Goal: Information Seeking & Learning: Learn about a topic

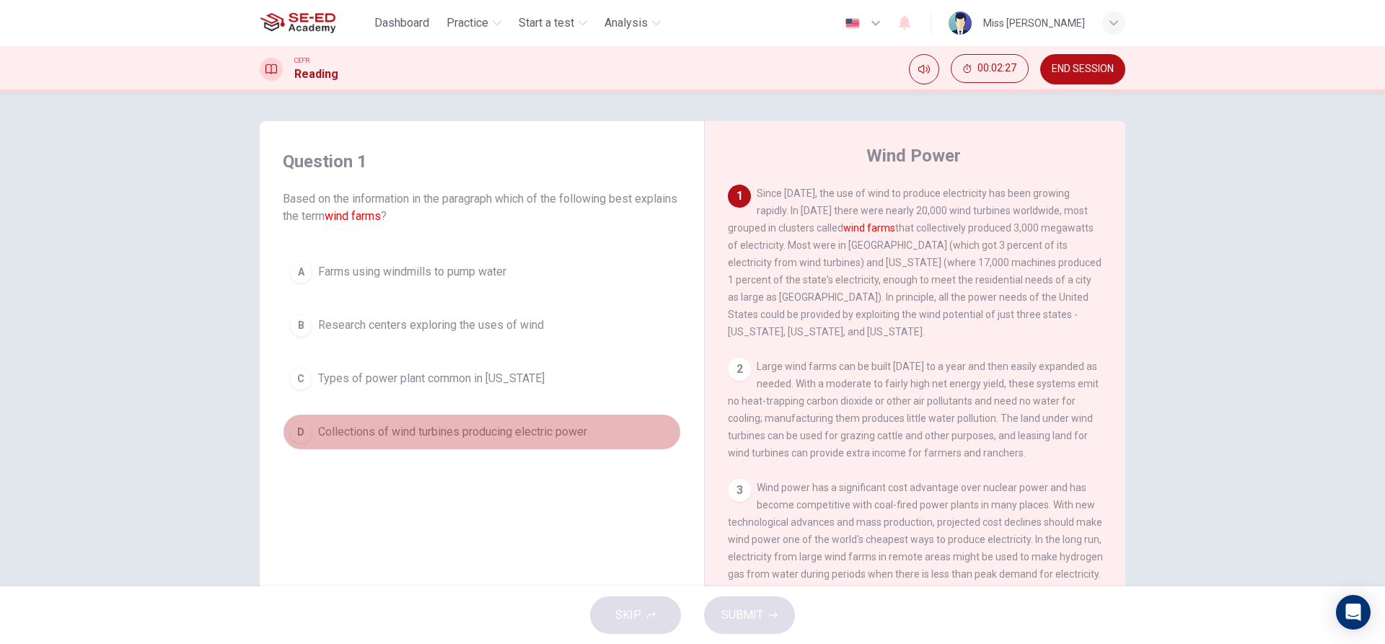
click at [301, 424] on div "D" at bounding box center [300, 431] width 23 height 23
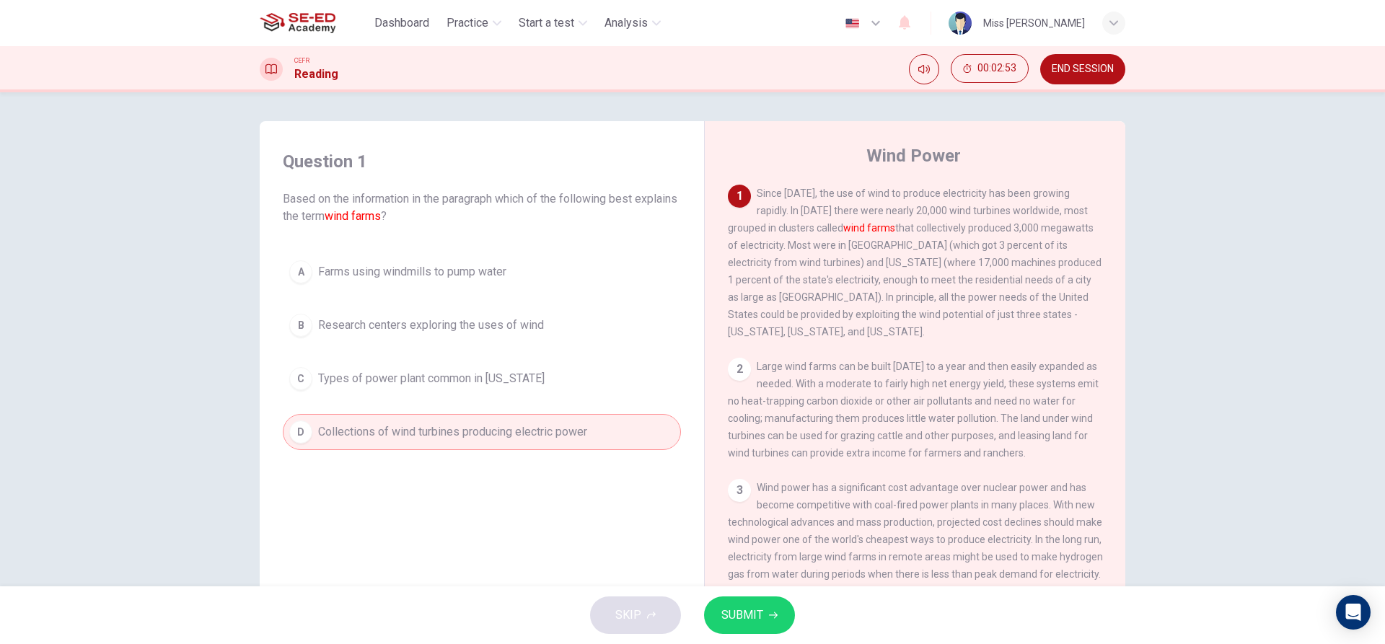
click at [768, 605] on button "SUBMIT" at bounding box center [749, 614] width 91 height 37
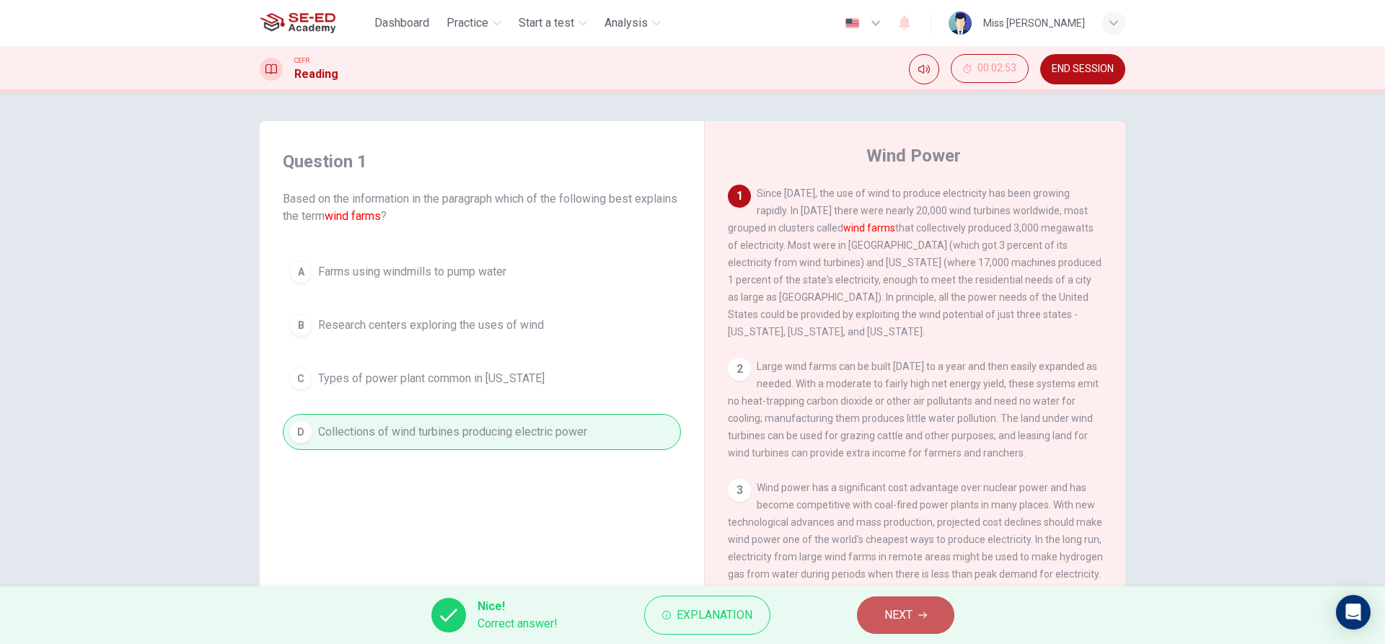
click at [892, 614] on span "NEXT" at bounding box center [898, 615] width 28 height 20
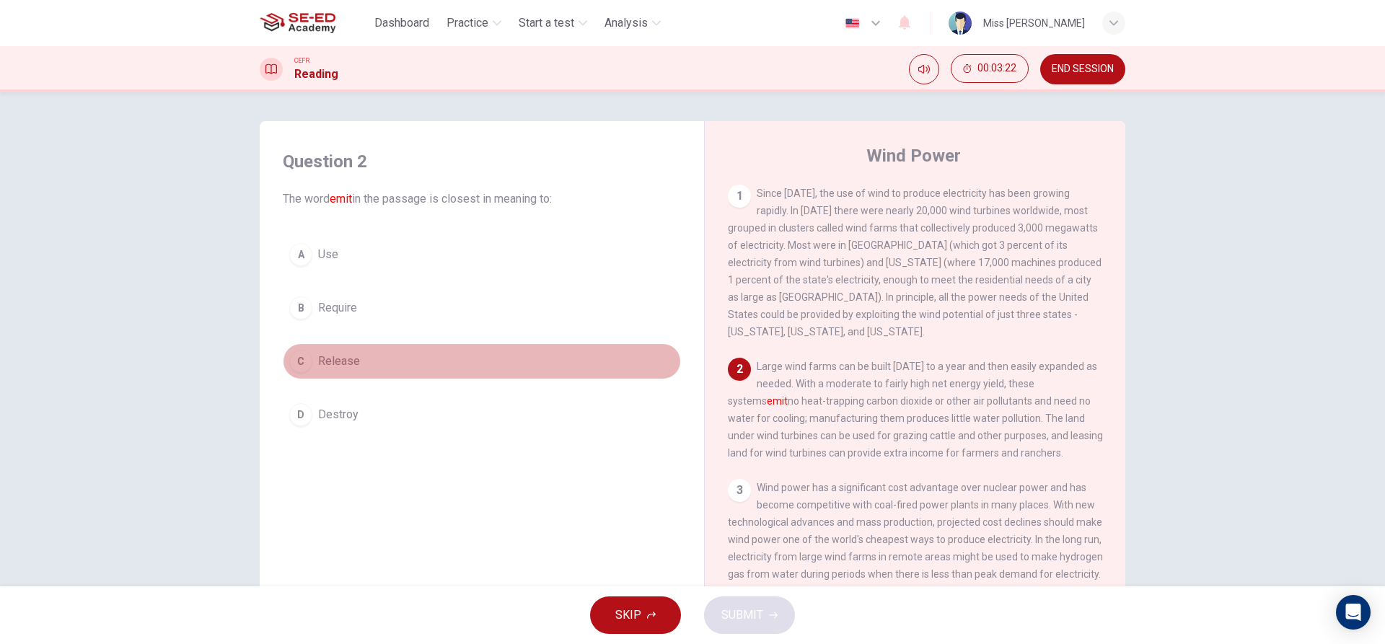
click at [296, 350] on div "C" at bounding box center [300, 361] width 23 height 23
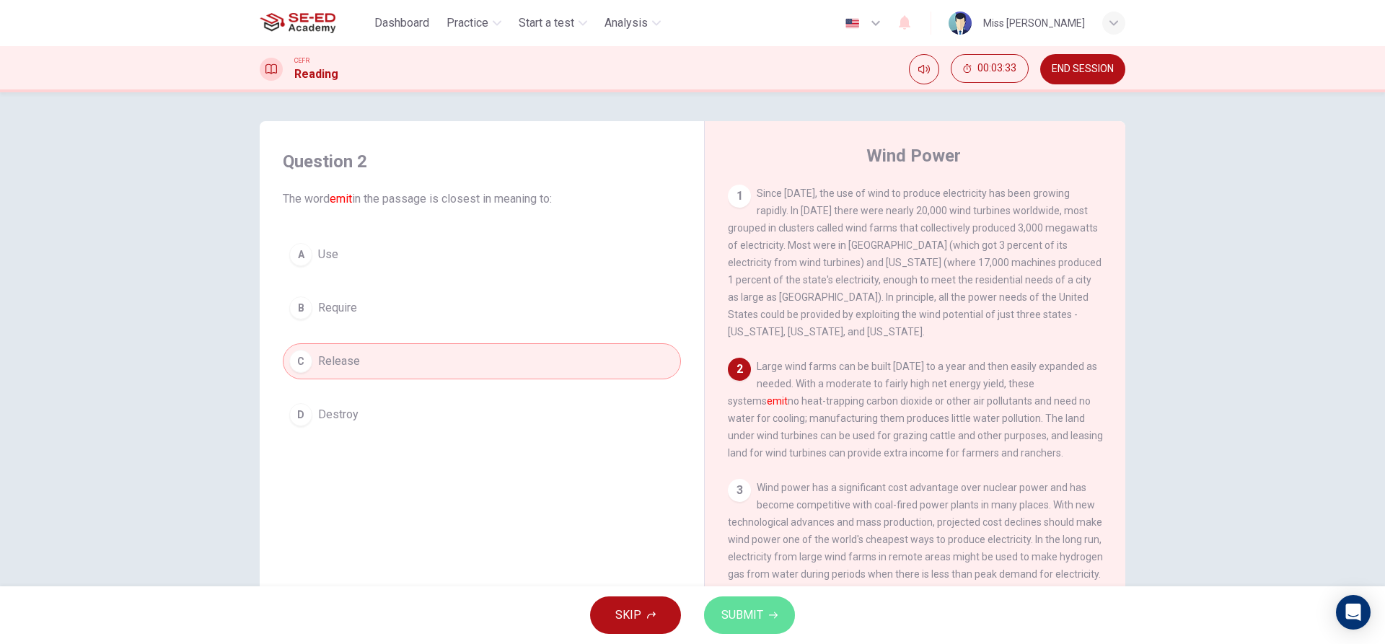
click at [778, 610] on button "SUBMIT" at bounding box center [749, 614] width 91 height 37
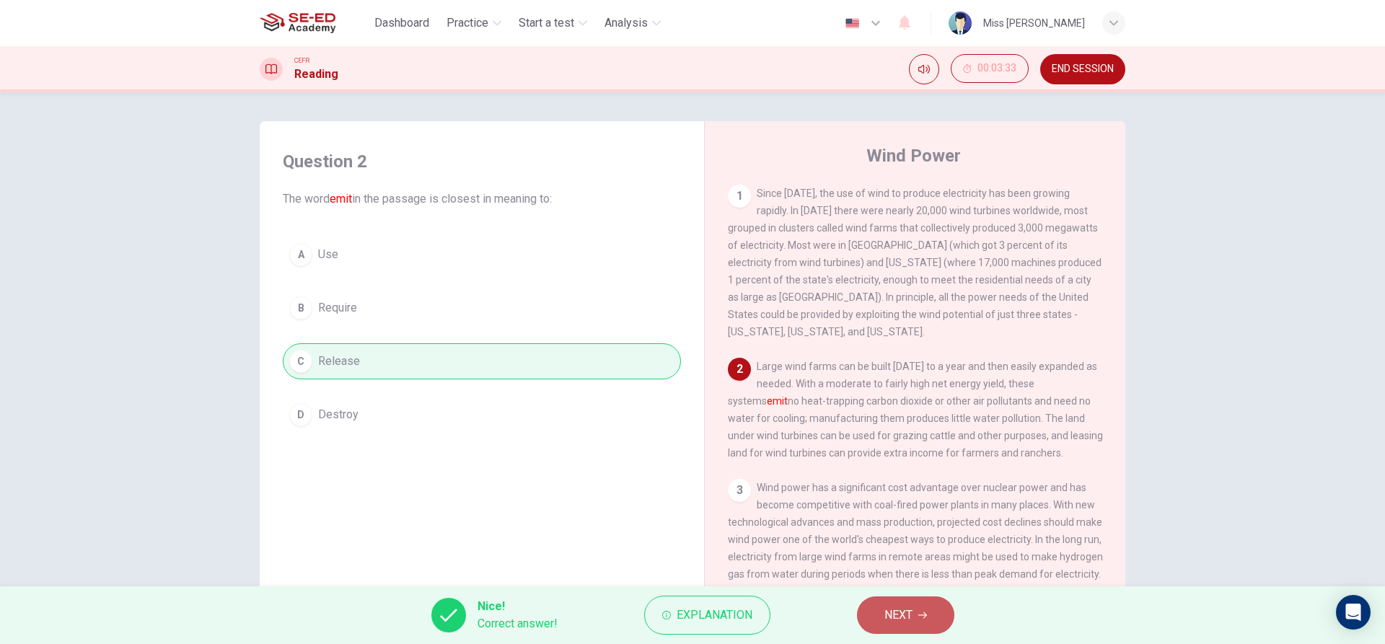
click at [878, 609] on button "NEXT" at bounding box center [905, 614] width 97 height 37
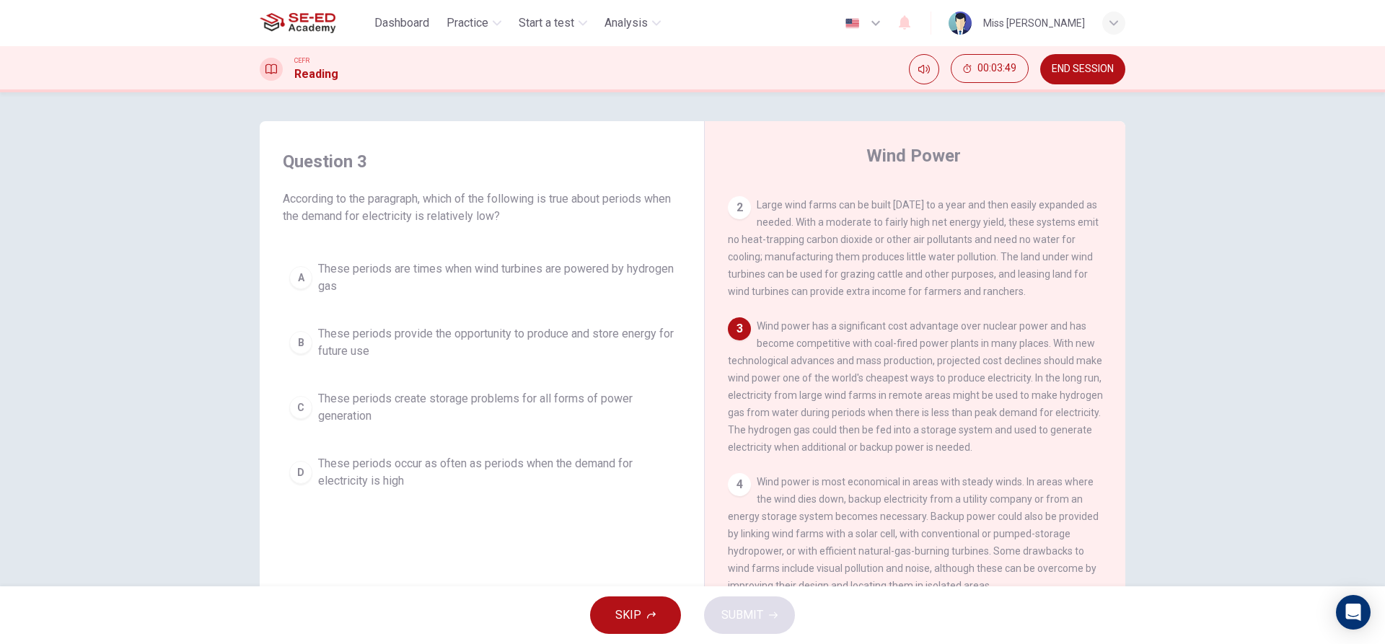
scroll to position [216, 0]
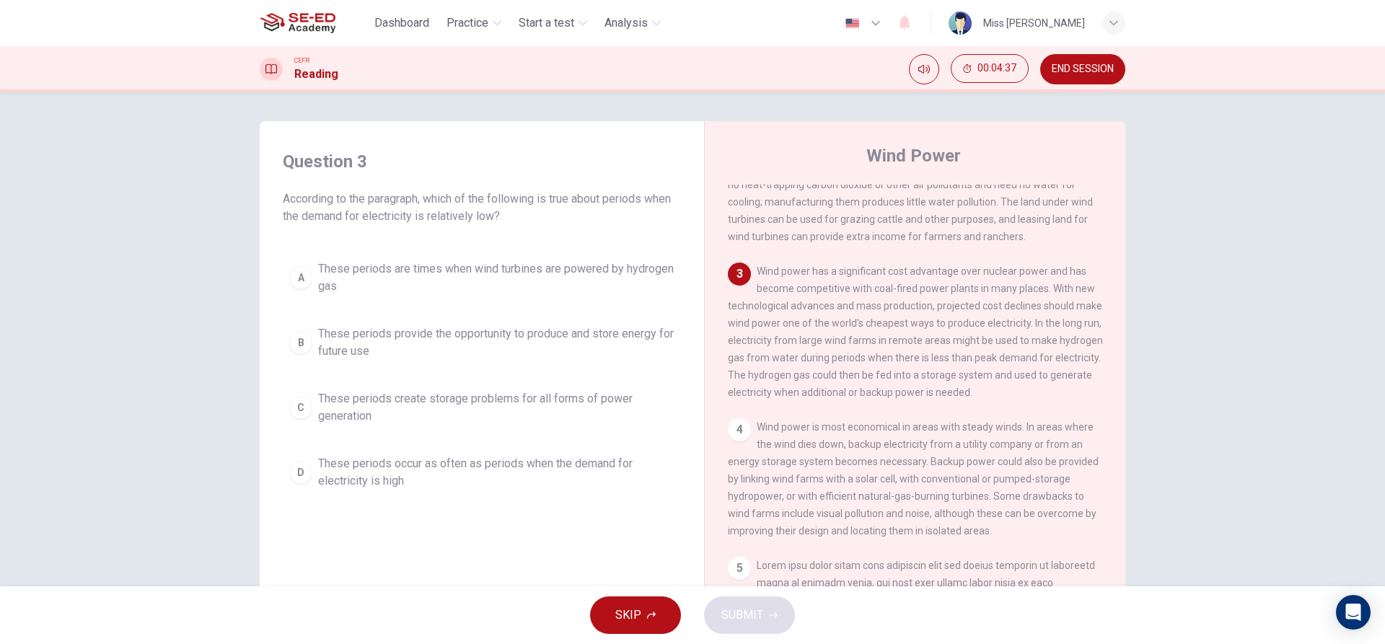
drag, startPoint x: 771, startPoint y: 386, endPoint x: 806, endPoint y: 399, distance: 37.6
click at [806, 399] on div "3 Wind power has a significant cost advantage over nuclear power and has become…" at bounding box center [915, 331] width 375 height 138
drag, startPoint x: 769, startPoint y: 389, endPoint x: 805, endPoint y: 401, distance: 37.2
click at [801, 399] on div "3 Wind power has a significant cost advantage over nuclear power and has become…" at bounding box center [915, 331] width 375 height 138
click at [294, 343] on div "B" at bounding box center [300, 342] width 23 height 23
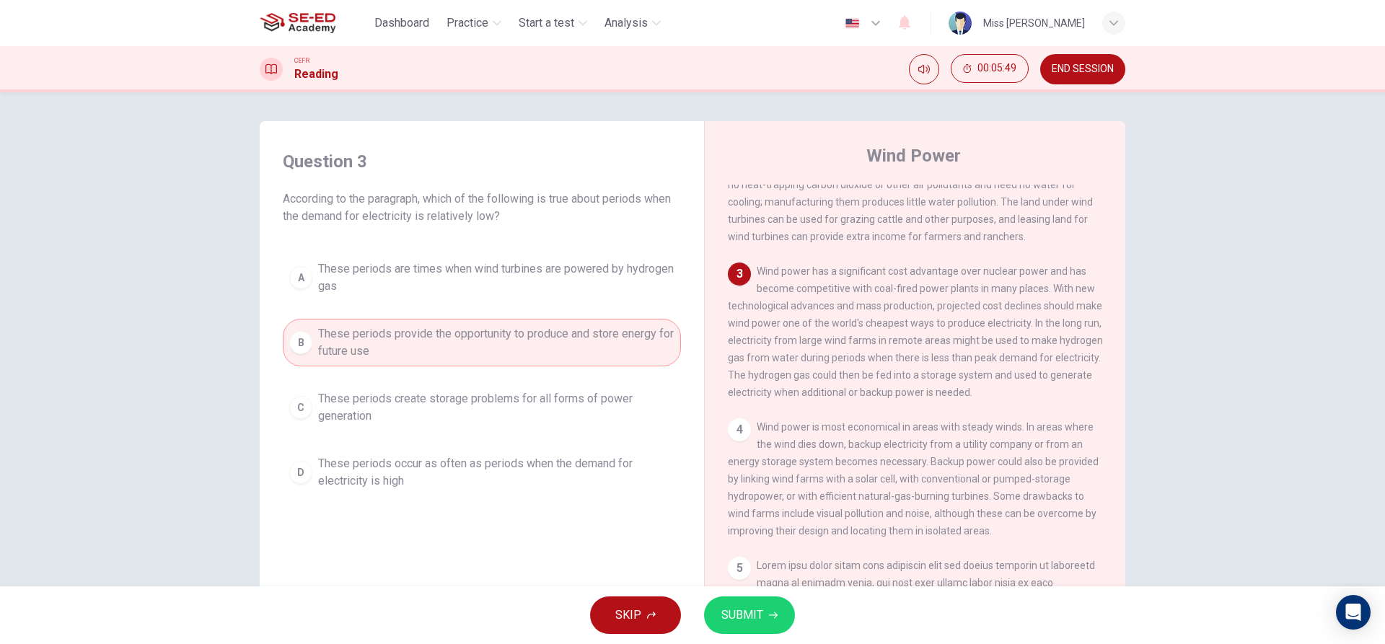
click at [772, 610] on button "SUBMIT" at bounding box center [749, 614] width 91 height 37
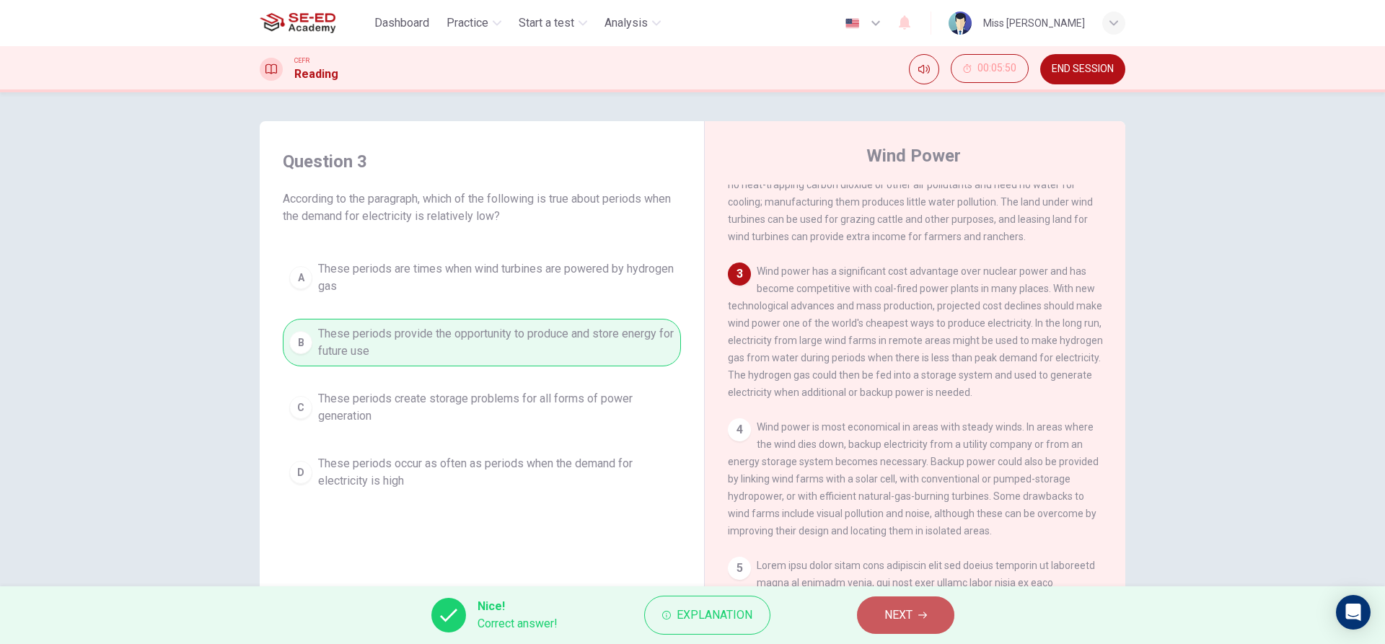
click at [901, 609] on span "NEXT" at bounding box center [898, 615] width 28 height 20
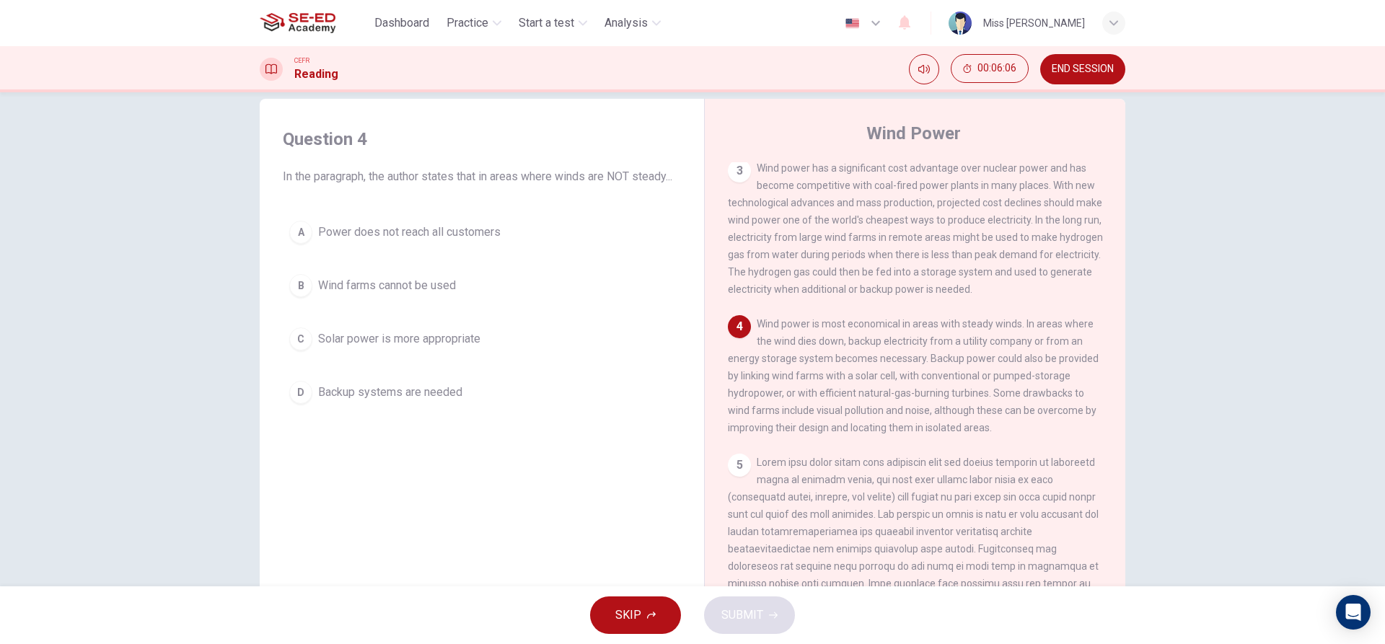
scroll to position [0, 0]
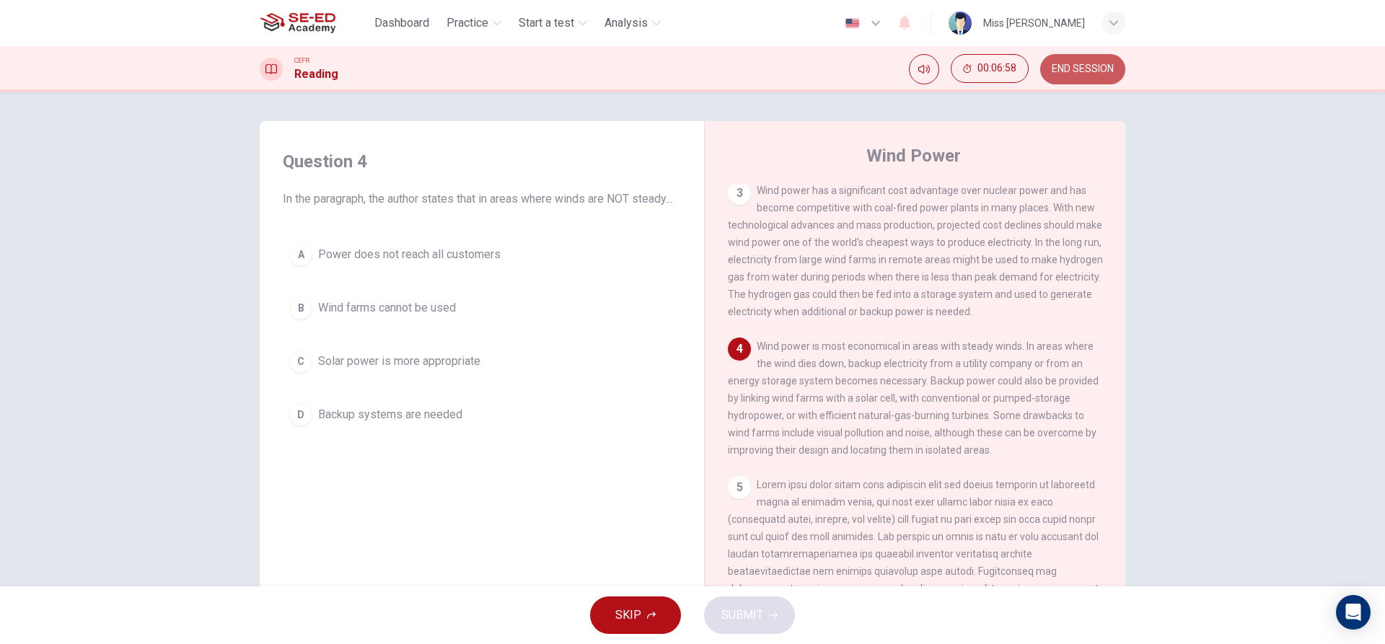
click at [1069, 72] on span "END SESSION" at bounding box center [1082, 69] width 62 height 12
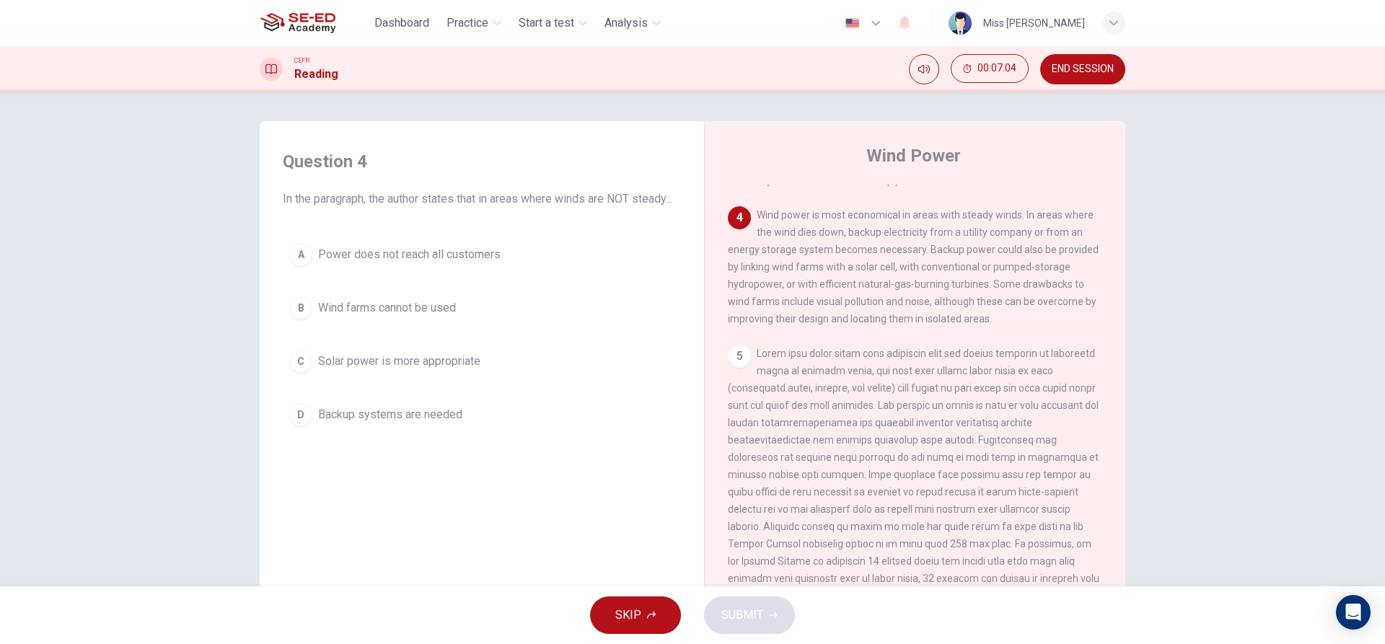
scroll to position [441, 0]
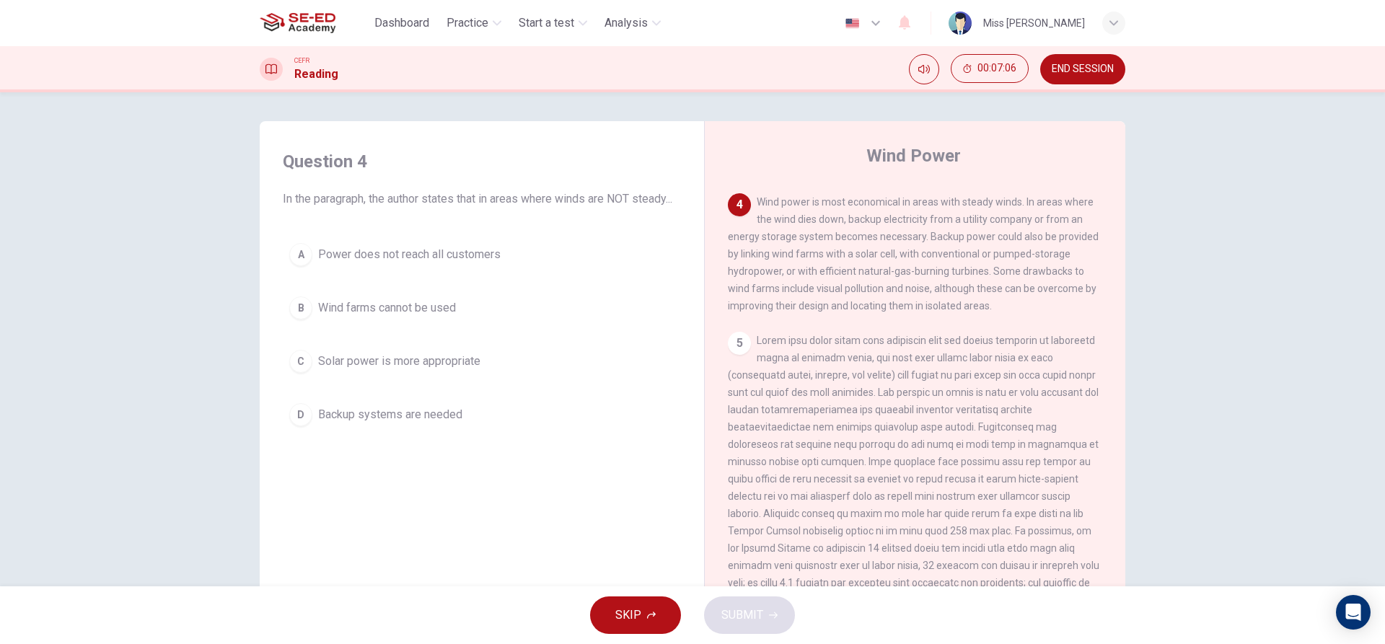
click at [1100, 80] on button "END SESSION" at bounding box center [1082, 69] width 85 height 30
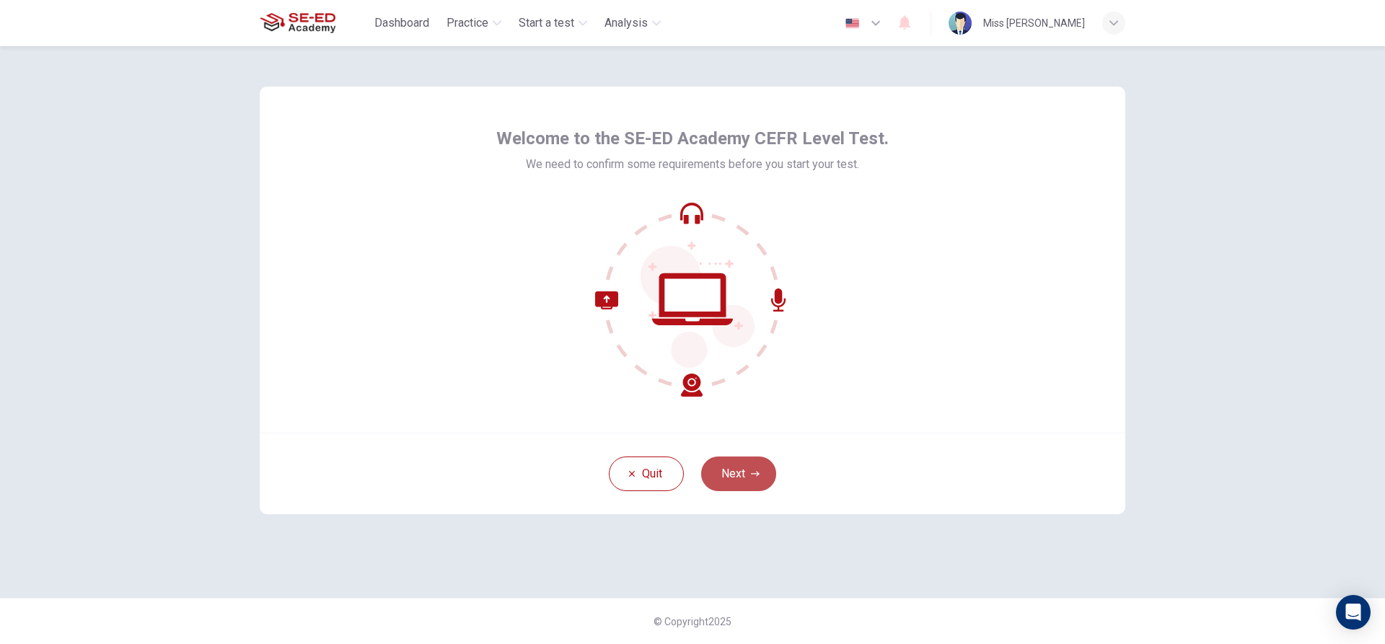
click at [752, 467] on button "Next" at bounding box center [738, 473] width 75 height 35
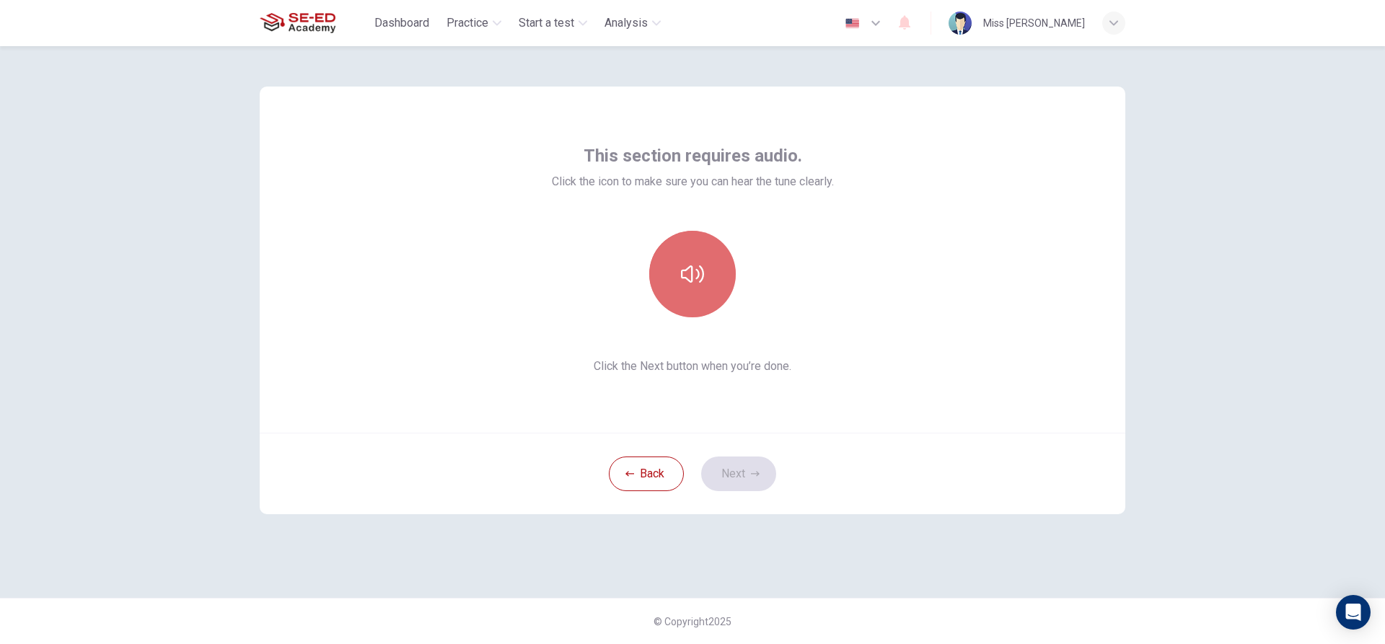
click at [678, 257] on button "button" at bounding box center [692, 274] width 87 height 87
click at [741, 463] on button "Next" at bounding box center [738, 473] width 75 height 35
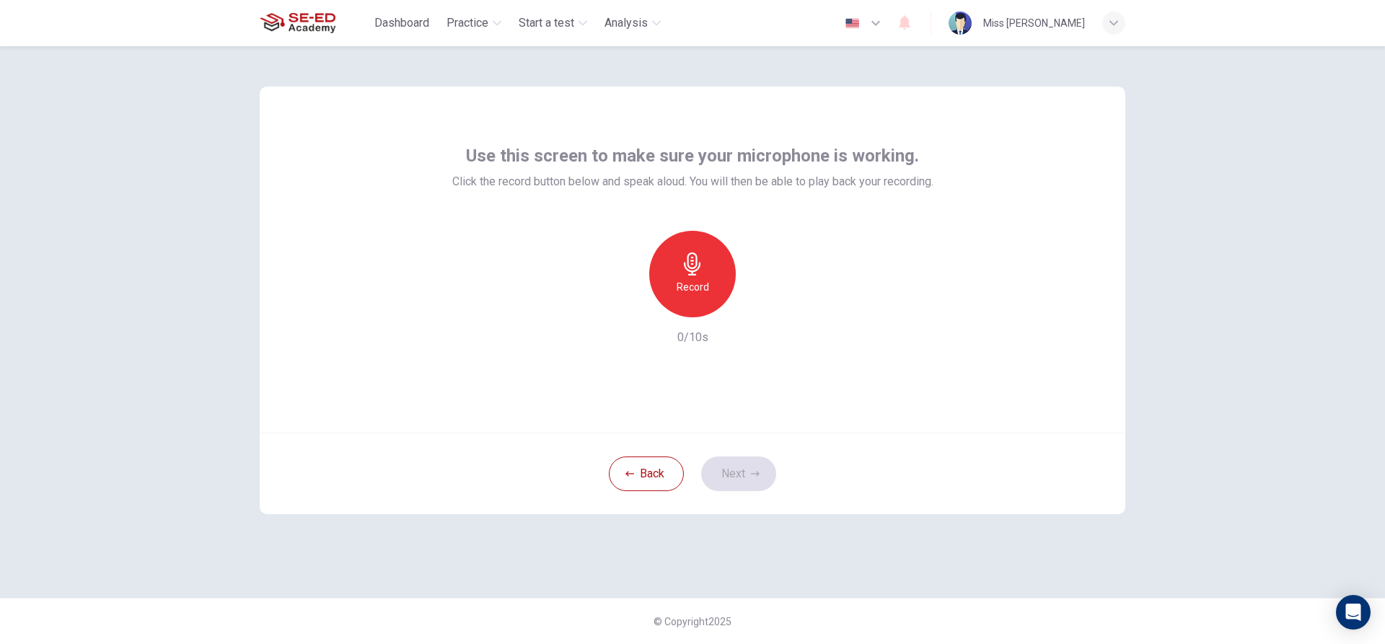
click at [698, 268] on icon "button" at bounding box center [692, 263] width 17 height 23
click at [699, 268] on icon "button" at bounding box center [692, 263] width 17 height 23
click at [689, 332] on h6 "2/10s" at bounding box center [692, 337] width 31 height 17
click at [712, 331] on div "Record 2/10s" at bounding box center [692, 288] width 481 height 115
click at [684, 331] on h6 "2/10s" at bounding box center [692, 337] width 31 height 17
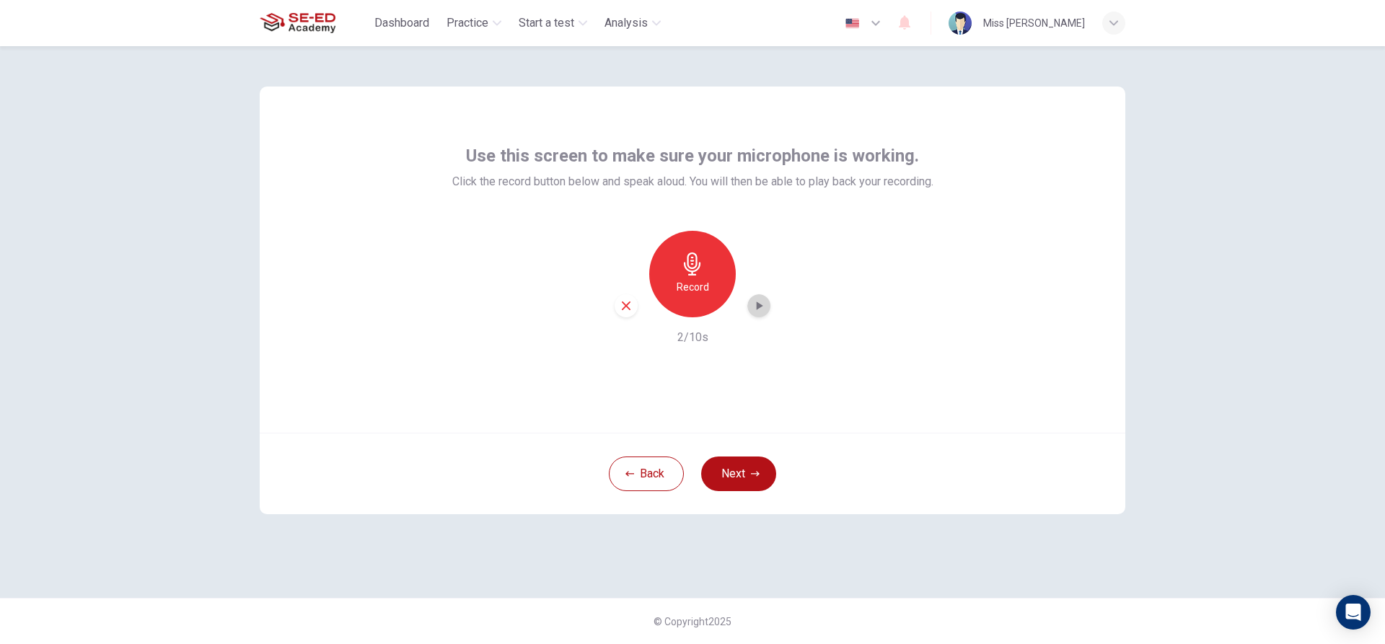
click at [755, 306] on icon "button" at bounding box center [758, 306] width 14 height 14
click at [759, 303] on icon "button" at bounding box center [758, 306] width 14 height 14
click at [725, 469] on button "Next" at bounding box center [738, 473] width 75 height 35
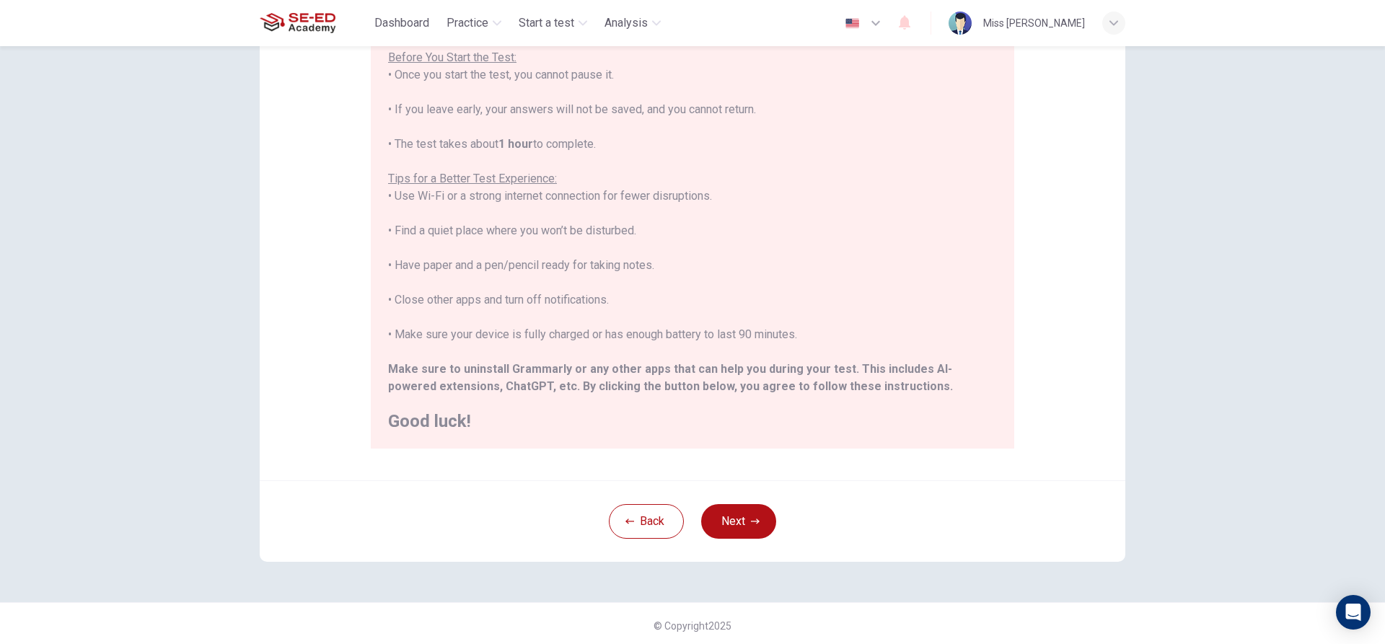
scroll to position [158, 0]
click at [743, 524] on button "Next" at bounding box center [738, 517] width 75 height 35
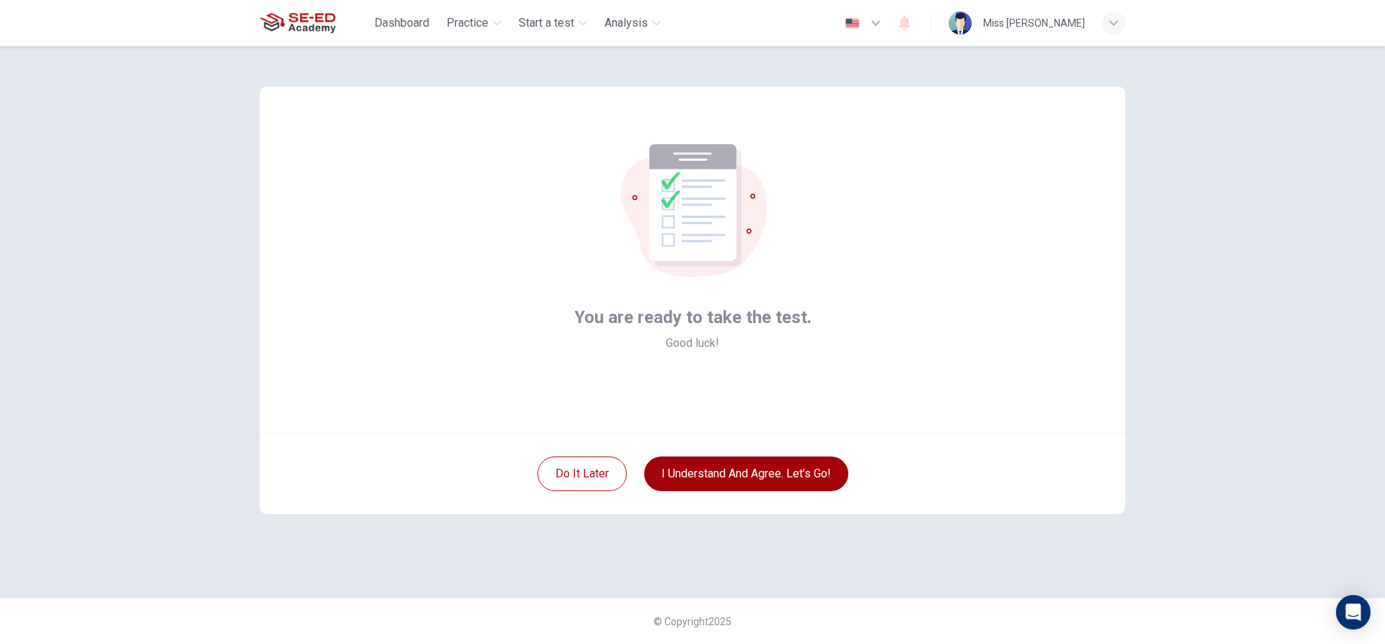
scroll to position [0, 0]
click at [712, 474] on button "I understand and agree. Let’s go!" at bounding box center [746, 473] width 204 height 35
click at [707, 466] on button "I understand and agree. Let’s go!" at bounding box center [746, 473] width 204 height 35
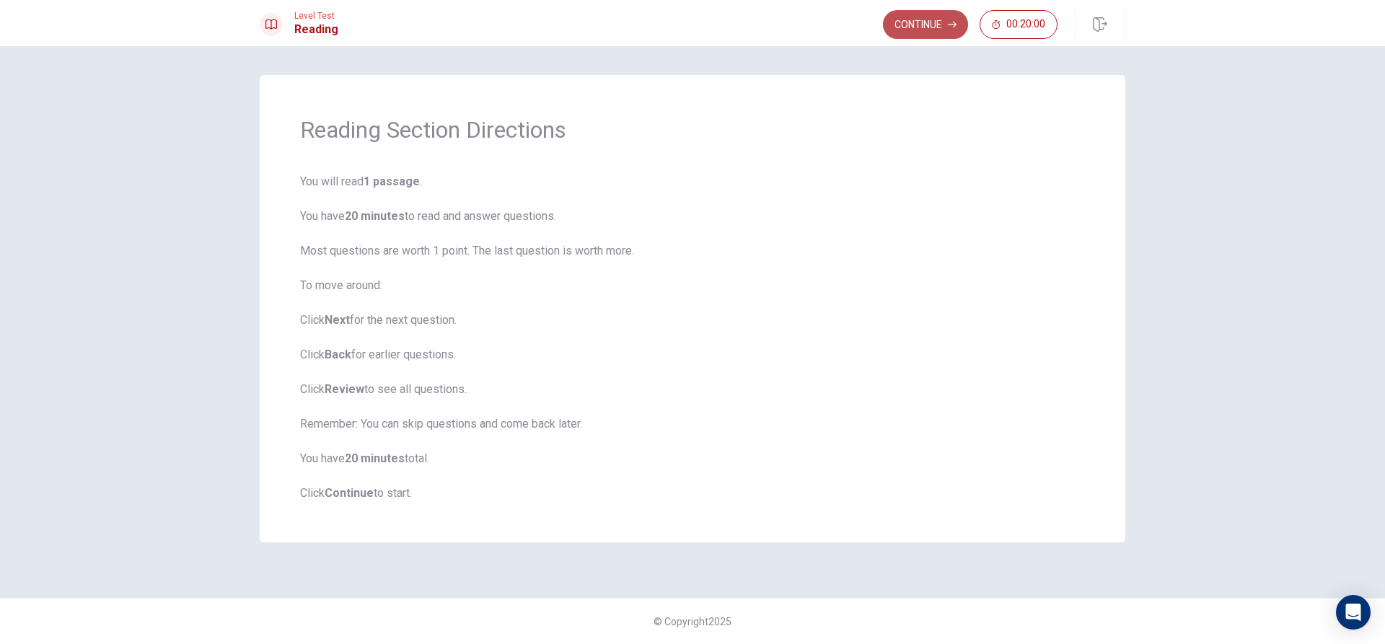
click at [901, 22] on button "Continue" at bounding box center [925, 24] width 85 height 29
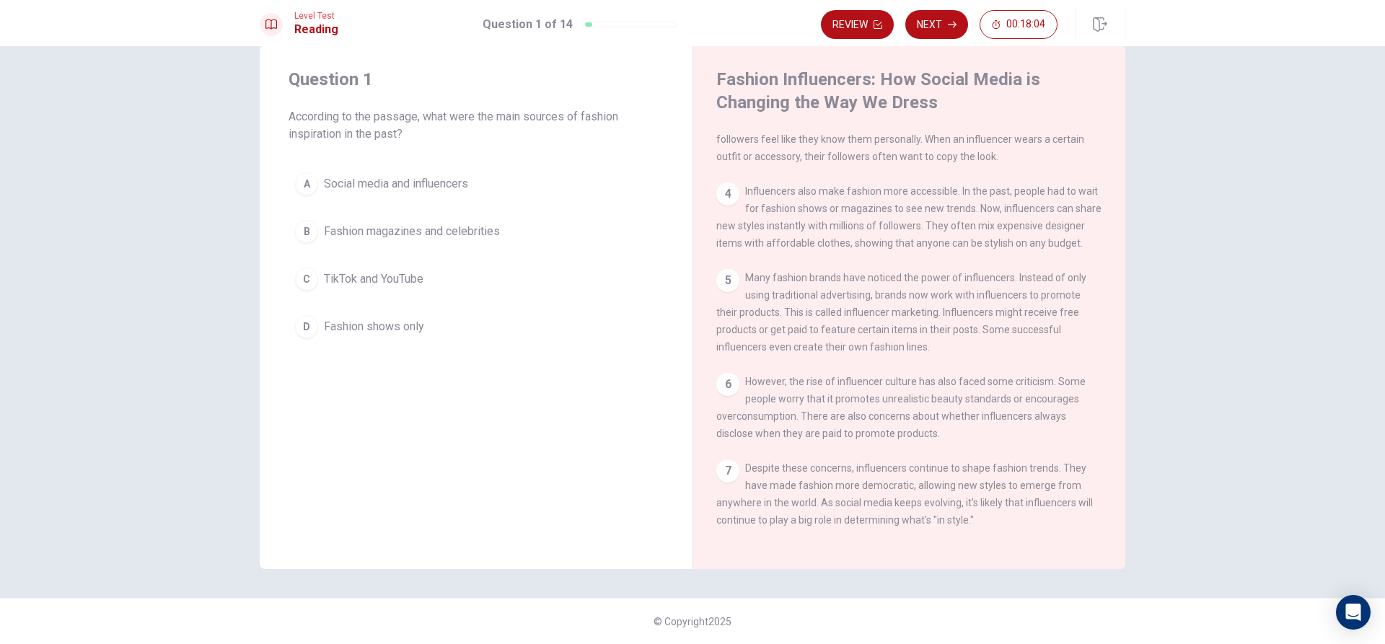
scroll to position [265, 0]
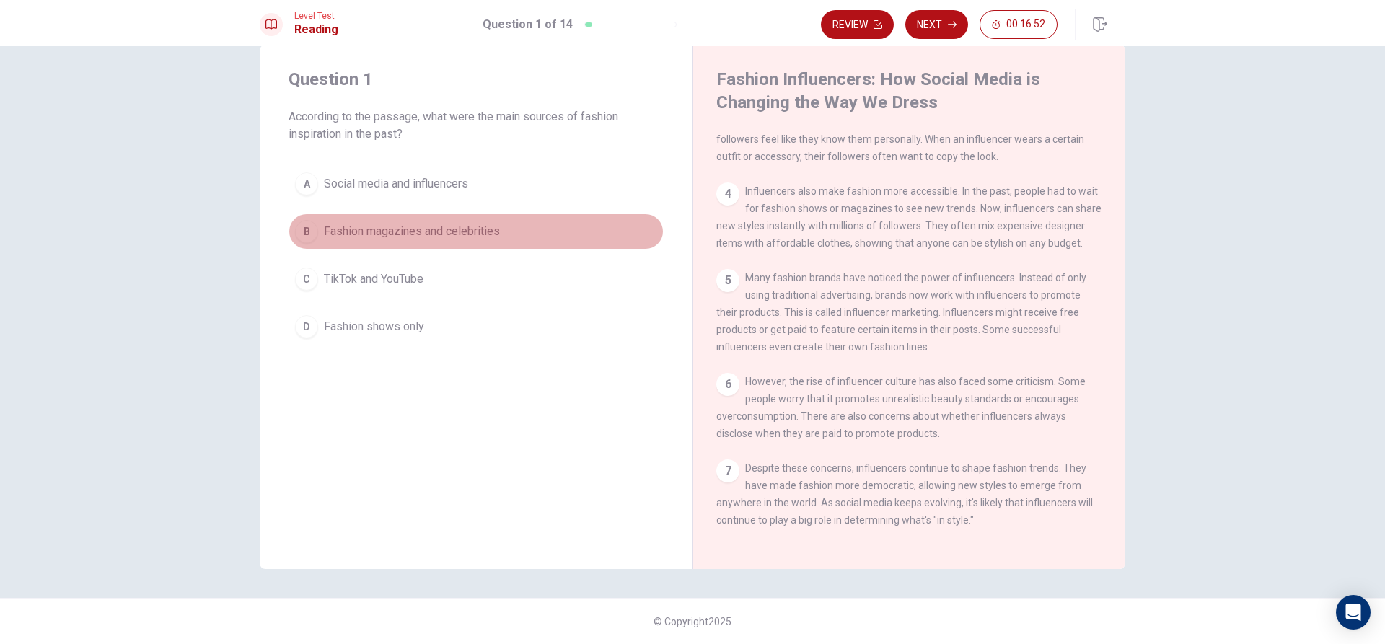
click at [299, 224] on div "B" at bounding box center [306, 231] width 23 height 23
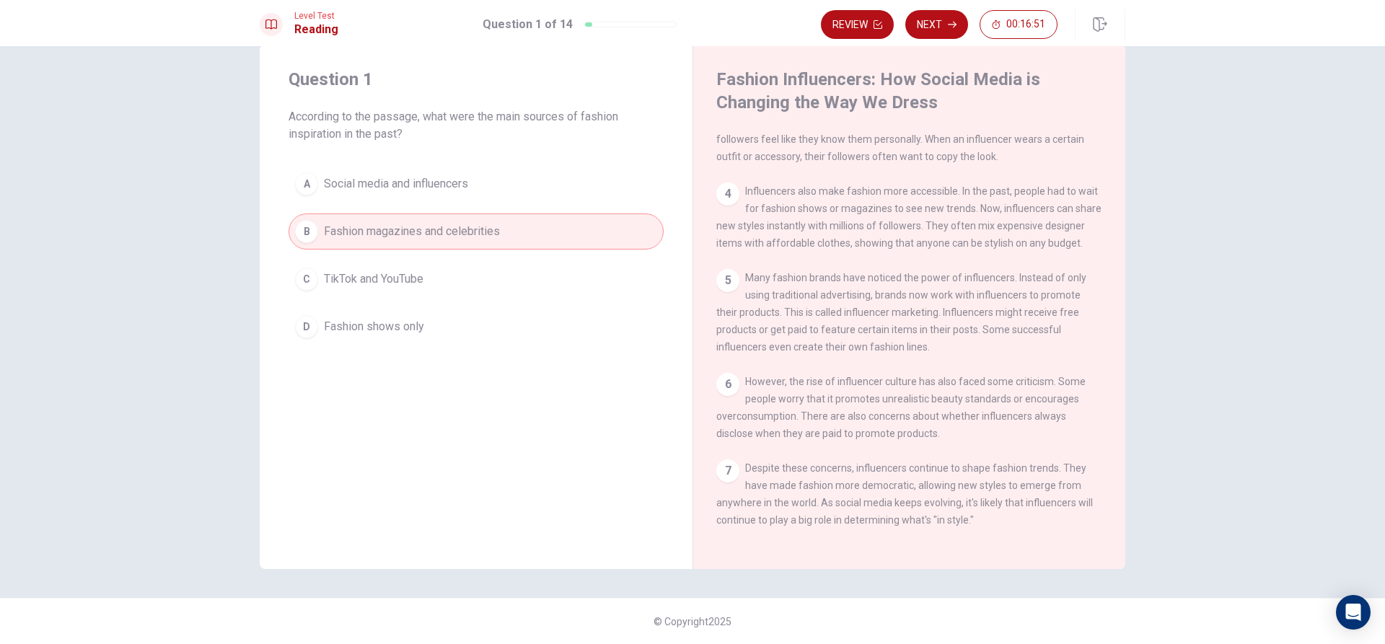
click at [295, 178] on div "A" at bounding box center [306, 183] width 23 height 23
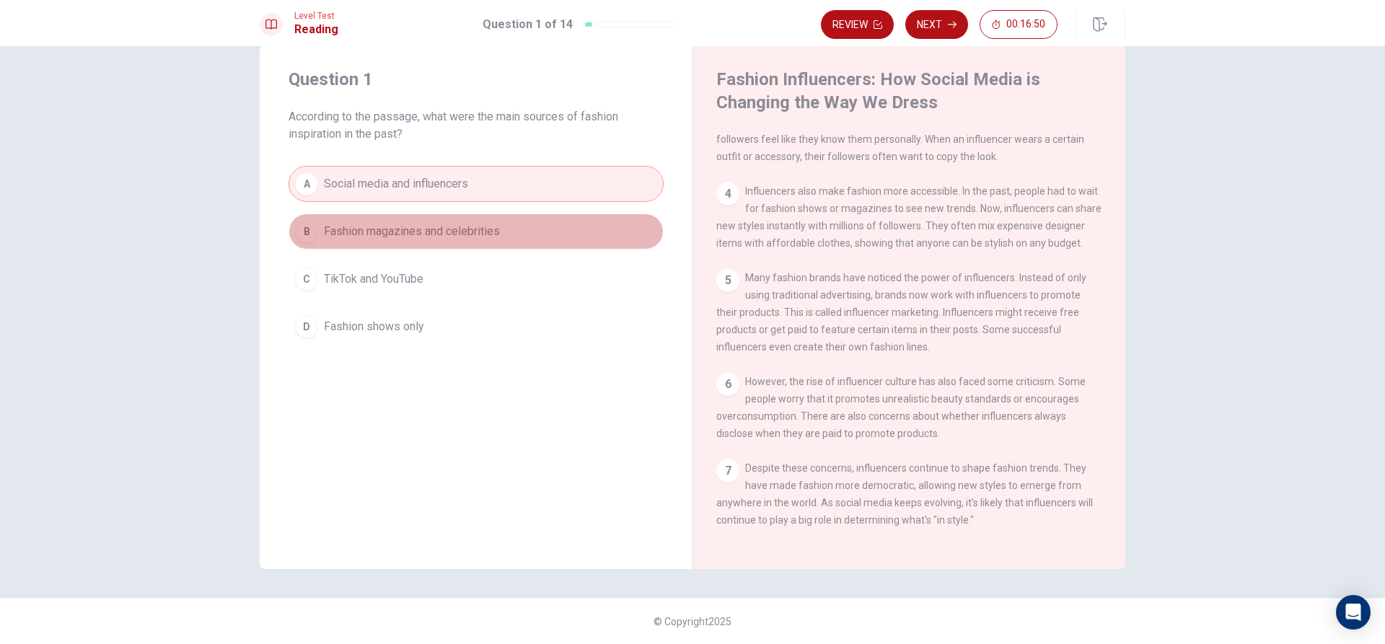
click at [292, 222] on button "B Fashion magazines and celebrities" at bounding box center [475, 231] width 375 height 36
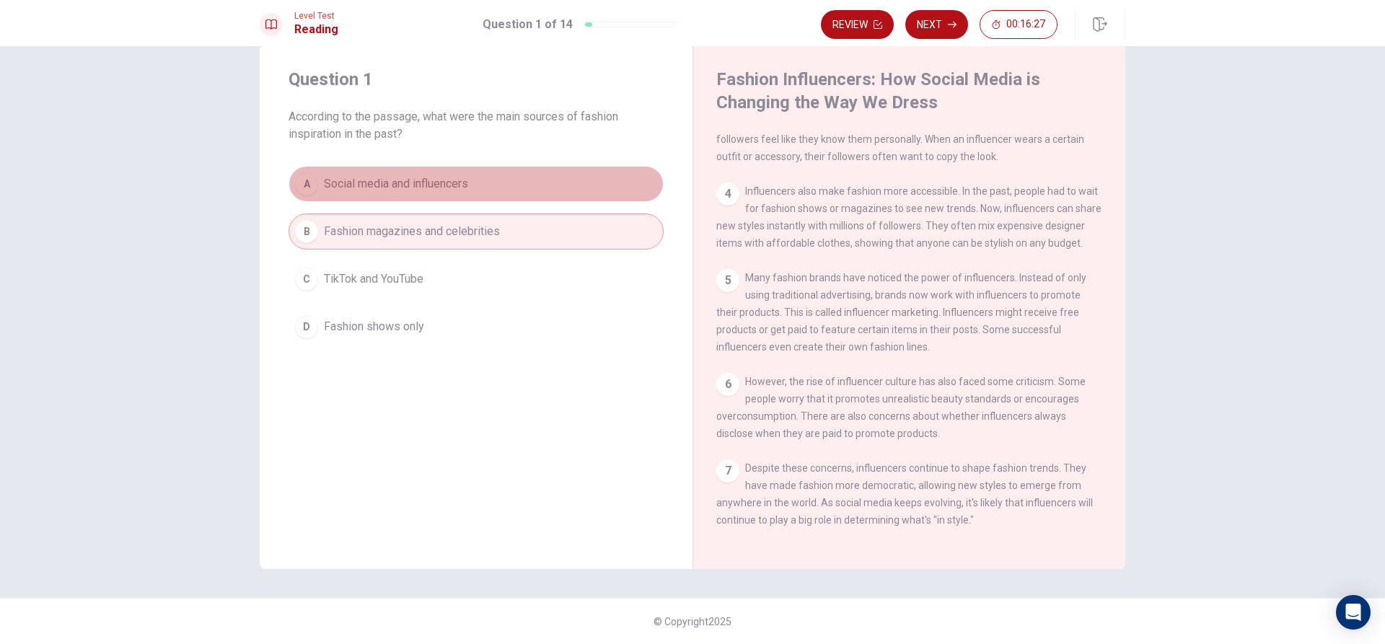
click at [612, 182] on button "A Social media and influencers" at bounding box center [475, 184] width 375 height 36
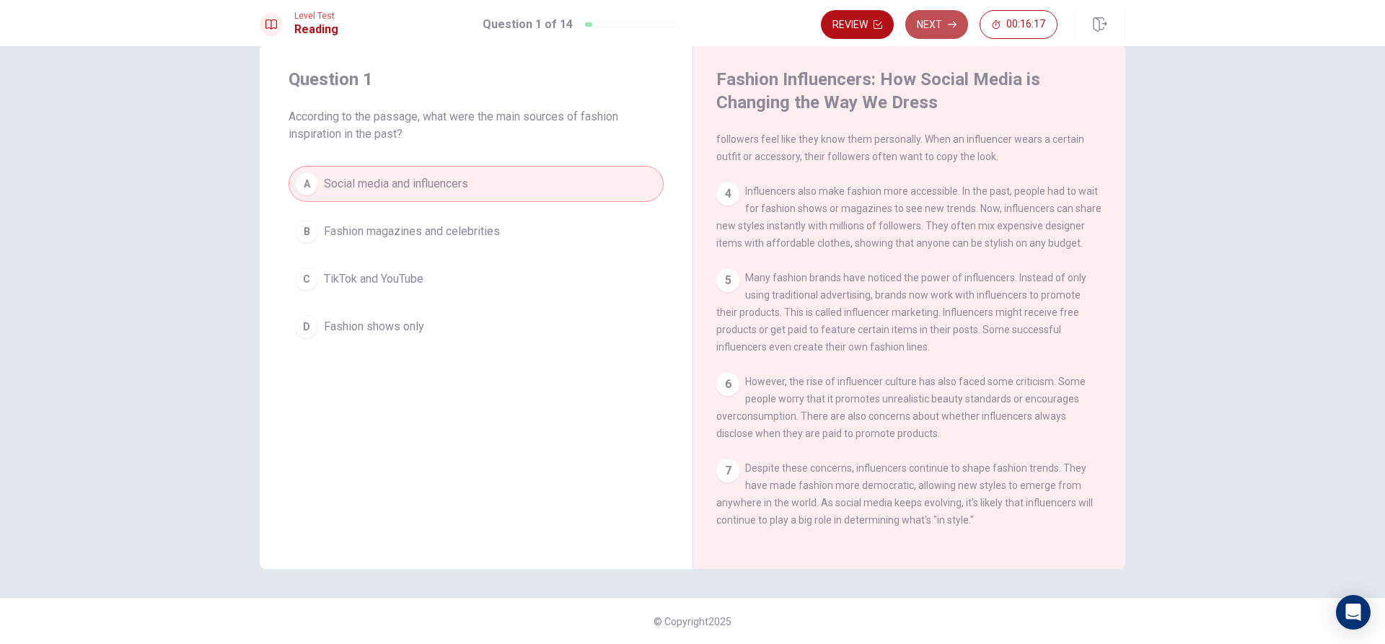
click at [940, 19] on button "Next" at bounding box center [936, 24] width 63 height 29
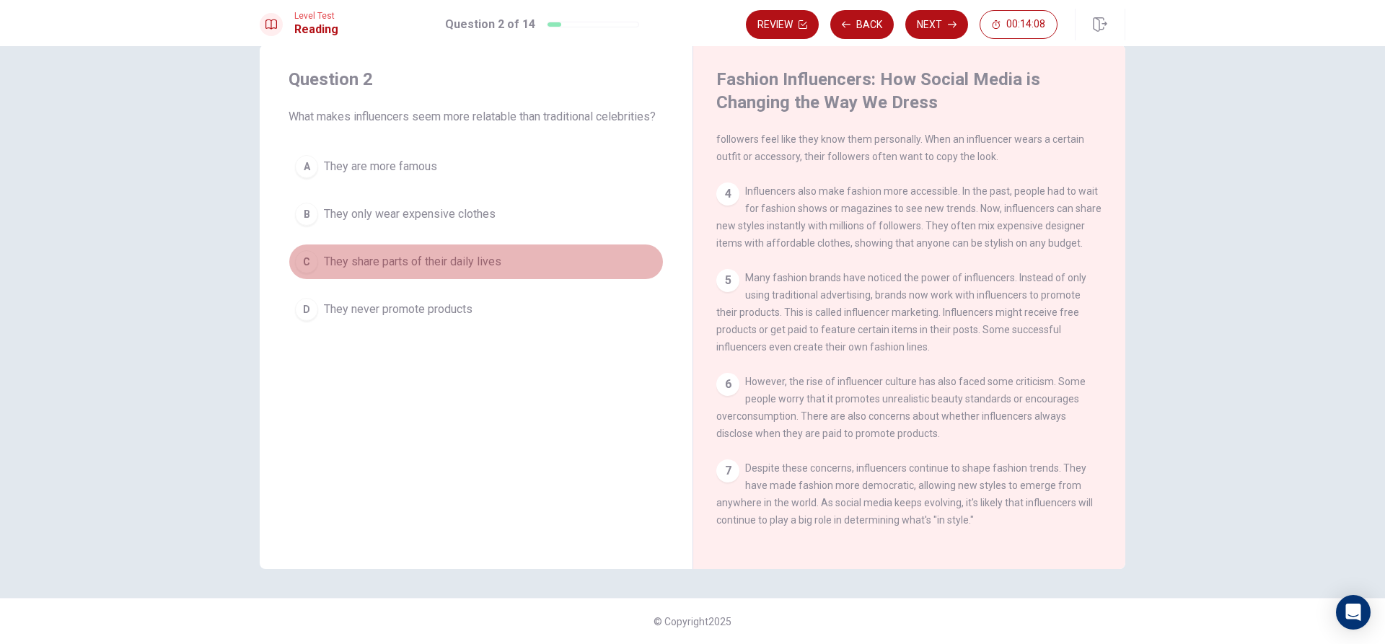
click at [306, 268] on div "C" at bounding box center [306, 261] width 23 height 23
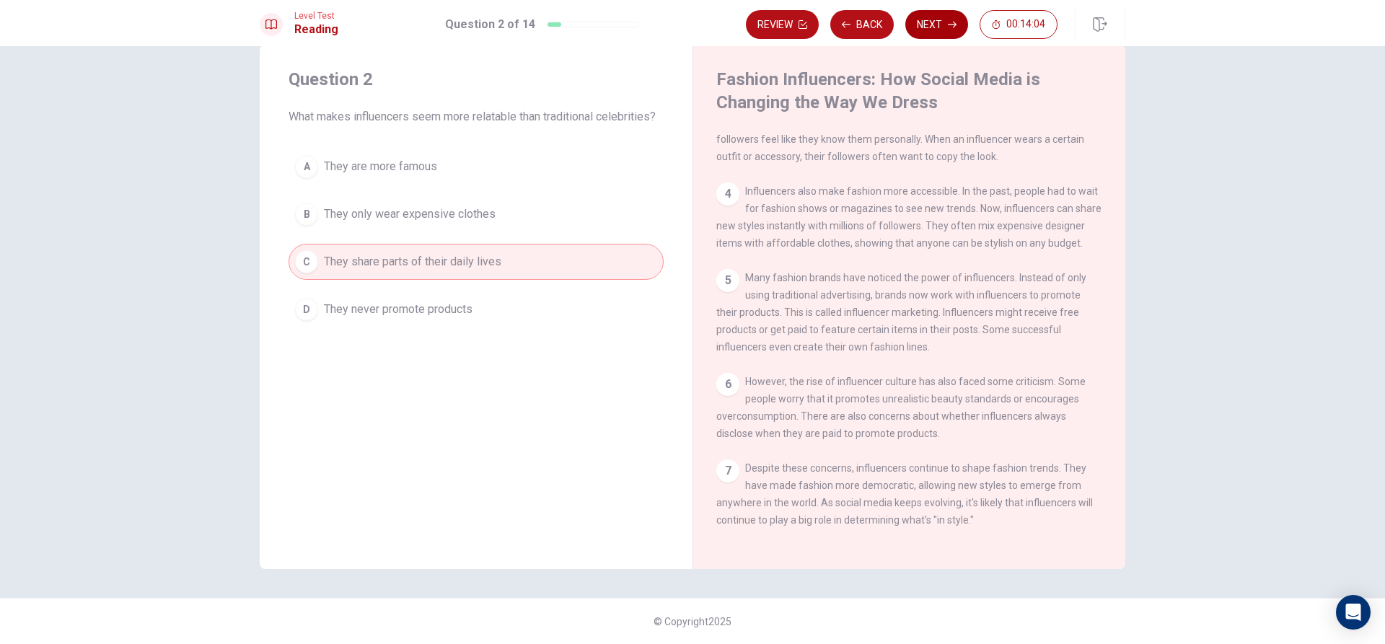
click at [919, 21] on button "Next" at bounding box center [936, 24] width 63 height 29
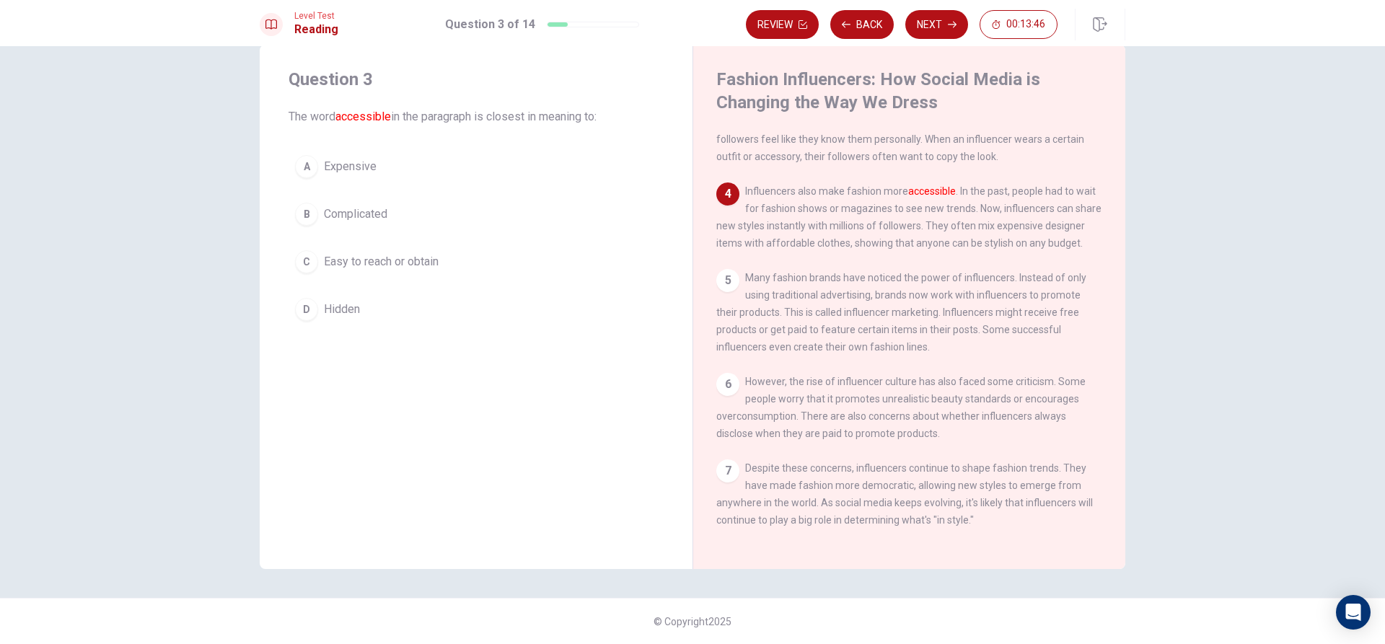
click at [295, 268] on div "C" at bounding box center [306, 261] width 23 height 23
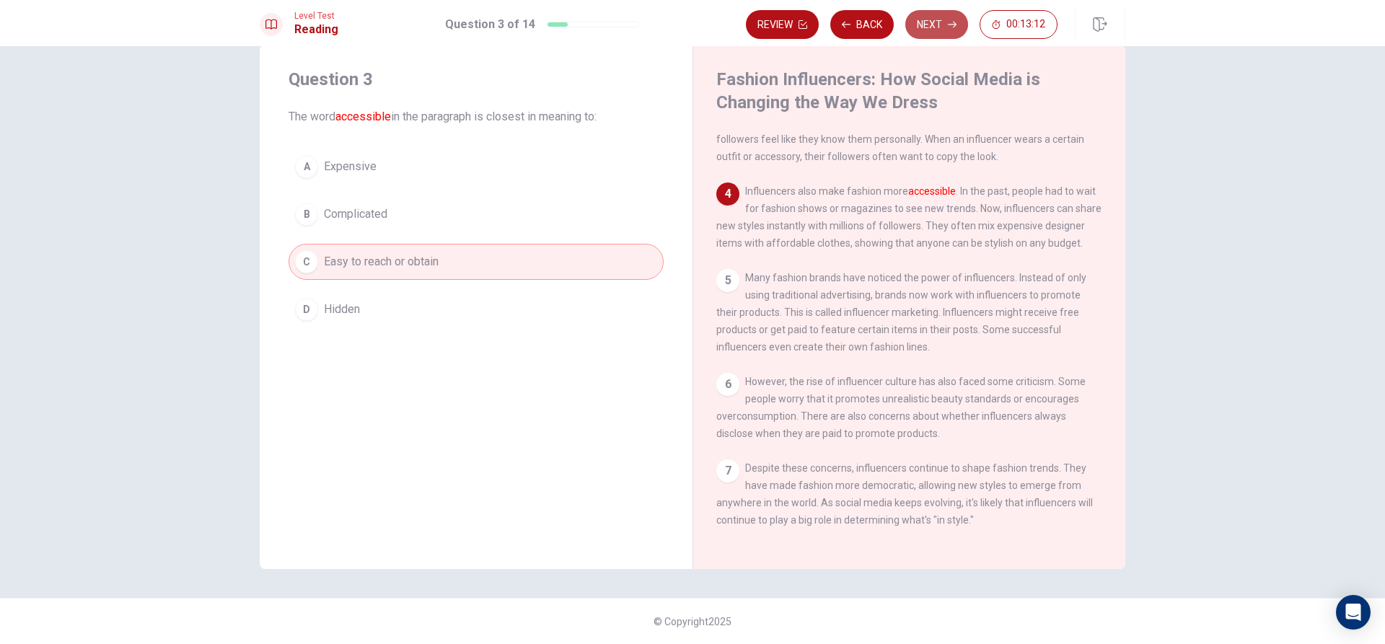
click at [923, 15] on button "Next" at bounding box center [936, 24] width 63 height 29
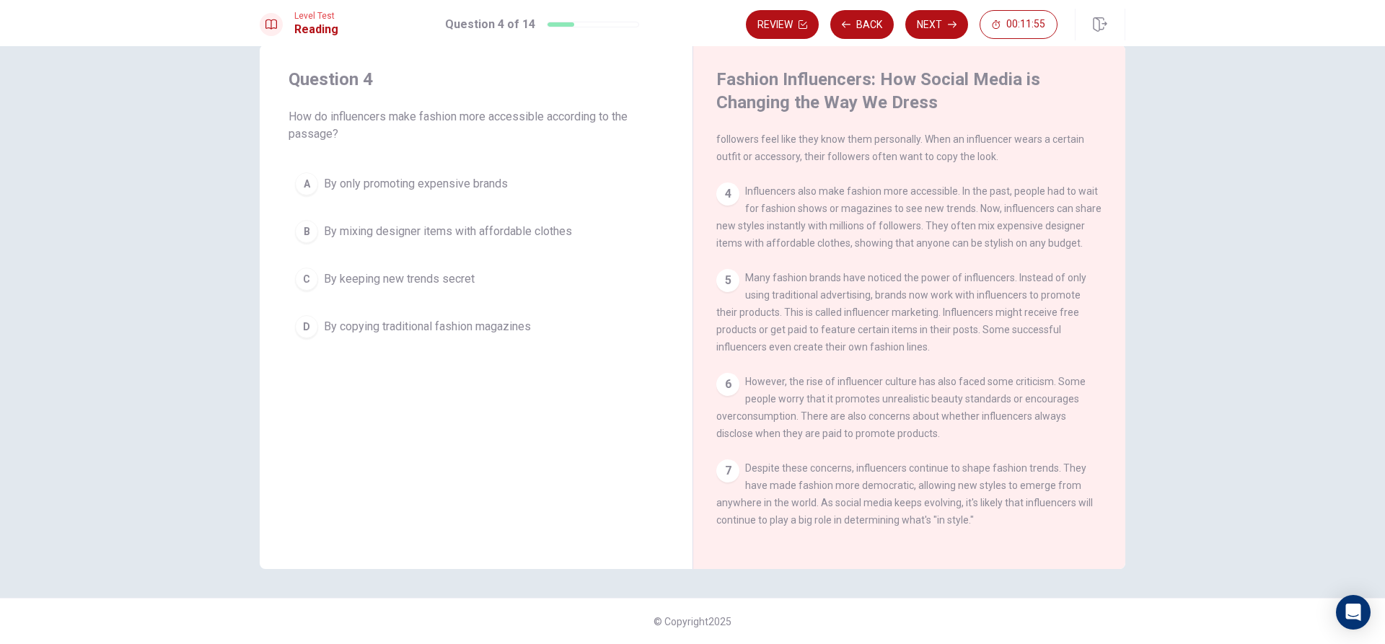
click at [305, 225] on div "B" at bounding box center [306, 231] width 23 height 23
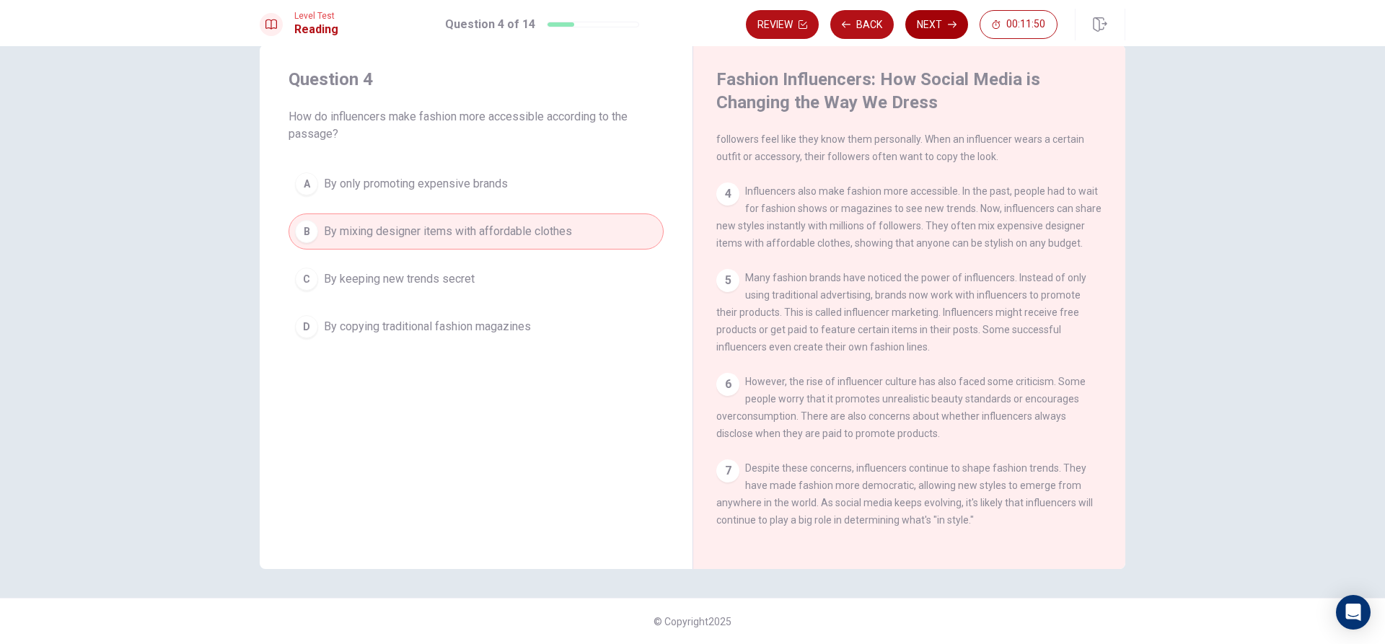
click at [940, 17] on button "Next" at bounding box center [936, 24] width 63 height 29
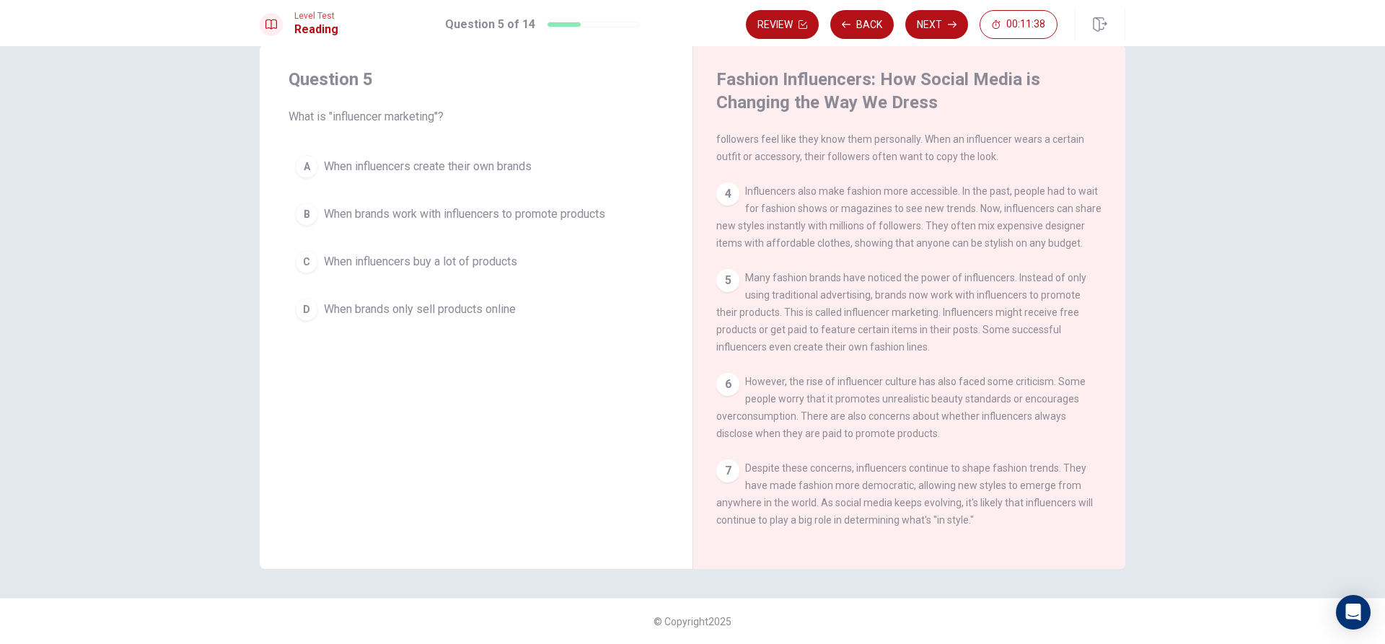
click at [303, 216] on div "B" at bounding box center [306, 214] width 23 height 23
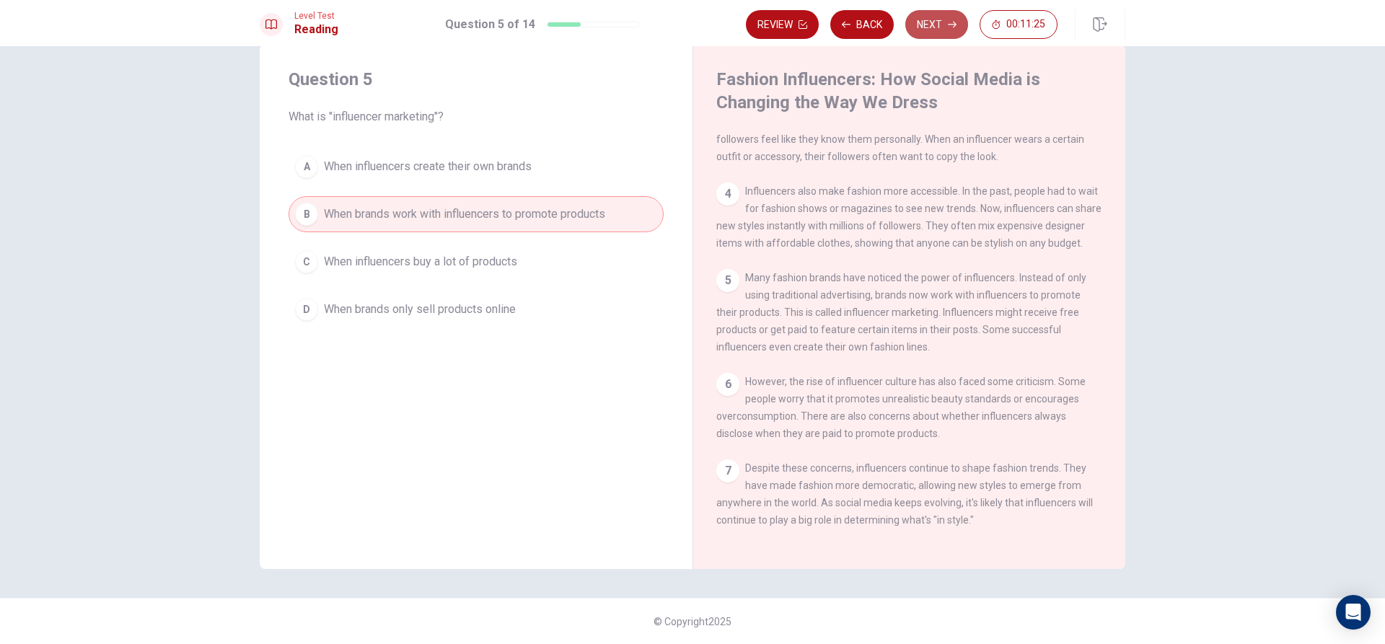
click at [945, 19] on button "Next" at bounding box center [936, 24] width 63 height 29
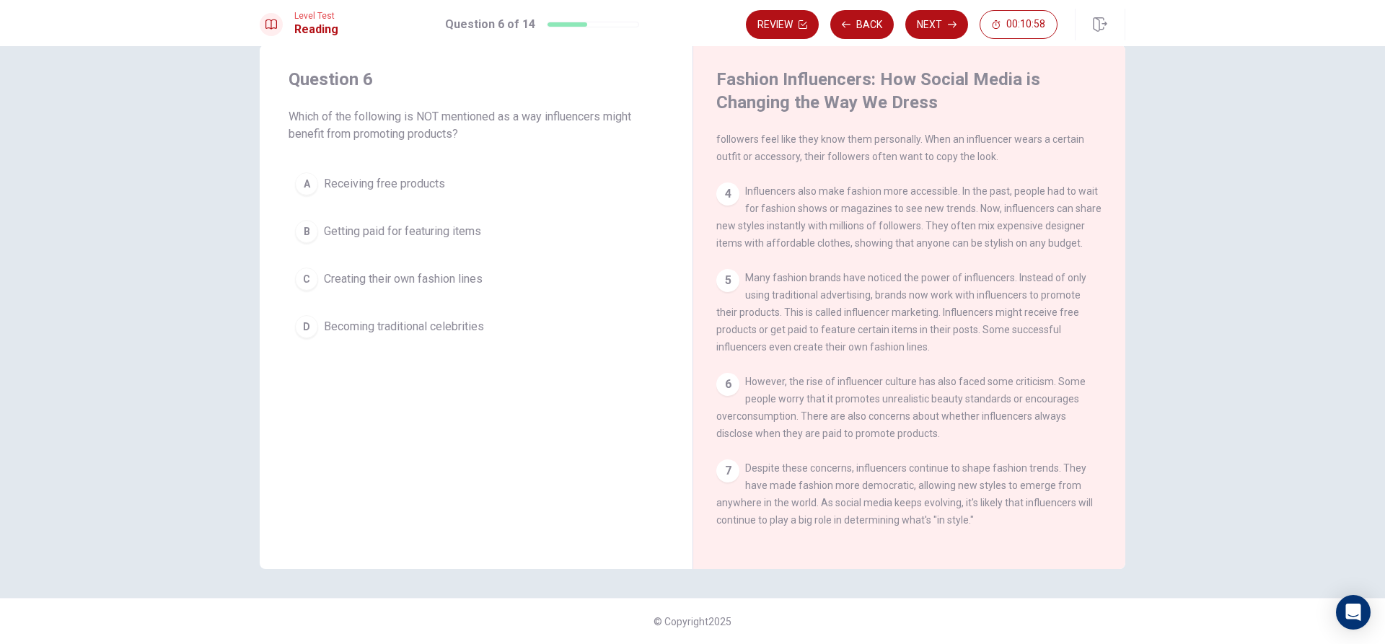
click at [306, 239] on div "B" at bounding box center [306, 231] width 23 height 23
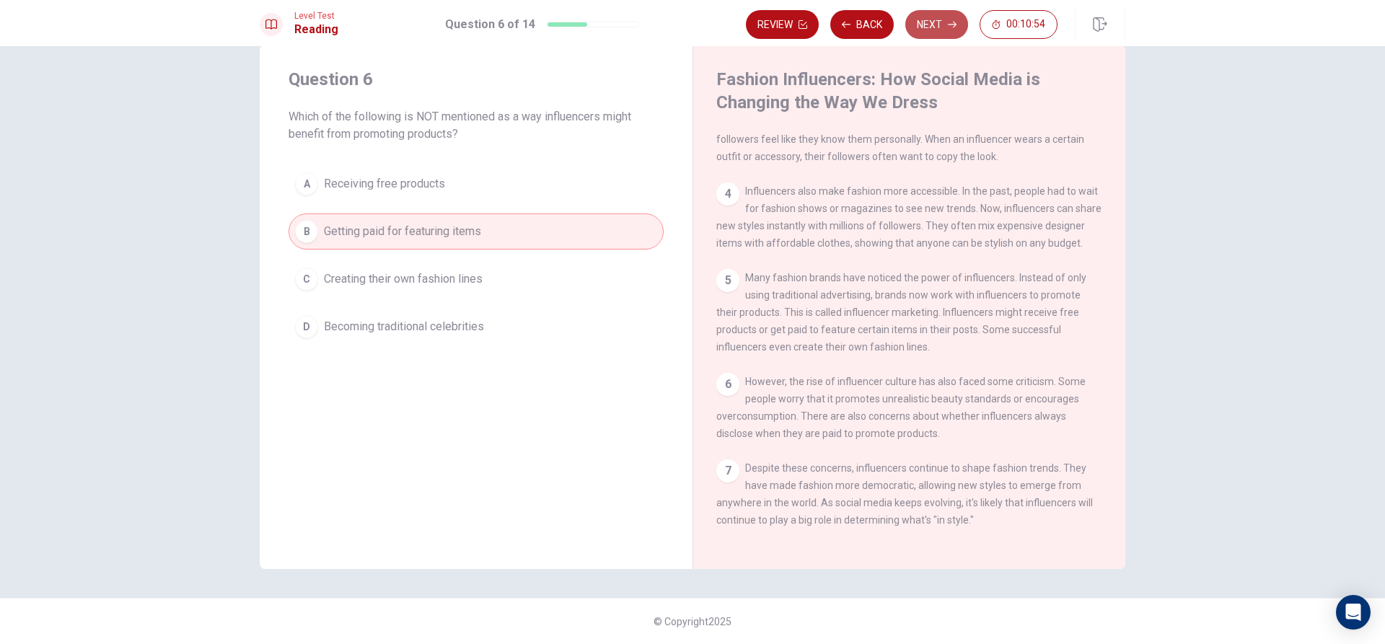
click at [950, 19] on button "Next" at bounding box center [936, 24] width 63 height 29
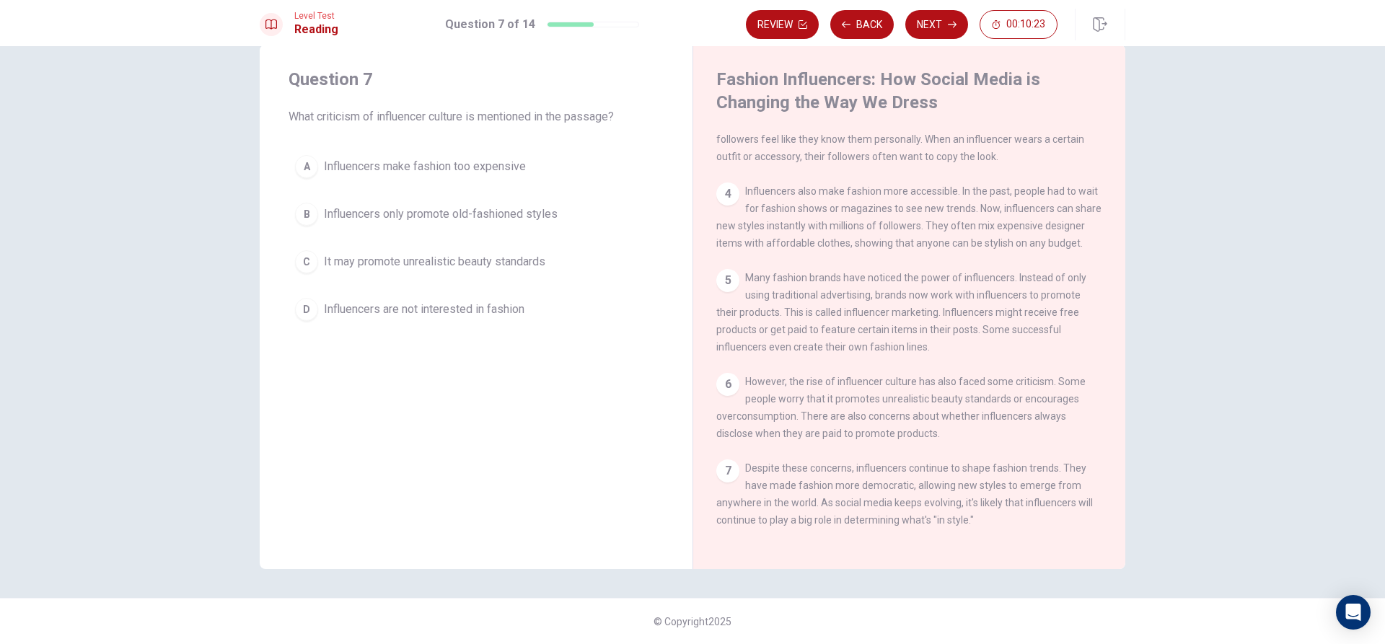
click at [301, 171] on div "A" at bounding box center [306, 166] width 23 height 23
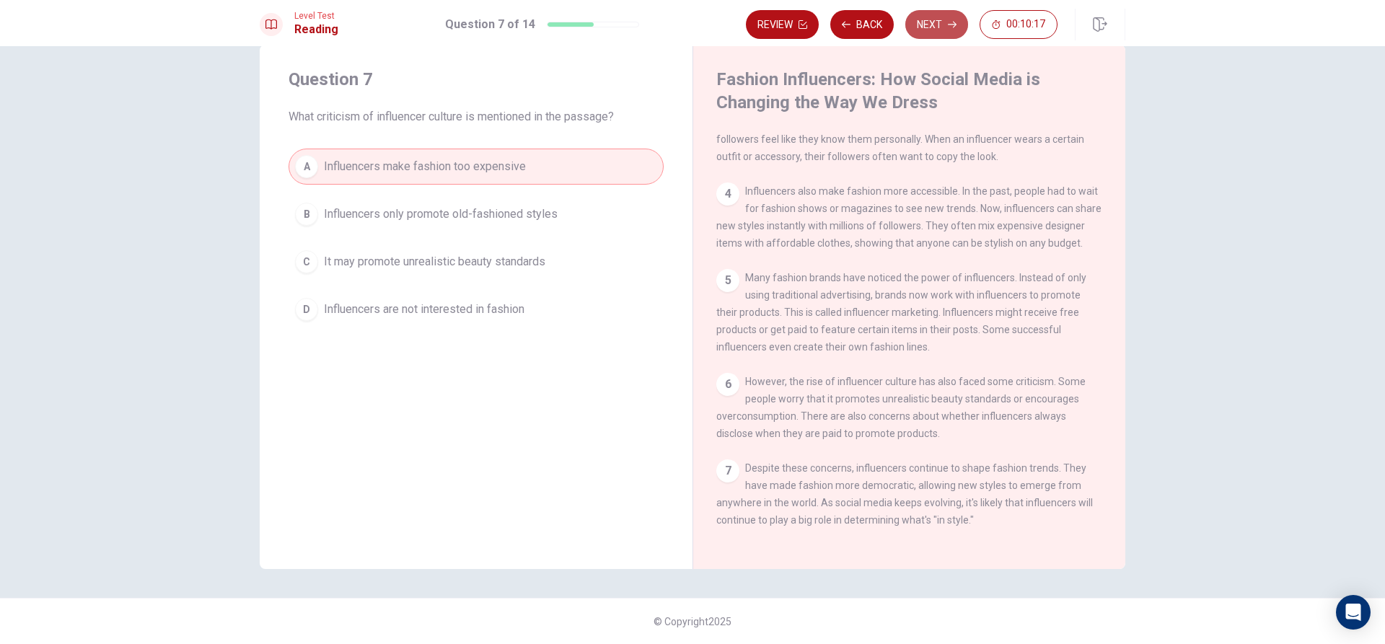
click at [932, 22] on button "Next" at bounding box center [936, 24] width 63 height 29
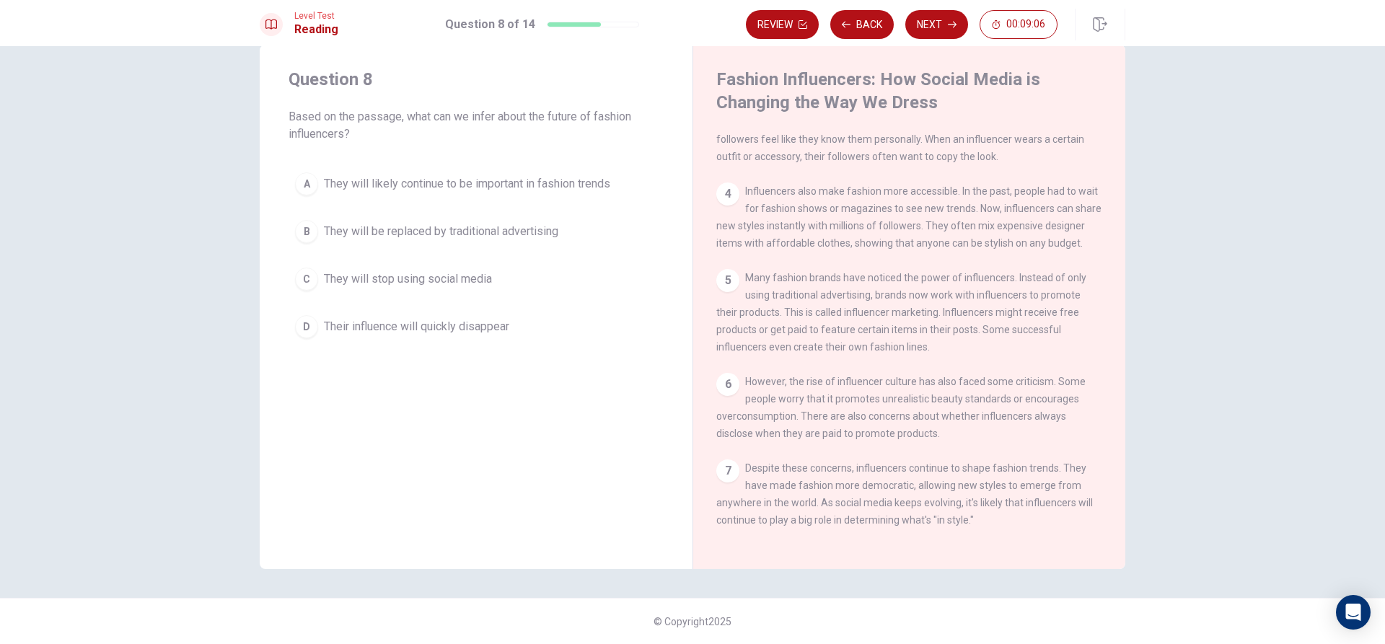
click at [304, 226] on div "B" at bounding box center [306, 231] width 23 height 23
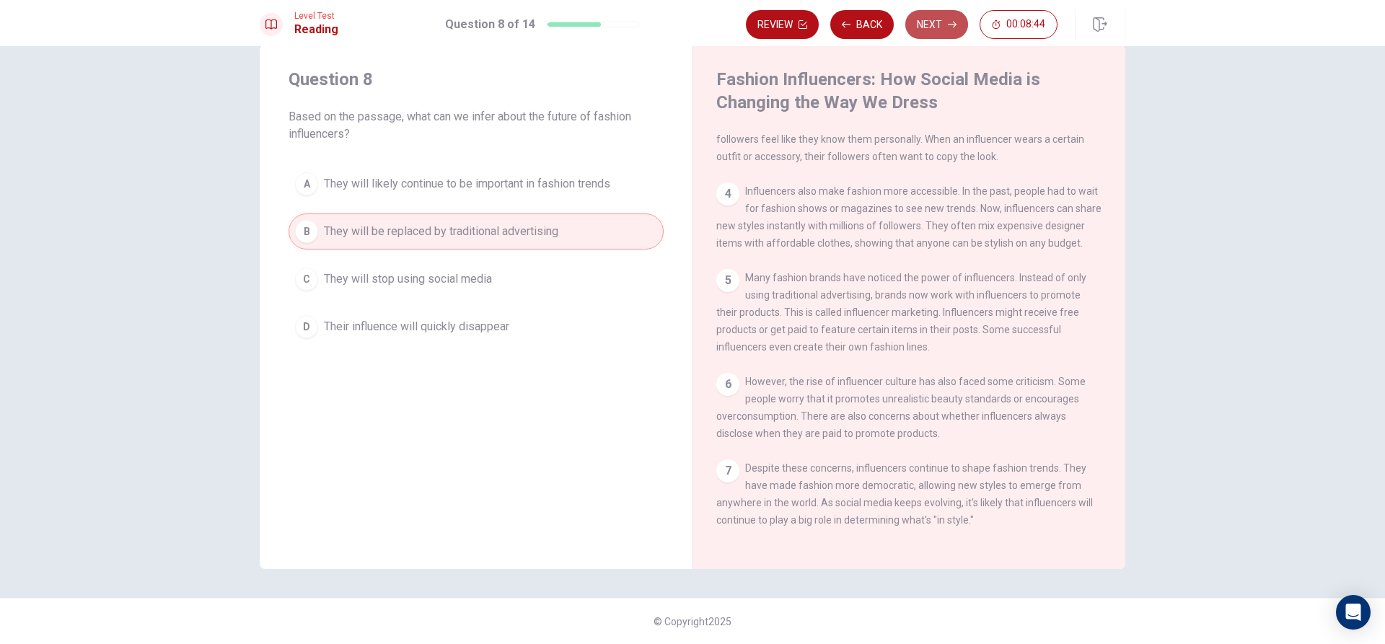
click at [940, 21] on button "Next" at bounding box center [936, 24] width 63 height 29
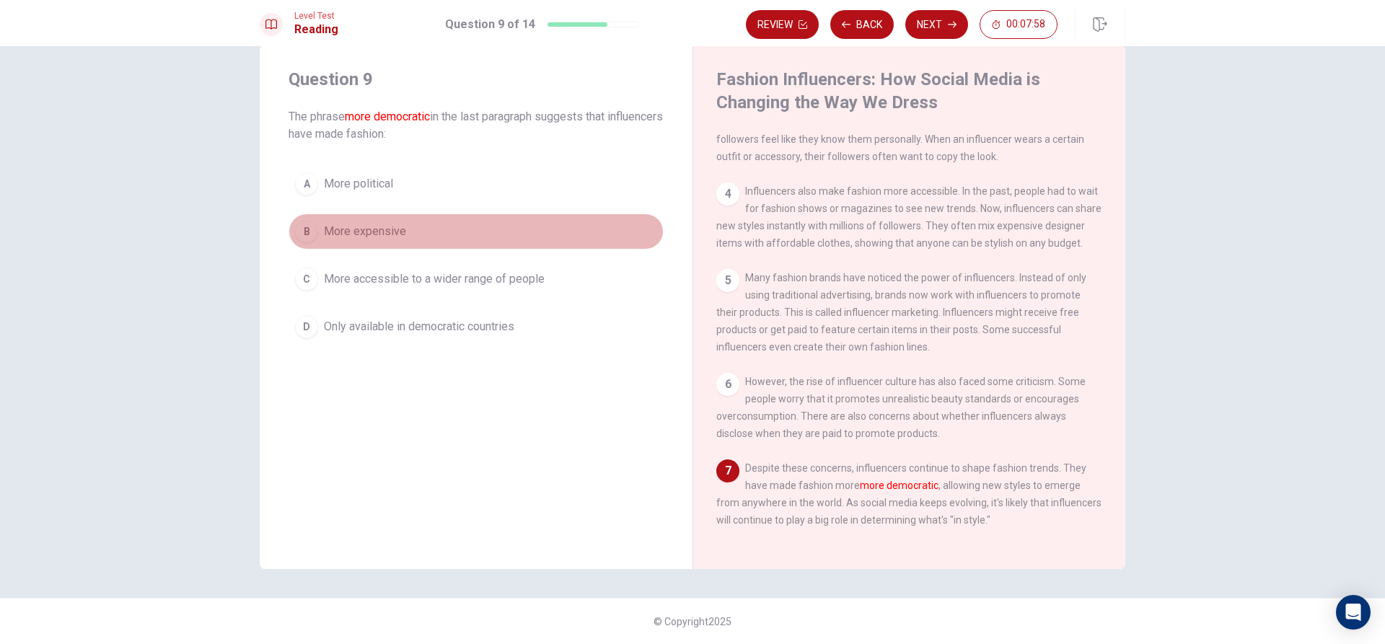
click at [307, 230] on div "B" at bounding box center [306, 231] width 23 height 23
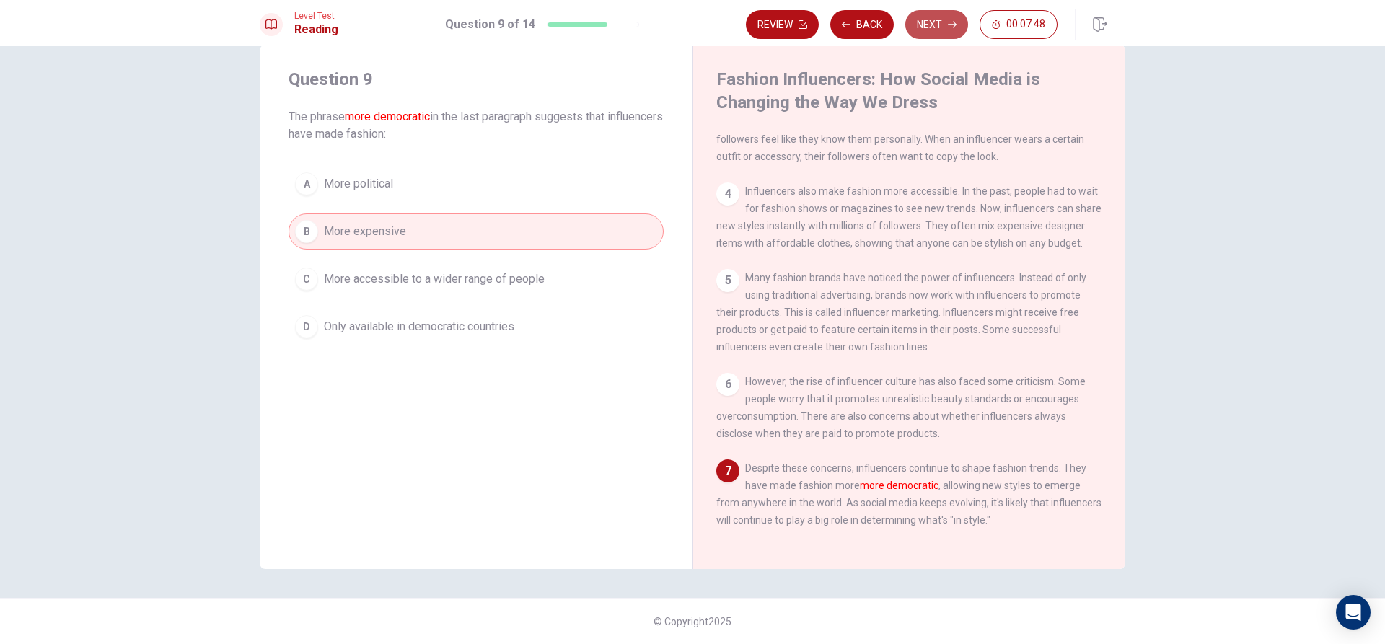
click at [921, 18] on button "Next" at bounding box center [936, 24] width 63 height 29
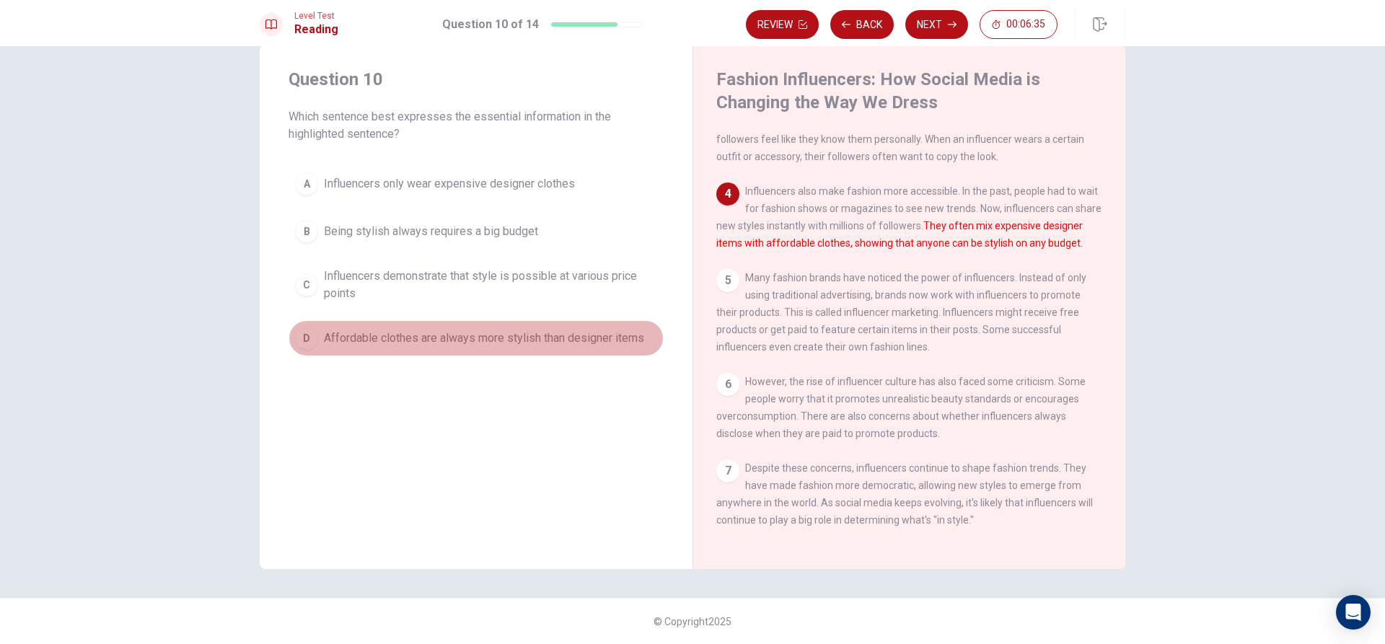
click at [306, 338] on div "D" at bounding box center [306, 338] width 23 height 23
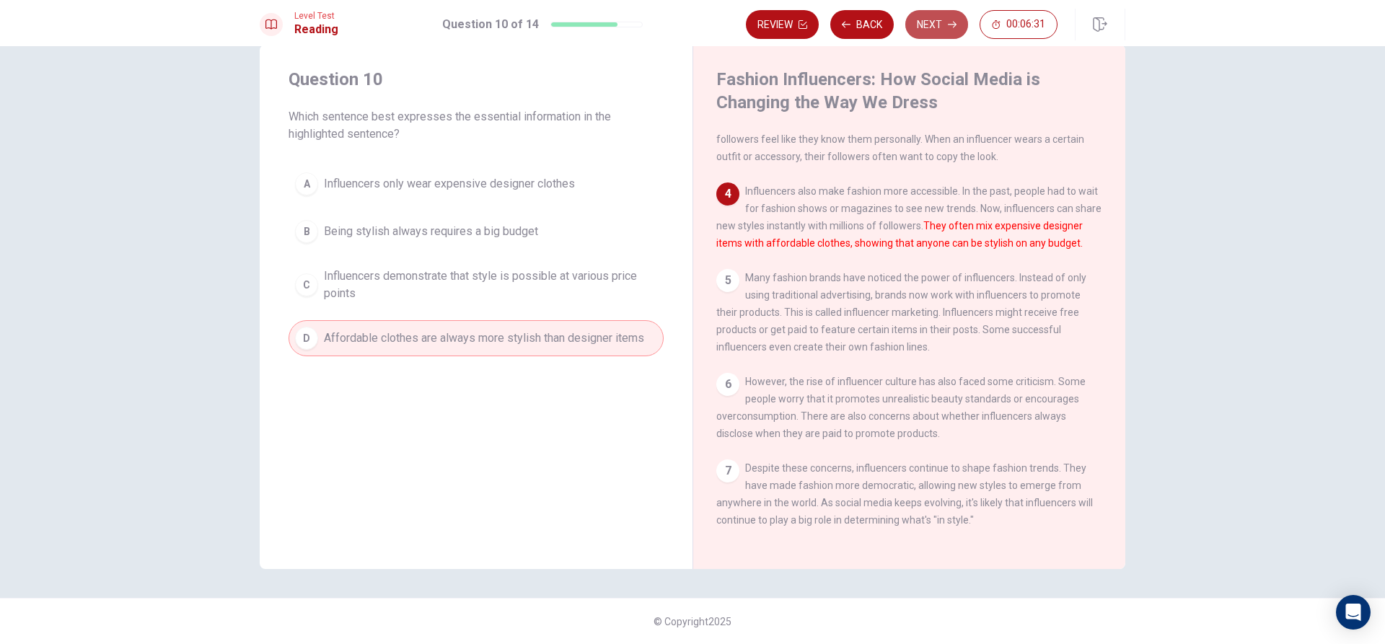
click at [929, 22] on button "Next" at bounding box center [936, 24] width 63 height 29
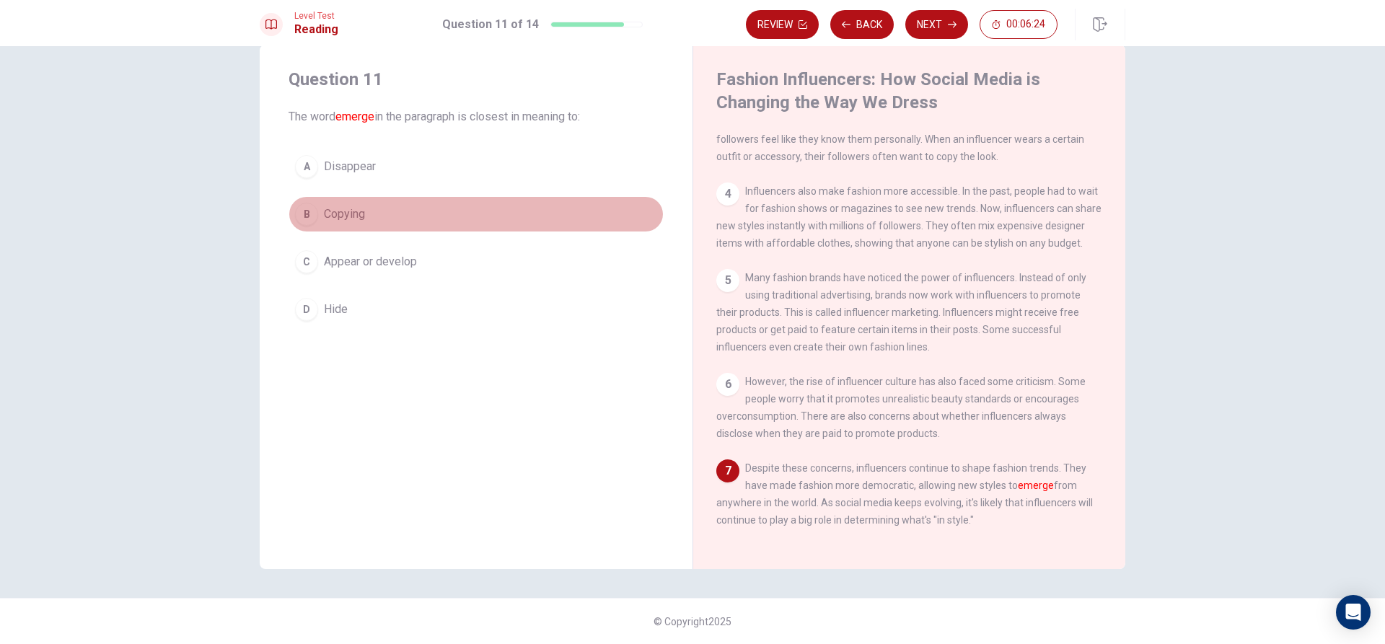
click at [316, 209] on button "B Copying" at bounding box center [475, 214] width 375 height 36
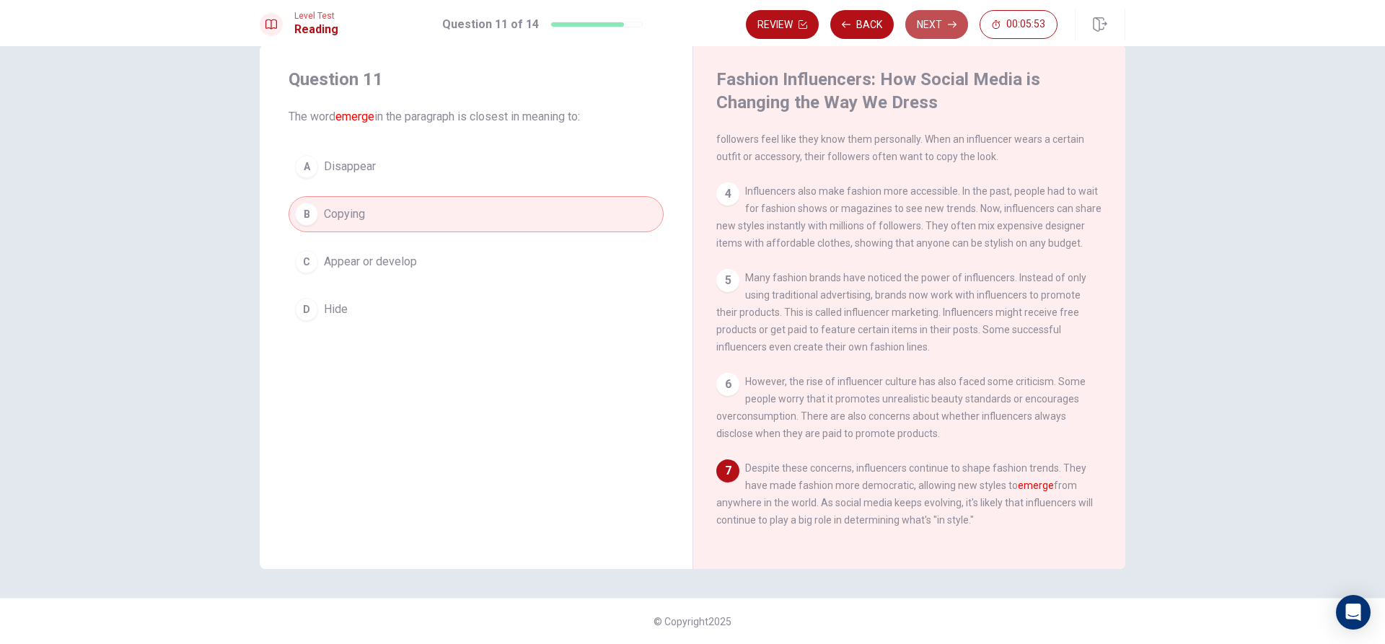
click at [924, 18] on button "Next" at bounding box center [936, 24] width 63 height 29
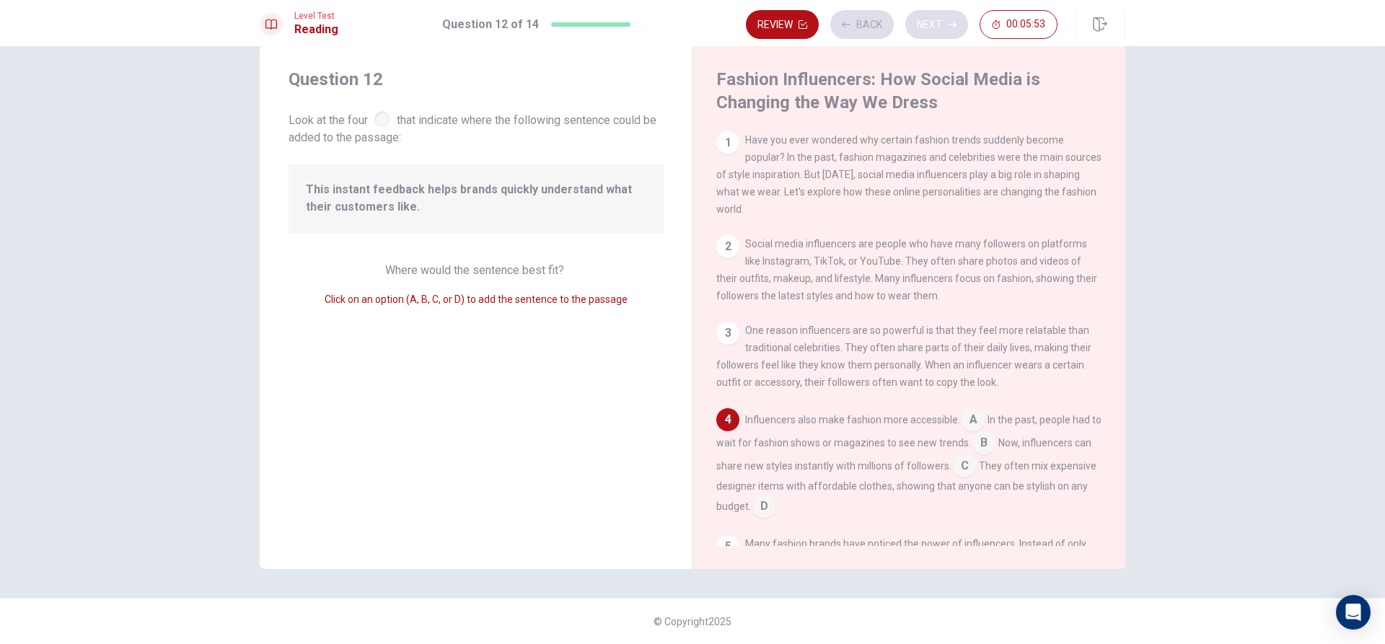
scroll to position [125, 0]
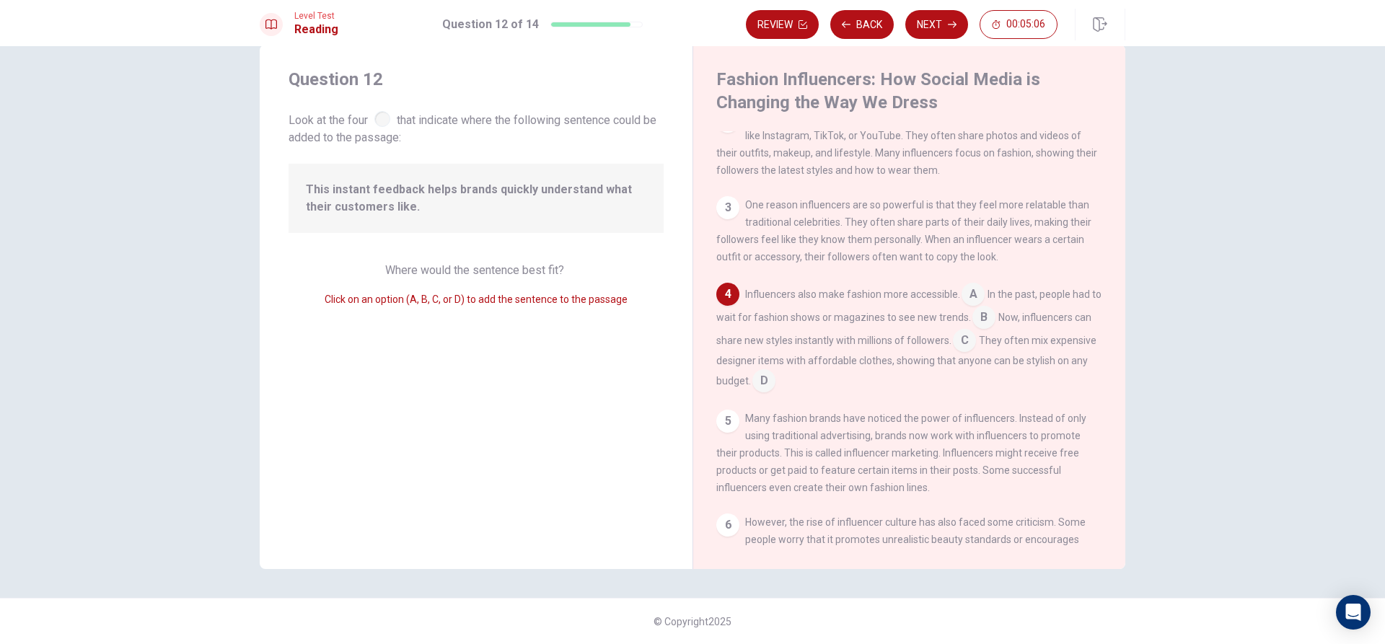
click at [986, 326] on input at bounding box center [983, 318] width 23 height 23
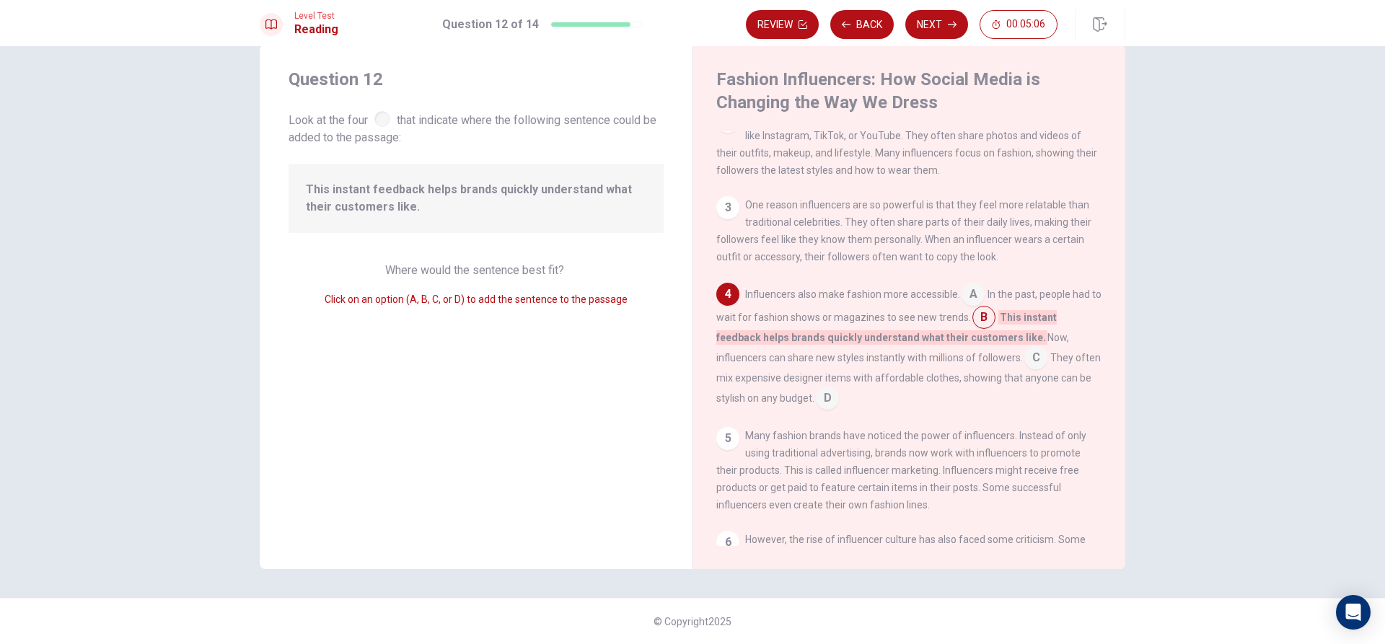
click at [986, 326] on input at bounding box center [983, 318] width 23 height 23
click at [1028, 368] on input at bounding box center [1035, 359] width 23 height 23
click at [995, 329] on input at bounding box center [983, 318] width 23 height 23
click at [970, 299] on input at bounding box center [972, 295] width 23 height 23
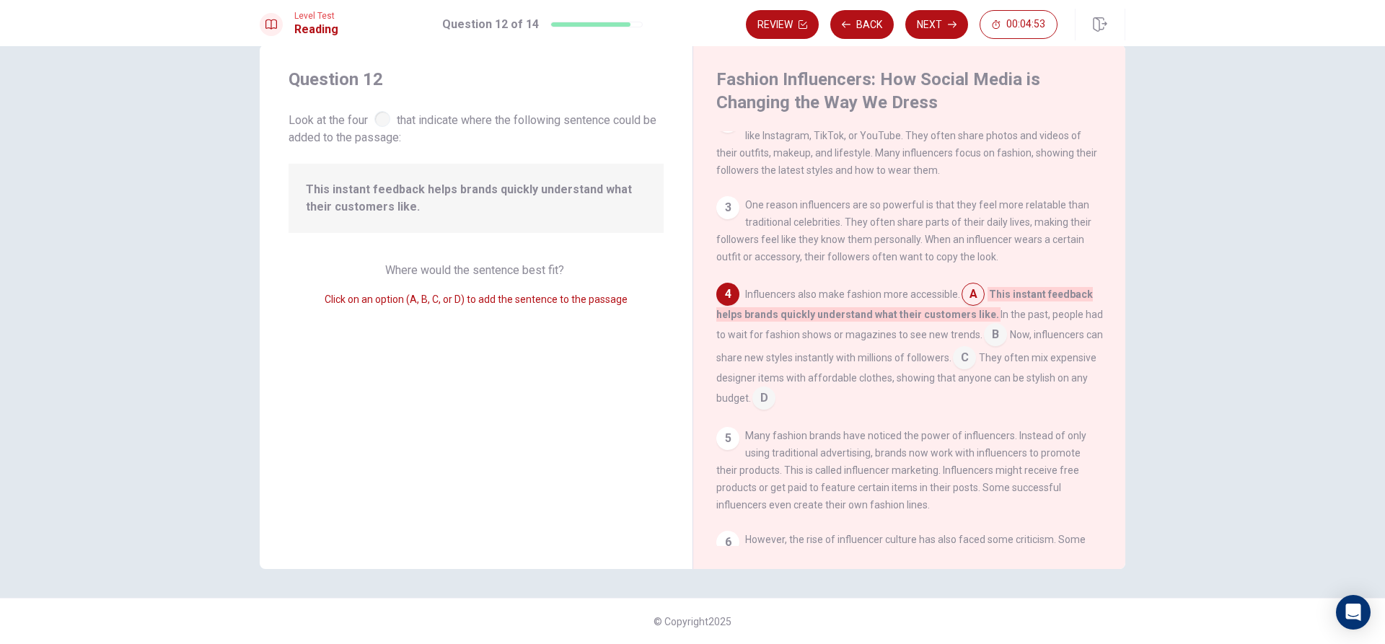
click at [987, 346] on input at bounding box center [995, 335] width 23 height 23
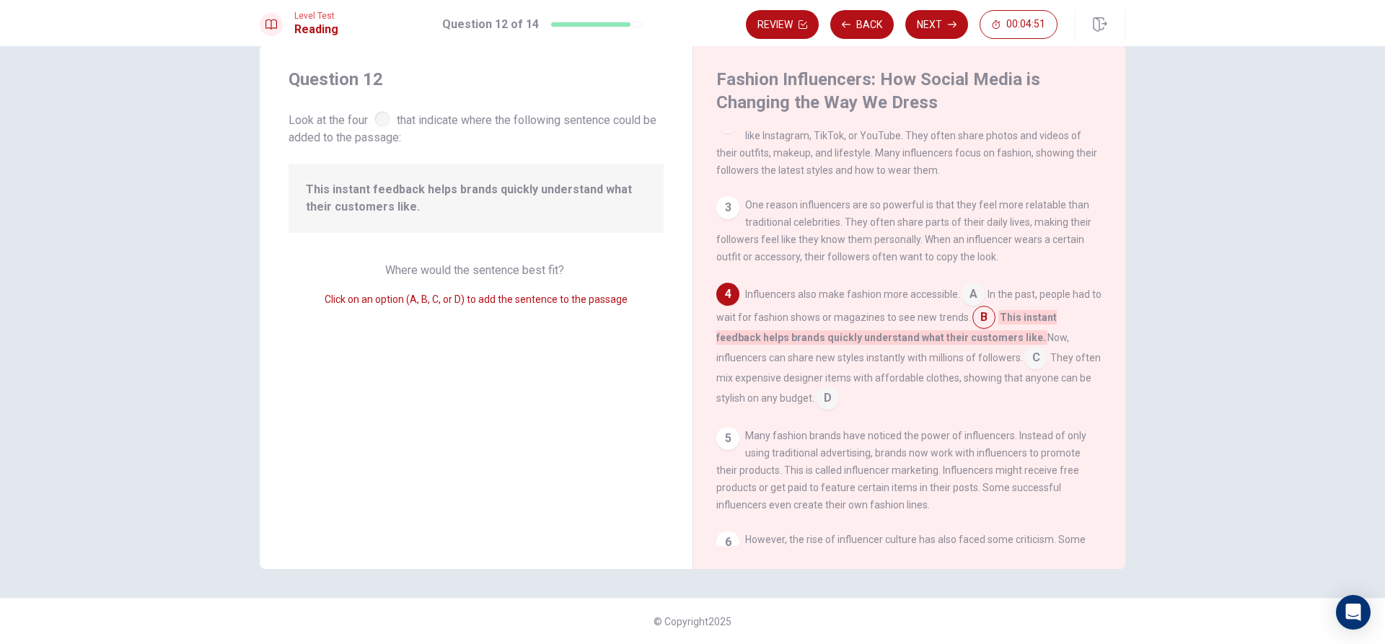
click at [1027, 365] on input at bounding box center [1035, 359] width 23 height 23
click at [893, 395] on div "Influencers also make fashion more accessible. A In the past, people had to wai…" at bounding box center [909, 346] width 387 height 127
click at [976, 351] on input at bounding box center [964, 341] width 23 height 23
click at [983, 322] on input at bounding box center [983, 318] width 23 height 23
click at [961, 305] on input at bounding box center [972, 295] width 23 height 23
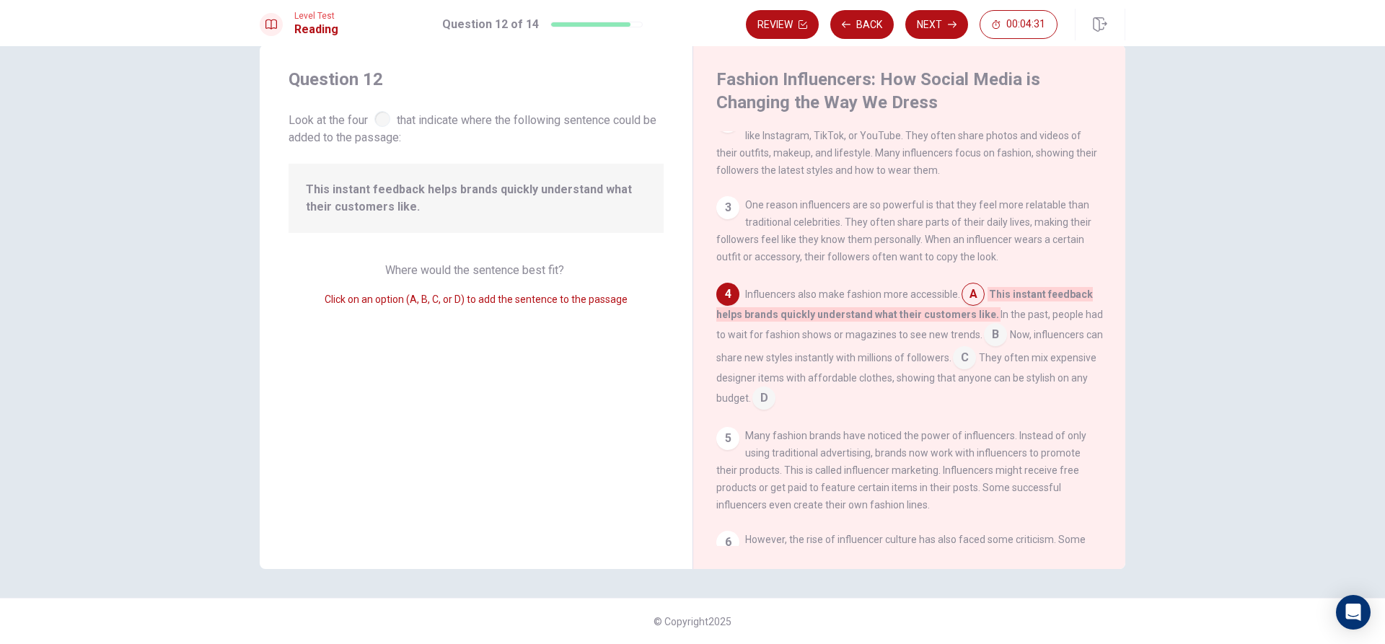
click at [994, 339] on input at bounding box center [995, 335] width 23 height 23
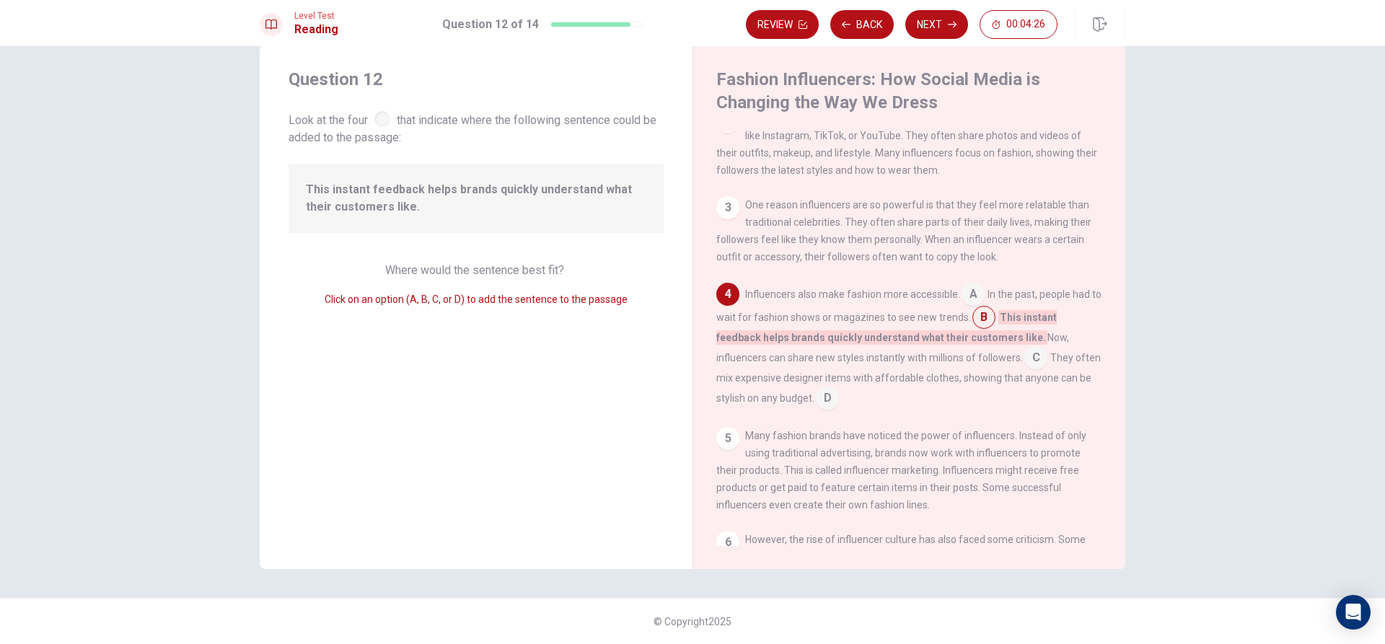
click at [1036, 368] on input at bounding box center [1035, 359] width 23 height 23
click at [986, 325] on input at bounding box center [983, 318] width 23 height 23
click at [968, 297] on input at bounding box center [972, 295] width 23 height 23
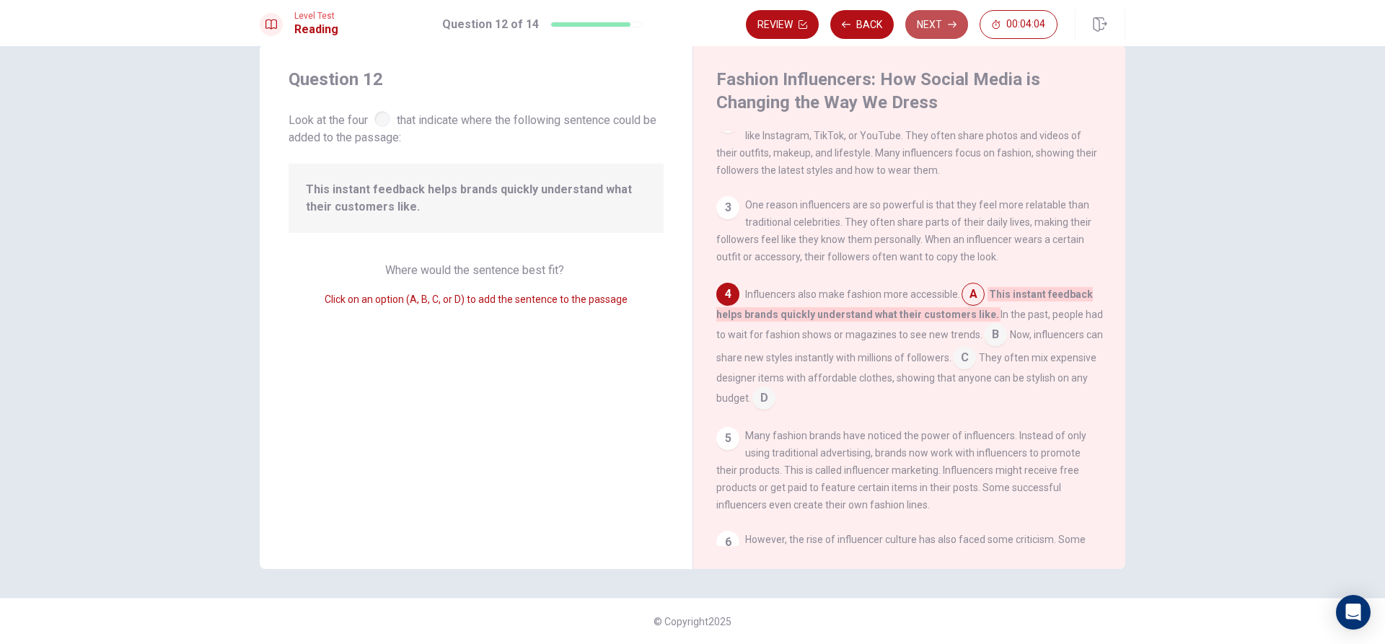
click at [929, 26] on button "Next" at bounding box center [936, 24] width 63 height 29
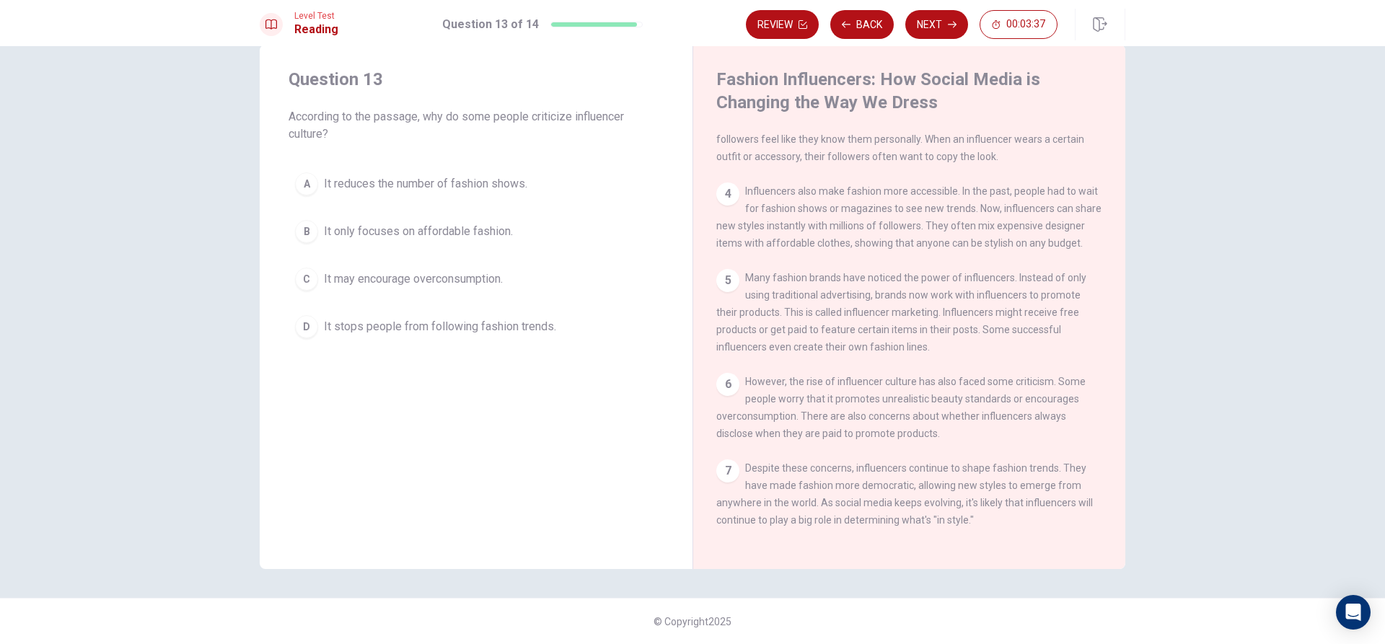
scroll to position [265, 0]
click at [303, 241] on div "B" at bounding box center [306, 231] width 23 height 23
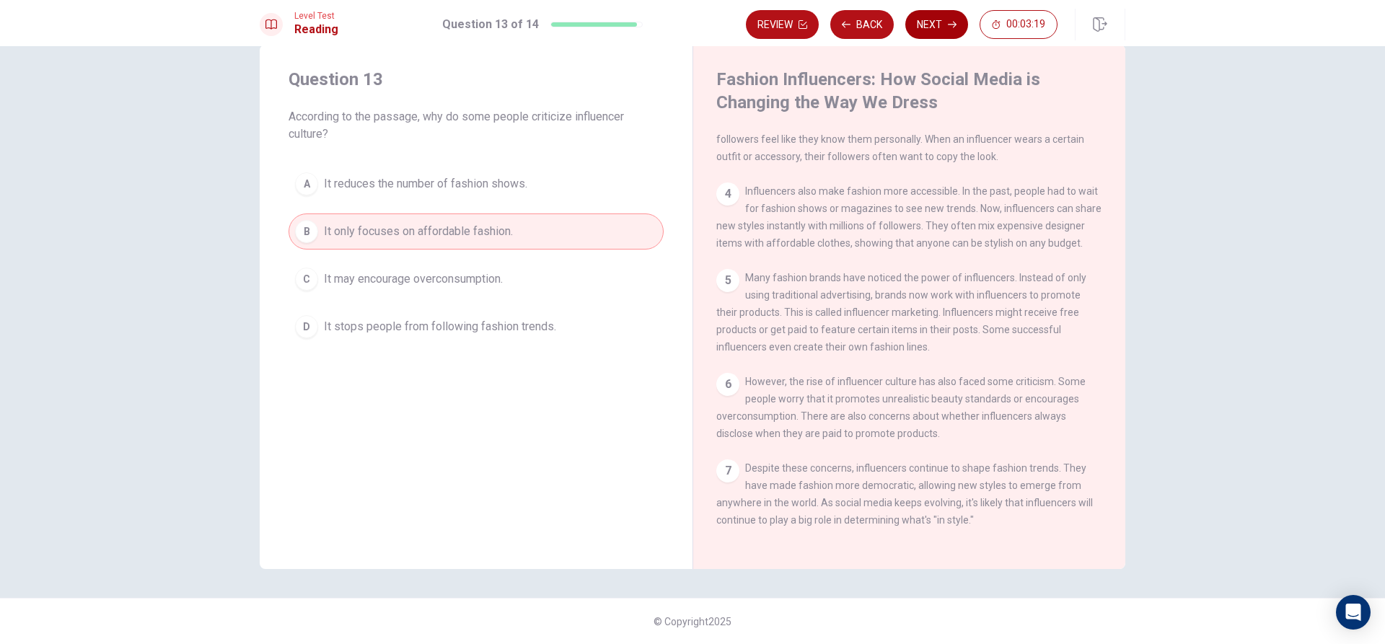
click at [914, 17] on button "Next" at bounding box center [936, 24] width 63 height 29
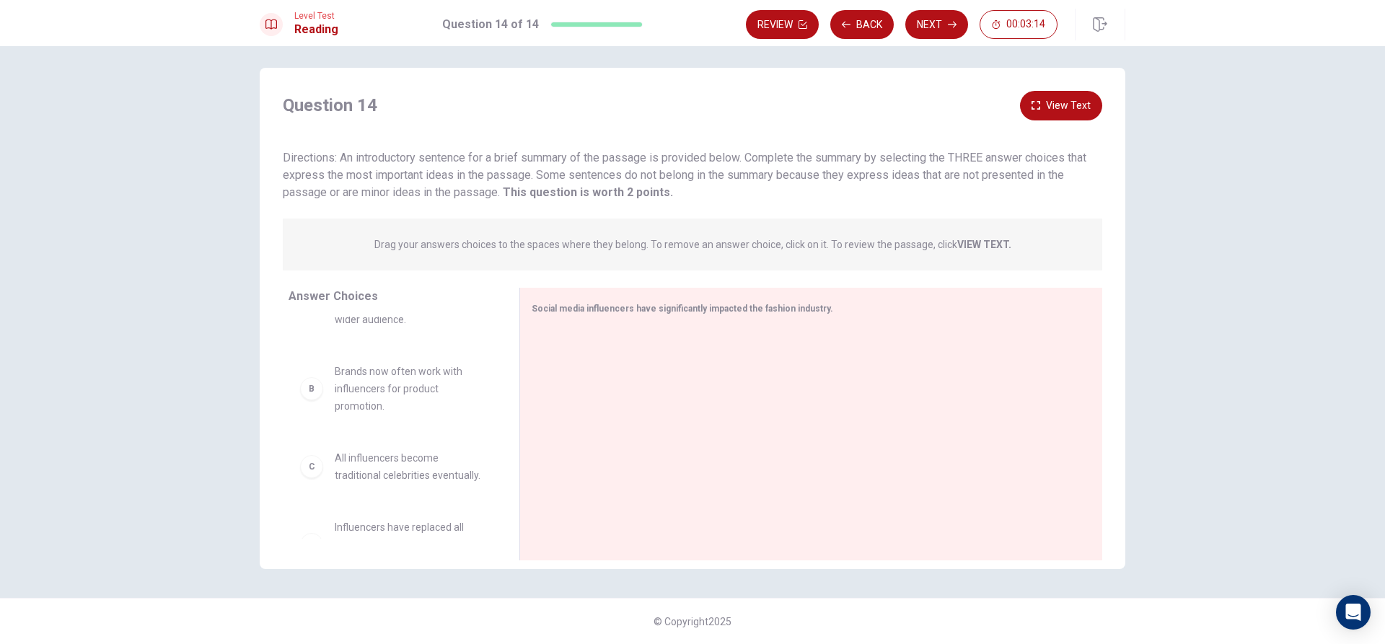
scroll to position [0, 0]
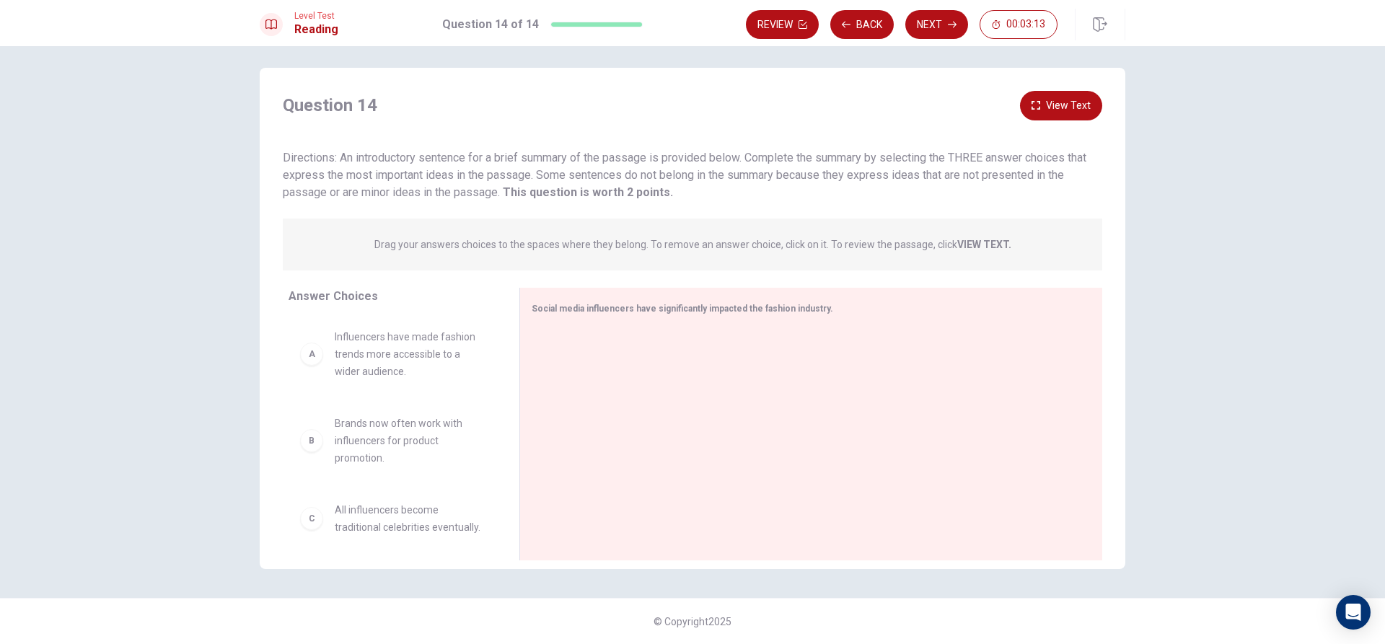
click at [416, 380] on div "A Influencers have made fashion trends more accessible to a wider audience." at bounding box center [392, 354] width 208 height 75
drag, startPoint x: 377, startPoint y: 441, endPoint x: 411, endPoint y: 425, distance: 37.4
drag, startPoint x: 417, startPoint y: 449, endPoint x: 686, endPoint y: 341, distance: 290.3
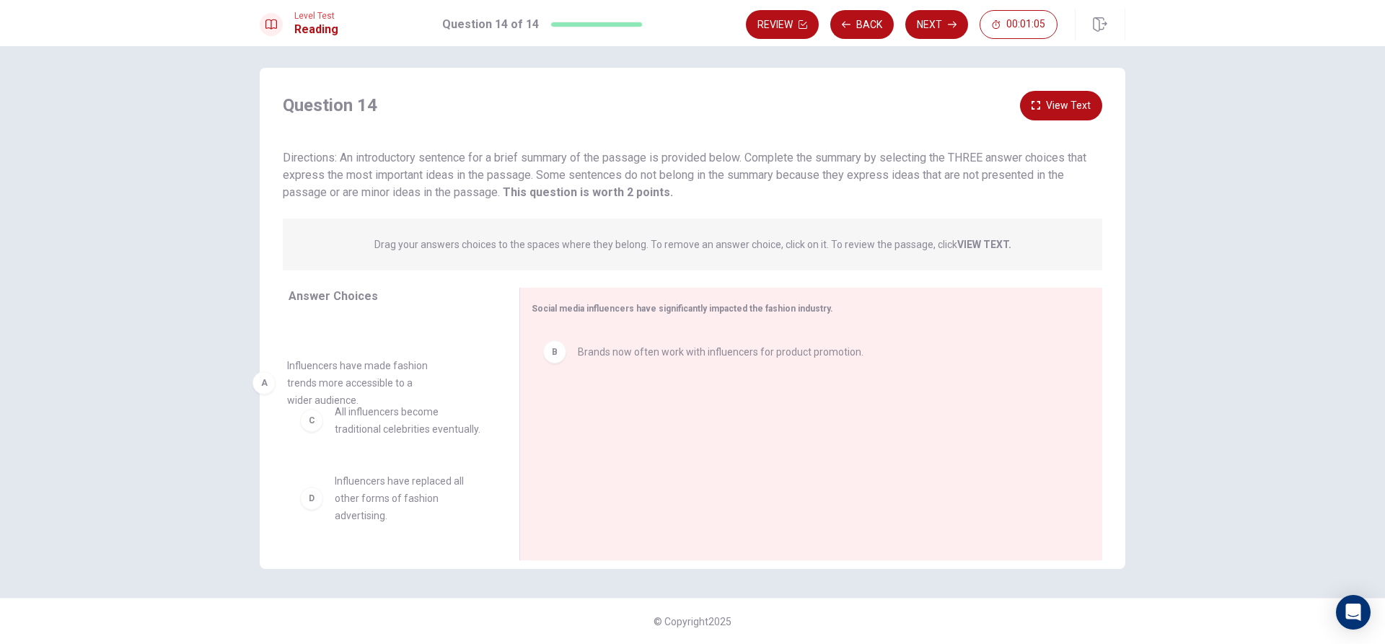
drag, startPoint x: 446, startPoint y: 380, endPoint x: 405, endPoint y: 412, distance: 51.4
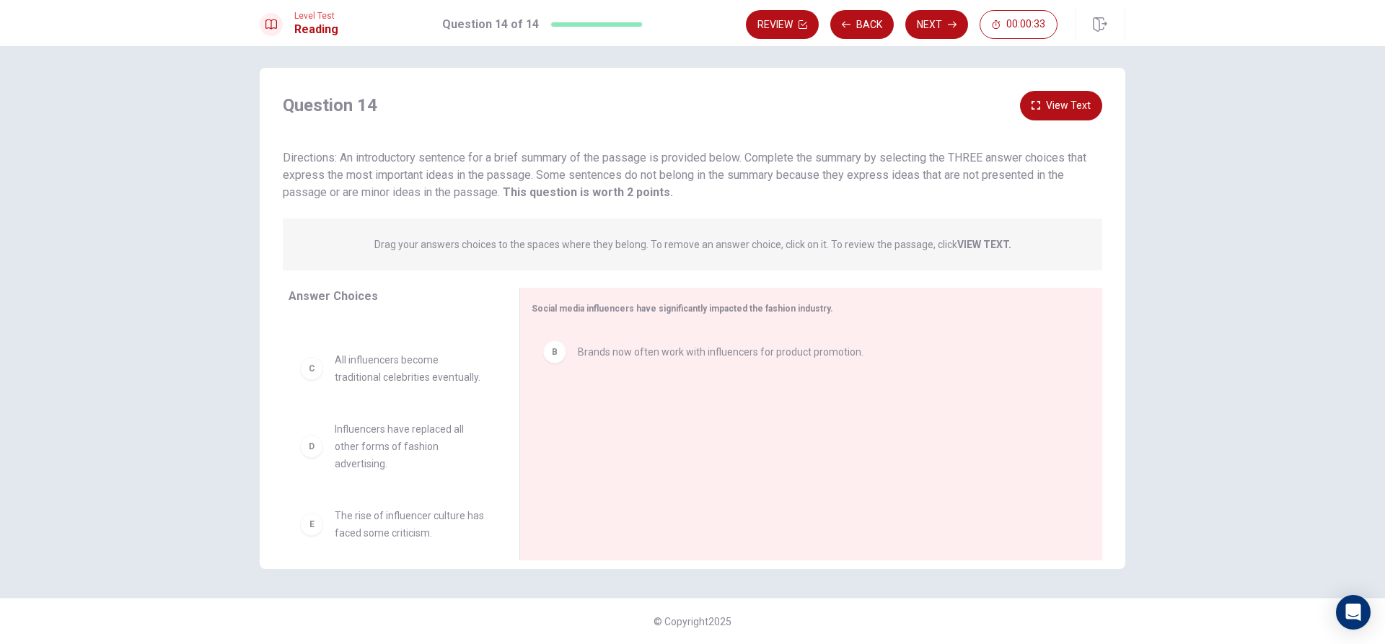
scroll to position [37, 0]
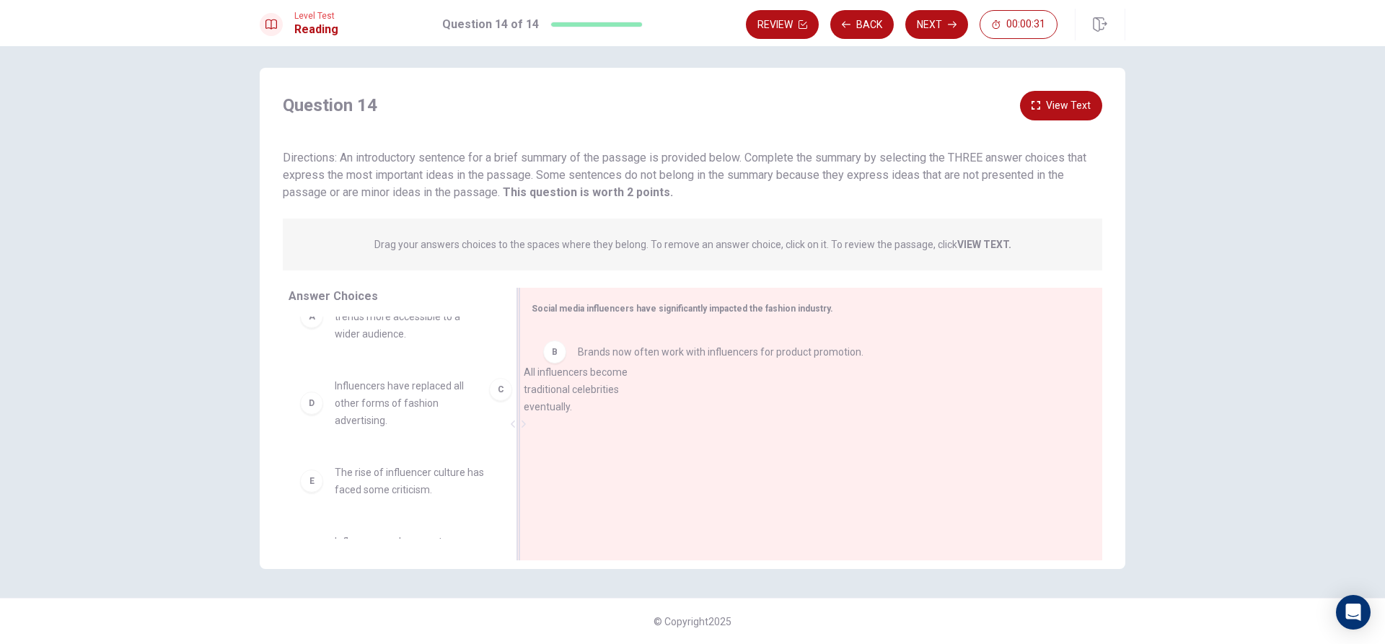
drag, startPoint x: 389, startPoint y: 423, endPoint x: 594, endPoint y: 410, distance: 205.9
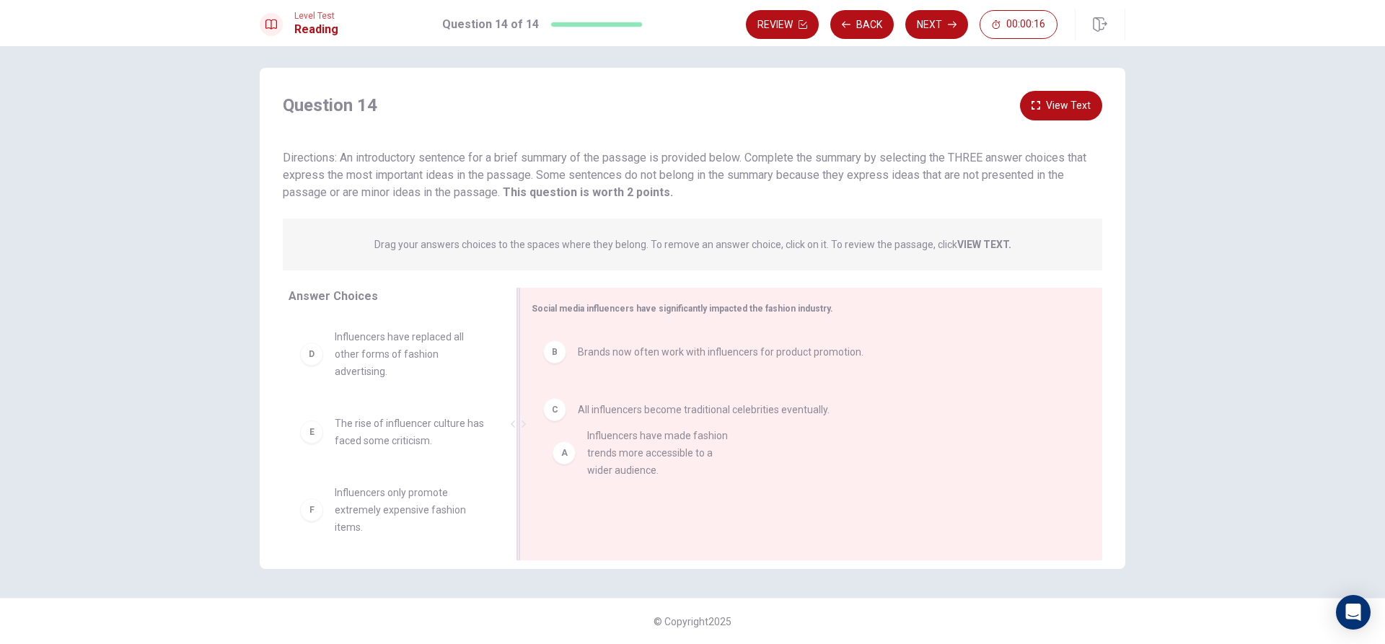
drag, startPoint x: 418, startPoint y: 355, endPoint x: 675, endPoint y: 457, distance: 277.0
click at [948, 22] on icon "button" at bounding box center [952, 24] width 9 height 9
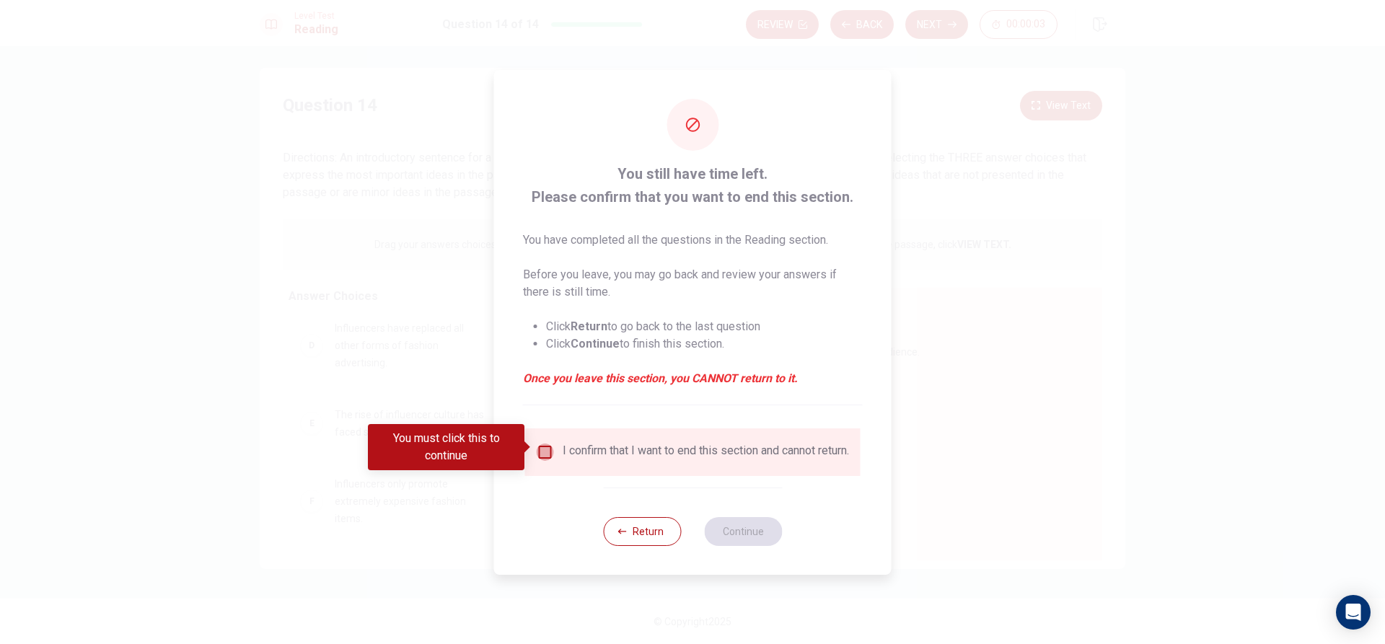
click at [542, 446] on input "You must click this to continue" at bounding box center [544, 451] width 17 height 17
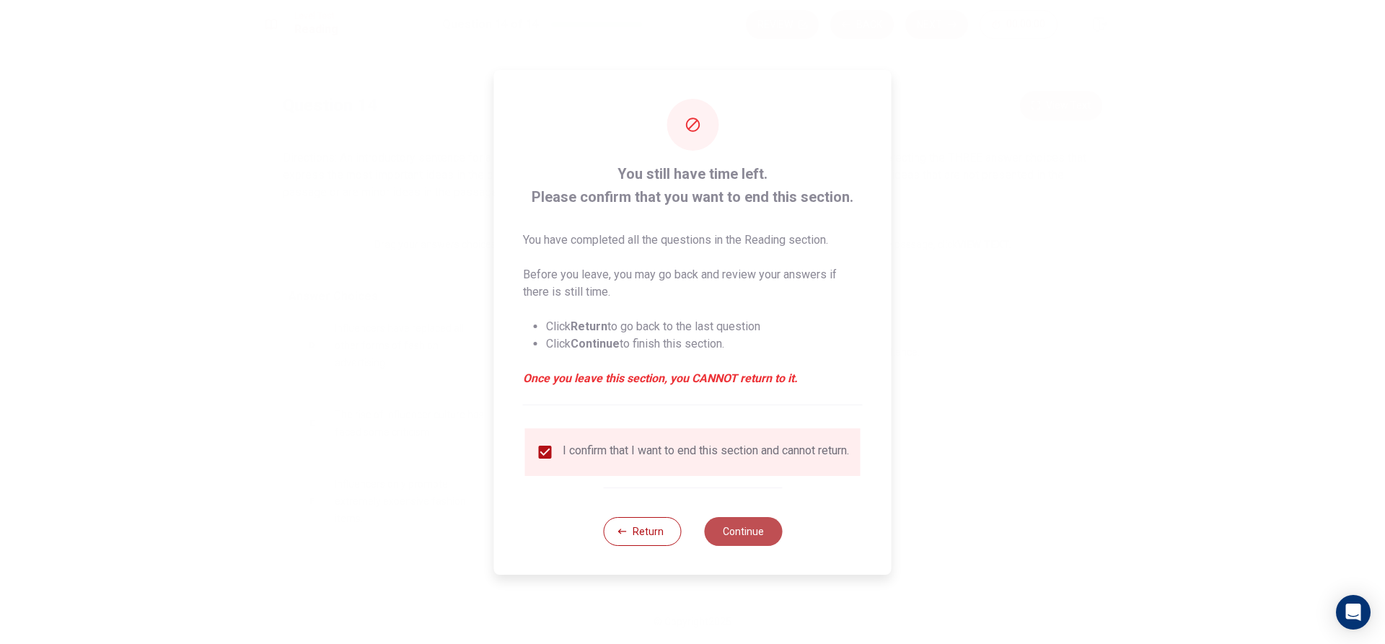
click at [731, 534] on button "Continue" at bounding box center [743, 531] width 78 height 29
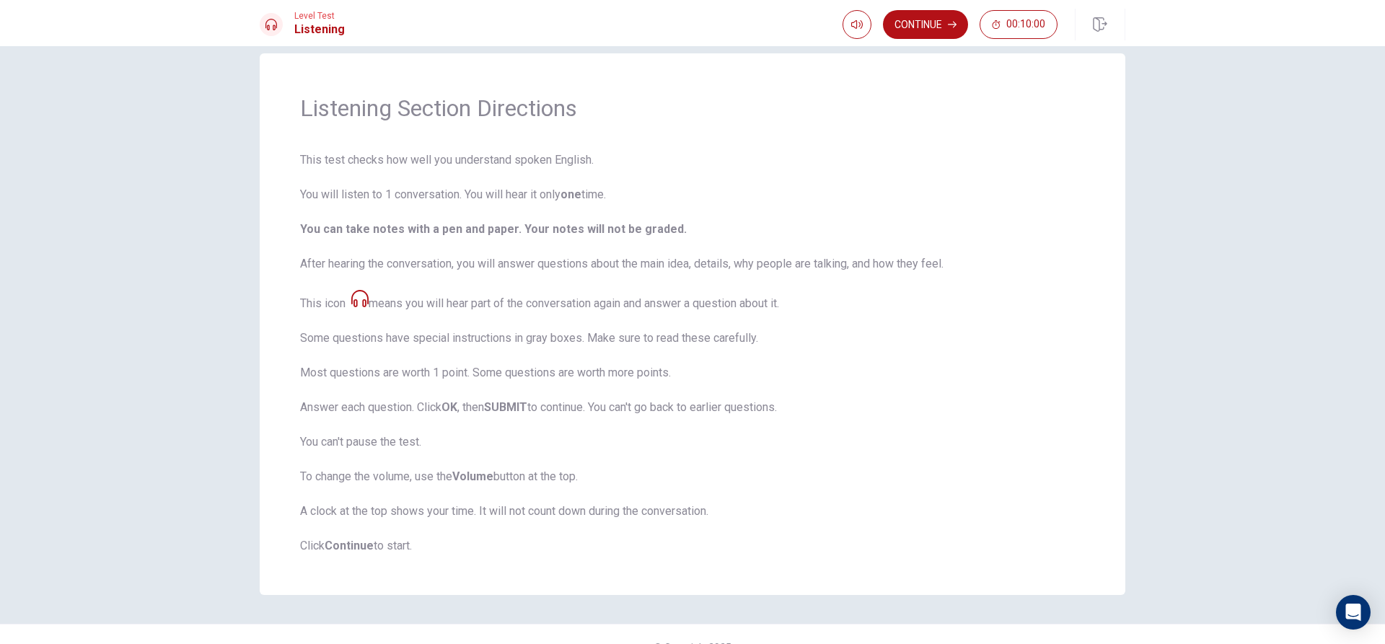
scroll to position [48, 0]
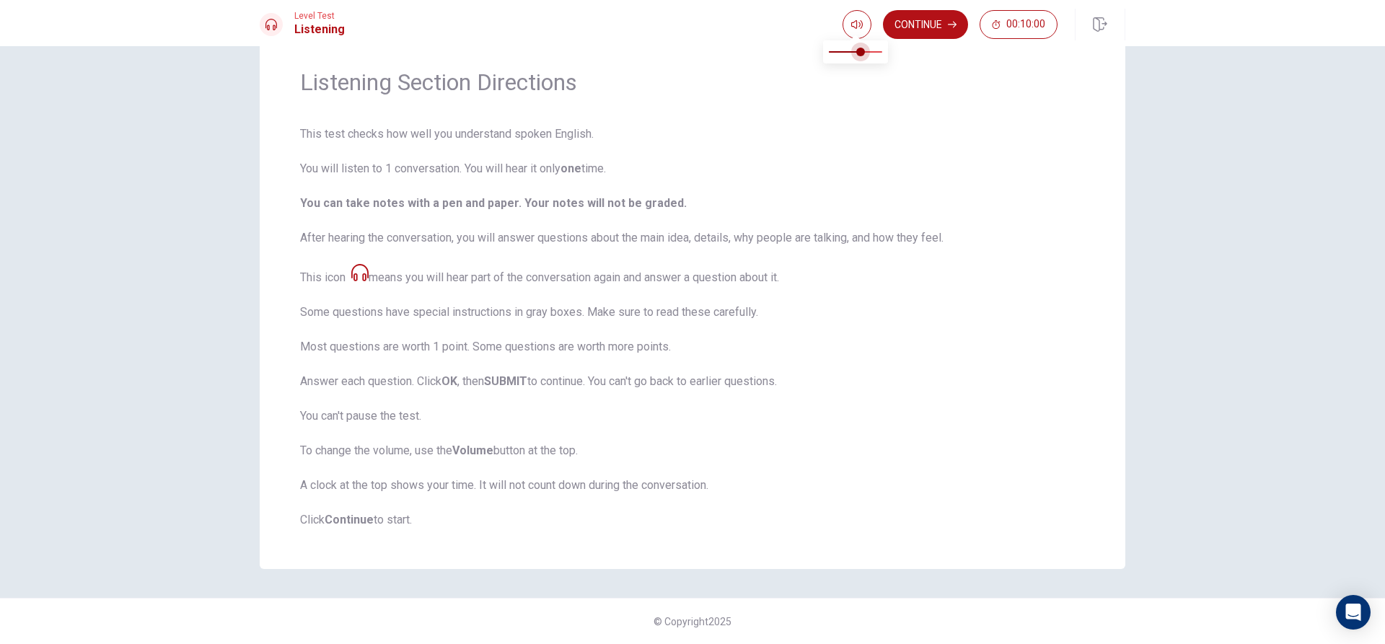
click at [862, 45] on span at bounding box center [855, 52] width 53 height 20
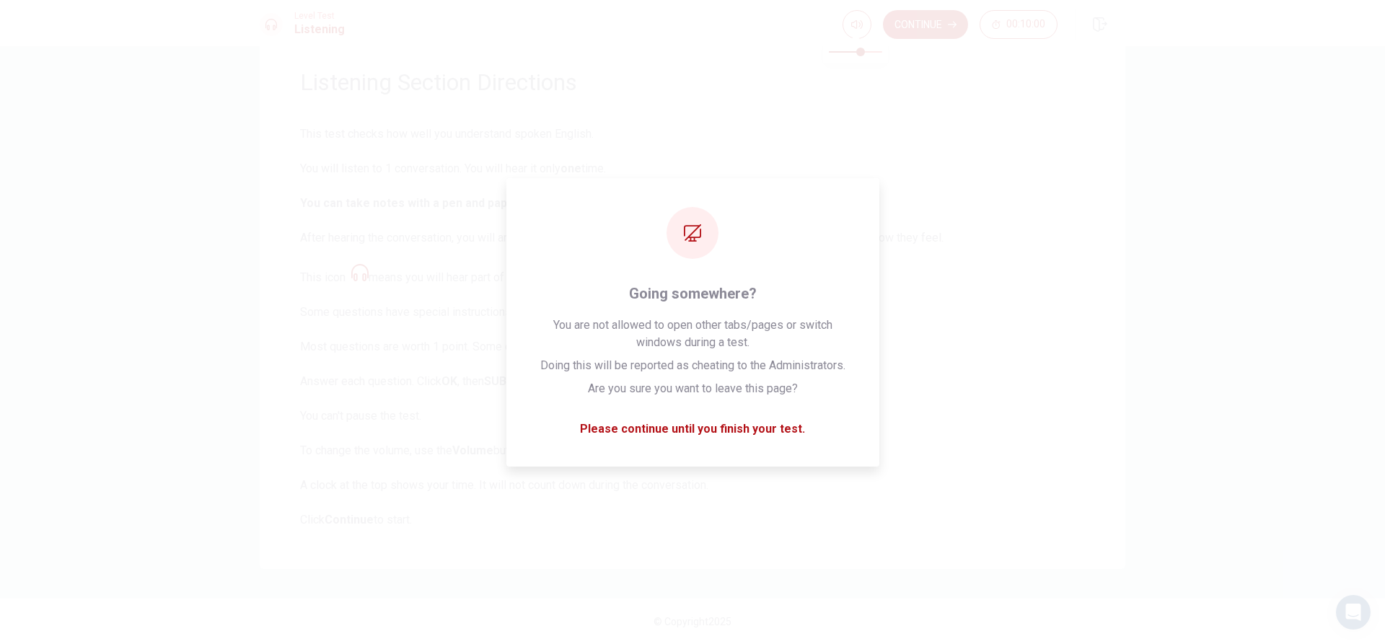
click at [859, 32] on span at bounding box center [855, 36] width 12 height 8
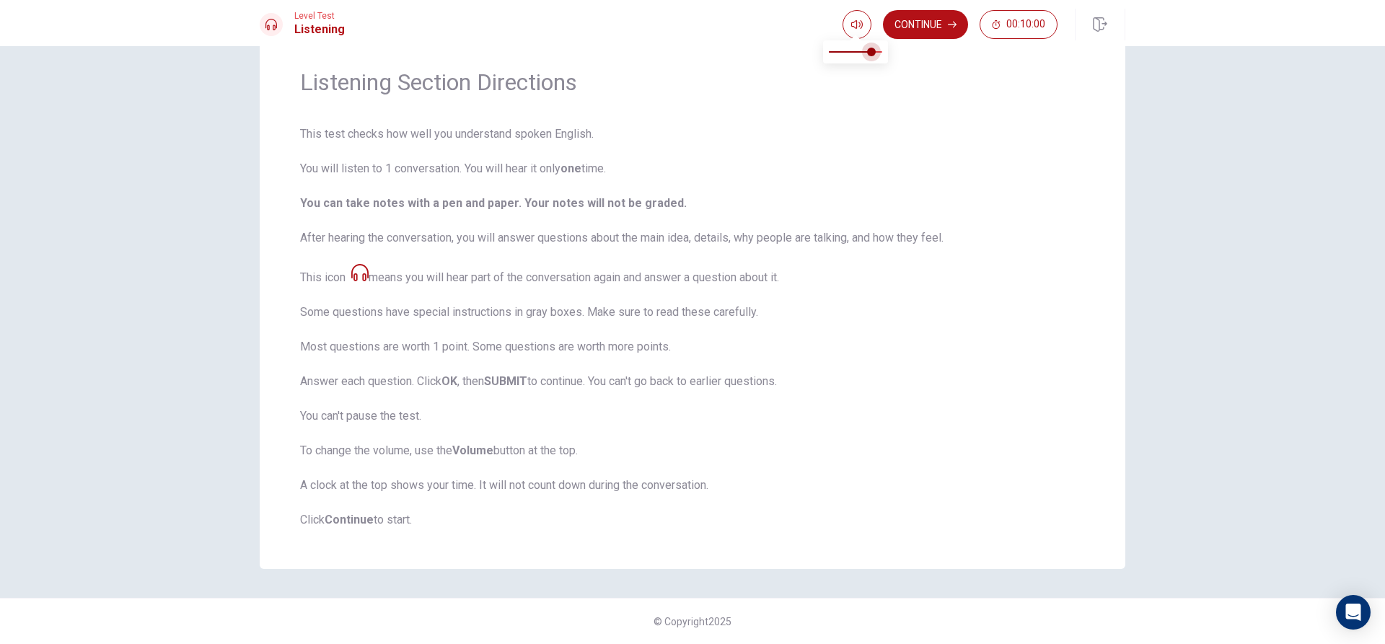
click at [872, 48] on span at bounding box center [871, 52] width 9 height 9
type input "0.9"
click at [875, 48] on span at bounding box center [871, 52] width 9 height 9
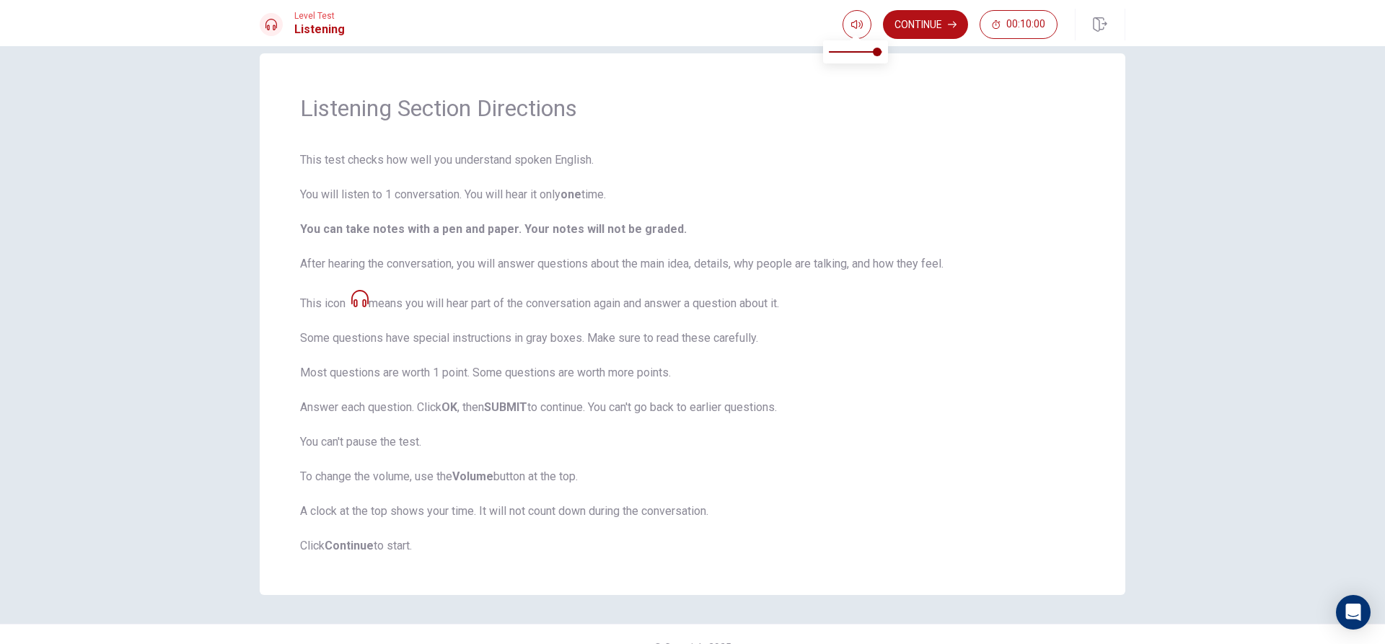
scroll to position [0, 0]
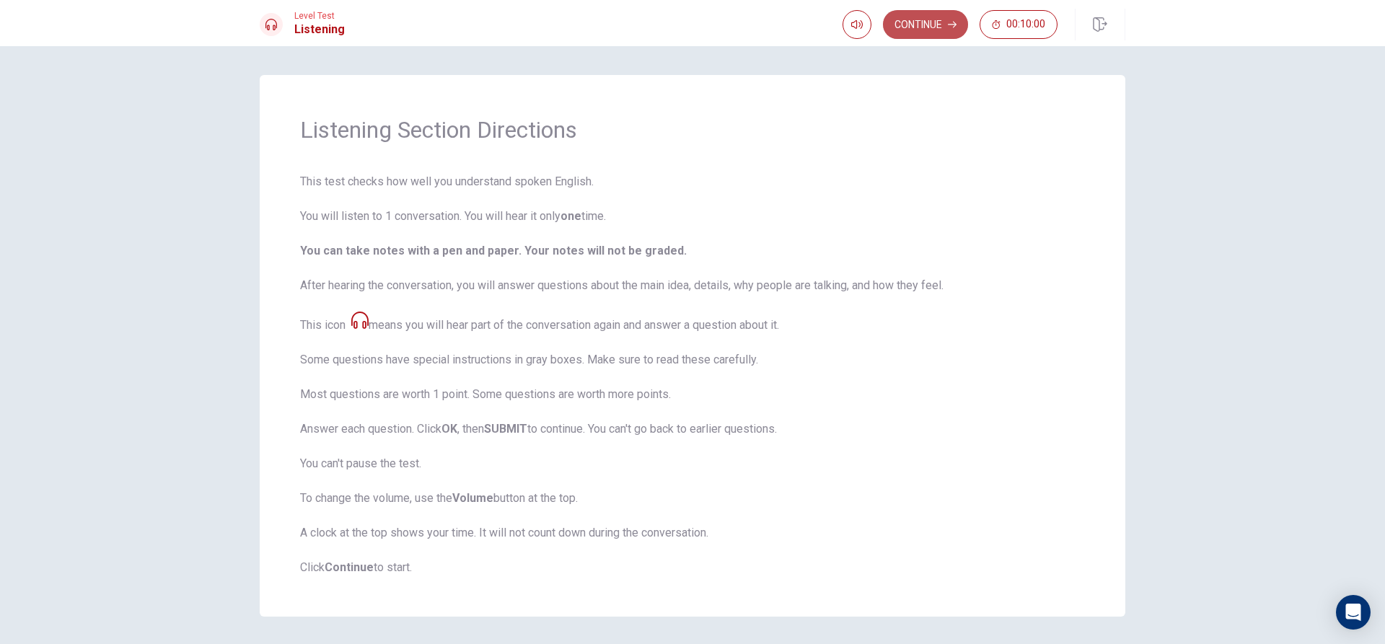
click at [940, 22] on button "Continue" at bounding box center [925, 24] width 85 height 29
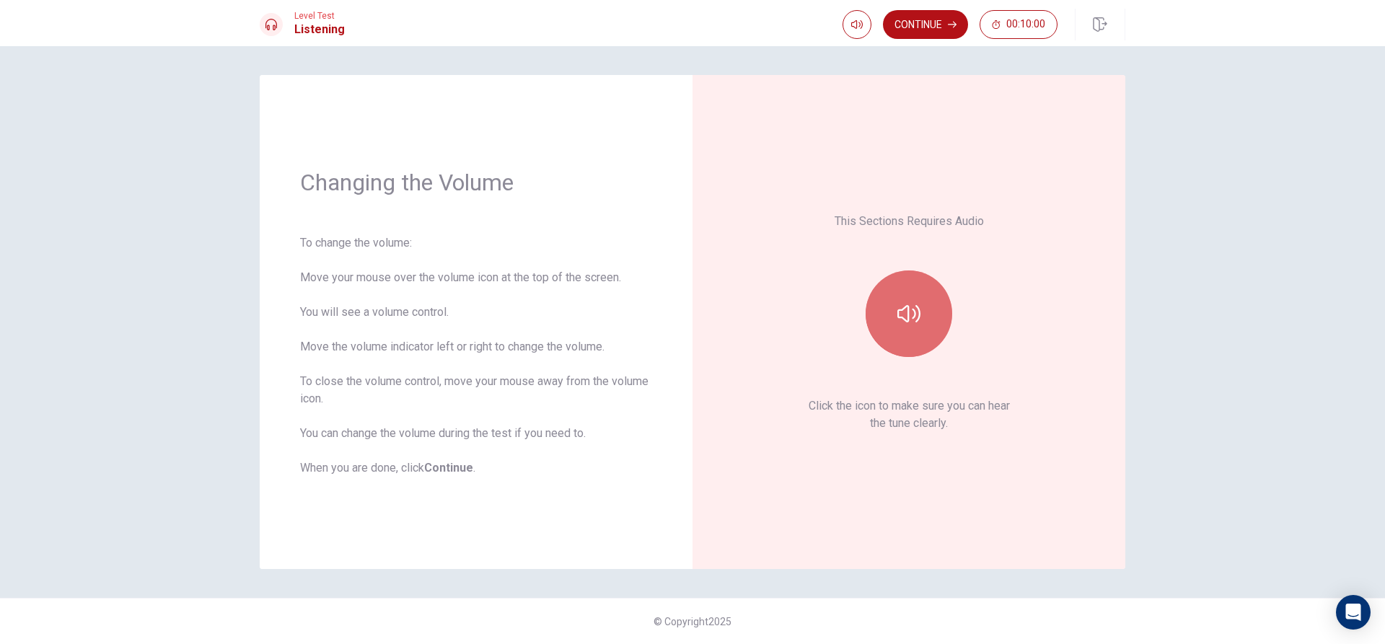
click at [901, 325] on button "button" at bounding box center [908, 313] width 87 height 87
click at [918, 22] on button "Continue" at bounding box center [925, 24] width 85 height 29
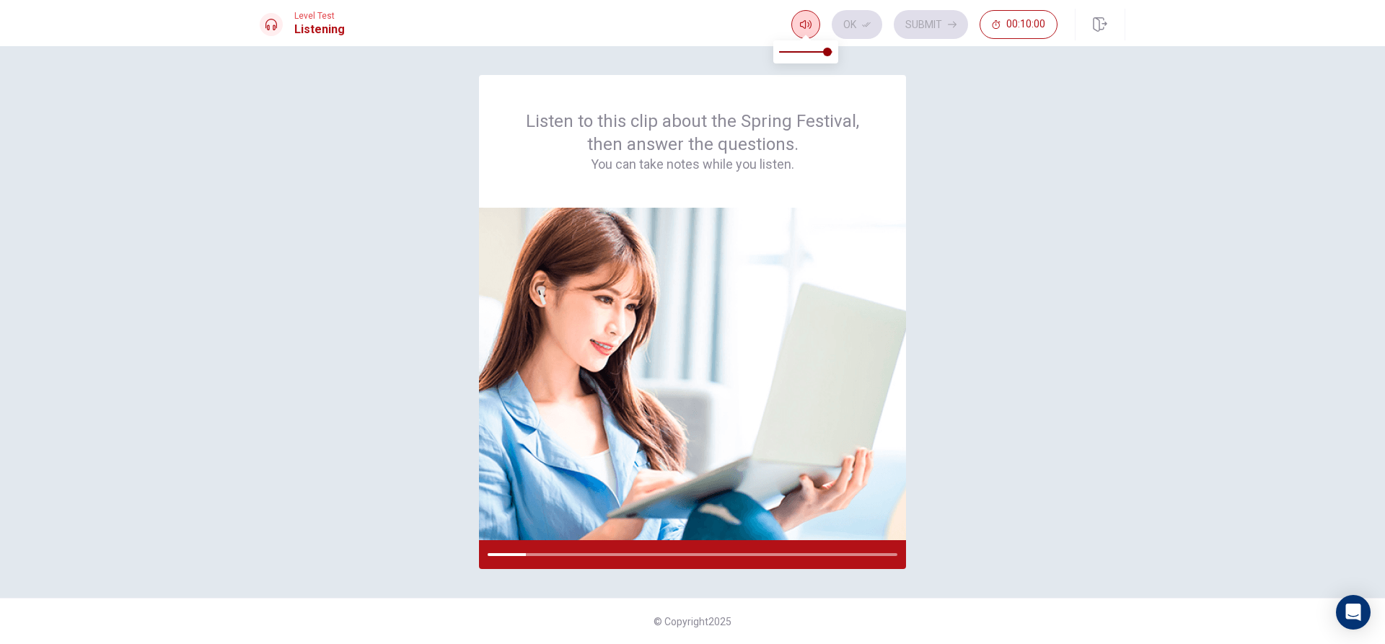
click at [813, 17] on button "button" at bounding box center [805, 24] width 29 height 29
type input "1"
drag, startPoint x: 828, startPoint y: 53, endPoint x: 841, endPoint y: 58, distance: 14.2
click at [836, 56] on span at bounding box center [832, 52] width 9 height 9
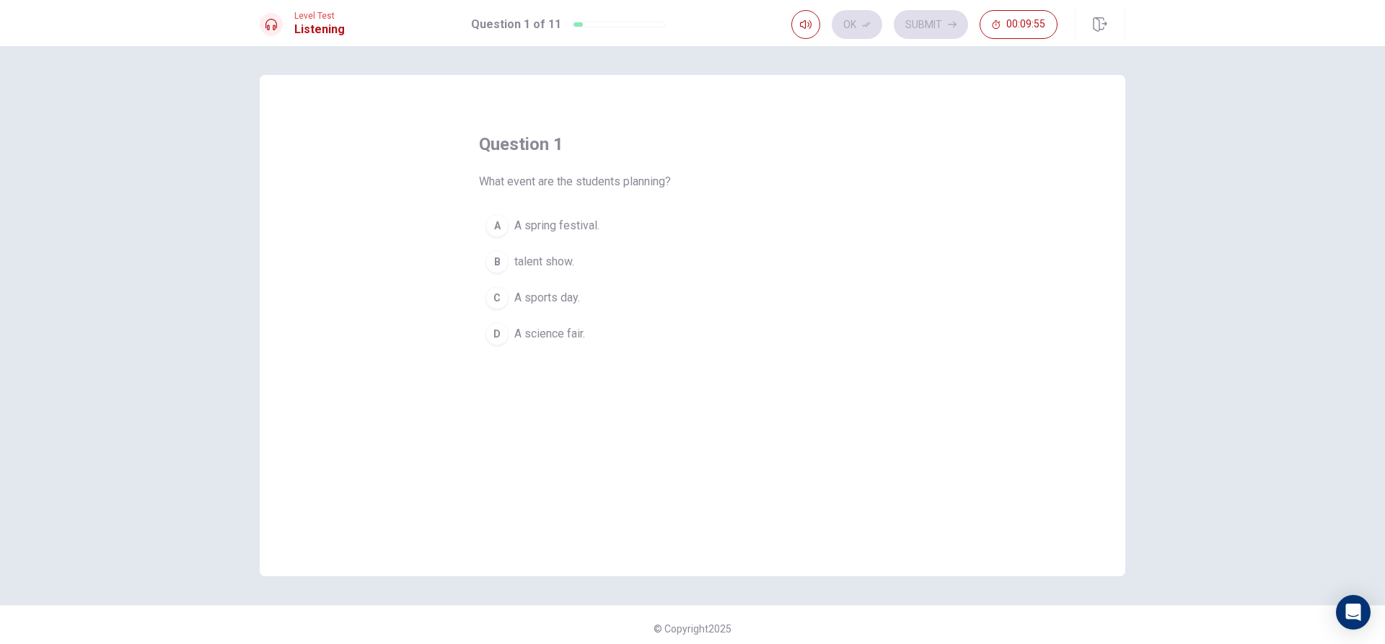
click at [480, 229] on button "A A spring festival." at bounding box center [692, 226] width 427 height 36
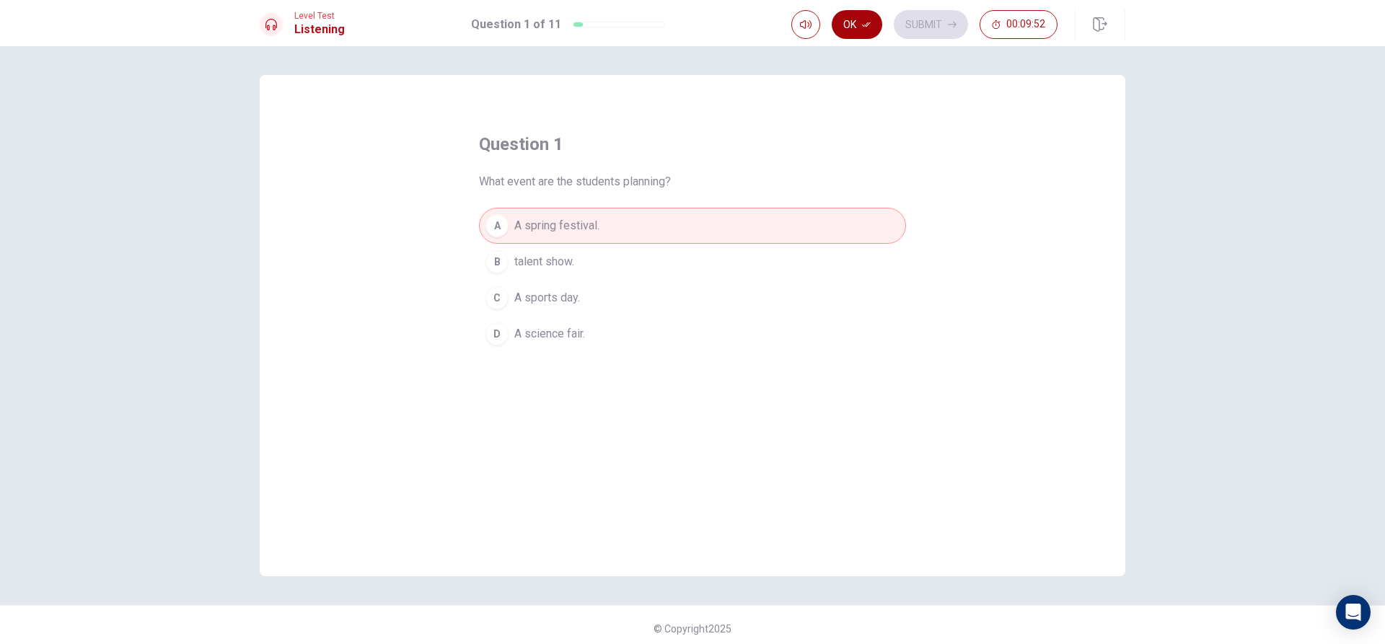
click at [863, 23] on icon "button" at bounding box center [866, 24] width 9 height 9
click at [874, 188] on div "question 1 What event are the students planning? A A spring festival. B talent …" at bounding box center [692, 242] width 427 height 219
click at [913, 19] on button "Submit" at bounding box center [930, 24] width 74 height 29
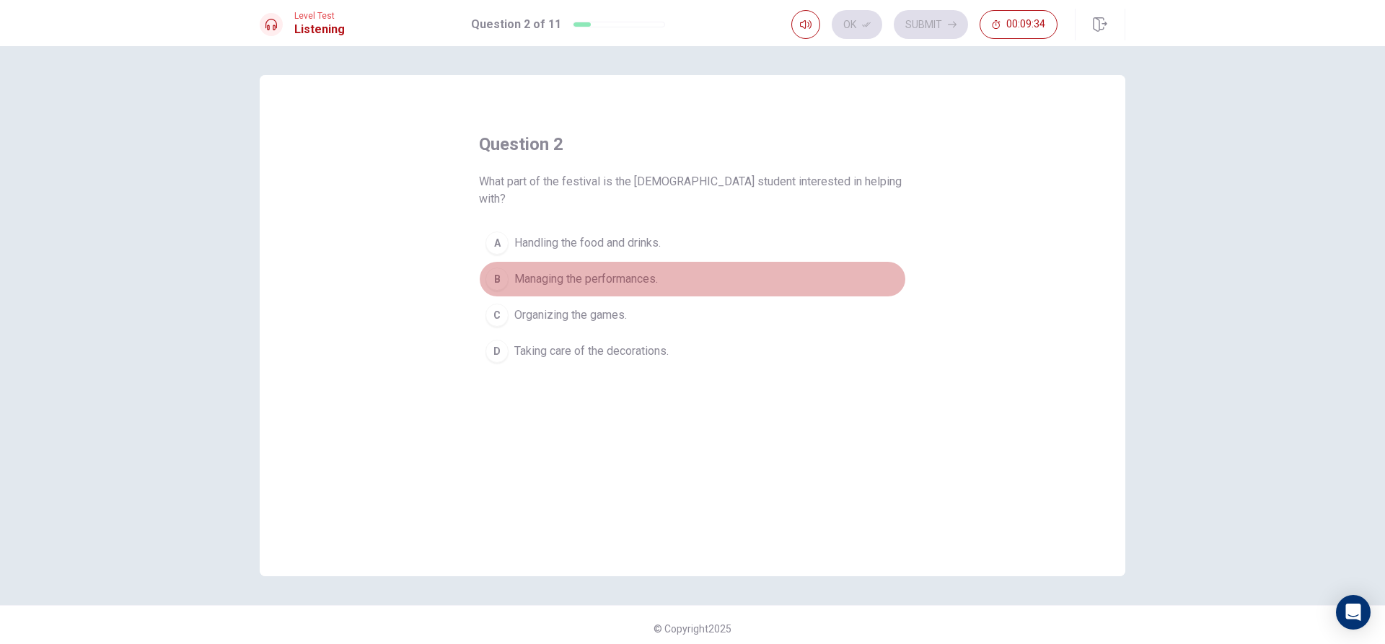
click at [506, 262] on button "B Managing the performances." at bounding box center [692, 279] width 427 height 36
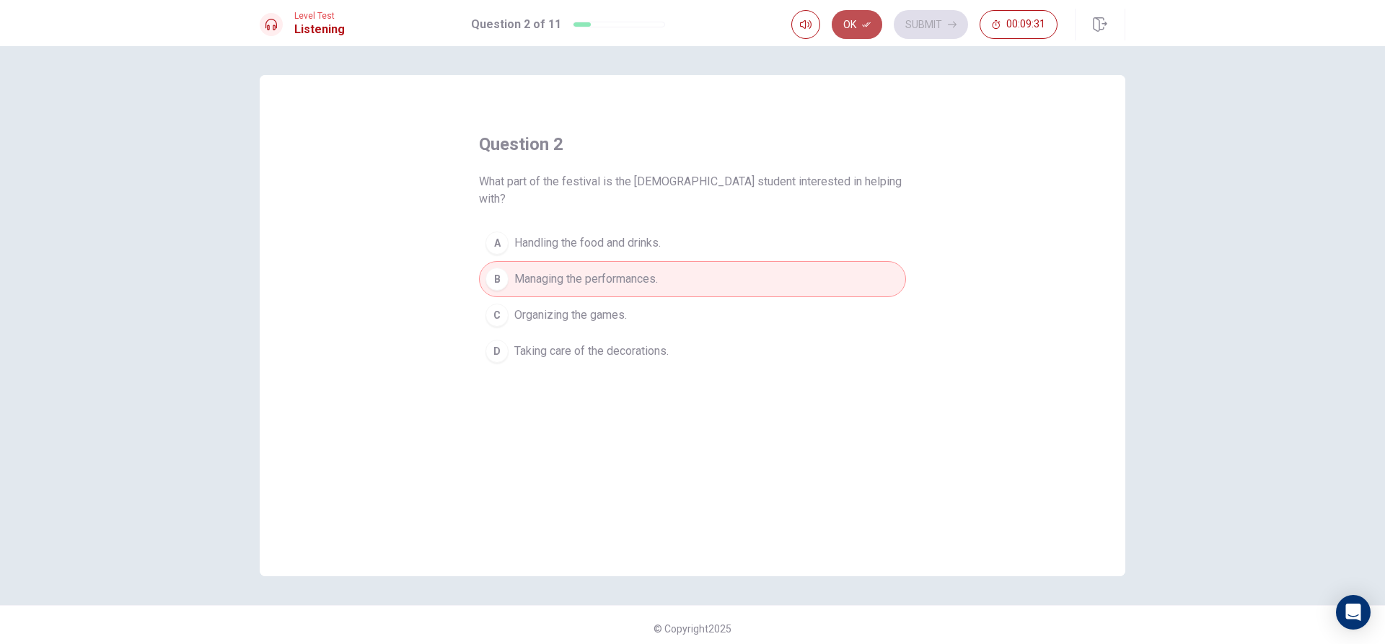
click at [866, 14] on button "Ok" at bounding box center [856, 24] width 50 height 29
click at [915, 14] on button "Submit" at bounding box center [930, 24] width 74 height 29
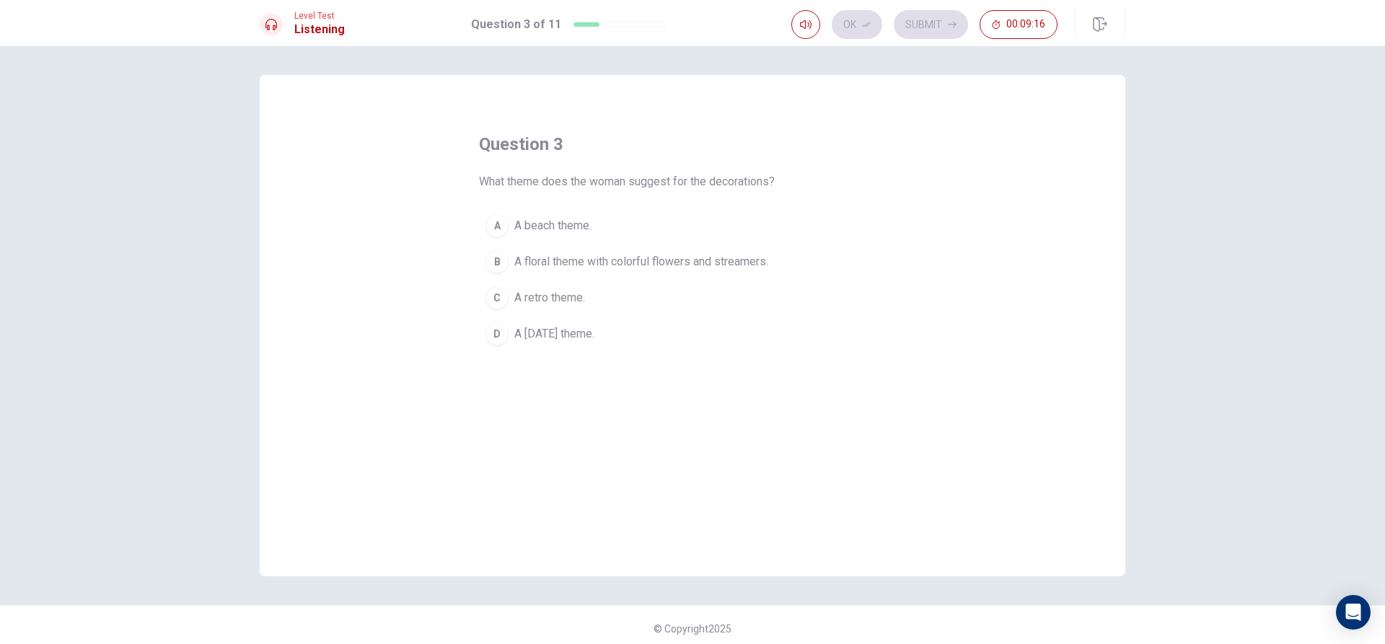
click at [495, 257] on div "B" at bounding box center [496, 261] width 23 height 23
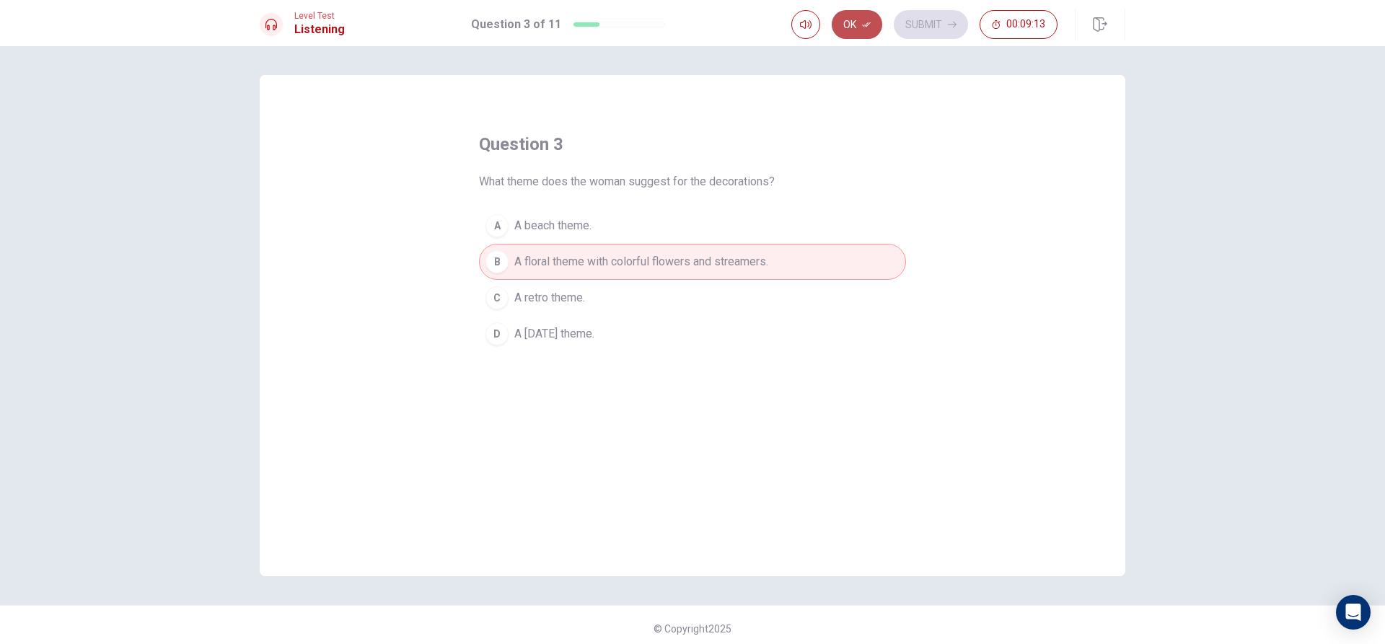
click at [846, 15] on button "Ok" at bounding box center [856, 24] width 50 height 29
click at [915, 23] on button "Submit" at bounding box center [930, 24] width 74 height 29
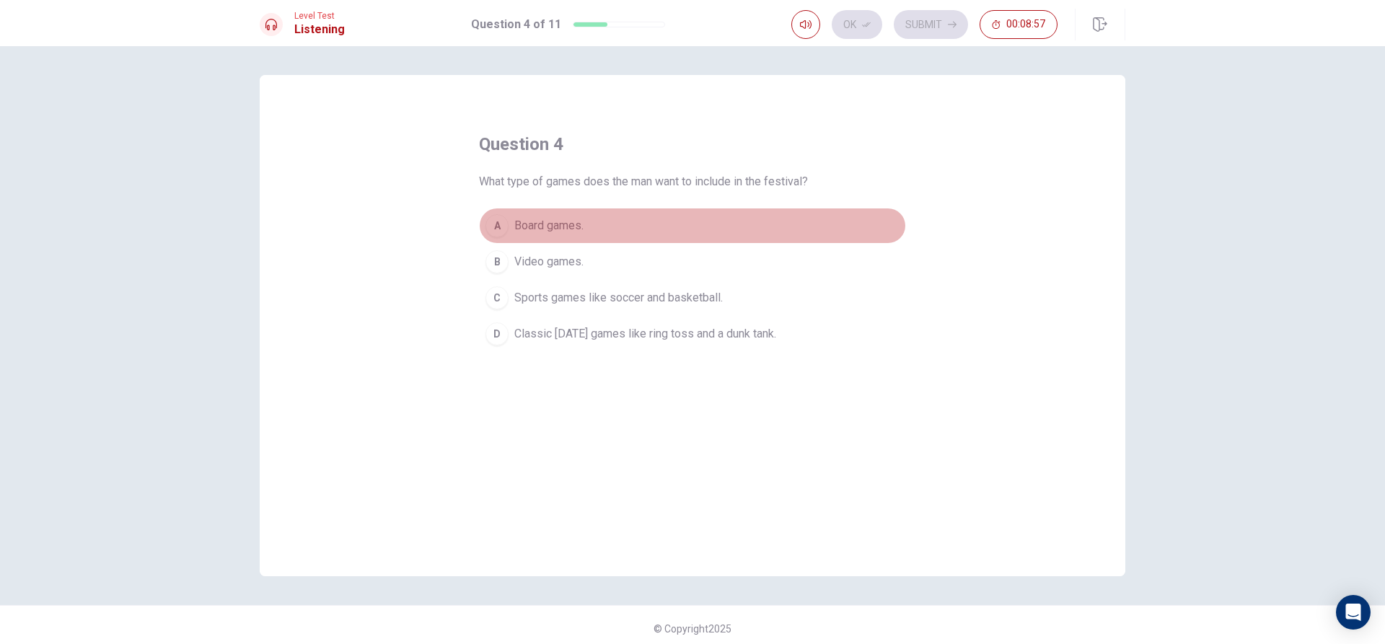
click at [496, 224] on div "A" at bounding box center [496, 225] width 23 height 23
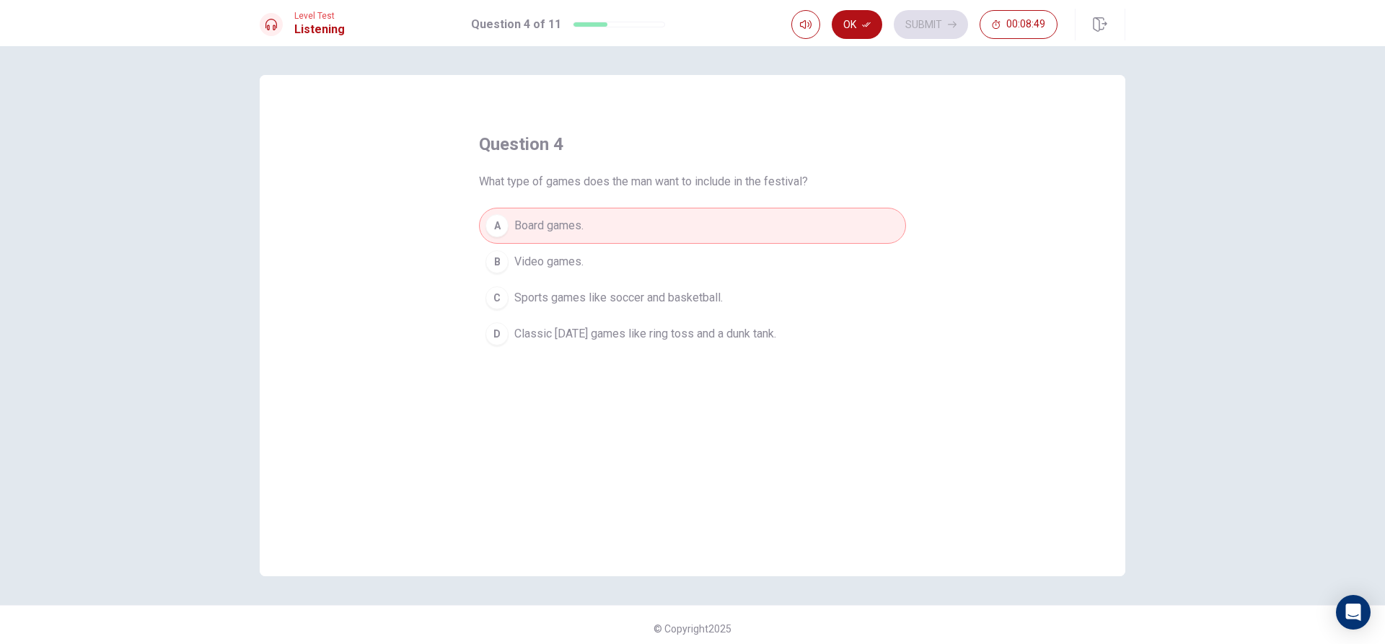
click at [579, 333] on span "Classic [DATE] games like ring toss and a dunk tank." at bounding box center [645, 333] width 262 height 17
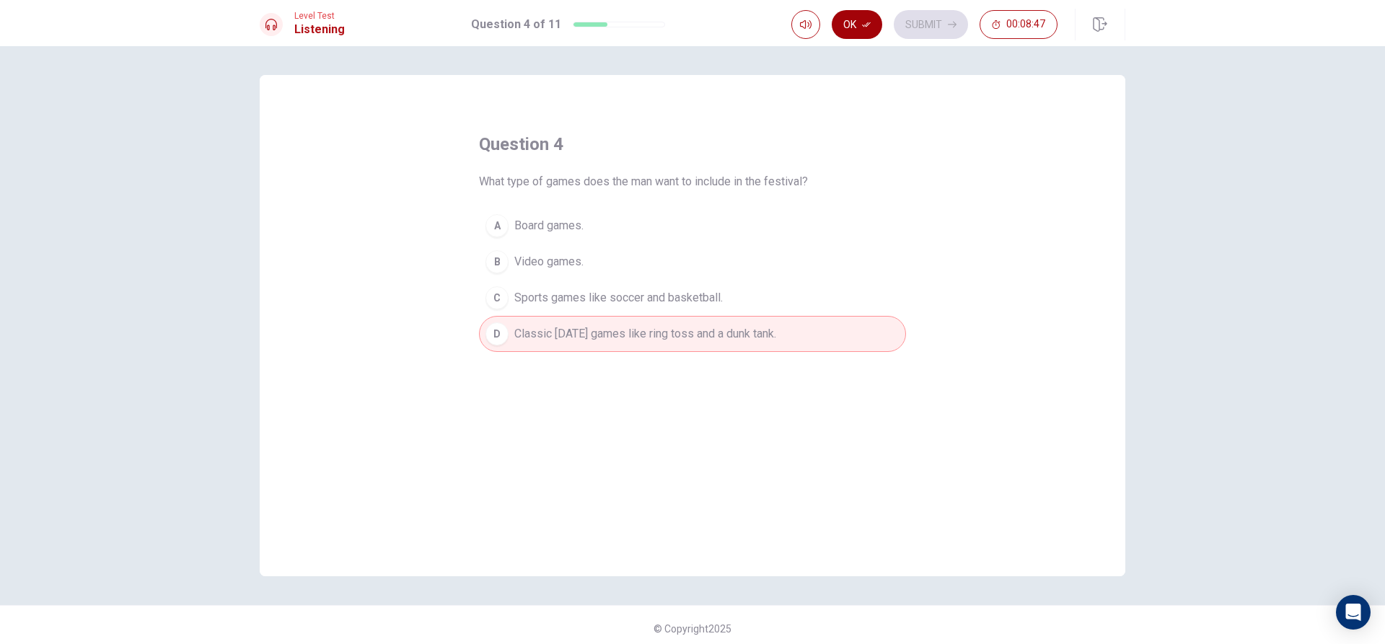
click at [849, 21] on button "Ok" at bounding box center [856, 24] width 50 height 29
click at [904, 20] on button "Submit" at bounding box center [930, 24] width 74 height 29
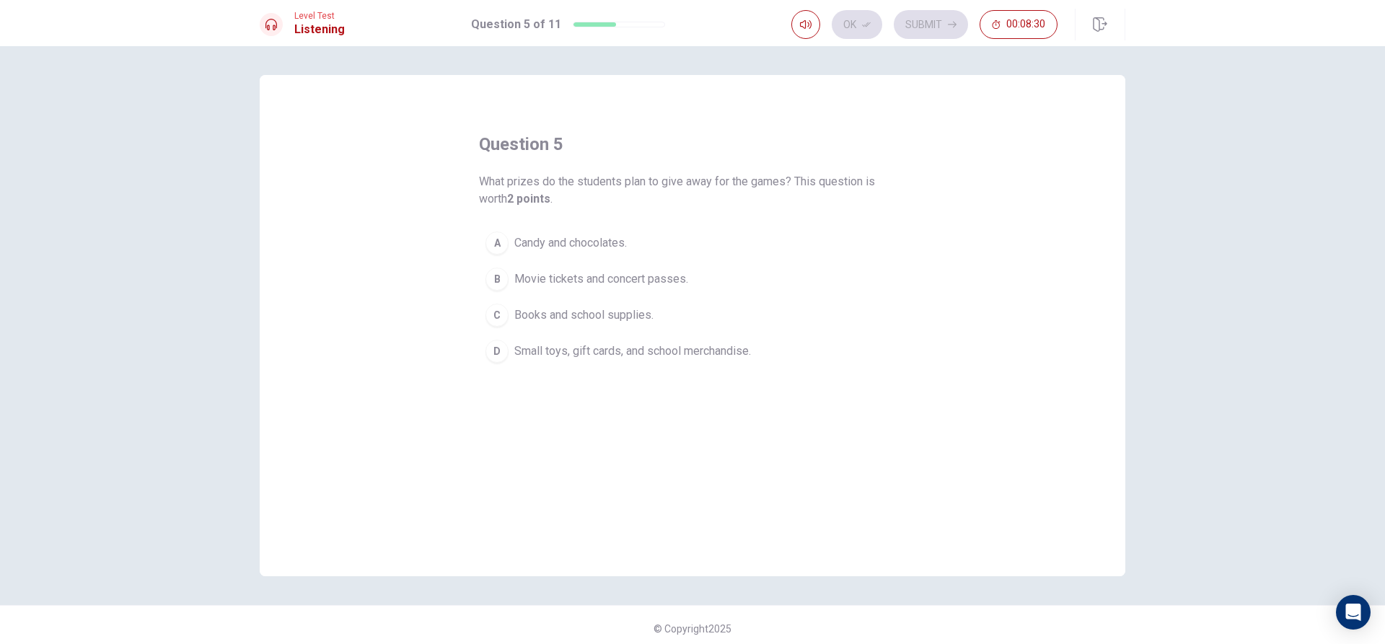
scroll to position [7, 0]
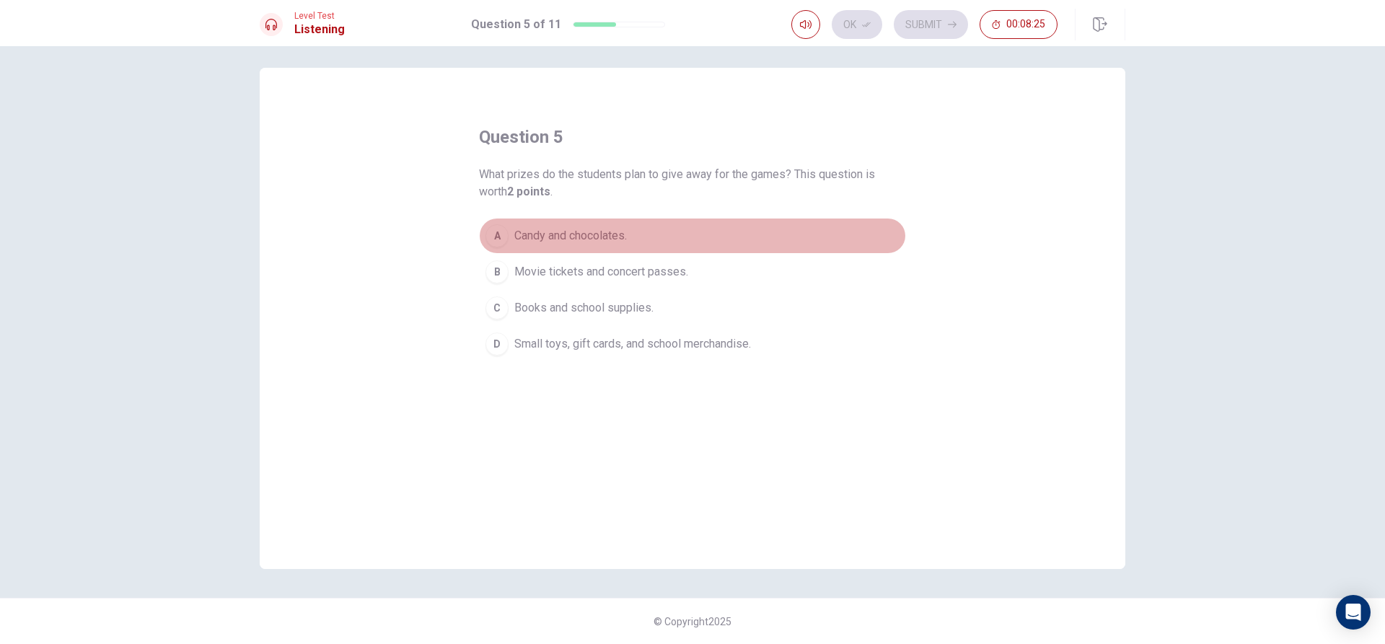
click at [501, 236] on div "A" at bounding box center [496, 235] width 23 height 23
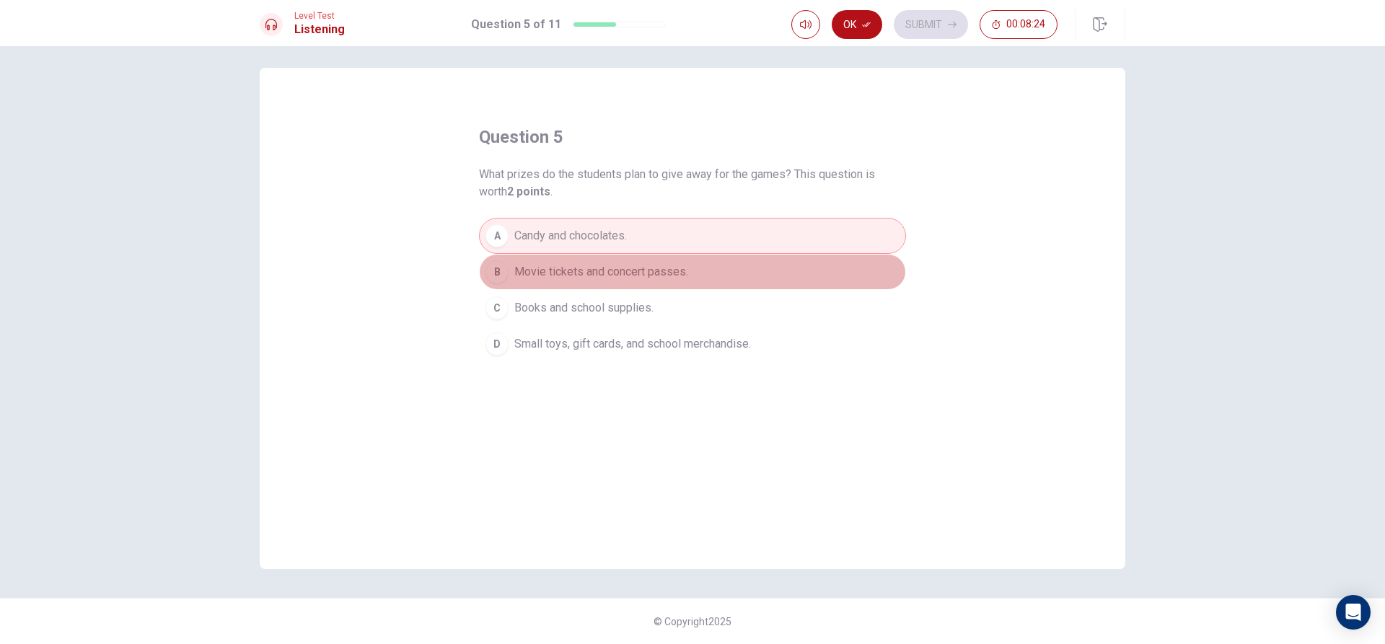
click at [495, 273] on div "B" at bounding box center [496, 271] width 23 height 23
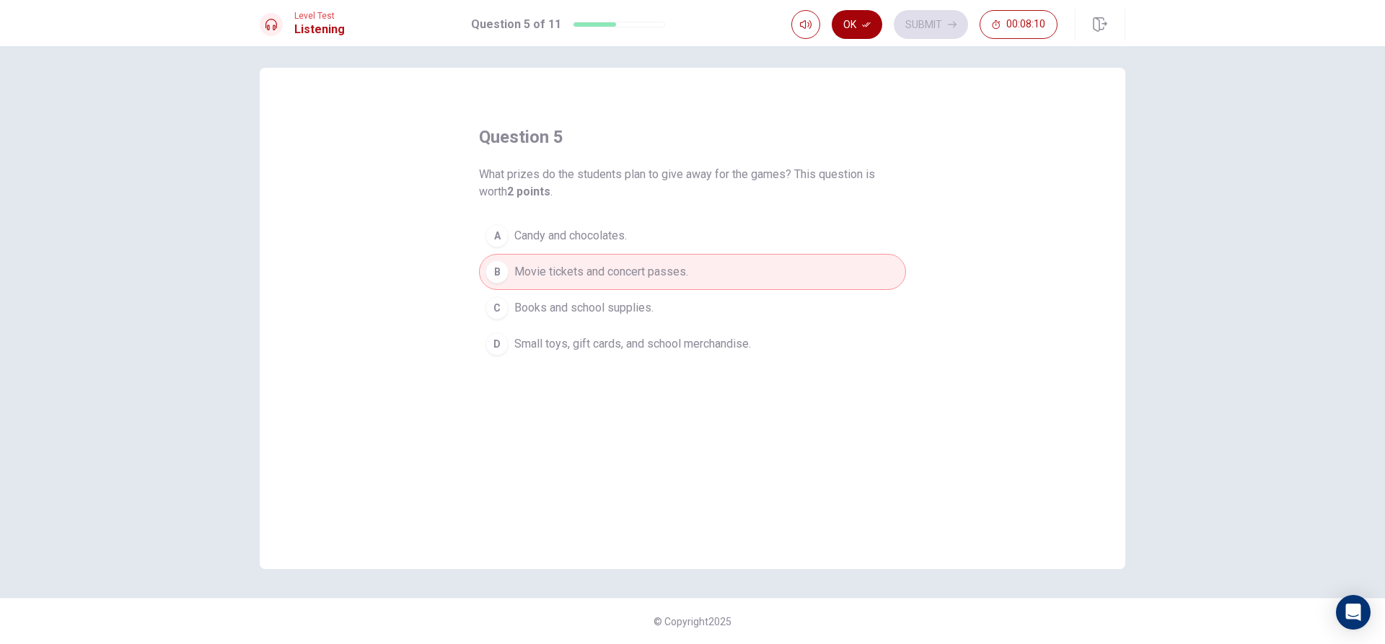
click at [849, 23] on button "Ok" at bounding box center [856, 24] width 50 height 29
click at [921, 24] on button "Submit" at bounding box center [930, 24] width 74 height 29
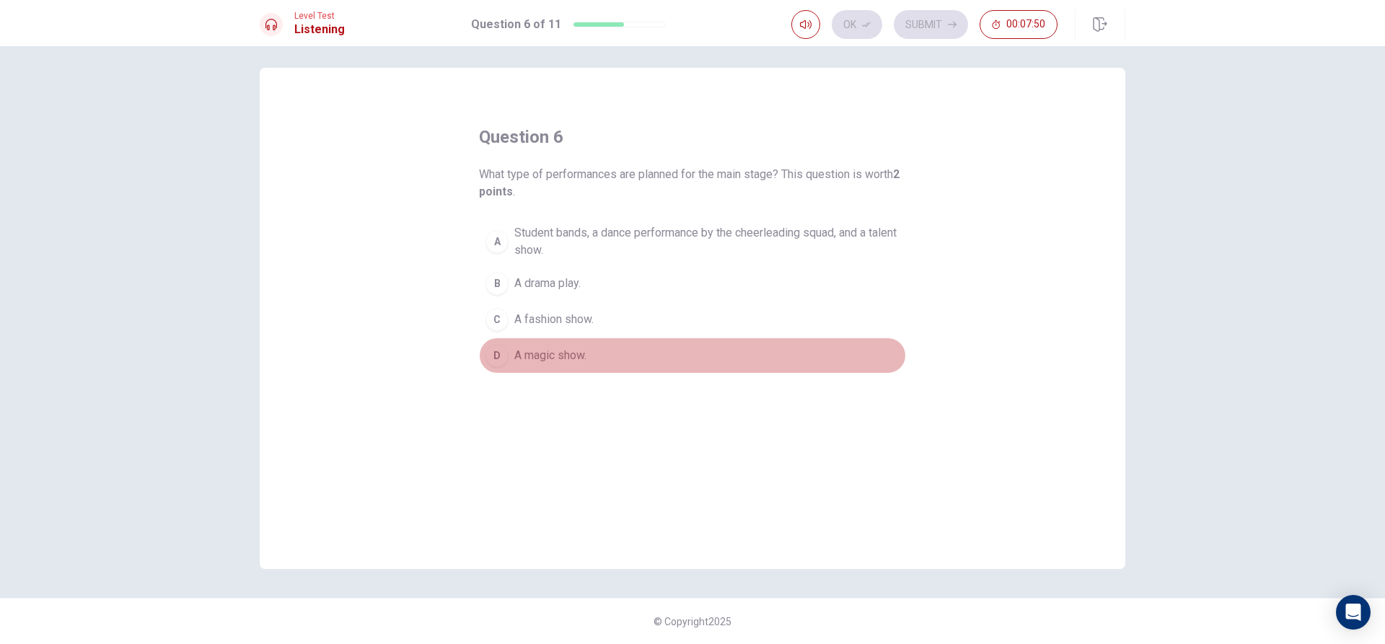
click at [537, 358] on span "A magic show." at bounding box center [550, 355] width 72 height 17
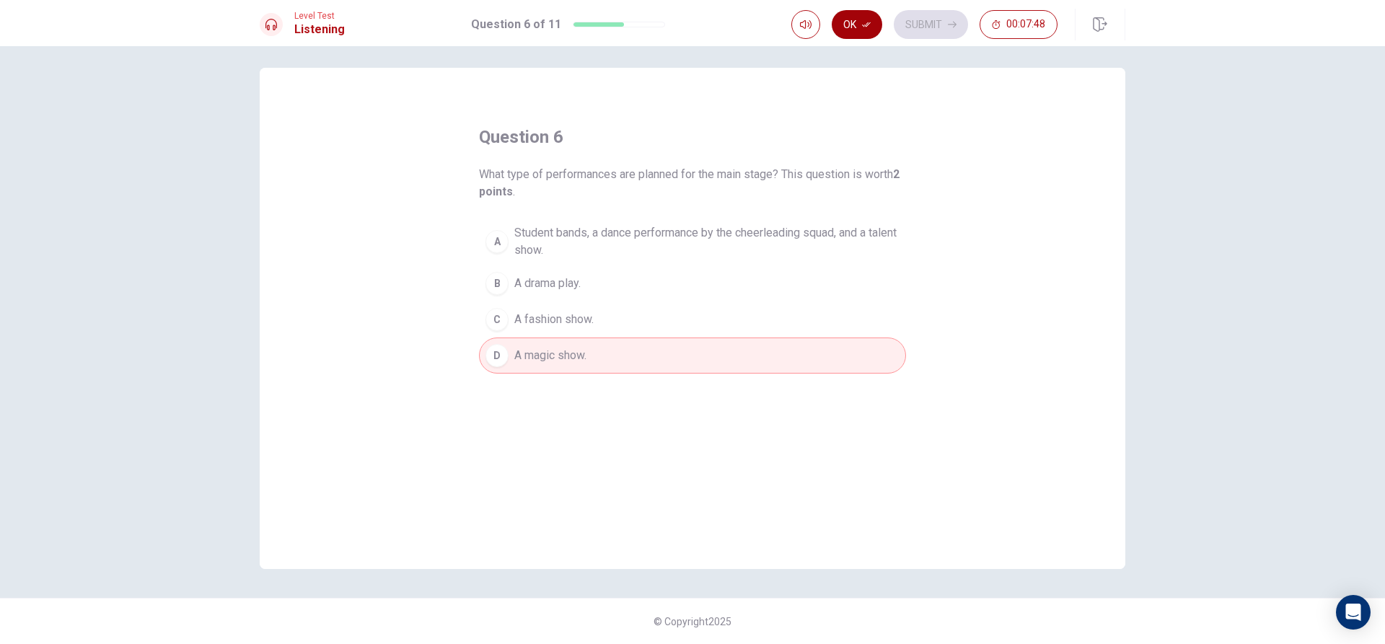
click at [849, 22] on button "Ok" at bounding box center [856, 24] width 50 height 29
click at [922, 25] on button "Submit" at bounding box center [930, 24] width 74 height 29
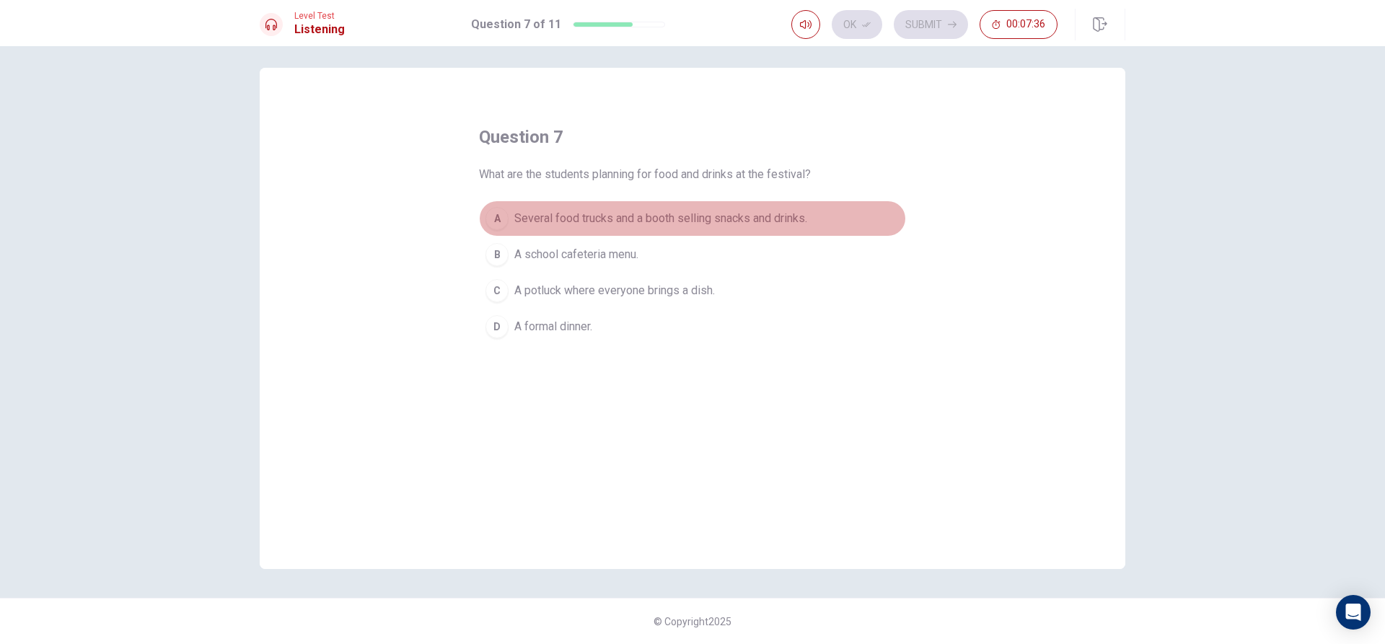
click at [602, 212] on span "Several food trucks and a booth selling snacks and drinks." at bounding box center [660, 218] width 293 height 17
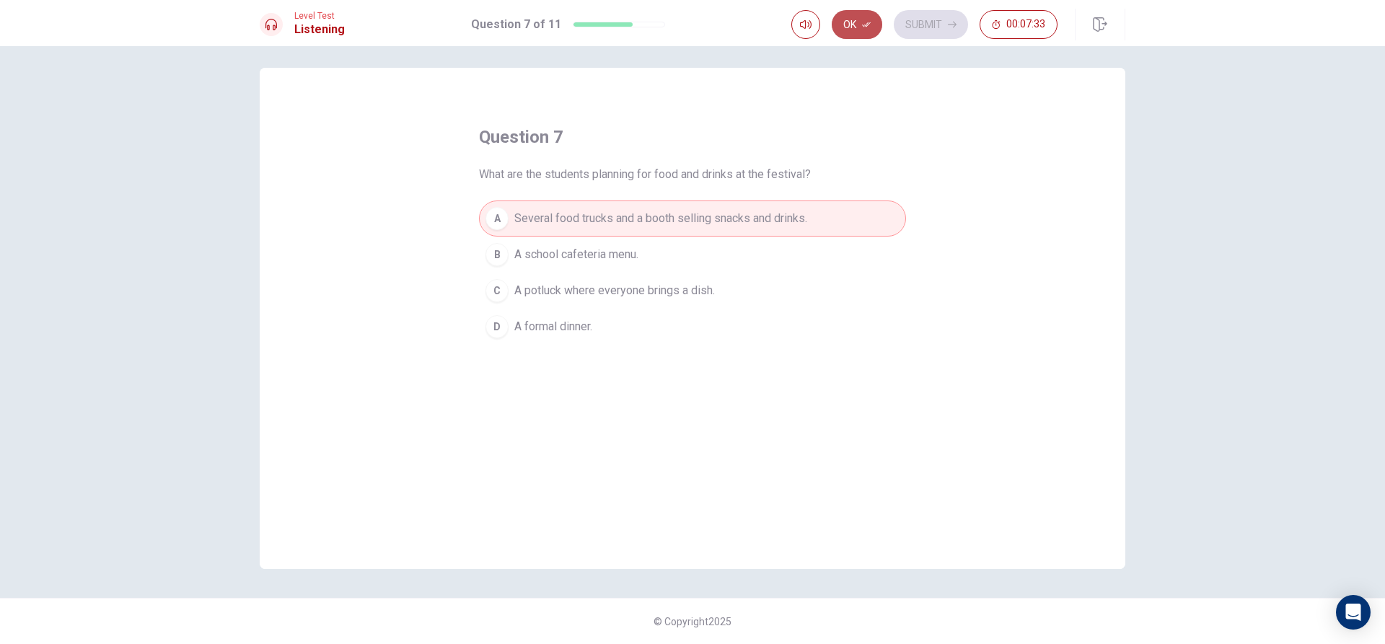
click at [860, 20] on button "Ok" at bounding box center [856, 24] width 50 height 29
click at [913, 14] on button "Submit" at bounding box center [930, 24] width 74 height 29
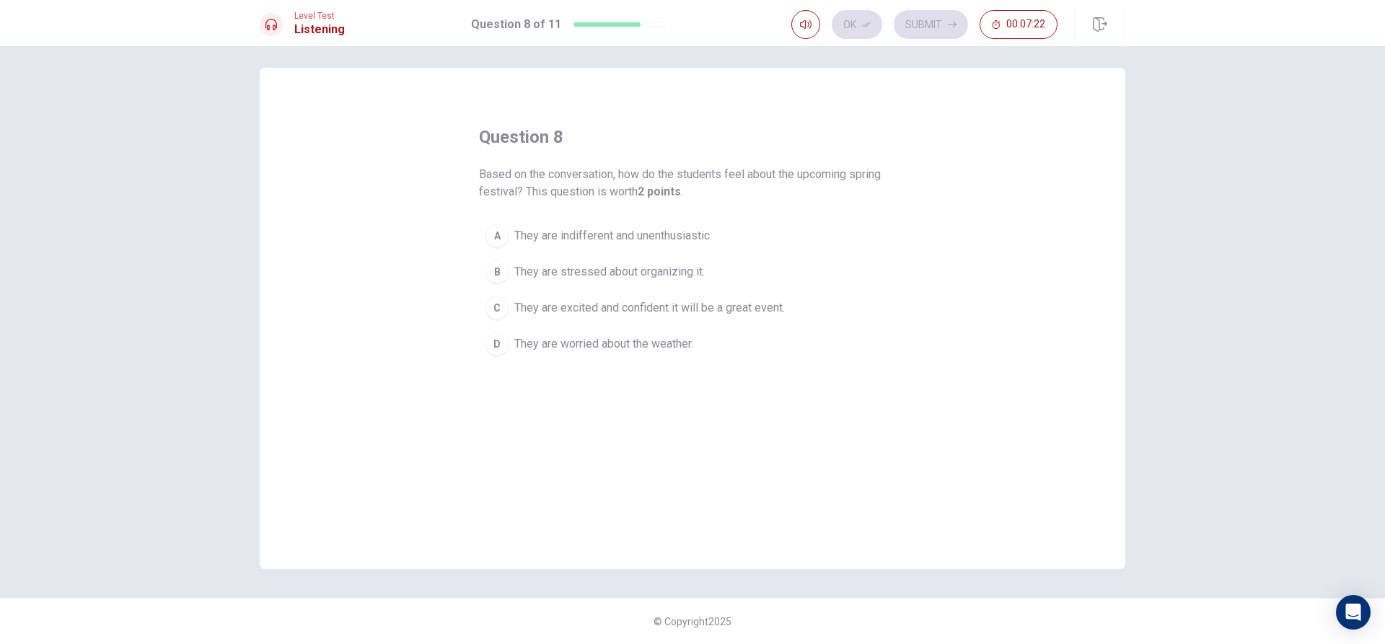
click at [616, 306] on span "They are excited and confident it will be a great event." at bounding box center [649, 307] width 270 height 17
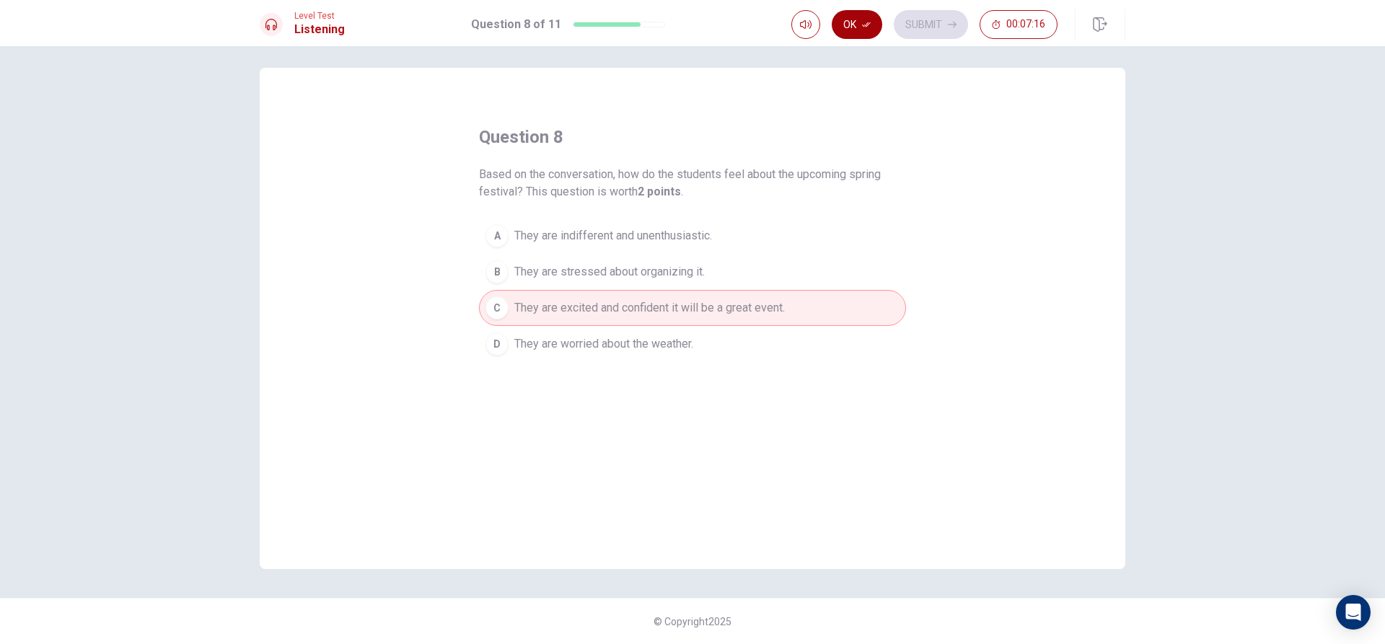
click at [850, 14] on button "Ok" at bounding box center [856, 24] width 50 height 29
click at [942, 18] on button "Submit" at bounding box center [930, 24] width 74 height 29
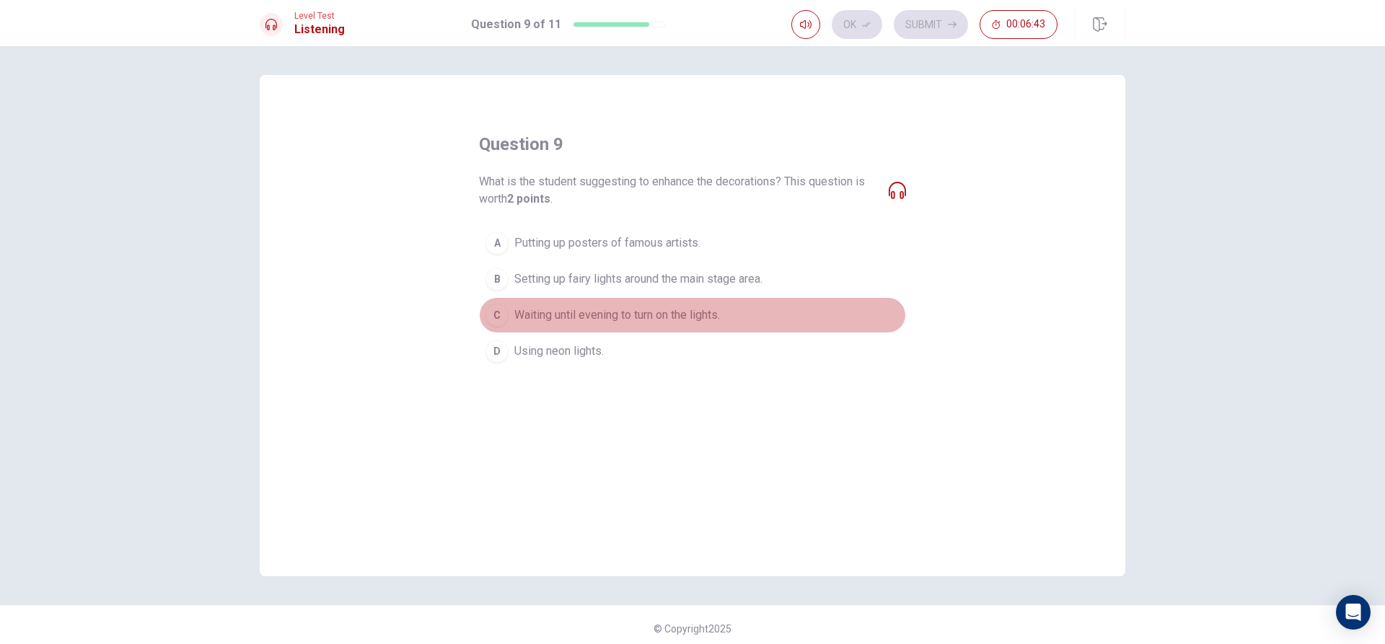
click at [575, 309] on span "Waiting until evening to turn on the lights." at bounding box center [617, 314] width 206 height 17
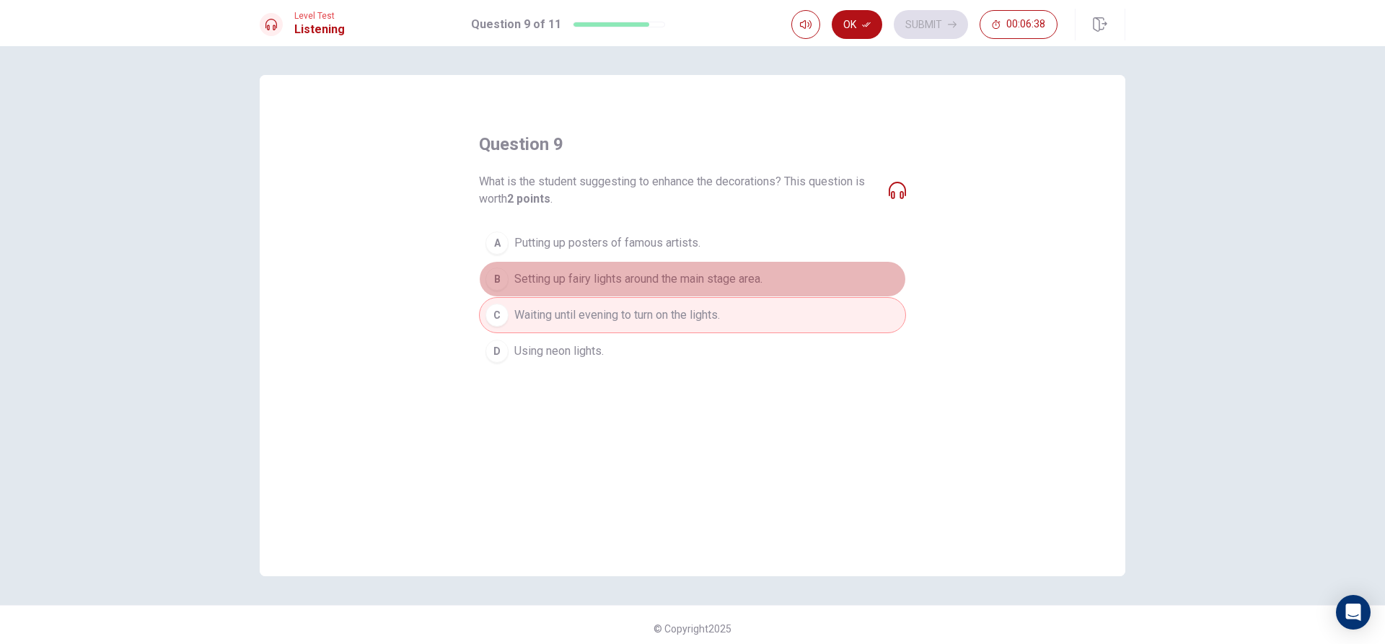
click at [735, 286] on span "Setting up fairy lights around the main stage area." at bounding box center [638, 278] width 248 height 17
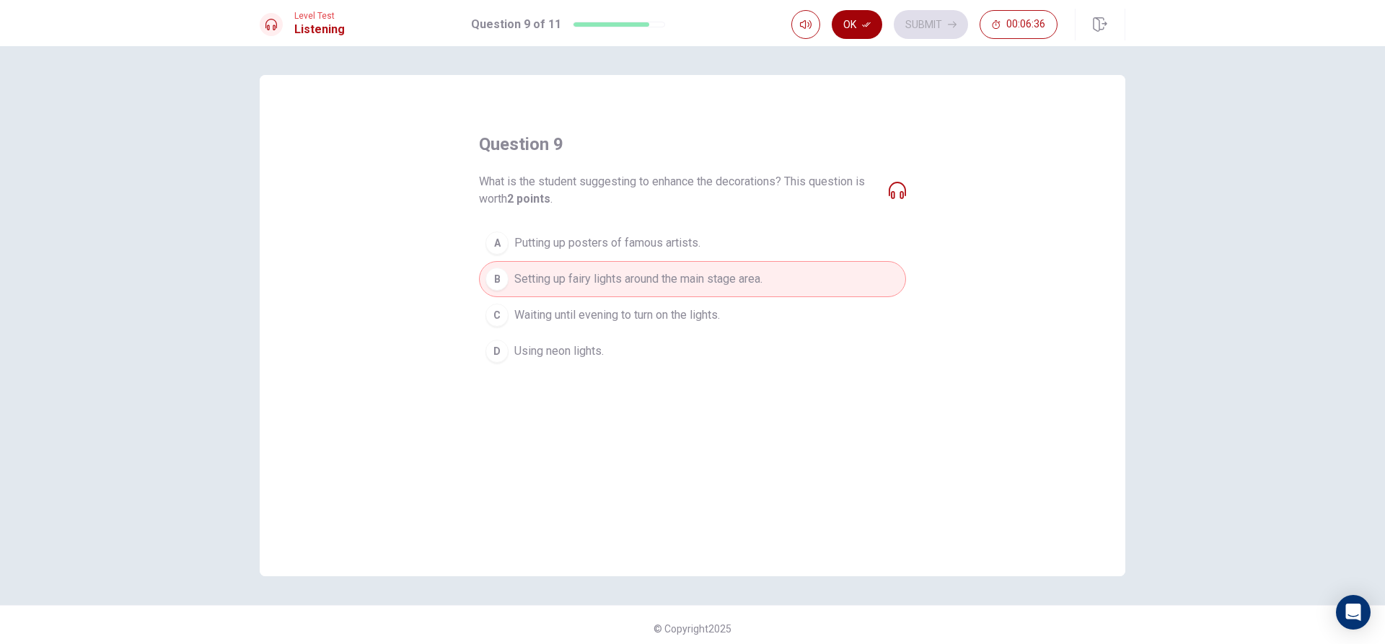
click at [867, 25] on icon "button" at bounding box center [866, 24] width 9 height 5
click at [919, 22] on button "Submit" at bounding box center [930, 24] width 74 height 29
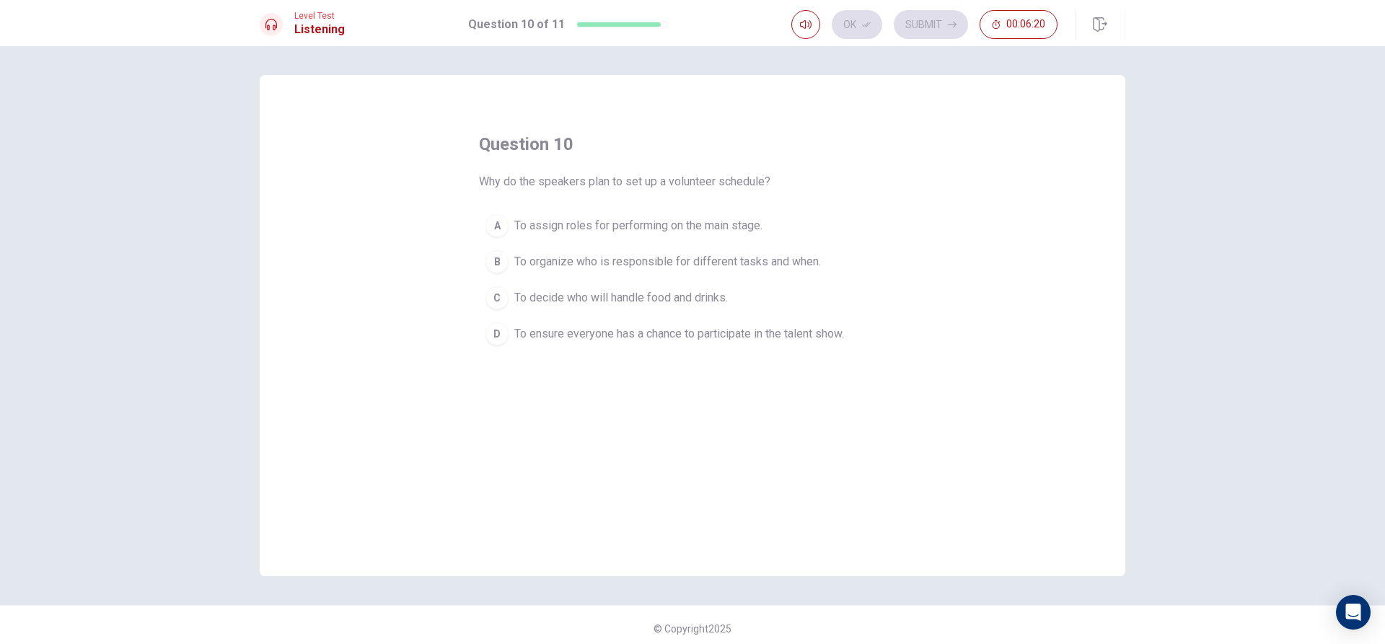
click at [507, 255] on button "B To organize who is responsible for different tasks and when." at bounding box center [692, 262] width 427 height 36
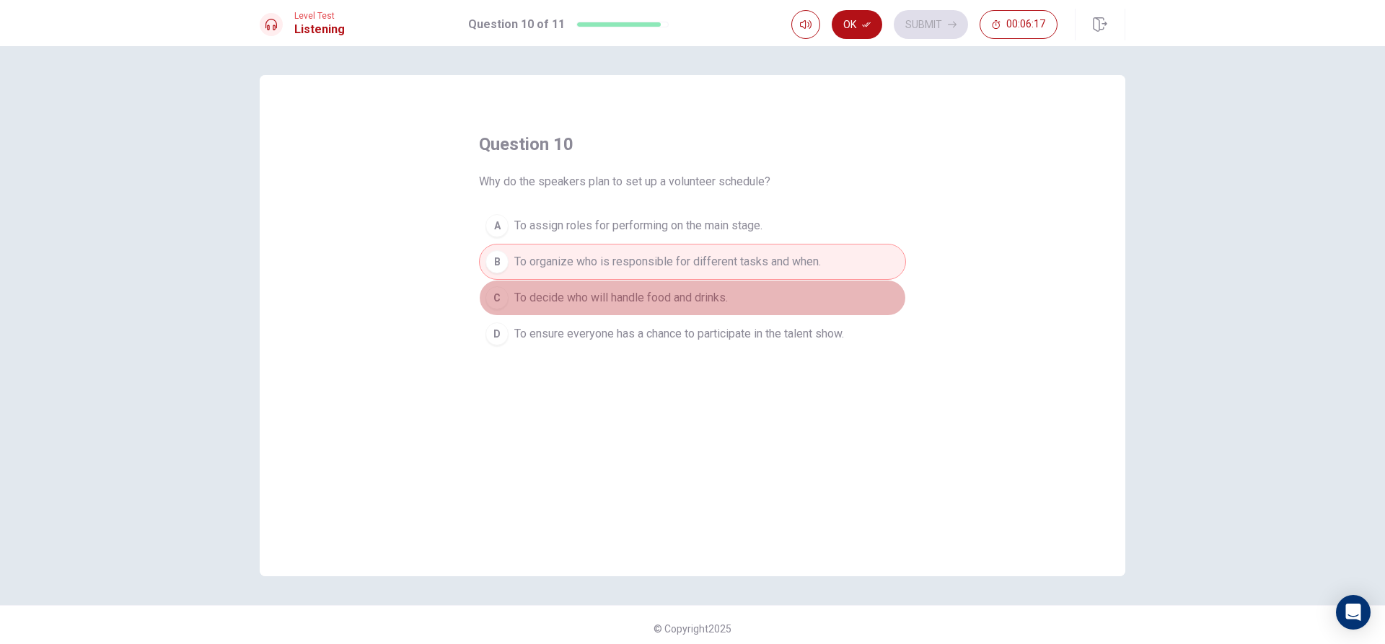
click at [665, 305] on span "To decide who will handle food and drinks." at bounding box center [620, 297] width 213 height 17
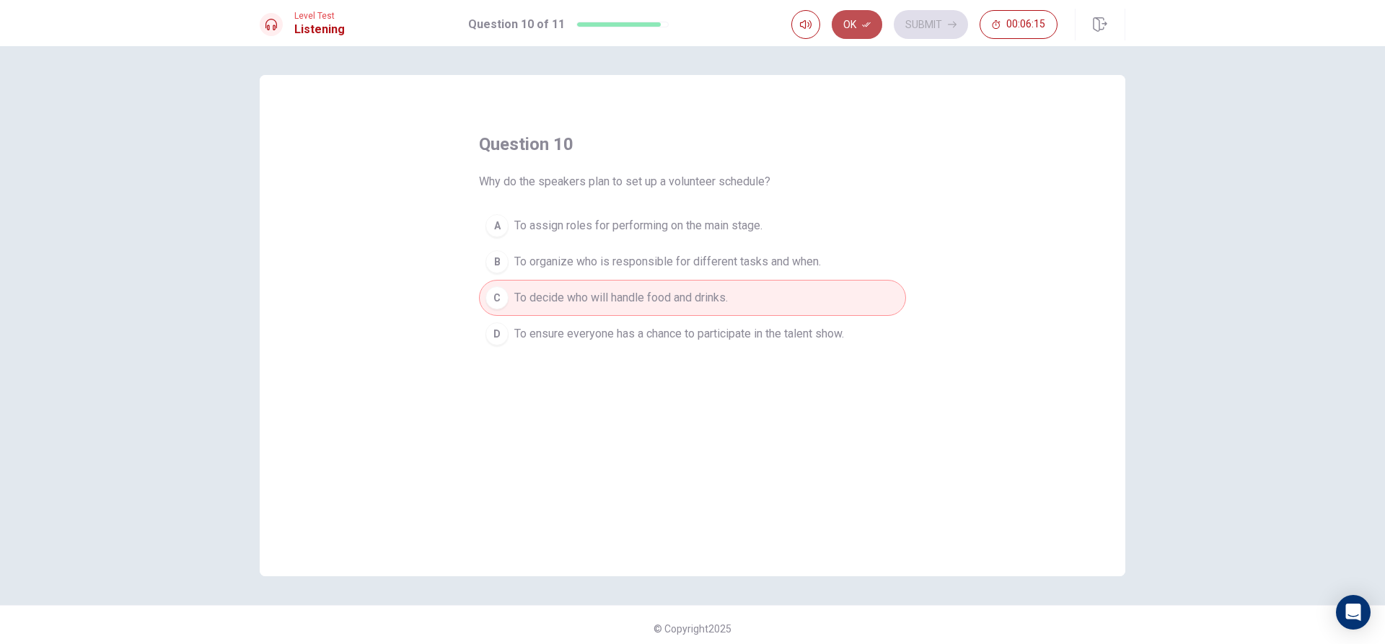
click at [847, 19] on button "Ok" at bounding box center [856, 24] width 50 height 29
click at [918, 22] on button "Submit" at bounding box center [930, 24] width 74 height 29
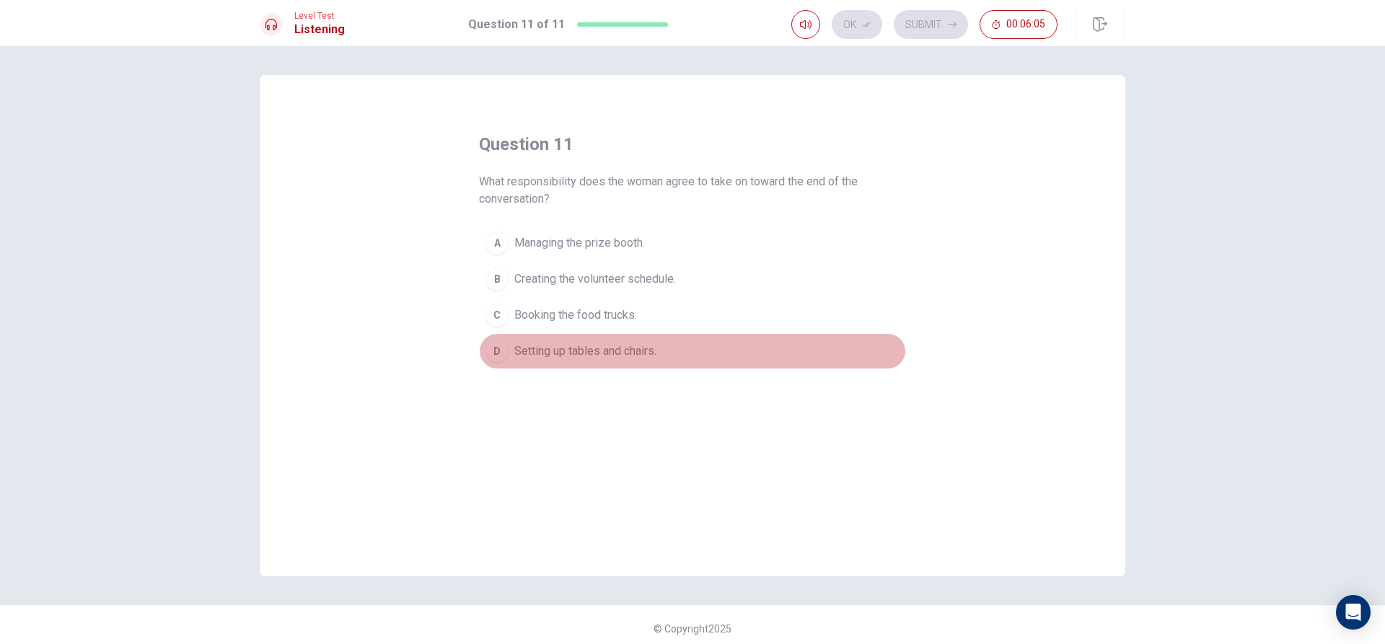
click at [494, 340] on div "D" at bounding box center [496, 351] width 23 height 23
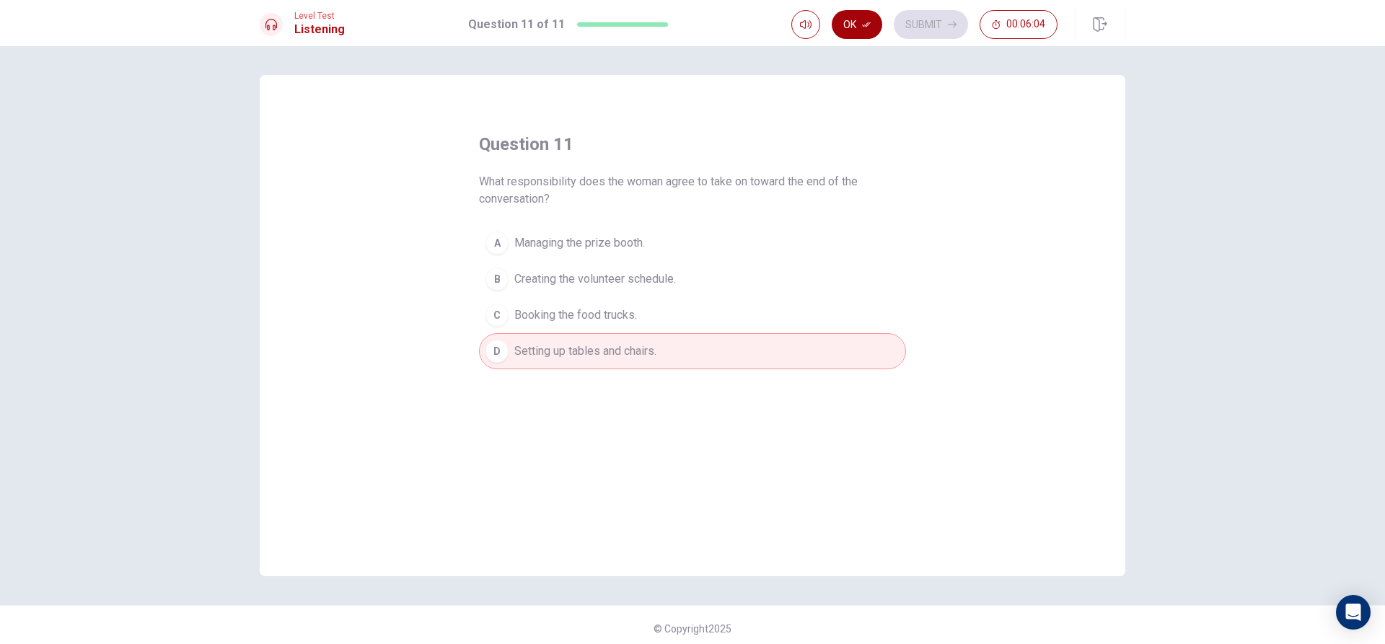
click at [848, 21] on button "Ok" at bounding box center [856, 24] width 50 height 29
click at [953, 22] on icon "button" at bounding box center [952, 24] width 9 height 9
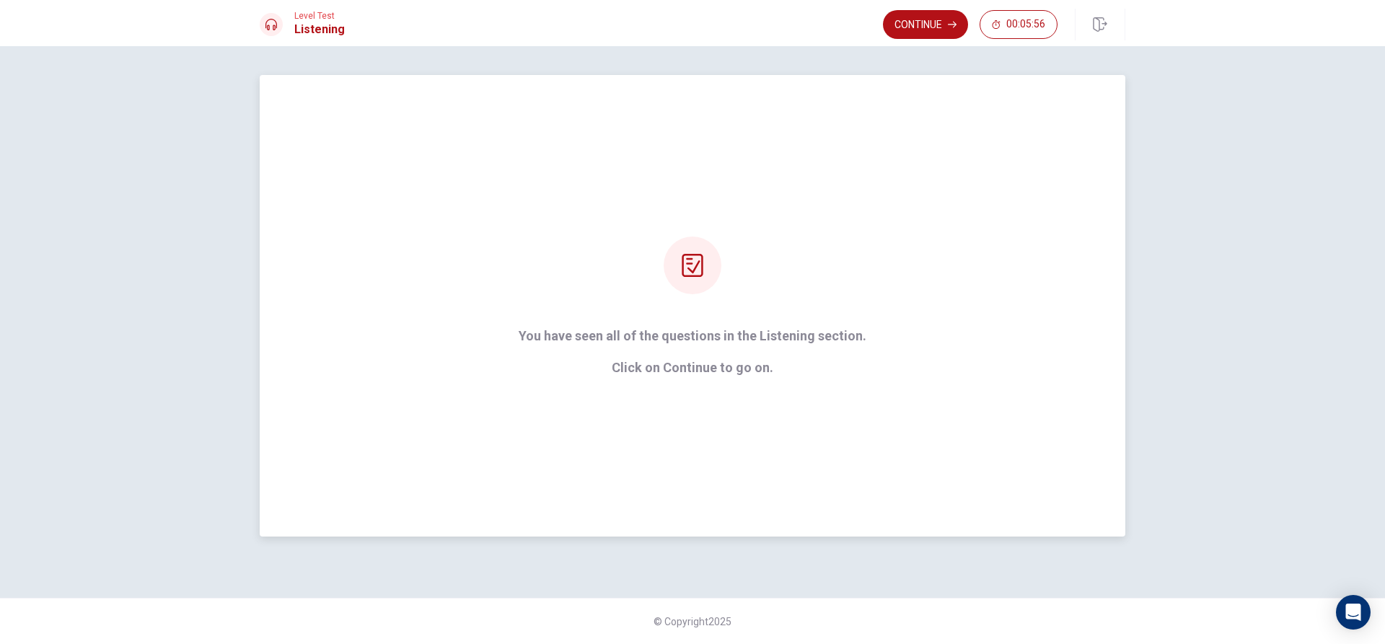
click at [693, 258] on icon at bounding box center [692, 265] width 23 height 23
click at [924, 26] on button "Continue" at bounding box center [925, 24] width 85 height 29
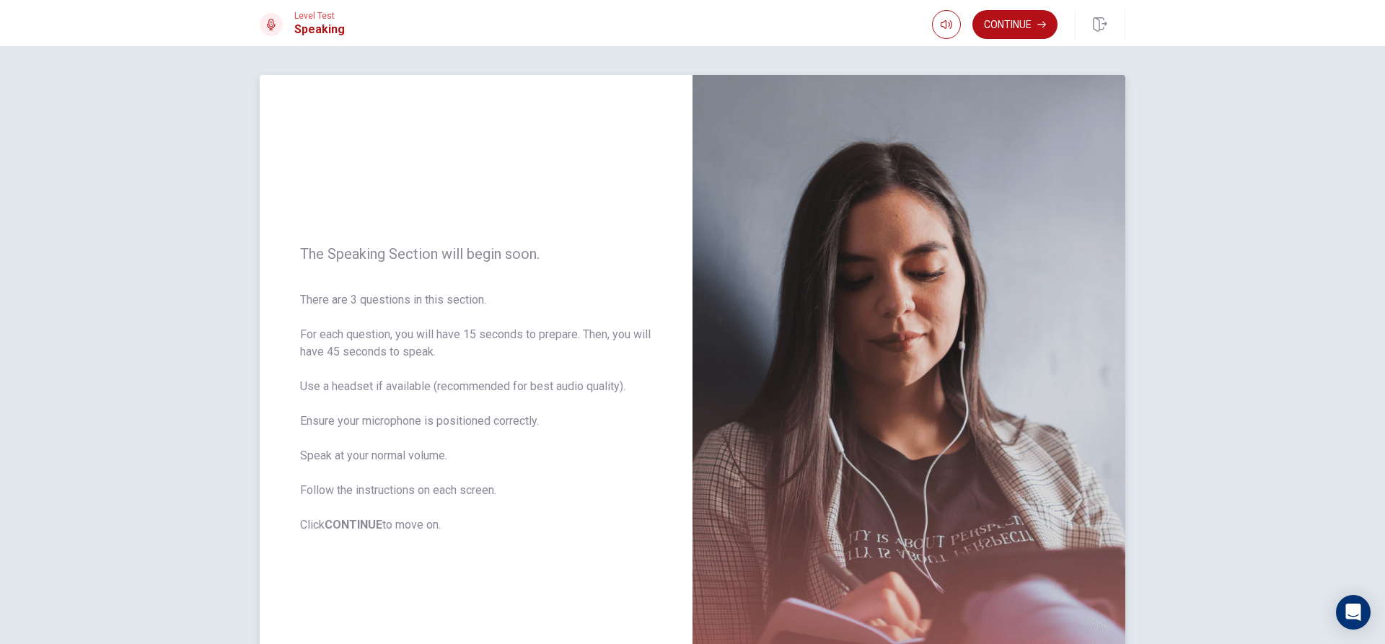
scroll to position [72, 0]
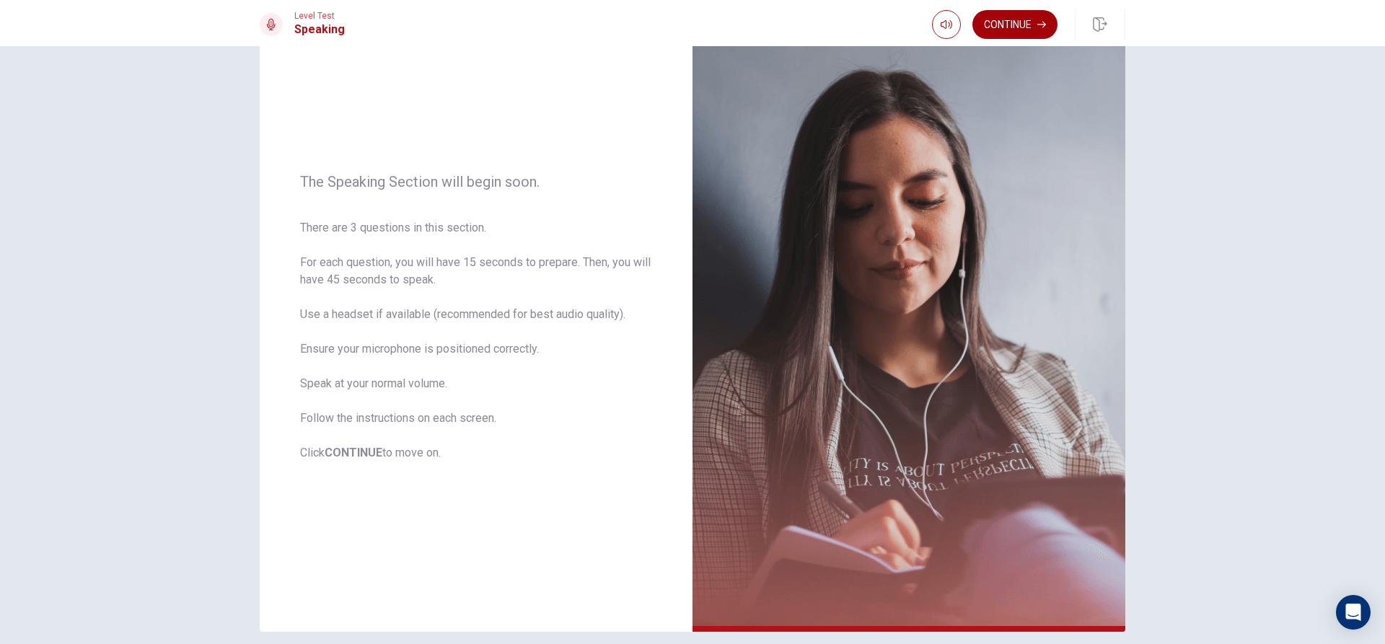
click at [1010, 37] on button "Continue" at bounding box center [1014, 24] width 85 height 29
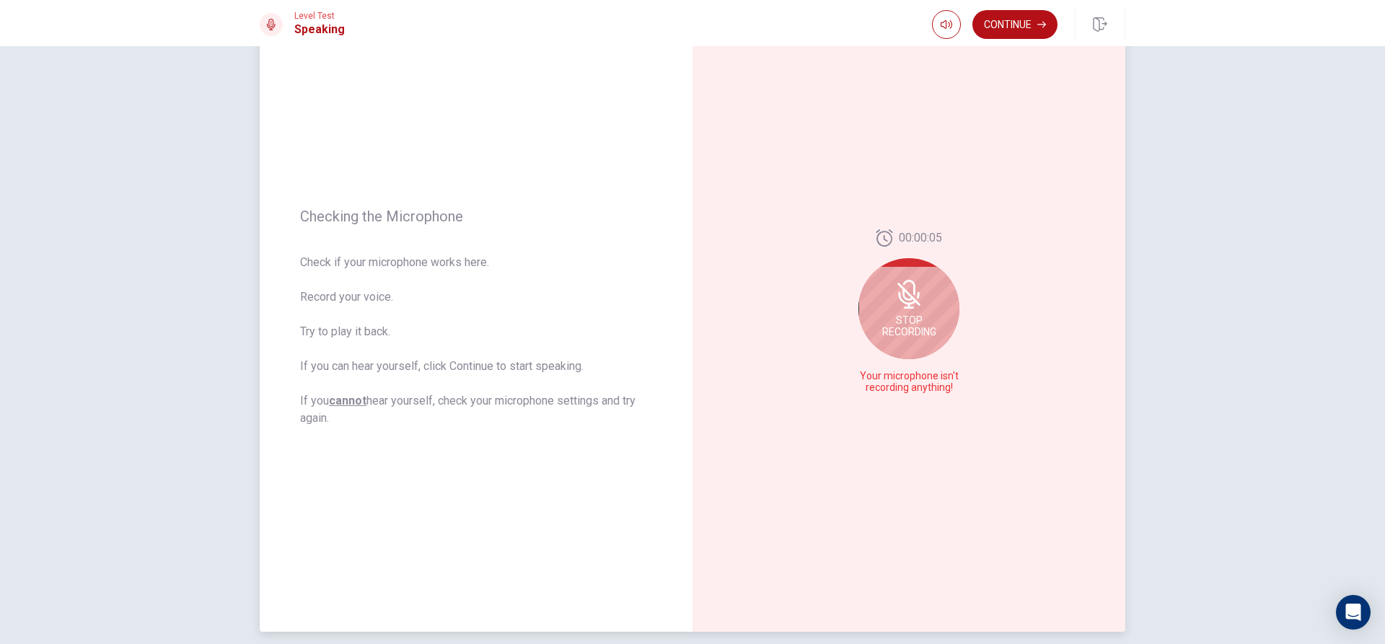
click at [909, 308] on icon at bounding box center [909, 307] width 10 height 2
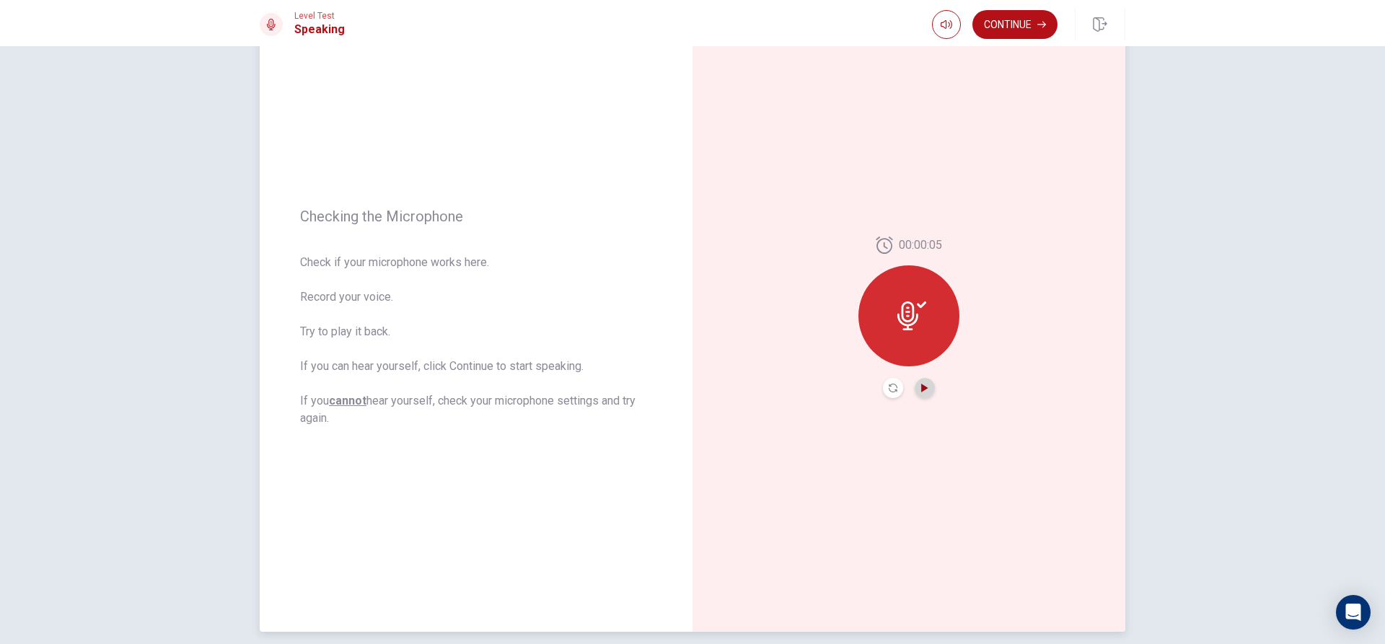
click at [922, 389] on icon "Play Audio" at bounding box center [924, 388] width 6 height 9
click at [906, 295] on div at bounding box center [908, 315] width 101 height 101
click at [900, 313] on icon at bounding box center [911, 315] width 29 height 29
click at [883, 384] on button "Record Again" at bounding box center [893, 388] width 20 height 20
click at [895, 340] on span "Stop Recording" at bounding box center [909, 343] width 54 height 23
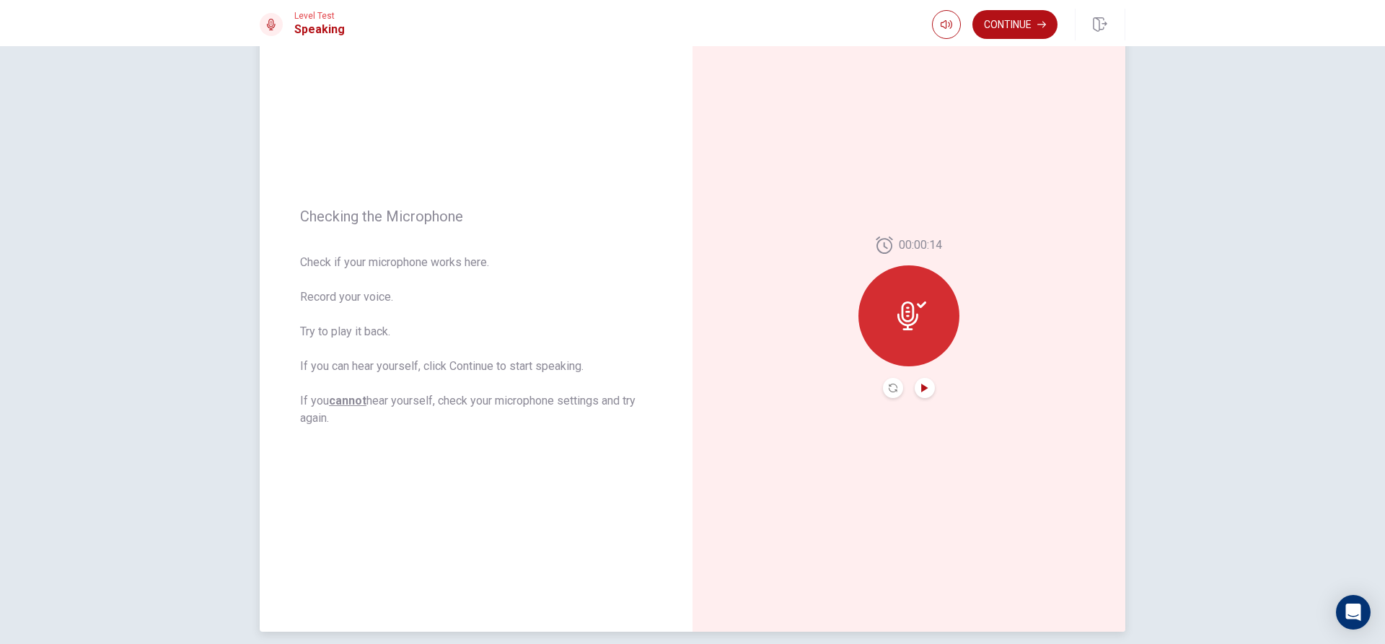
click at [920, 384] on icon "Play Audio" at bounding box center [924, 388] width 9 height 9
click at [926, 387] on button "Play Audio" at bounding box center [924, 388] width 20 height 20
click at [886, 382] on button "Record Again" at bounding box center [893, 388] width 20 height 20
click at [894, 320] on icon at bounding box center [908, 311] width 29 height 29
click at [892, 320] on div at bounding box center [908, 315] width 101 height 101
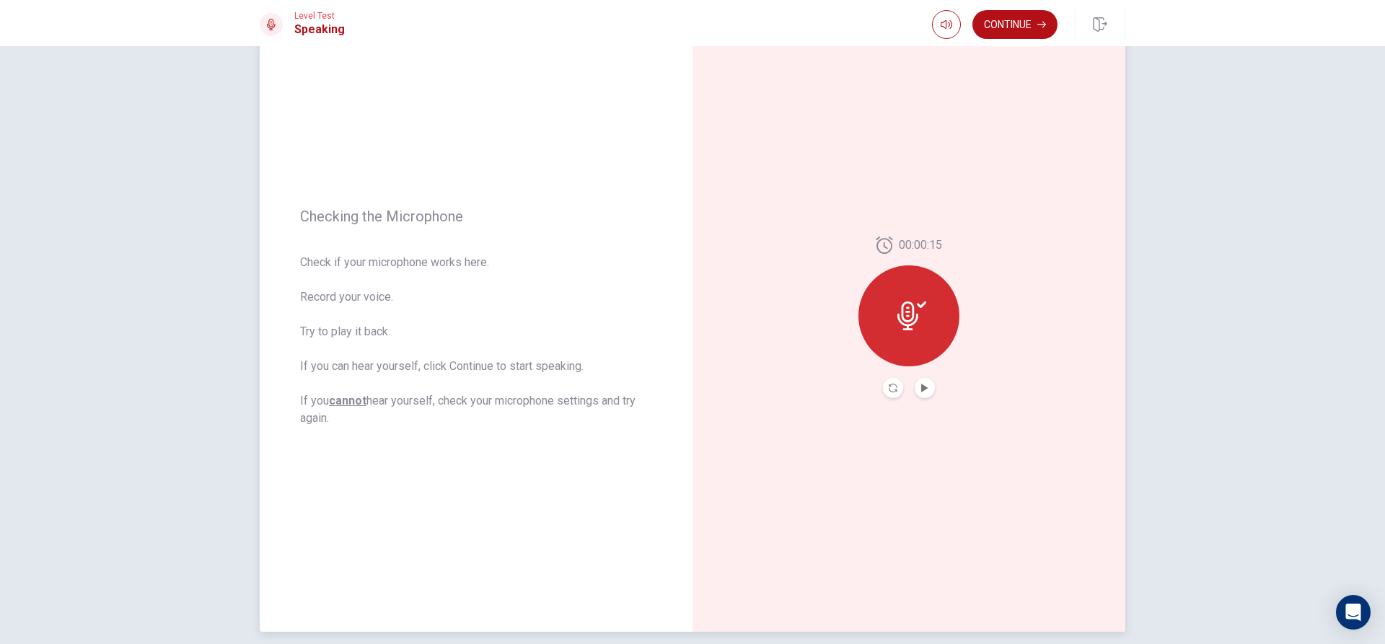
click at [919, 305] on icon at bounding box center [921, 304] width 9 height 6
click at [913, 377] on div "00:00:15" at bounding box center [908, 318] width 101 height 162
click at [920, 392] on button "Play Audio" at bounding box center [924, 388] width 20 height 20
click at [906, 308] on icon at bounding box center [911, 315] width 29 height 29
click at [910, 387] on div at bounding box center [909, 388] width 52 height 20
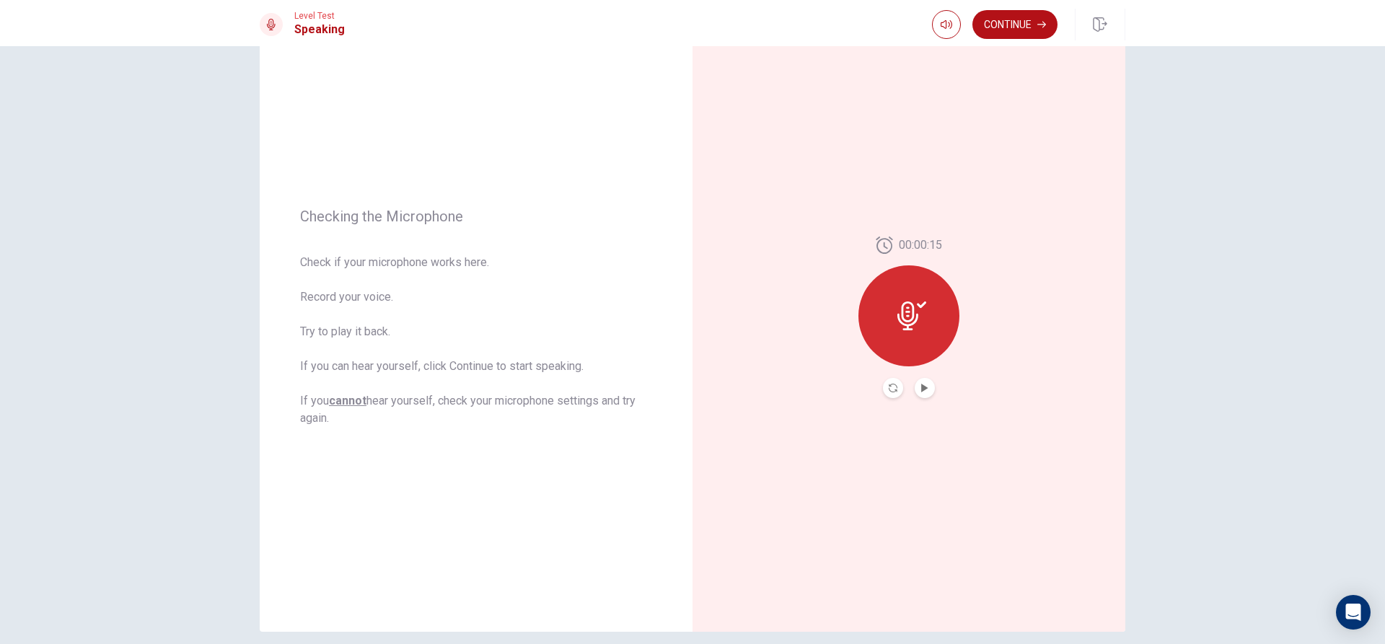
click at [932, 393] on div "00:00:15" at bounding box center [908, 318] width 101 height 162
click at [937, 389] on div "00:00:15" at bounding box center [908, 318] width 101 height 162
click at [910, 324] on icon at bounding box center [907, 315] width 21 height 29
drag, startPoint x: 876, startPoint y: 390, endPoint x: 898, endPoint y: 387, distance: 22.5
click at [878, 389] on div "00:00:15" at bounding box center [908, 318] width 101 height 162
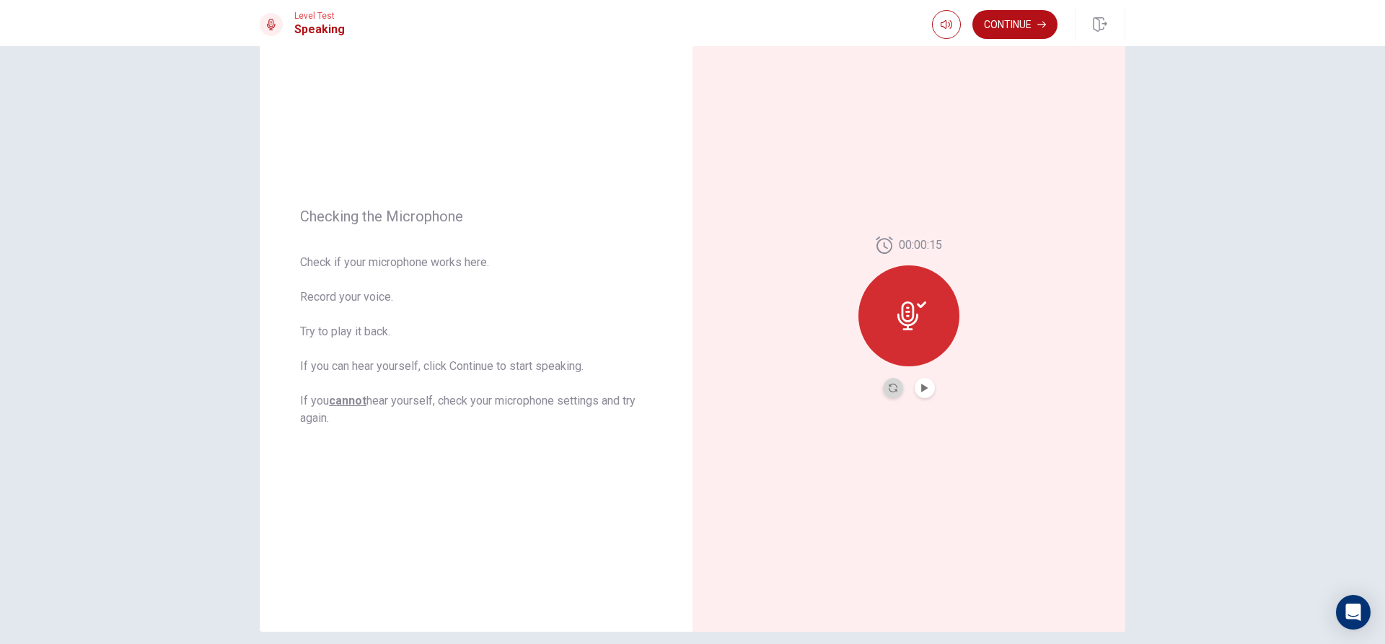
drag, startPoint x: 898, startPoint y: 387, endPoint x: 898, endPoint y: 366, distance: 20.9
click at [898, 387] on button "Record Again" at bounding box center [893, 388] width 20 height 20
click at [886, 333] on span "Stop Recording" at bounding box center [909, 343] width 54 height 23
click at [916, 387] on button "Play Audio" at bounding box center [924, 388] width 20 height 20
click at [886, 324] on div at bounding box center [908, 315] width 101 height 101
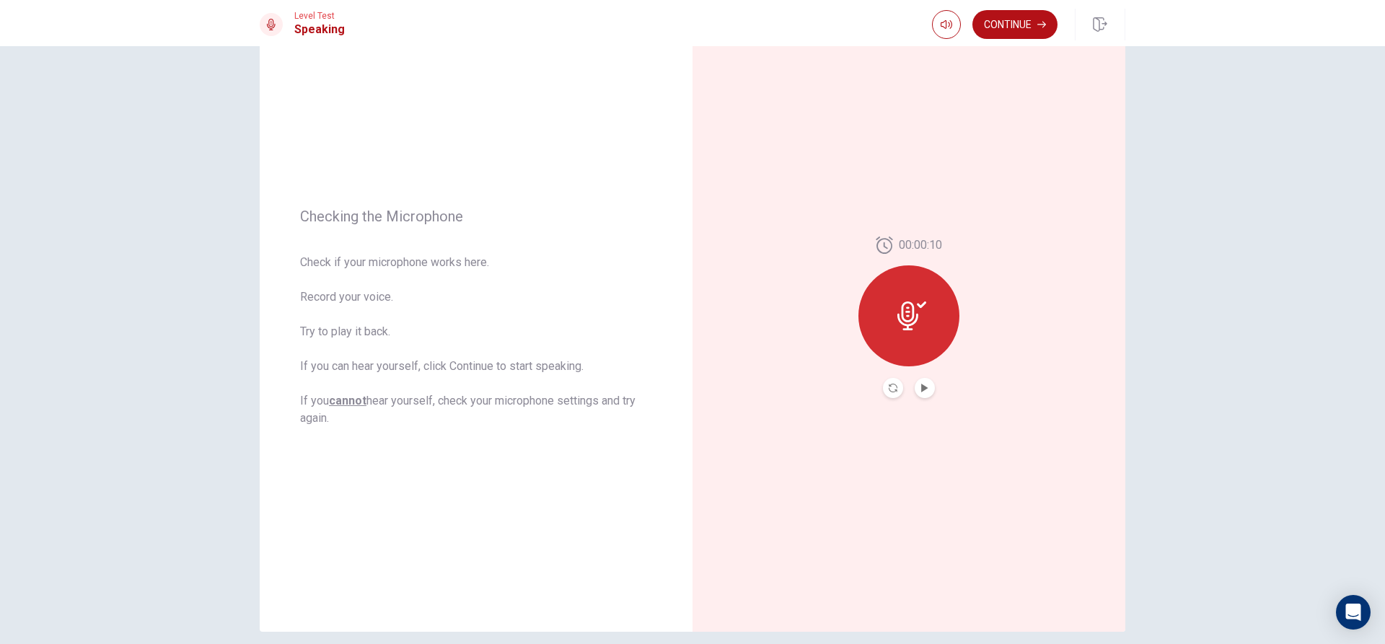
drag, startPoint x: 829, startPoint y: 356, endPoint x: 858, endPoint y: 389, distance: 44.4
click at [836, 367] on div "00:00:10" at bounding box center [908, 317] width 433 height 629
click at [883, 392] on button "Record Again" at bounding box center [893, 388] width 20 height 20
click at [881, 317] on div "Stop Recording" at bounding box center [908, 325] width 101 height 101
click at [920, 384] on icon "Play Audio" at bounding box center [924, 388] width 9 height 9
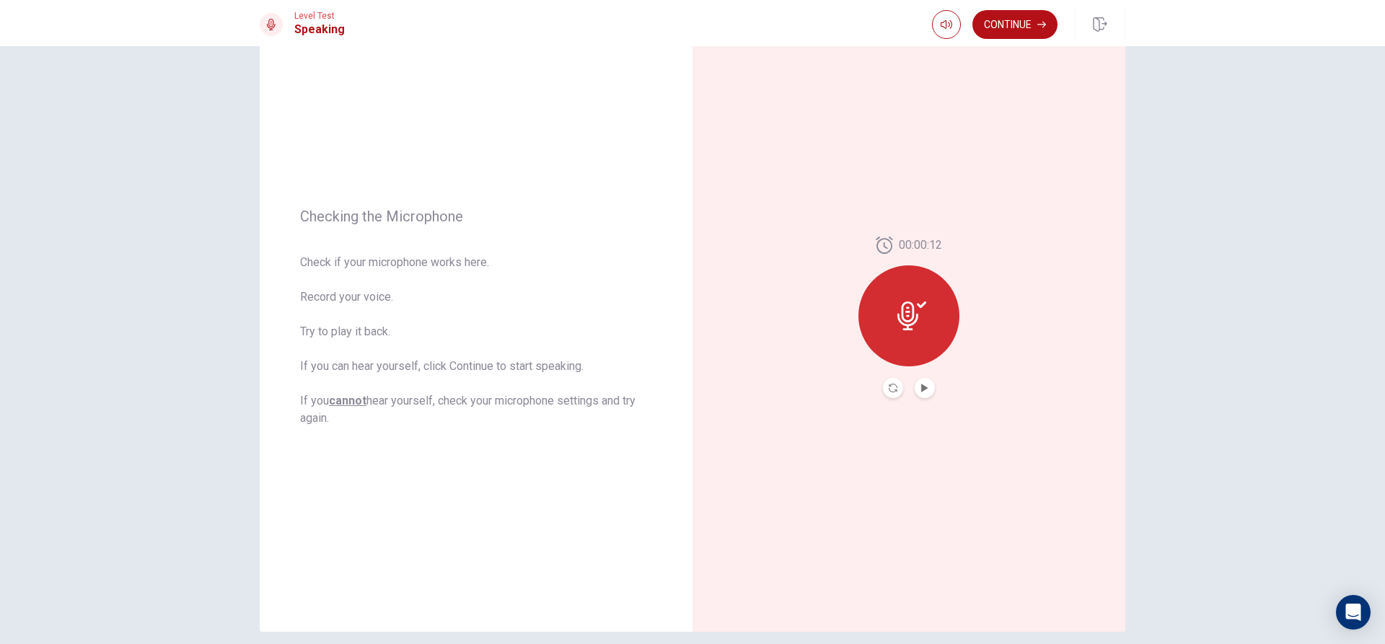
click at [883, 392] on button "Record Again" at bounding box center [893, 388] width 20 height 20
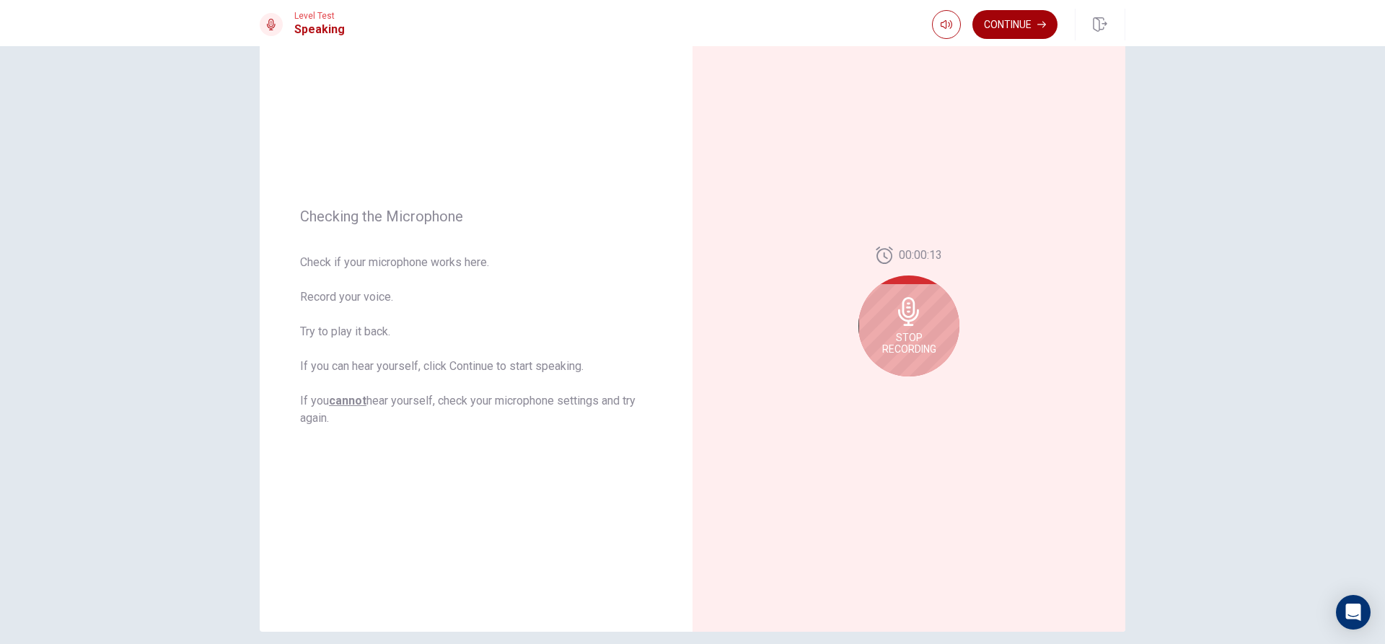
click at [995, 28] on button "Continue" at bounding box center [1014, 24] width 85 height 29
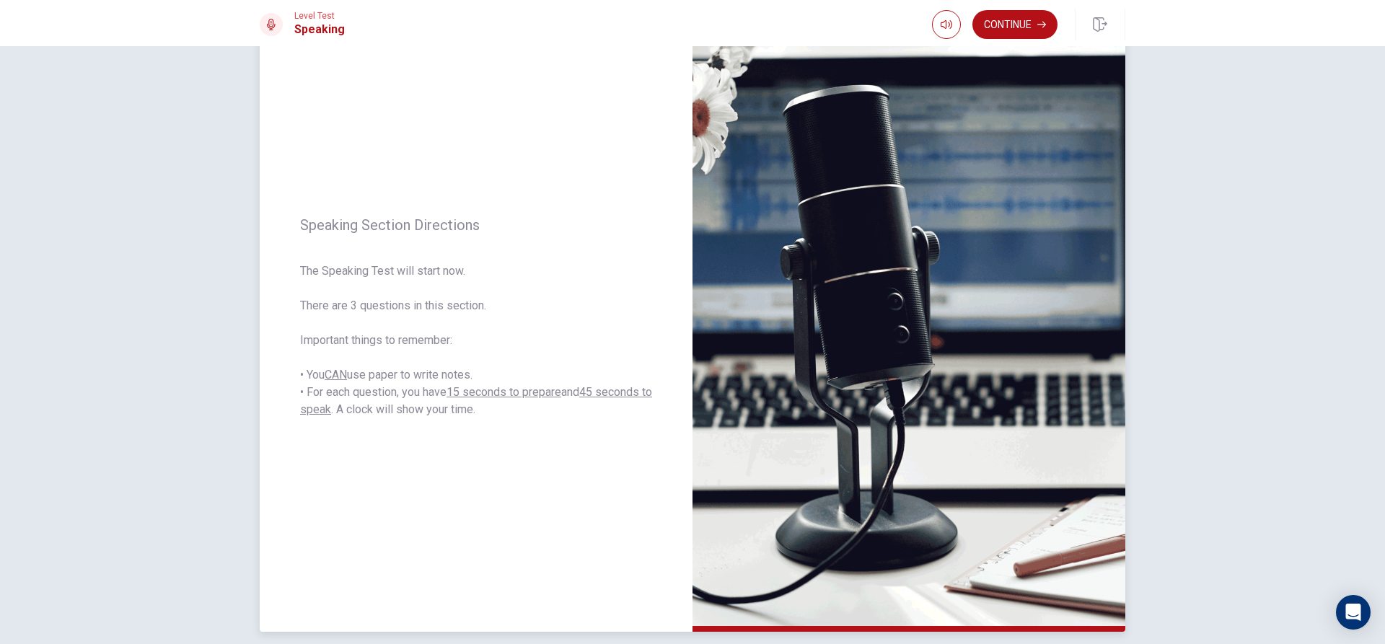
scroll to position [135, 0]
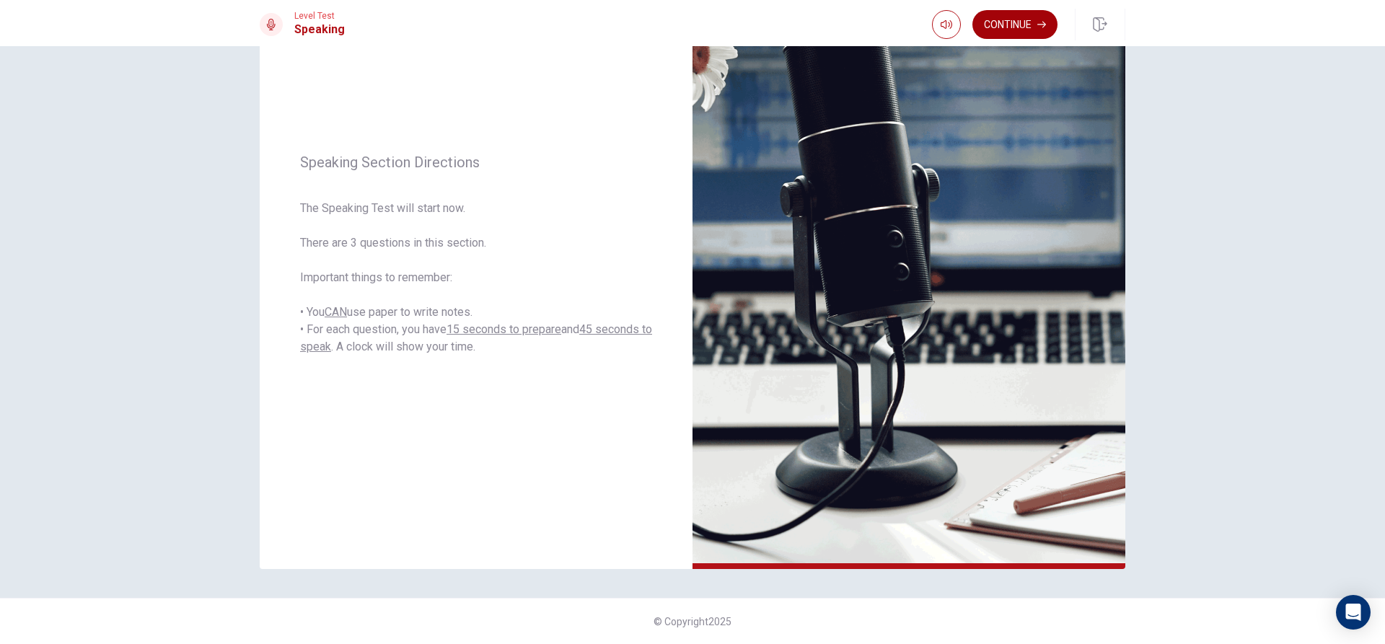
click at [976, 22] on button "Continue" at bounding box center [1014, 24] width 85 height 29
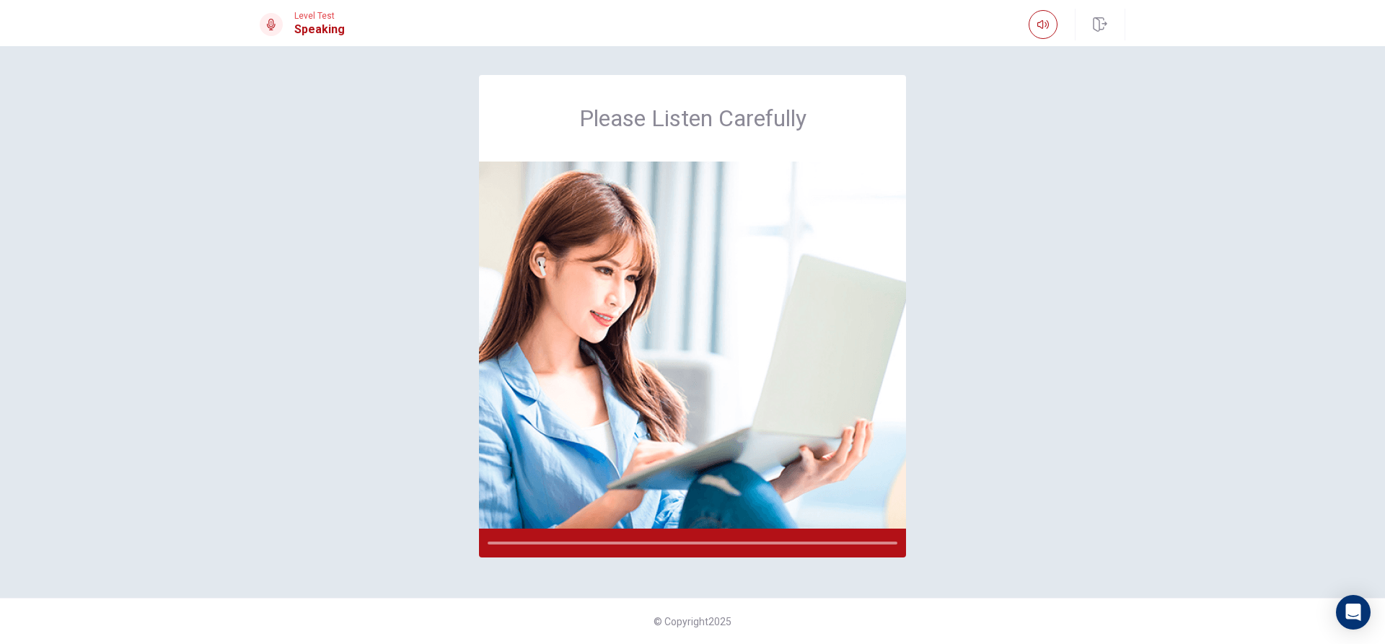
scroll to position [0, 0]
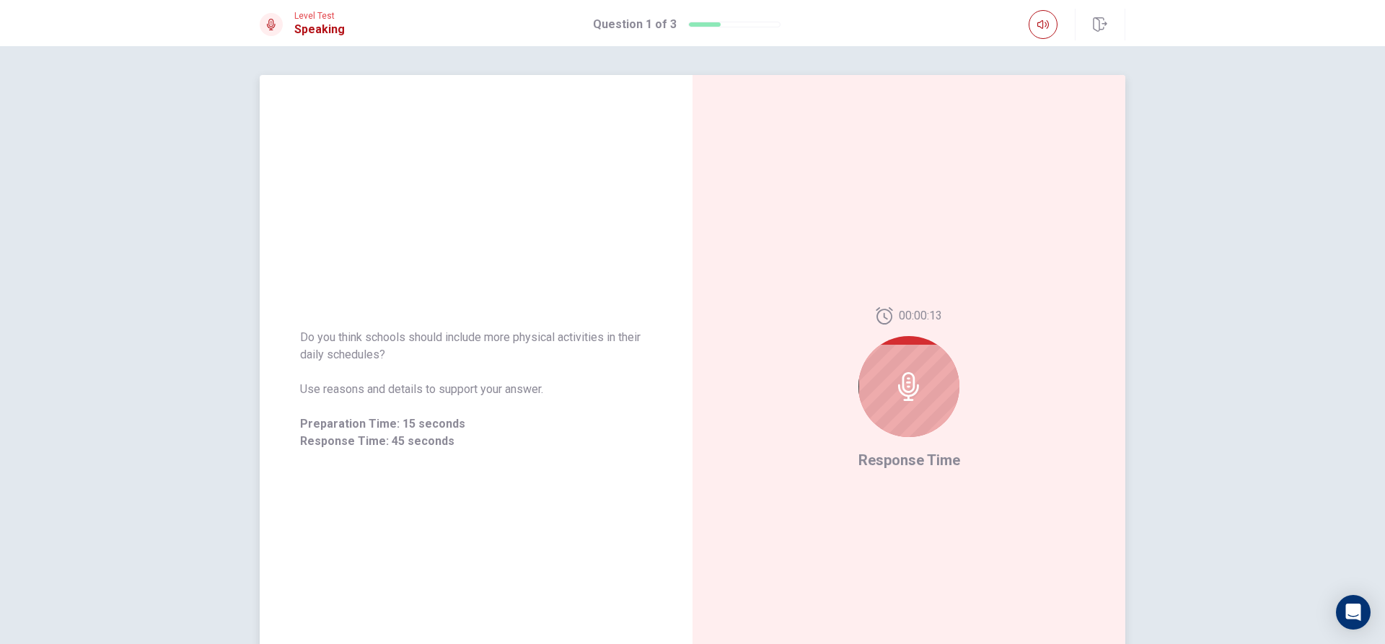
click at [909, 384] on icon at bounding box center [908, 386] width 21 height 29
click at [922, 374] on icon at bounding box center [921, 375] width 9 height 6
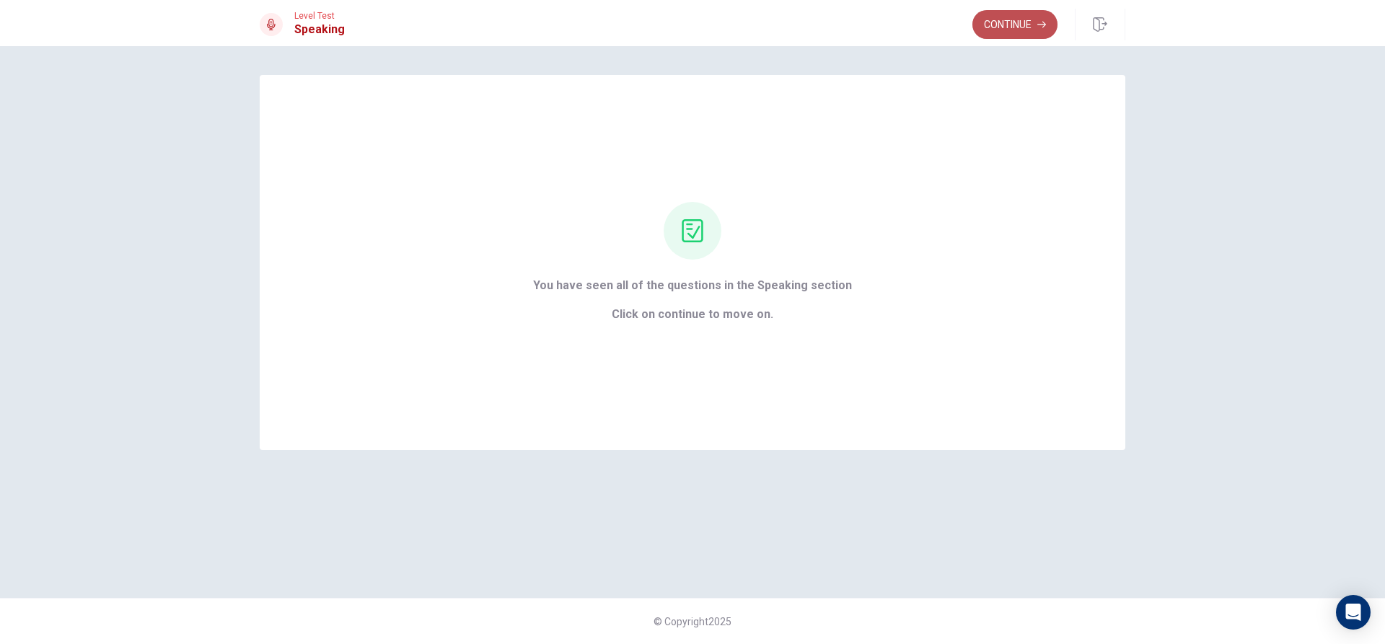
click at [1005, 33] on button "Continue" at bounding box center [1014, 24] width 85 height 29
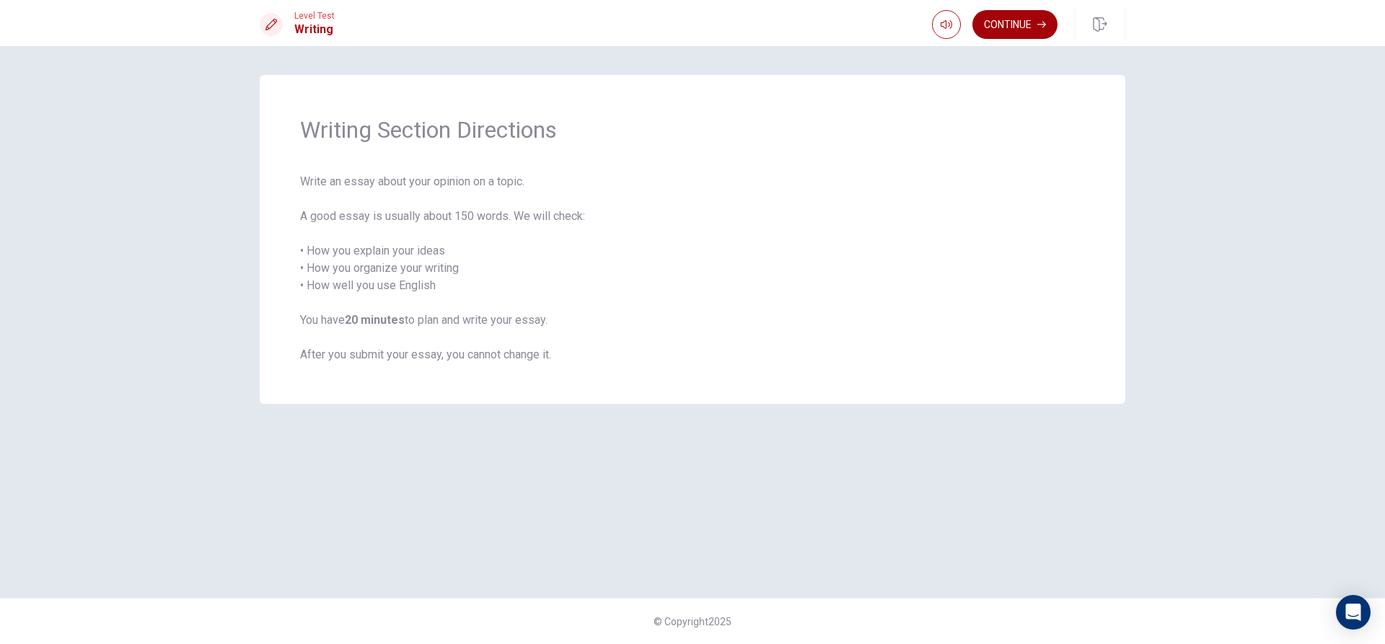
click at [1013, 20] on button "Continue" at bounding box center [1014, 24] width 85 height 29
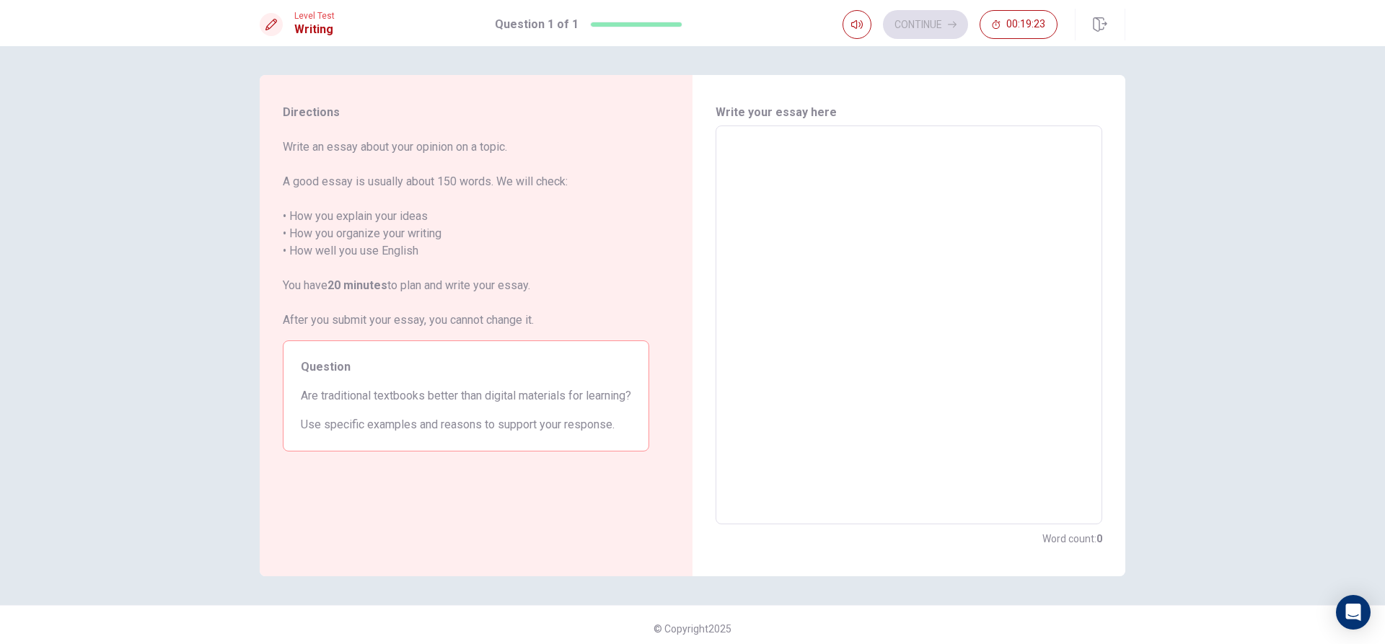
click at [727, 153] on textarea at bounding box center [908, 325] width 366 height 375
type textarea "n"
type textarea "x"
type textarea "no"
type textarea "x"
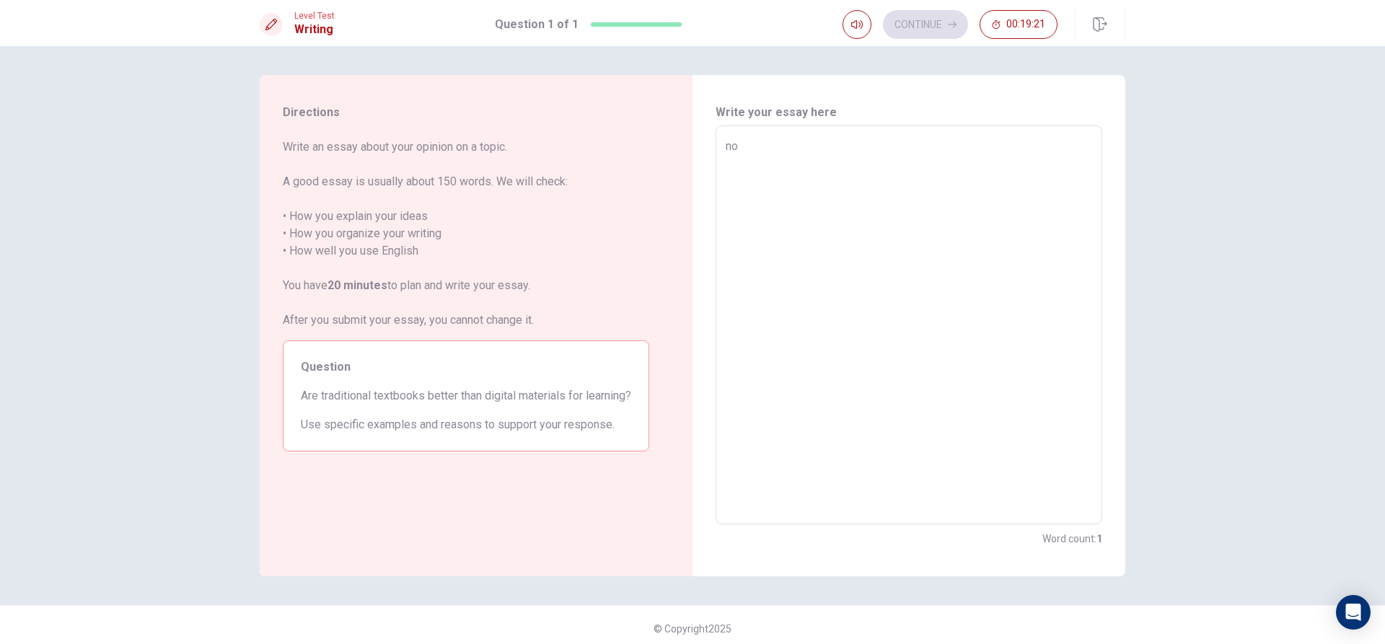
type textarea "no"
type textarea "x"
type textarea "no b"
type textarea "x"
type textarea "no be"
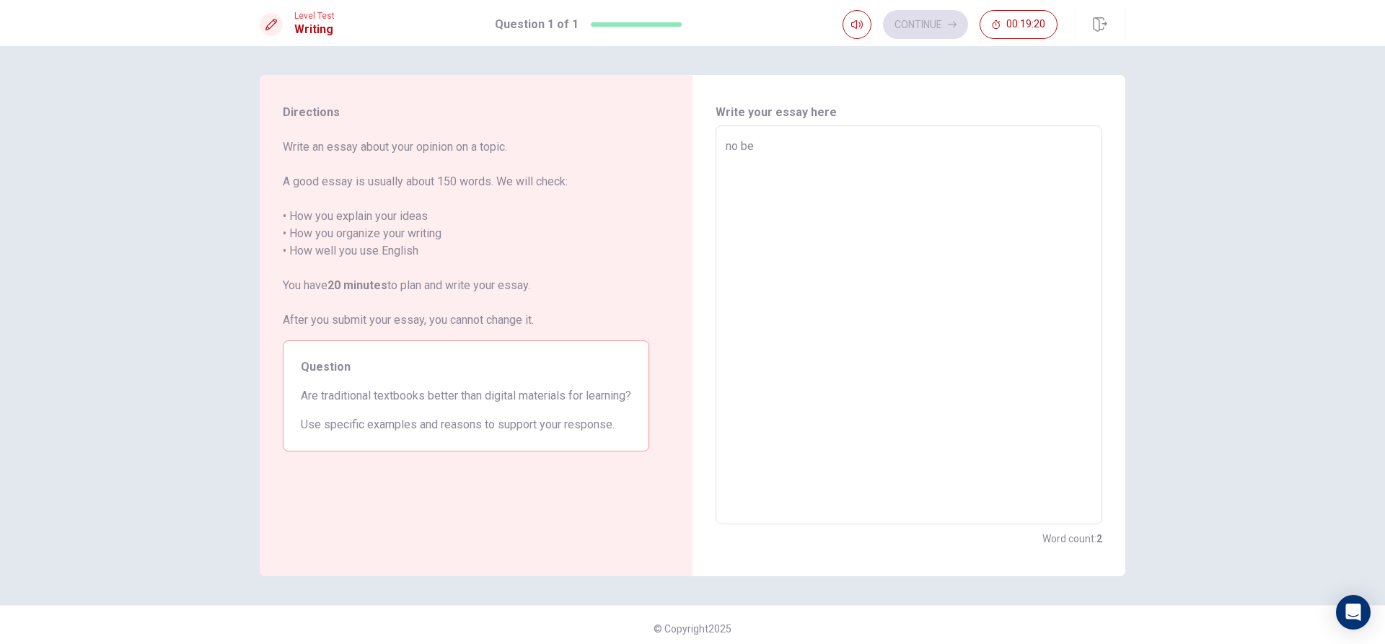
type textarea "x"
type textarea "no bec"
type textarea "x"
type textarea "no beca"
type textarea "x"
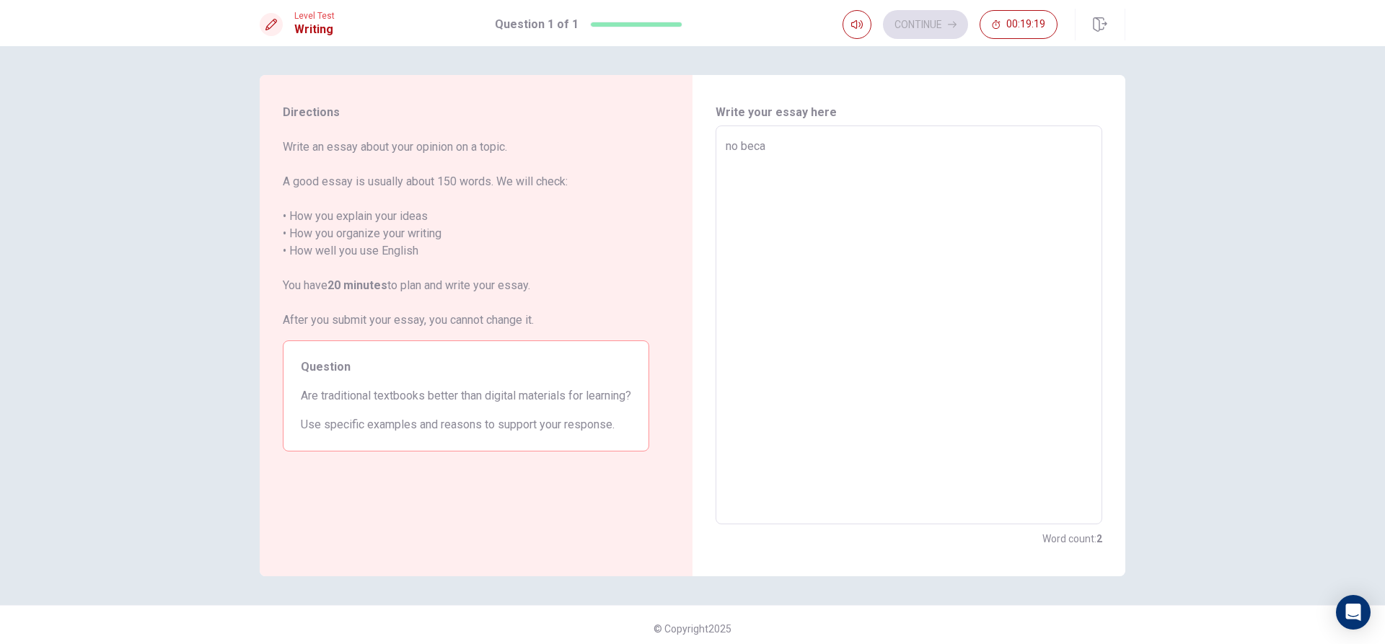
type textarea "no becas"
type textarea "x"
type textarea "no becase"
type textarea "x"
type textarea "no becase"
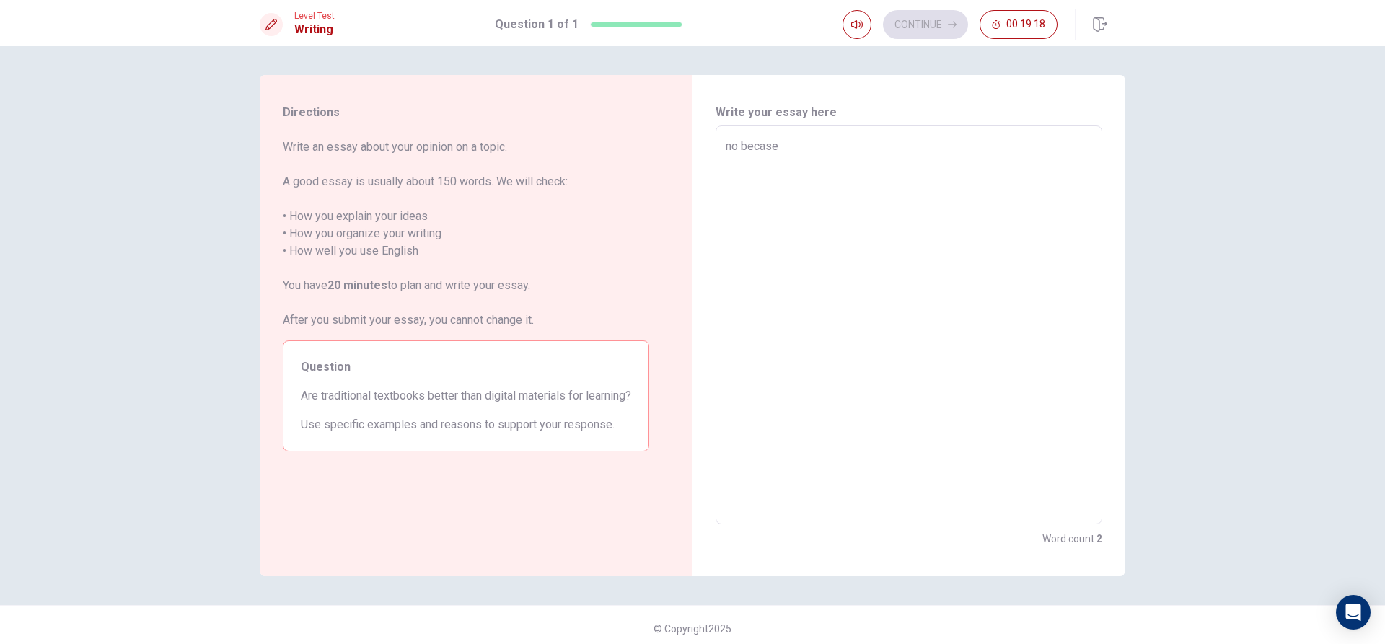
type textarea "x"
type textarea "no becase t"
type textarea "x"
type textarea "no becase"
type textarea "x"
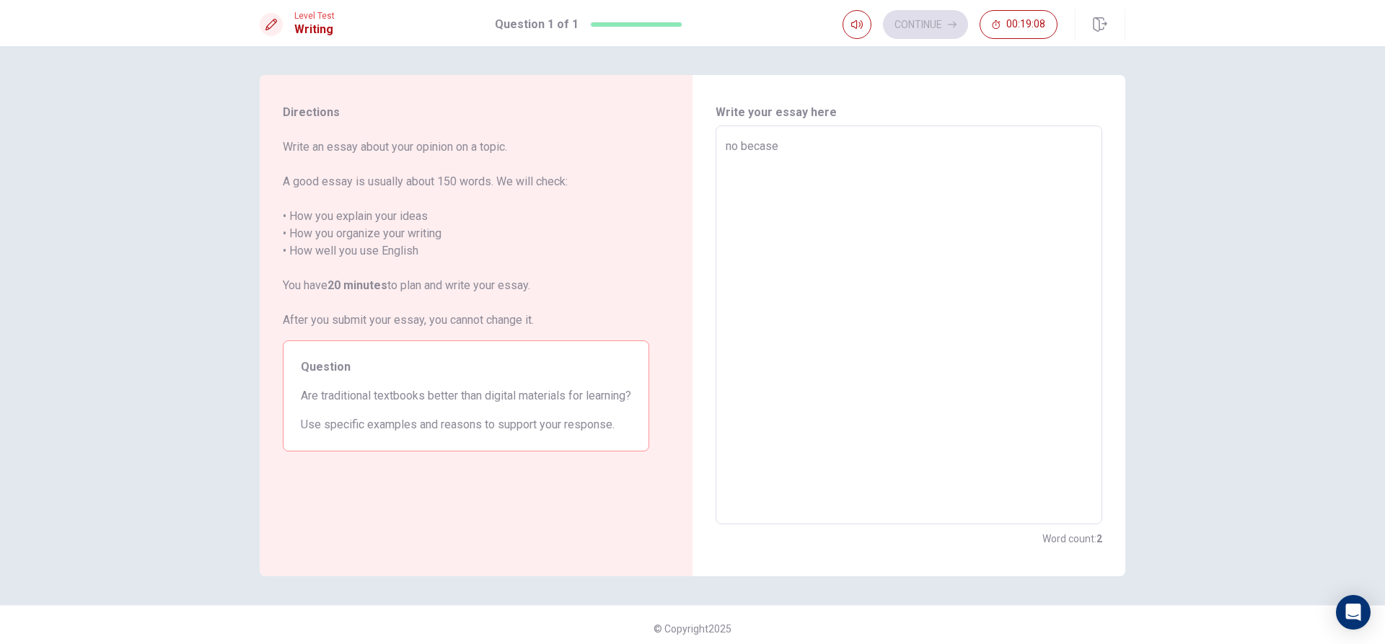
type textarea "no becase d"
type textarea "x"
type textarea "no becase di"
type textarea "x"
type textarea "no becase dig"
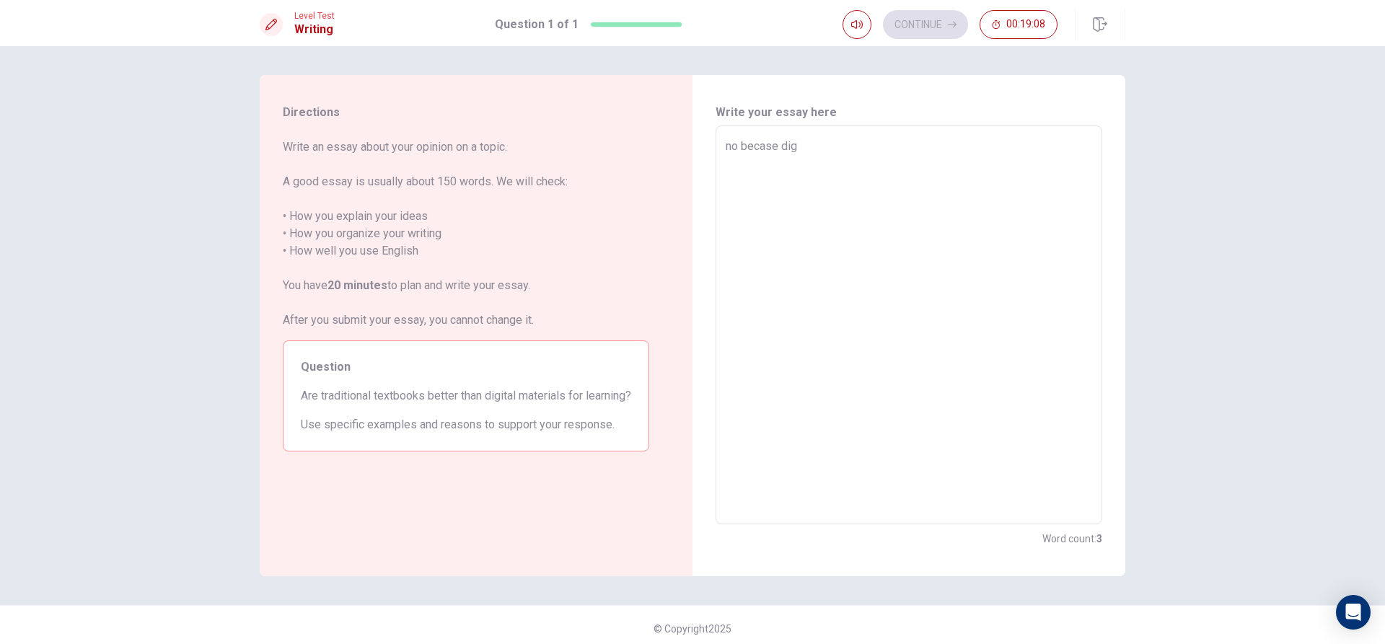
type textarea "x"
type textarea "no becase digi"
type textarea "x"
type textarea "no becase digit"
type textarea "x"
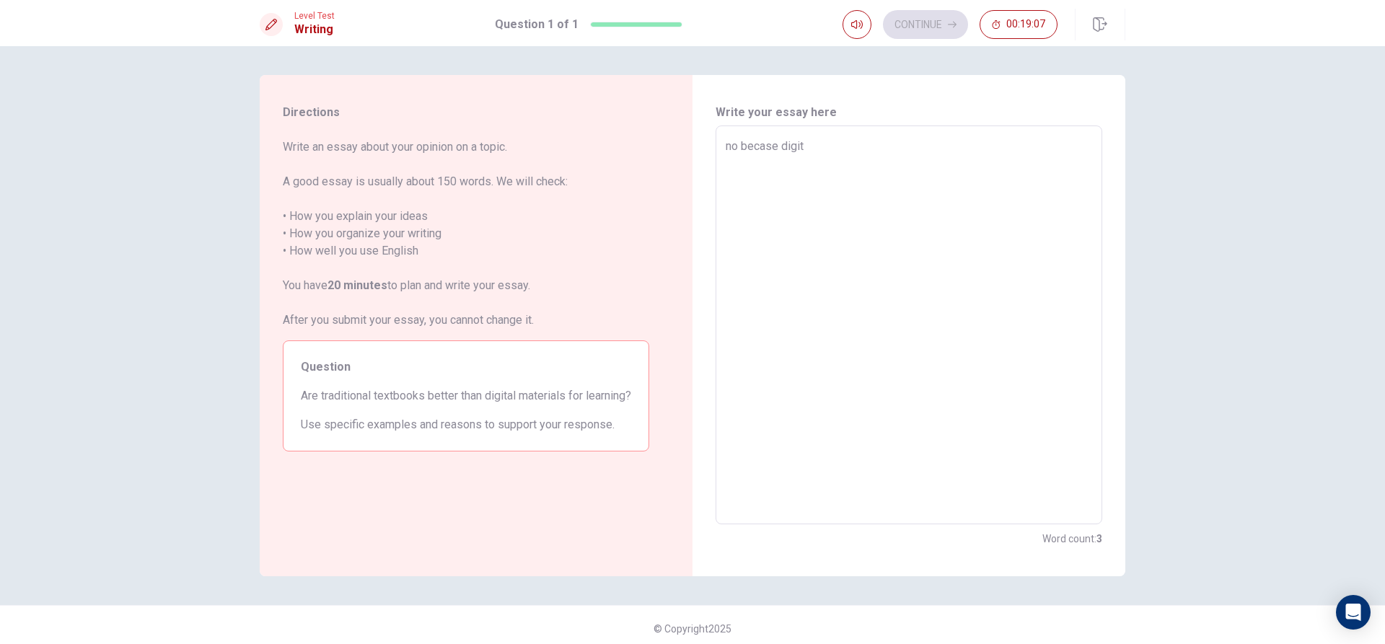
type textarea "no becase digita"
type textarea "x"
type textarea "no becase digital"
type textarea "x"
type textarea "no becase digital"
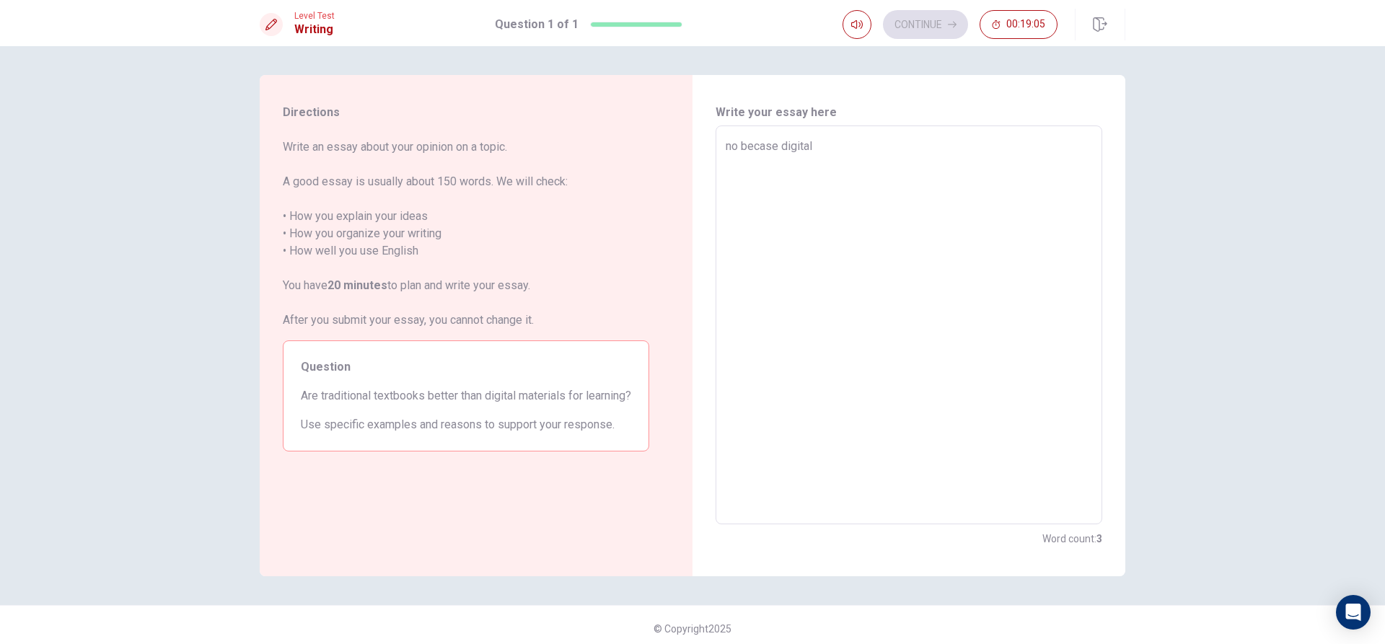
type textarea "x"
type textarea "no becase digital m"
type textarea "x"
type textarea "no becase digital me"
type textarea "x"
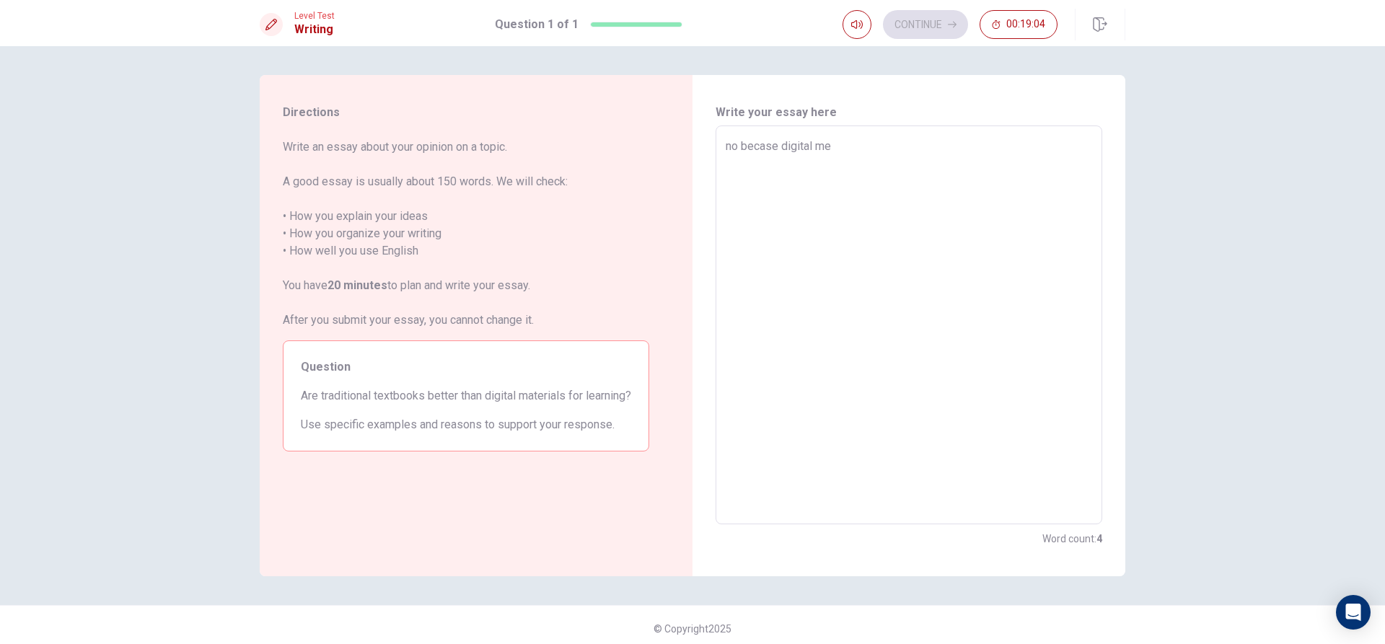
type textarea "no becase digital met"
type textarea "x"
type textarea "no becase digital mete"
type textarea "x"
type textarea "no becase digital meter"
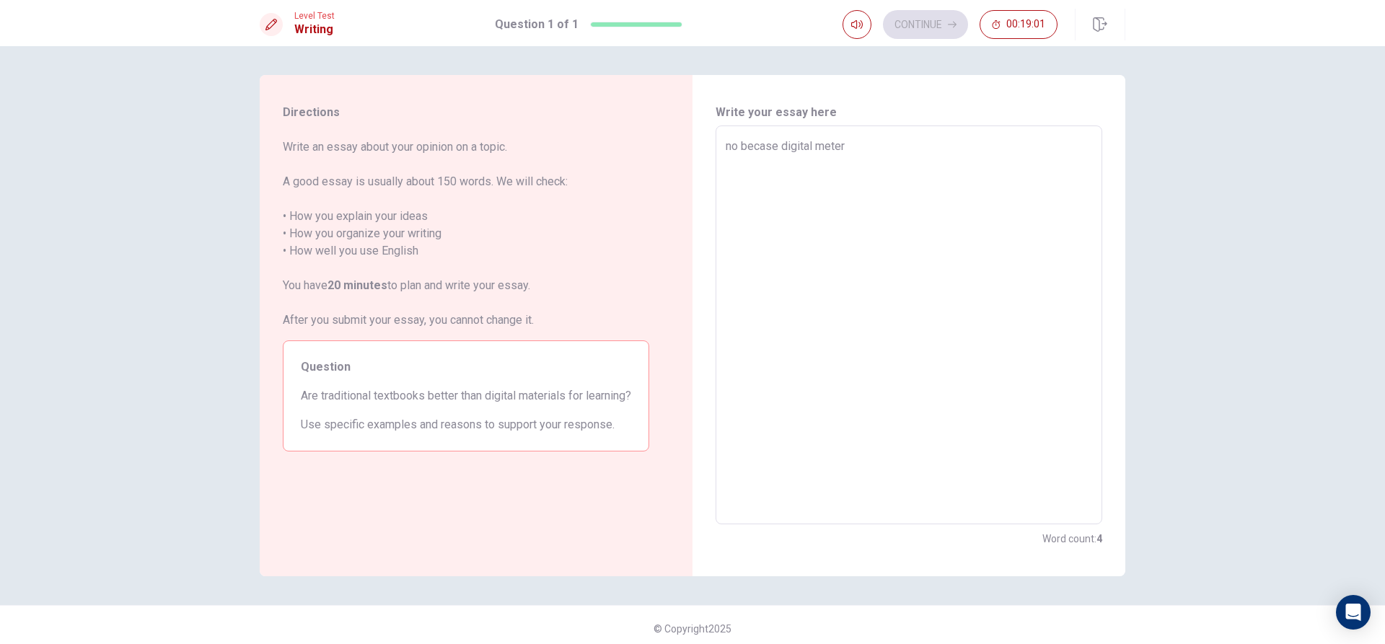
type textarea "x"
type textarea "no becase digital meteri"
type textarea "x"
type textarea "no becase digital meteria"
type textarea "x"
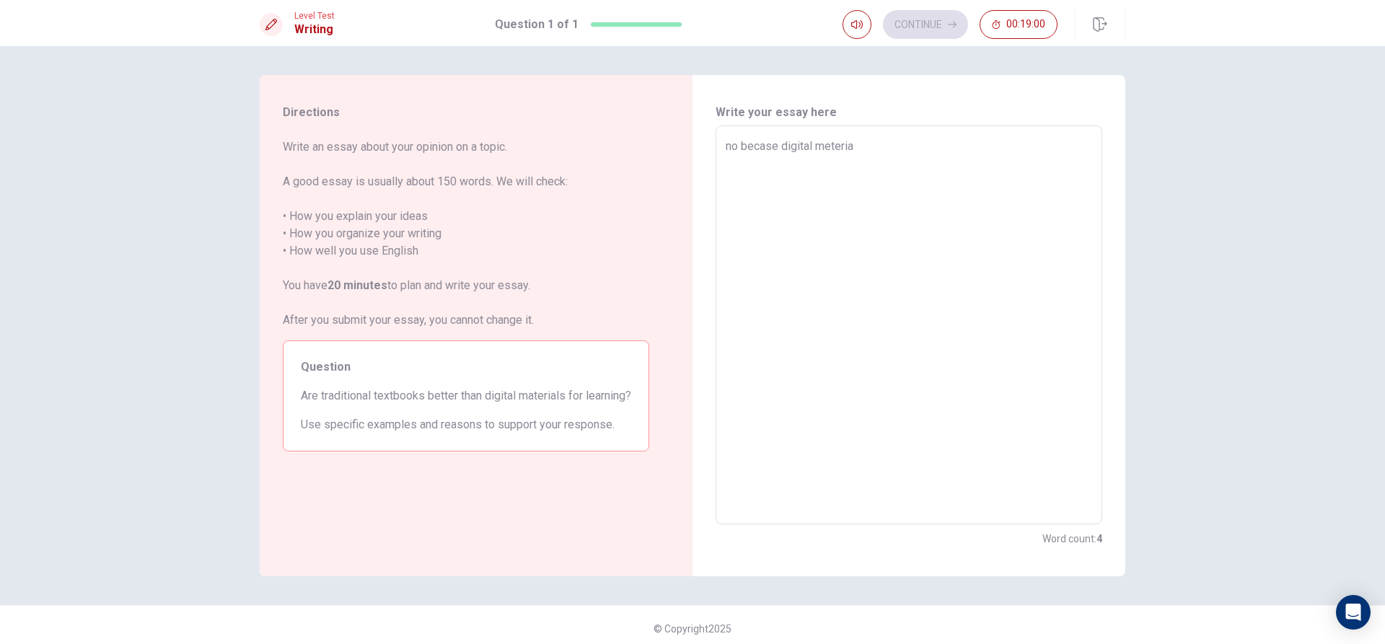
type textarea "no becase digital meterial"
type textarea "x"
type textarea "no becase digital meterials"
type textarea "x"
type textarea "no becase digital meterials"
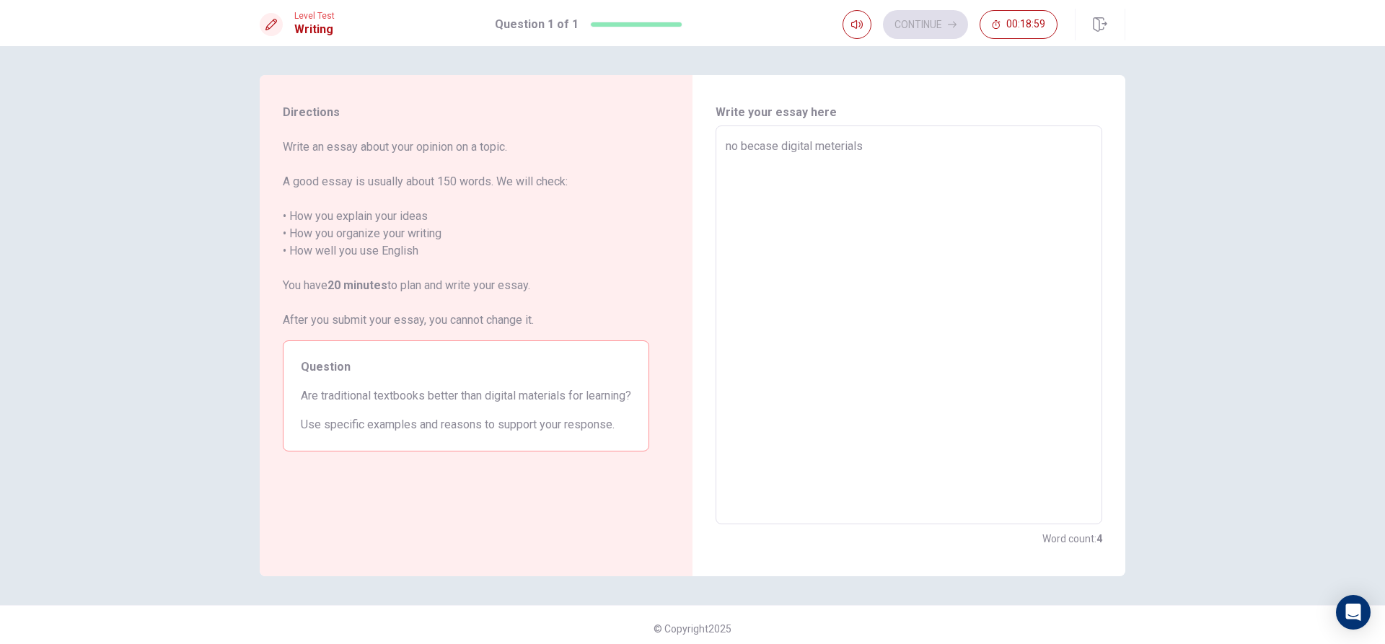
type textarea "x"
type textarea "no becase digital meterials i"
type textarea "x"
type textarea "no becase digital meterials it"
type textarea "x"
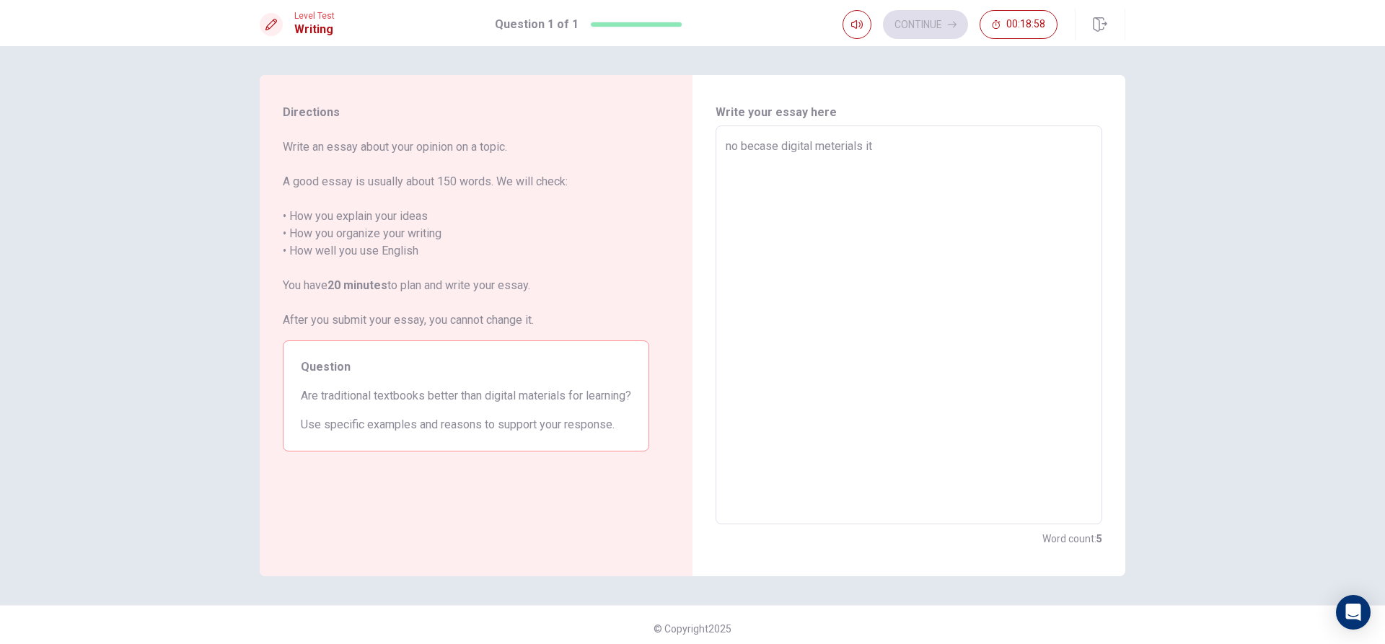
type textarea "no becase digital meterials it"
type textarea "x"
type textarea "no becase digital meterials it e"
type textarea "x"
type textarea "no becase digital meterials it ea"
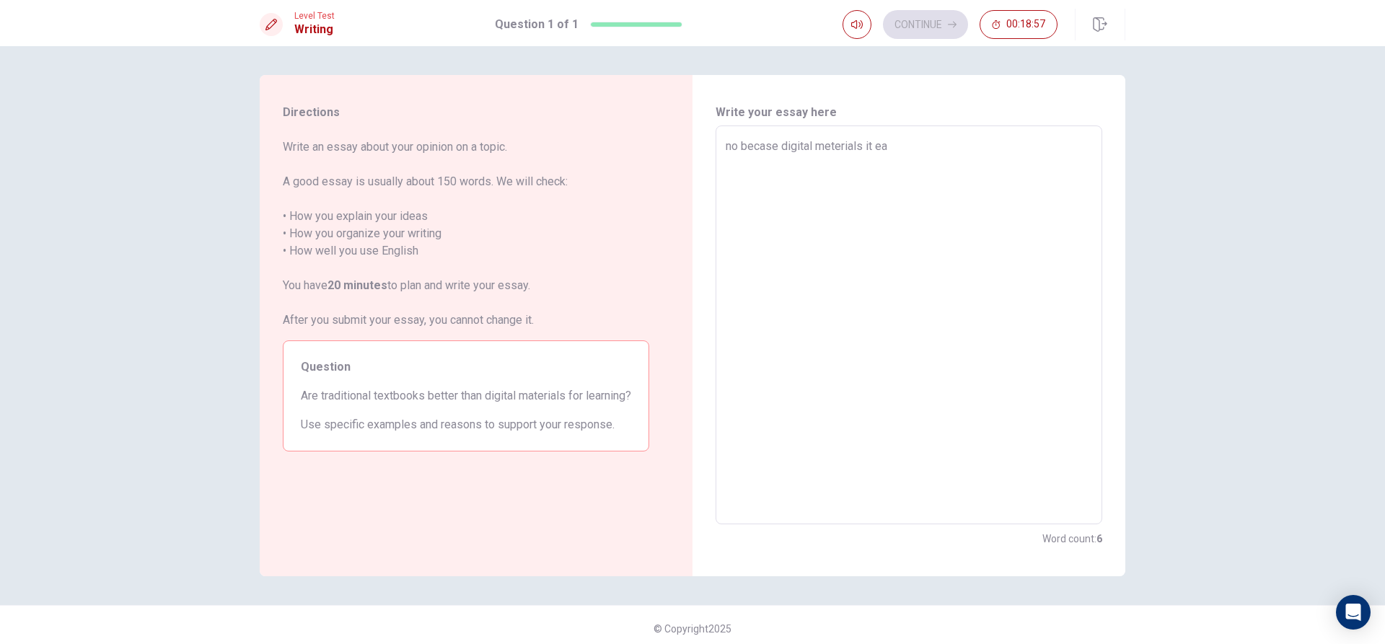
type textarea "x"
type textarea "no becase digital meterials it eas"
type textarea "x"
type textarea "no becase digital meterials it easy"
type textarea "x"
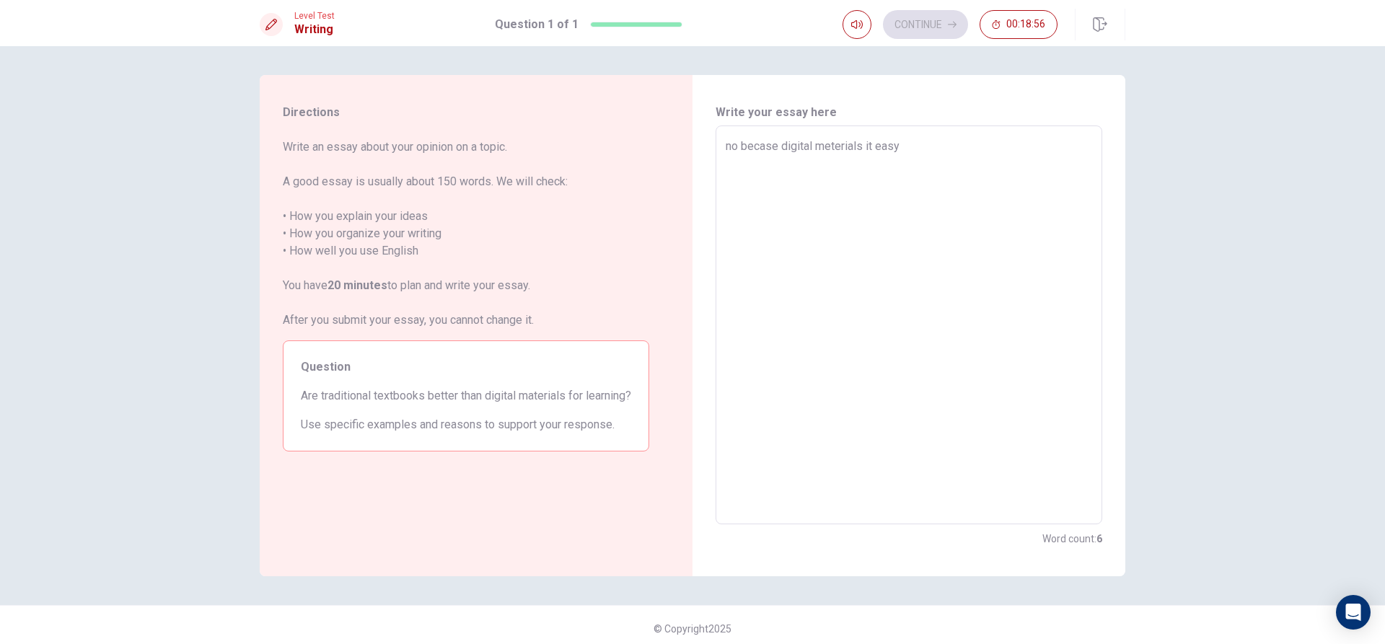
type textarea "no becase digital meterials it easy"
type textarea "x"
type textarea "no becase digital meterials it easy t"
type textarea "x"
type textarea "no becase digital meterials it easy to"
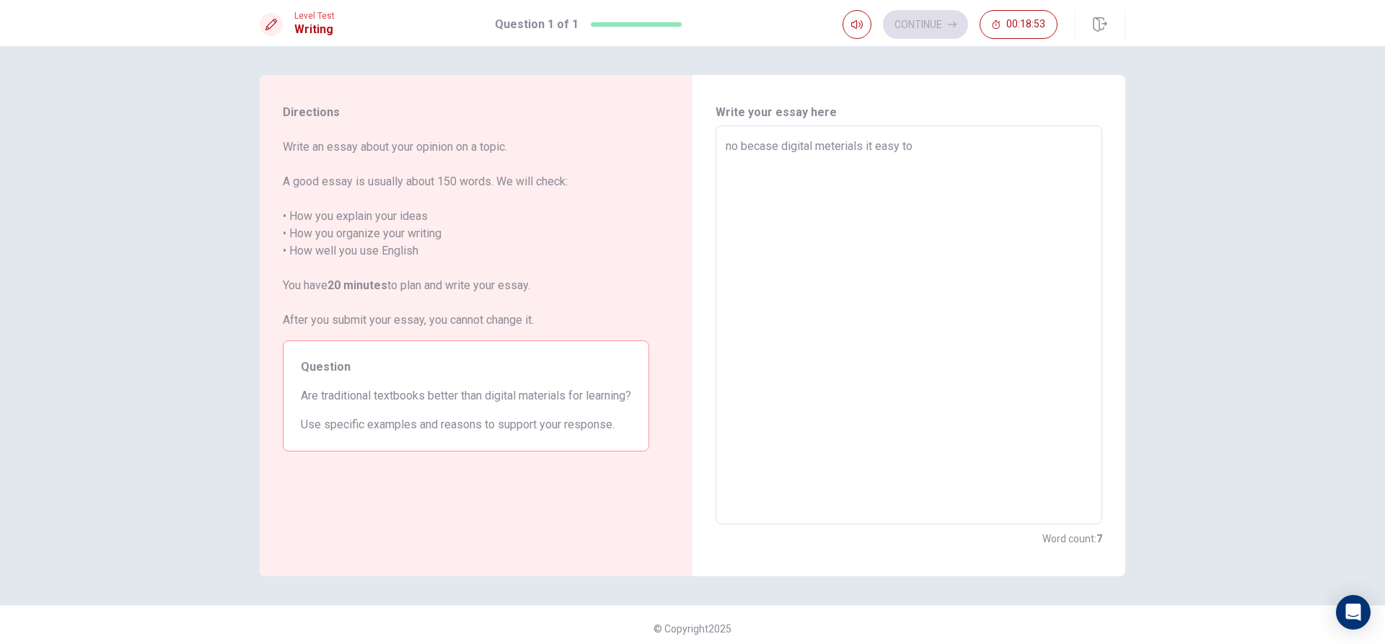
type textarea "x"
type textarea "no becase digital meterials it easy to"
type textarea "x"
type textarea "no becase digital meterials it easy to f"
type textarea "x"
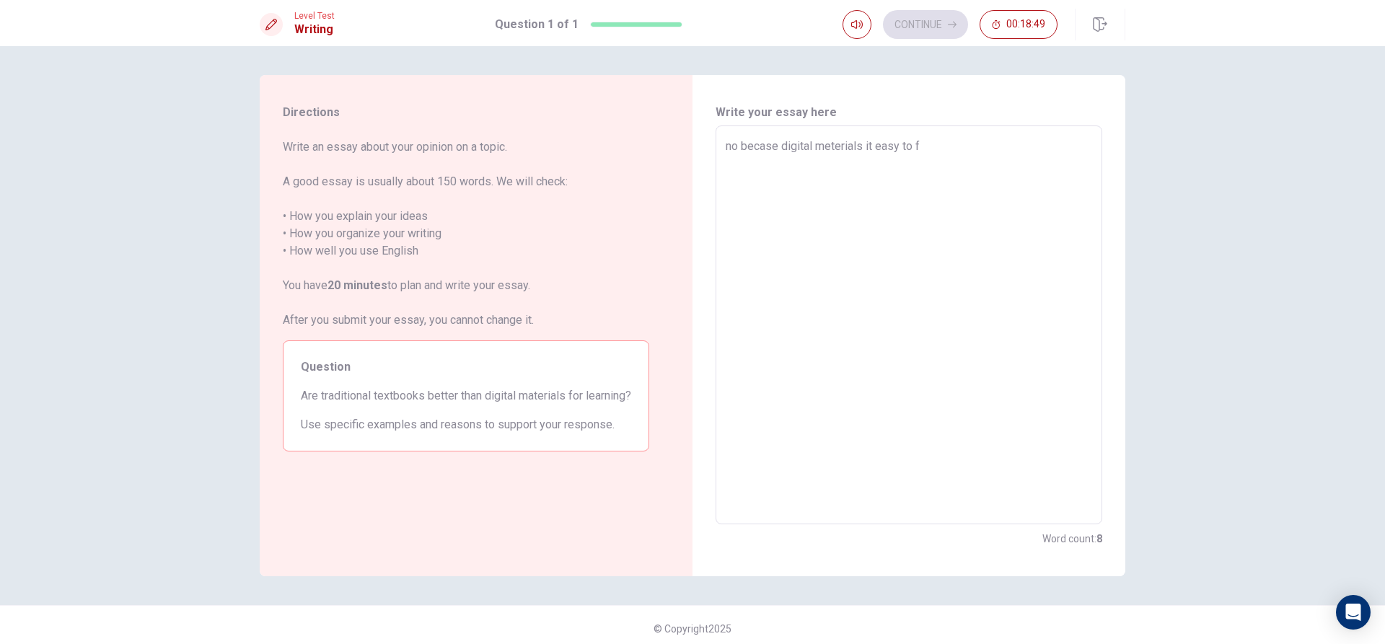
type textarea "no becase digital meterials it easy to fi"
type textarea "x"
type textarea "no becase digital meterials it easy to fin"
type textarea "x"
type textarea "no becase digital meterials it easy to find"
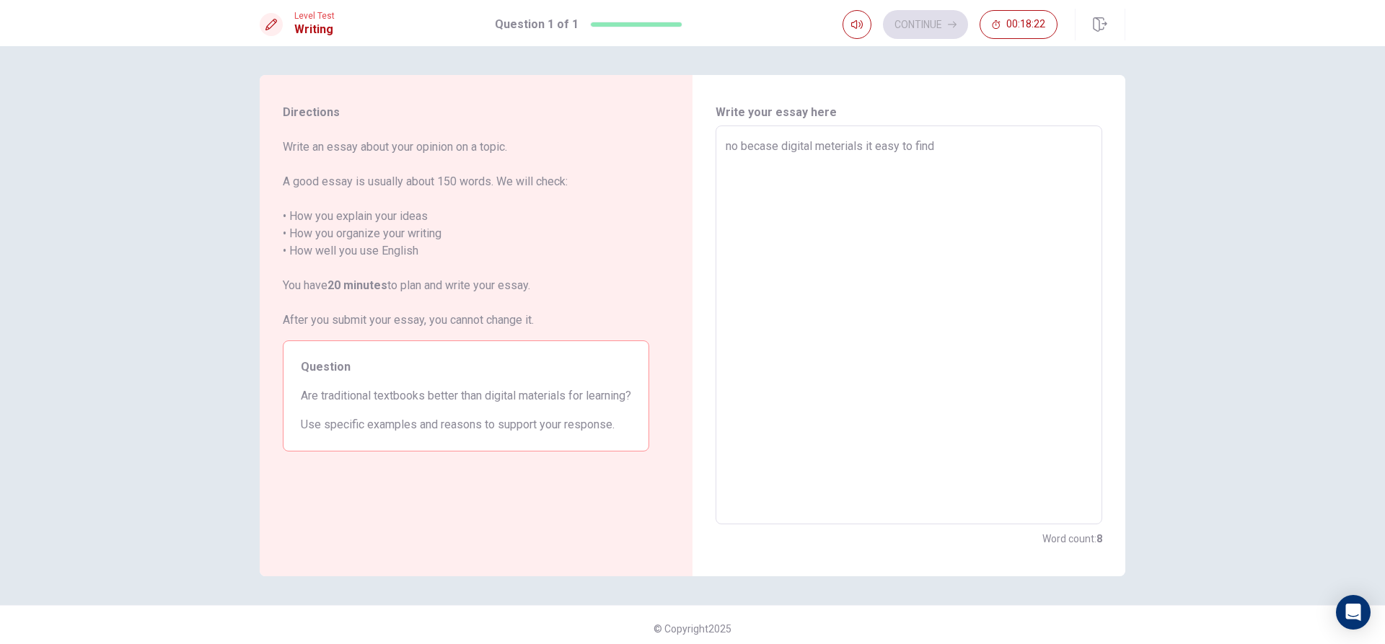
click at [893, 151] on textarea "no becase digital meterials it easy to find" at bounding box center [908, 325] width 366 height 375
click at [945, 147] on textarea "no becase digital meterials it easy to find" at bounding box center [908, 325] width 366 height 375
type textarea "x"
type textarea "no becase digital meterials it easy to find"
type textarea "x"
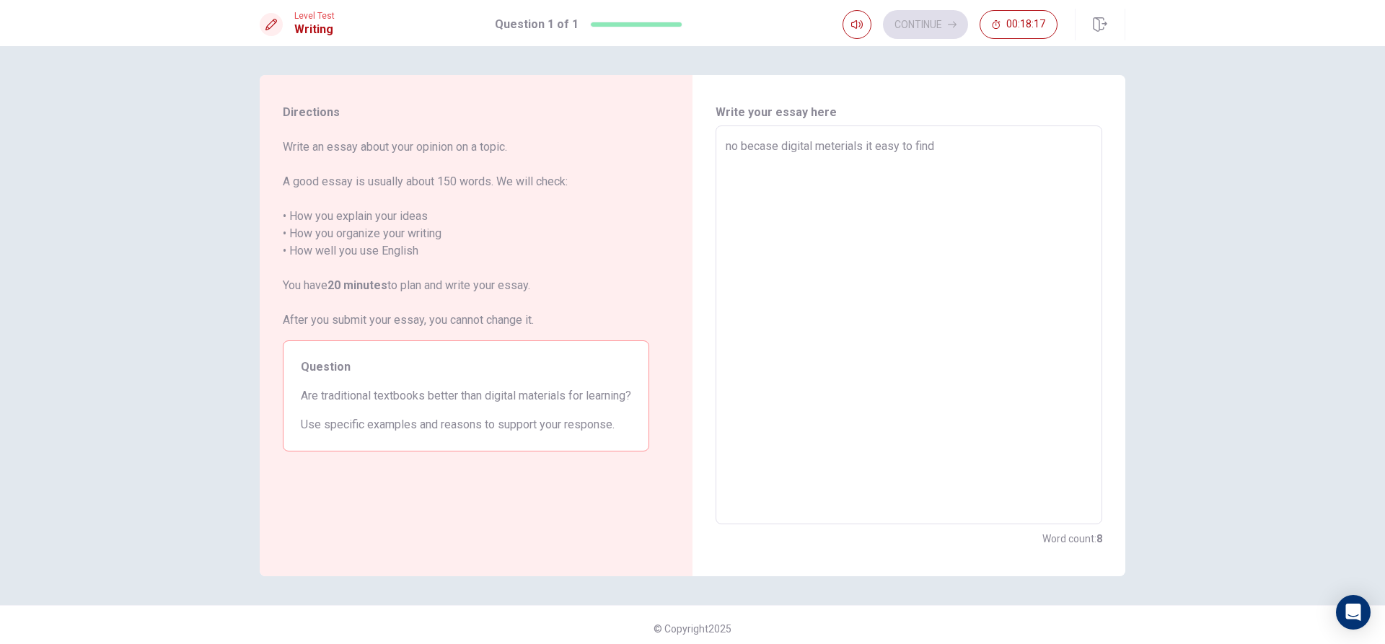
type textarea "no becase digital meterials it easy to find k"
type textarea "x"
type textarea "no becase digital meterials it easy to find kn"
type textarea "x"
type textarea "no becase digital meterials it easy to find kno"
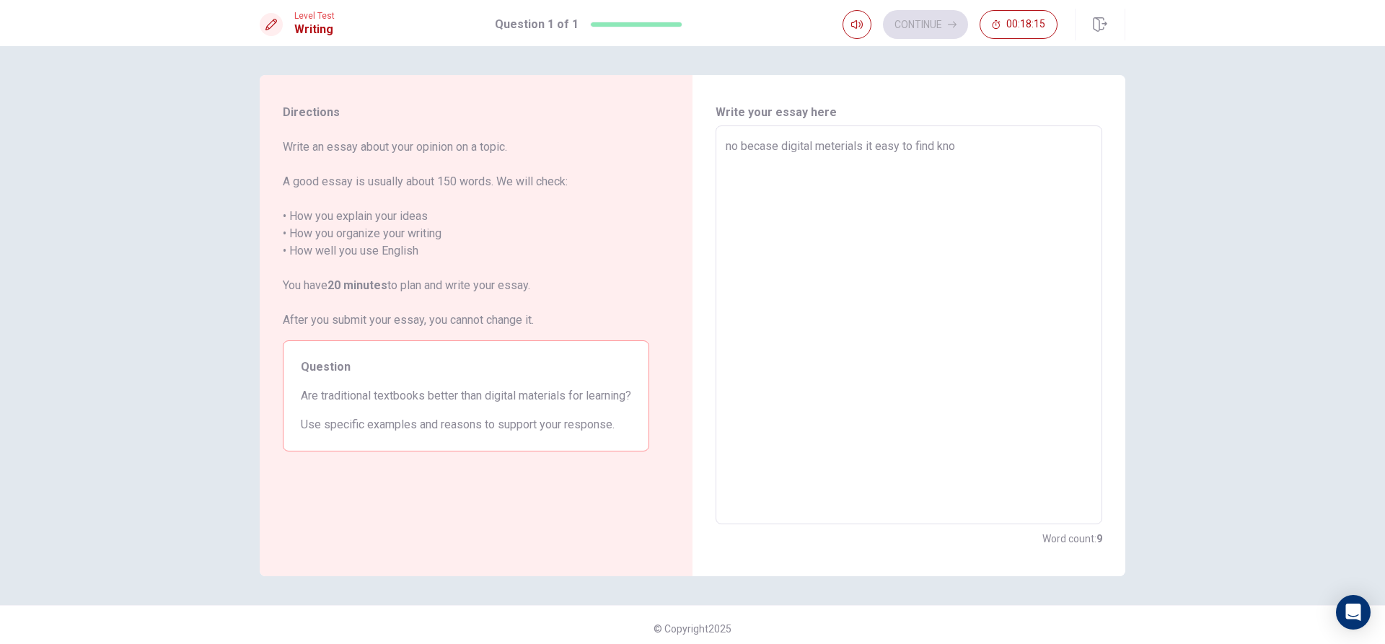
type textarea "x"
type textarea "no becase digital meterials it easy to find know"
type textarea "x"
type textarea "no becase digital meterials it easy to find kno"
type textarea "x"
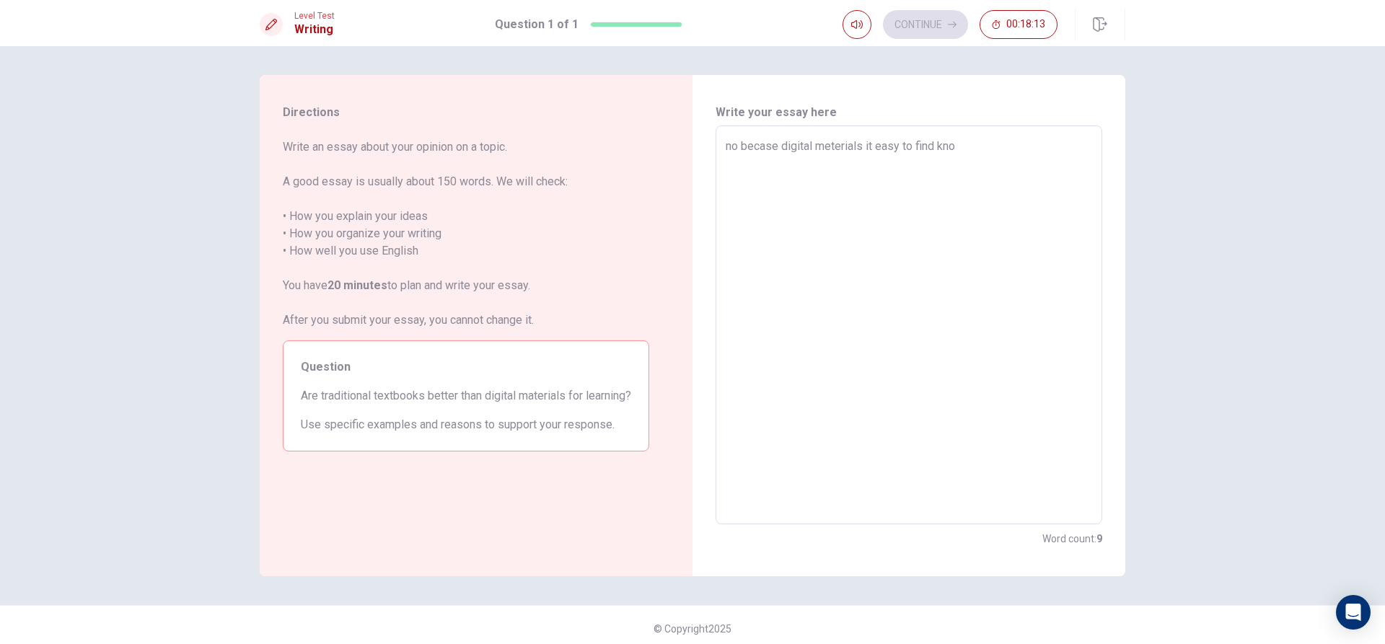
type textarea "no becase digital meterials it easy to find kn"
type textarea "x"
type textarea "no becase digital meterials it easy to find k"
type textarea "x"
type textarea "no becase digital meterials it easy to find"
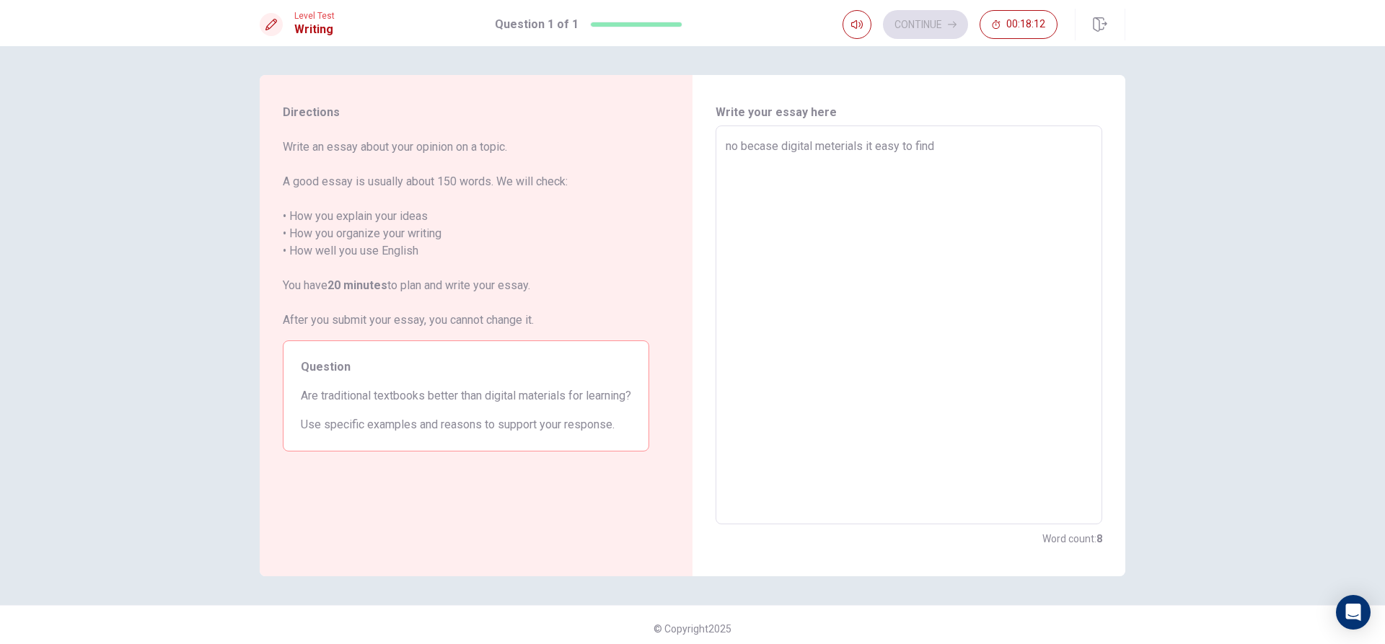
type textarea "x"
type textarea "no becase digital meterials it easy to find k"
type textarea "x"
type textarea "no becase digital meterials it easy to find kn"
type textarea "x"
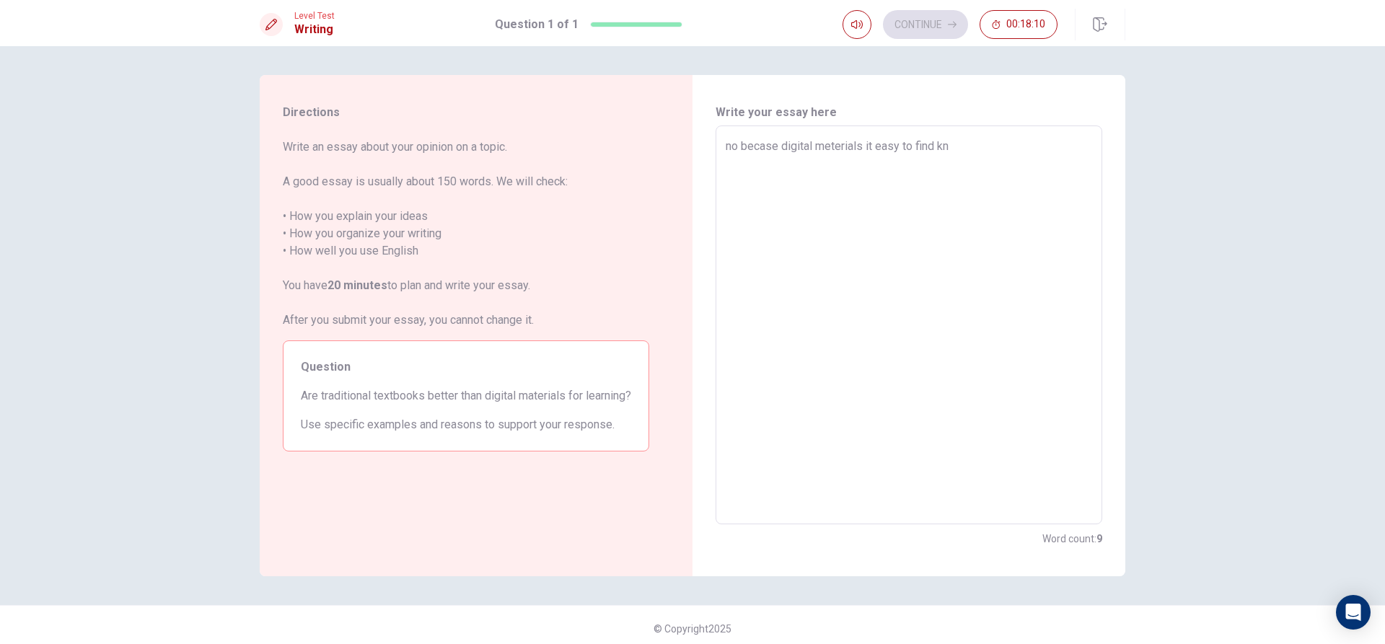
type textarea "no becase digital meterials it easy to find kno"
type textarea "x"
type textarea "no becase digital meterials it easy to find know"
type textarea "x"
type textarea "no becase digital meterials it easy to find knowl"
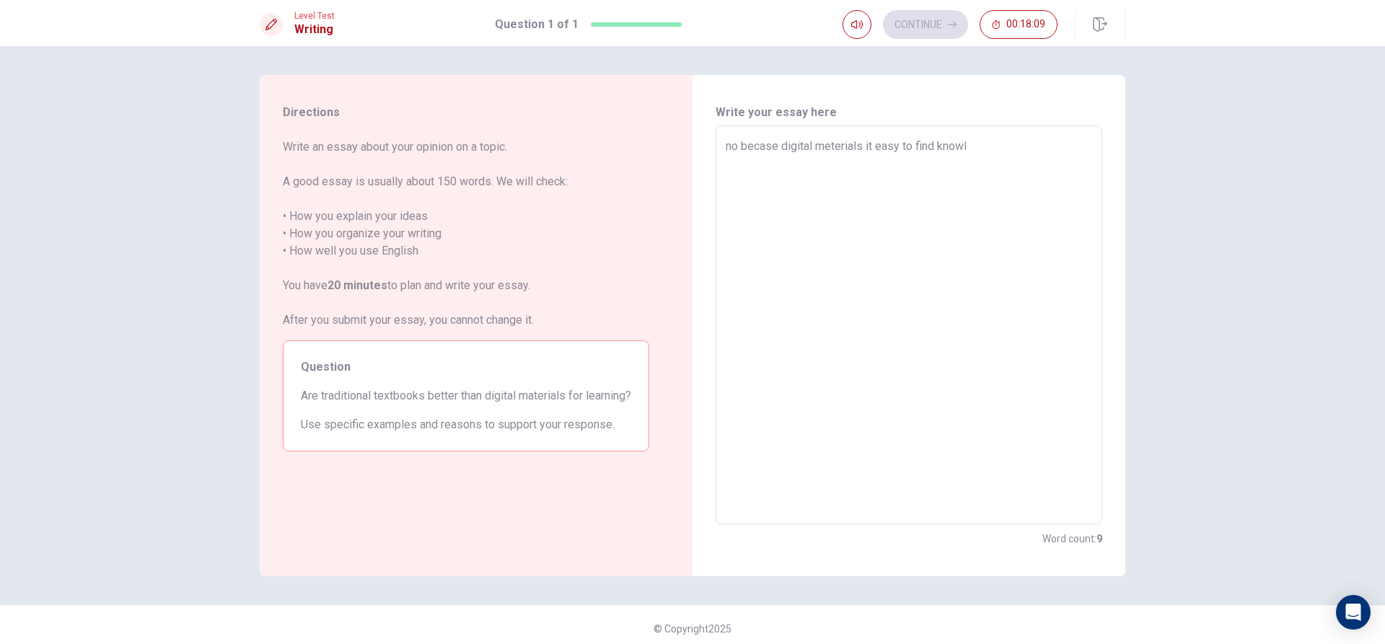
type textarea "x"
type textarea "no becase digital meterials it easy to find knowle"
type textarea "x"
type textarea "no becase digital meterials it easy to find knowleg"
type textarea "x"
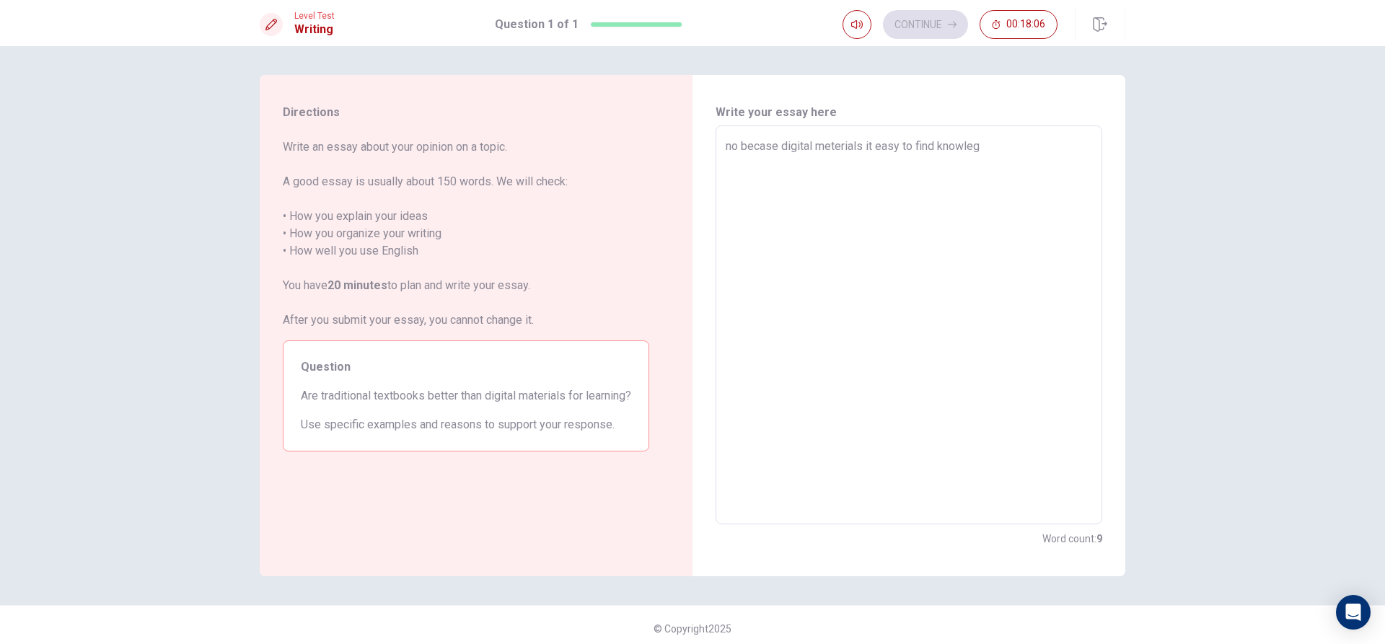
type textarea "no becase digital meterials it easy to find knowlegh"
type textarea "x"
type textarea "no becase digital meterials it easy to find knowleghe"
type textarea "x"
type textarea "no becase digital meterials it easy to find knowlegh"
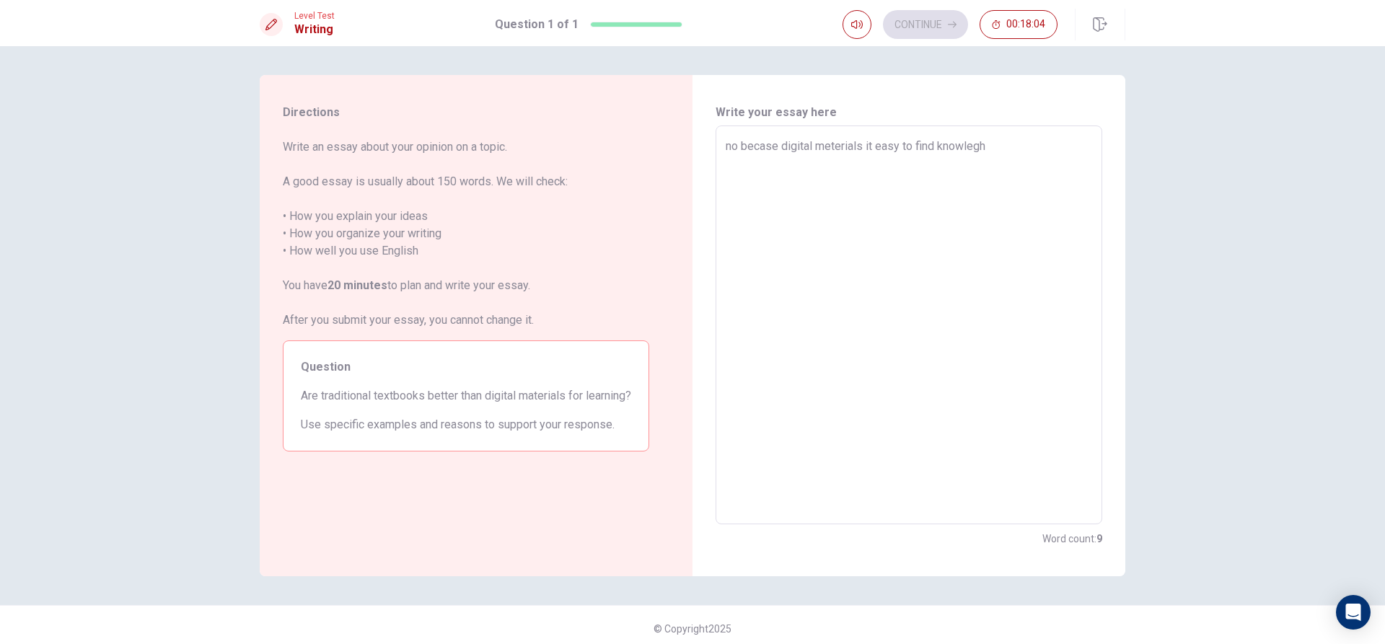
type textarea "x"
type textarea "no becase digital meterials it easy to find knowleg"
type textarea "x"
type textarea "no becase digital meterials it easy to find knowle"
type textarea "x"
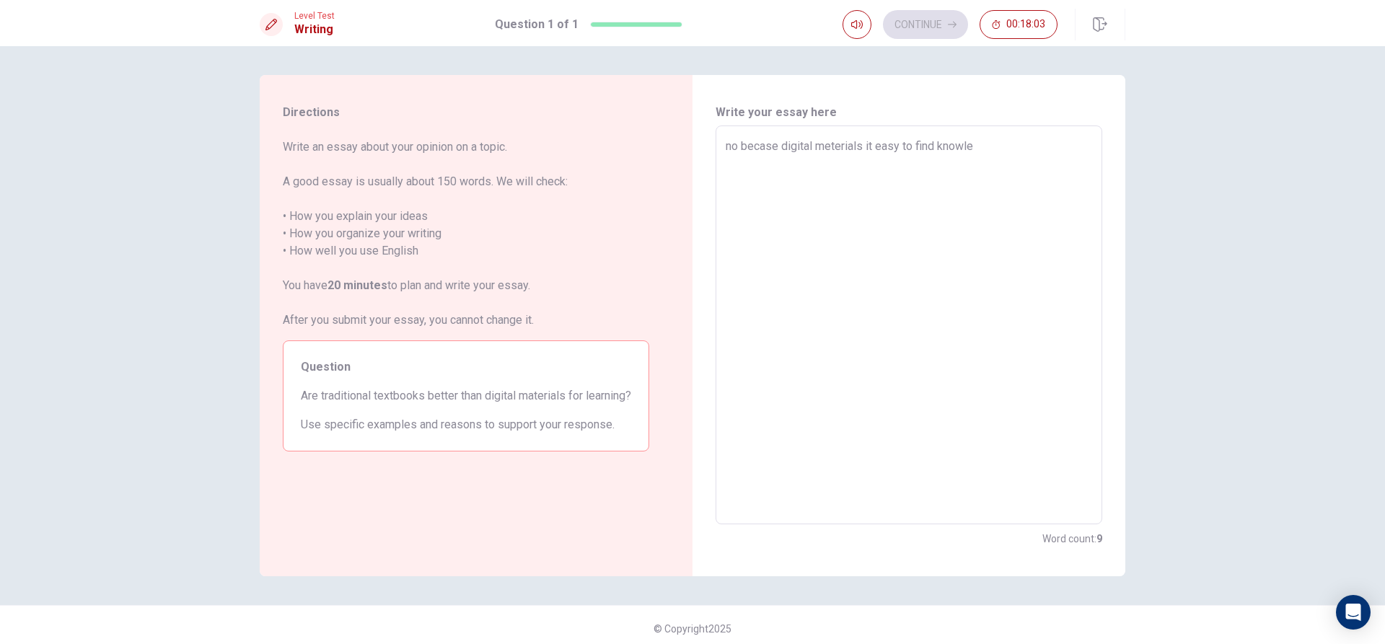
type textarea "no becase digital meterials it easy to find knowl"
type textarea "x"
type textarea "no becase digital meterials it easy to find know"
type textarea "x"
type textarea "no becase digital meterials it easy to find knowl"
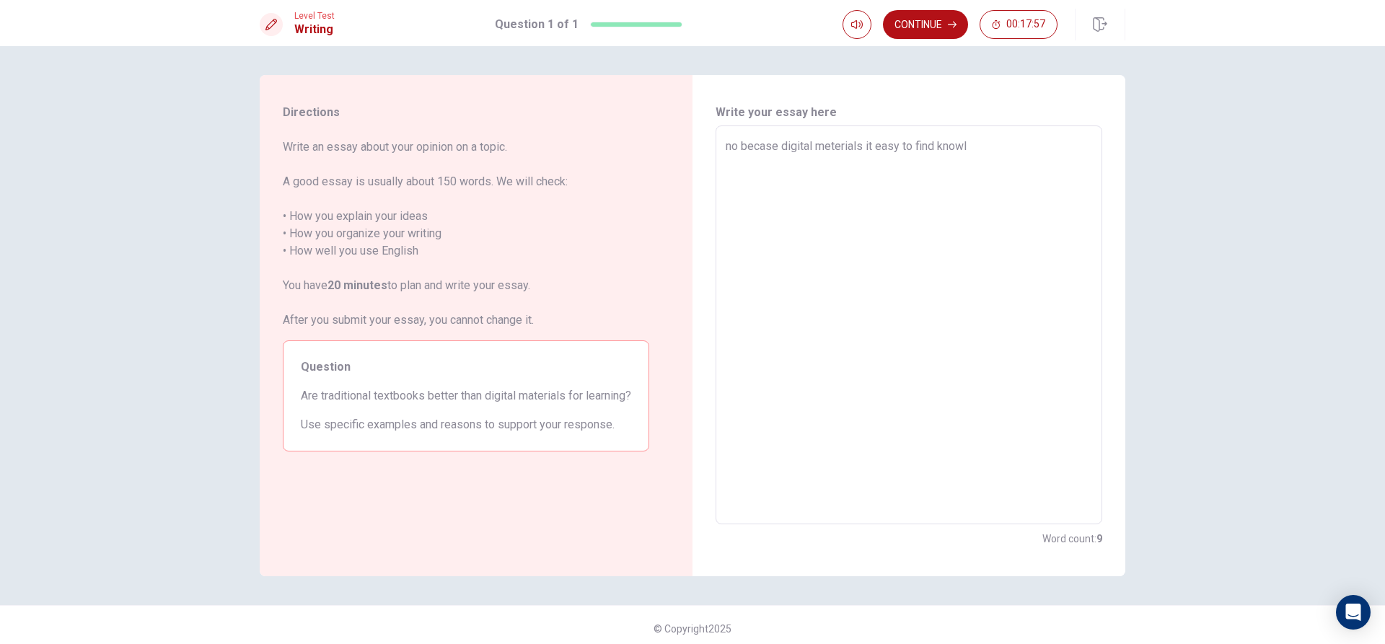
type textarea "x"
type textarea "no becase digital meterials it easy to find knowle"
type textarea "x"
type textarea "no becase digital meterials it easy to find knowleg"
type textarea "x"
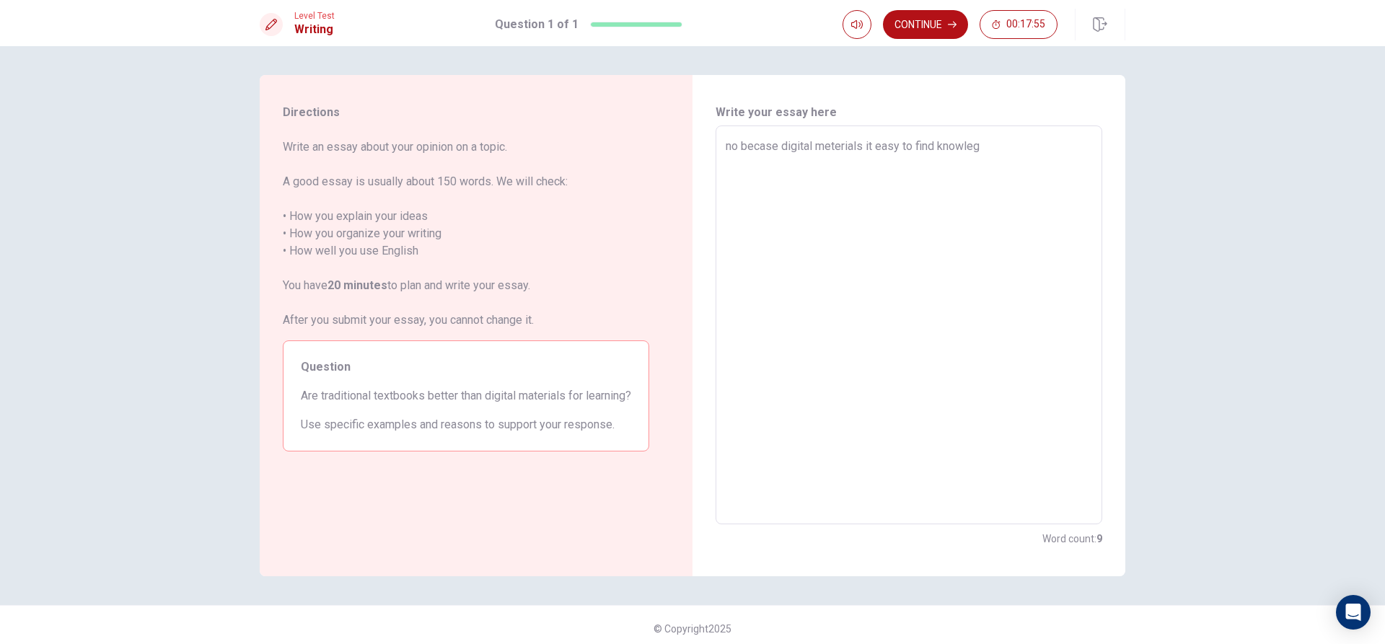
type textarea "no becase digital meterials it easy to find knowlegr"
type textarea "x"
type textarea "no becase digital meterials it easy to find knowleg"
type textarea "x"
type textarea "no becase digital meterials it easy to find knowlegh"
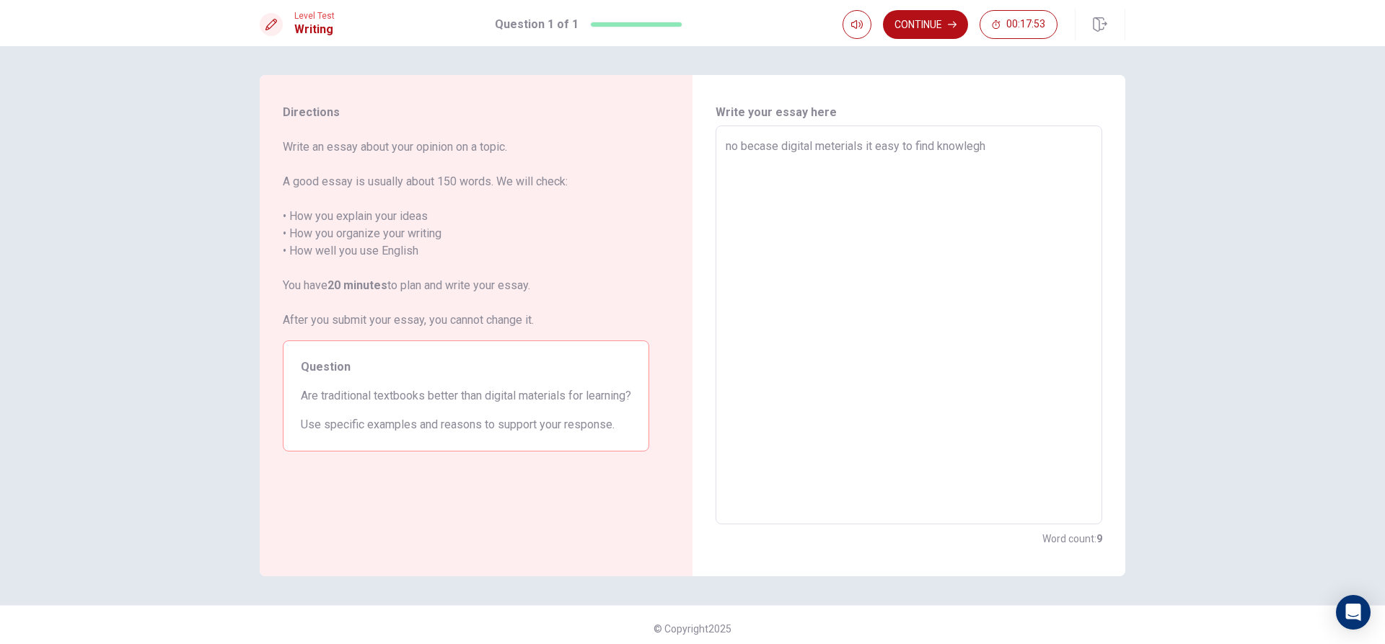
type textarea "x"
type textarea "no becase digital meterials it easy to find knowleghe"
type textarea "x"
type textarea "no becase digital meterials it easy to find knowleghe"
type textarea "x"
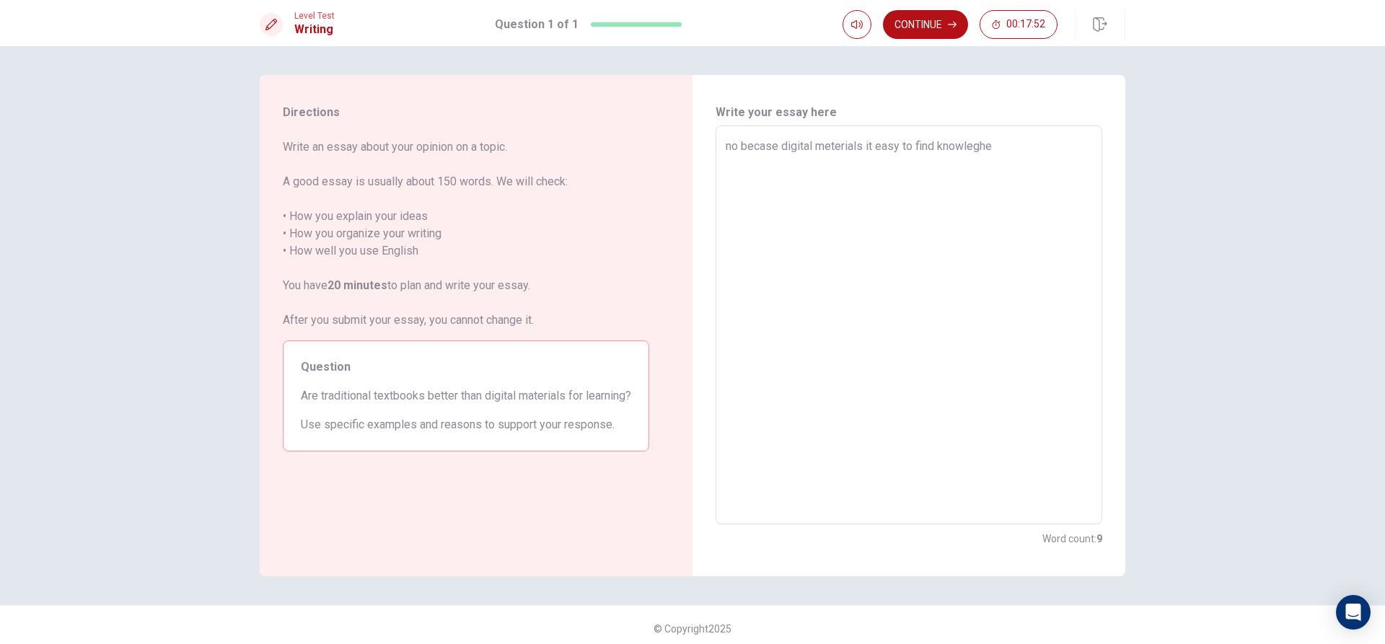
type textarea "no becase digital meterials it easy to find knowleghe"
type textarea "x"
type textarea "no becase digital meterials it easy to find knowleghe"
type textarea "x"
type textarea "no becase digital meterials it easy to find knowleghe v"
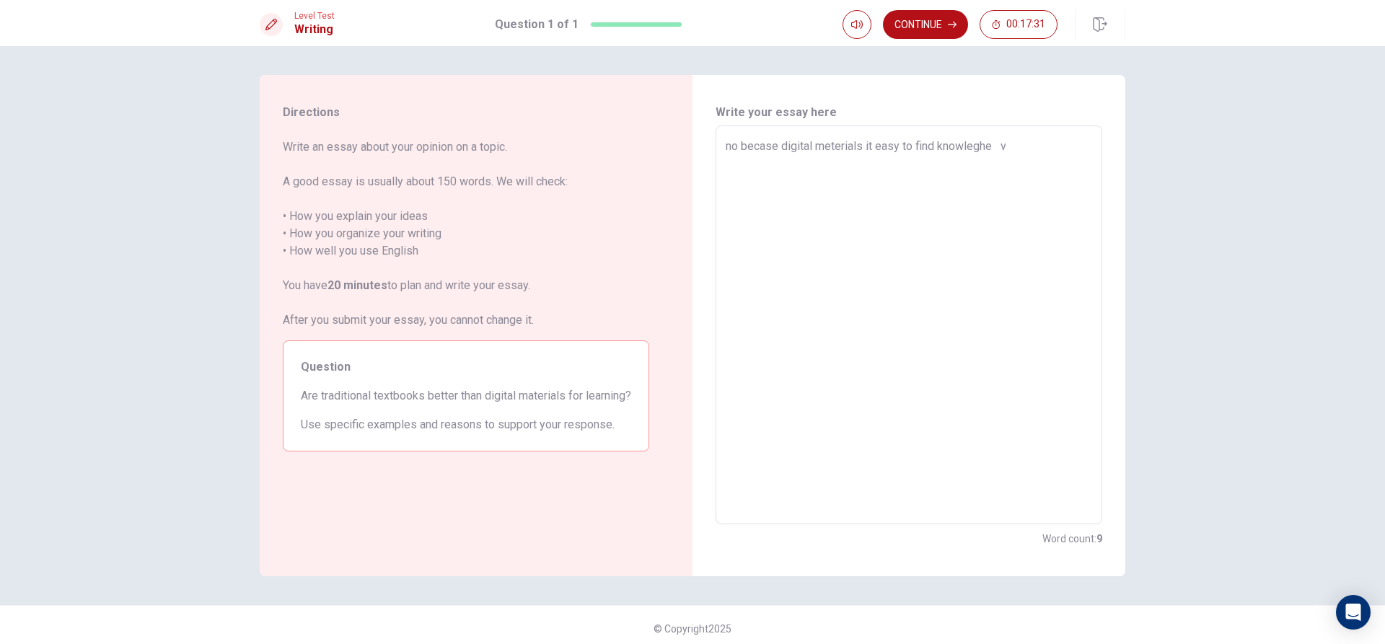
type textarea "x"
type textarea "no becase digital meterials it easy to find knowleghe v,"
type textarea "x"
type textarea "no becase digital meterials it easy to find knowleghe v, b"
type textarea "x"
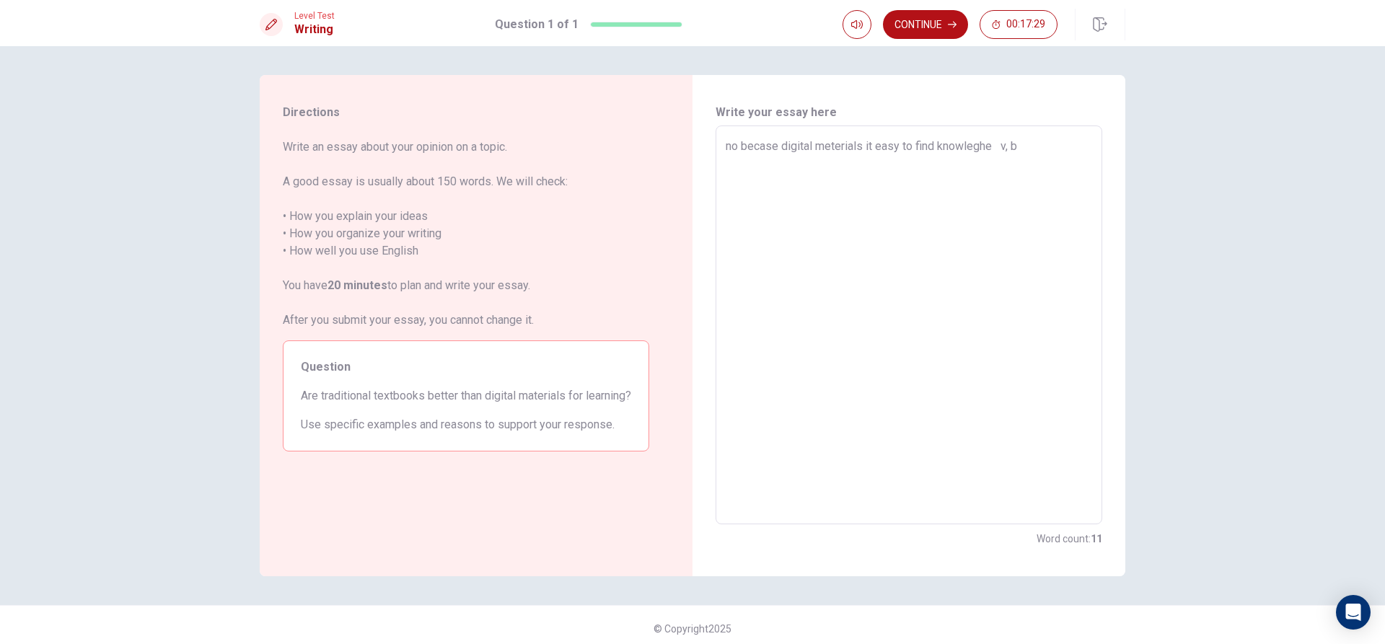
type textarea "no becase digital meterials it easy to find knowleghe v,"
type textarea "x"
type textarea "no becase digital meterials it easy to find knowleghe v,"
type textarea "x"
type textarea "no becase digital meterials it easy to find knowleghe v"
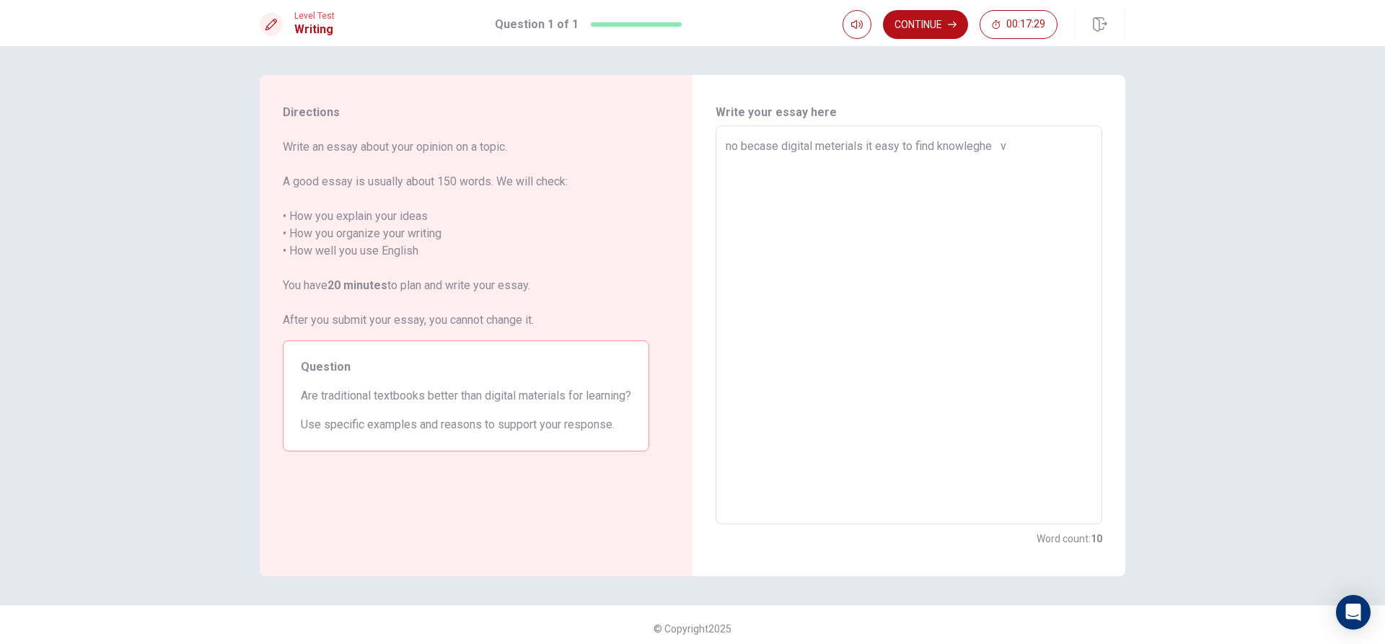
type textarea "x"
type textarea "no becase digital meterials it easy to find knowleghe"
type textarea "x"
type textarea "no becase digital meterials it easy to find knowleghe"
type textarea "x"
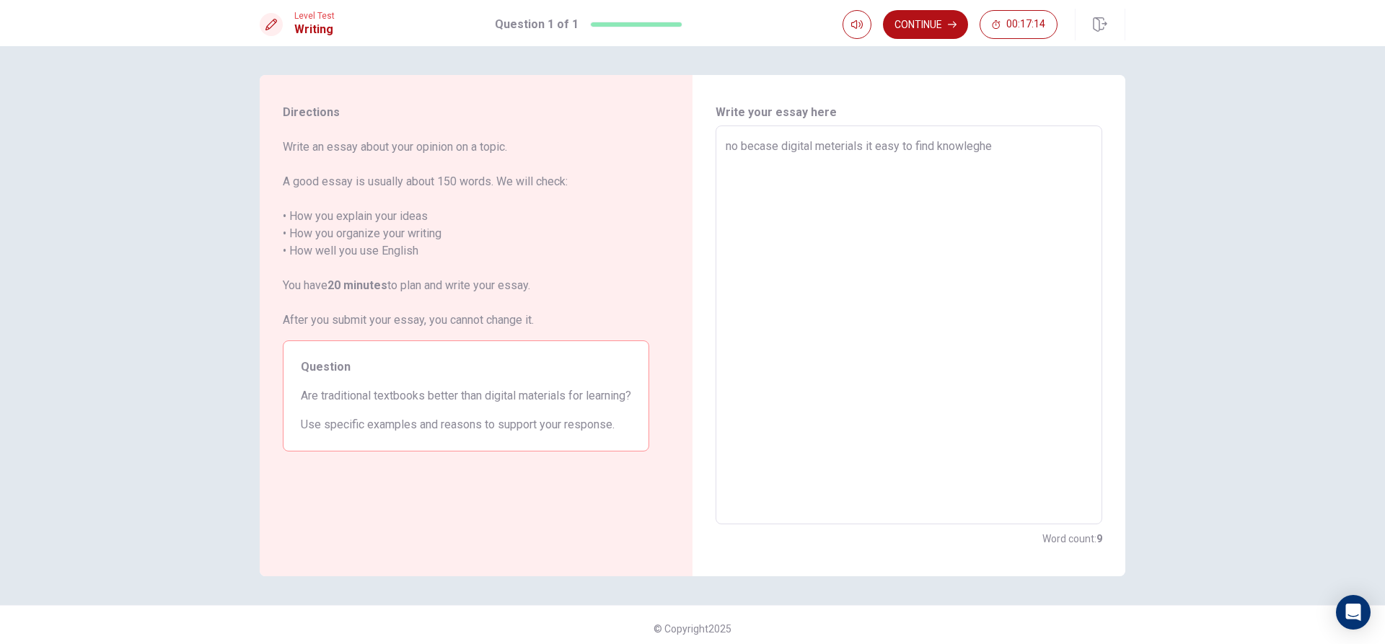
type textarea "no becase digital meterials it easy to find knowleghe w"
type textarea "x"
type textarea "no becase digital meterials it easy to find knowleghe wh"
type textarea "x"
type textarea "no becase digital meterials it easy to find knowleghe why"
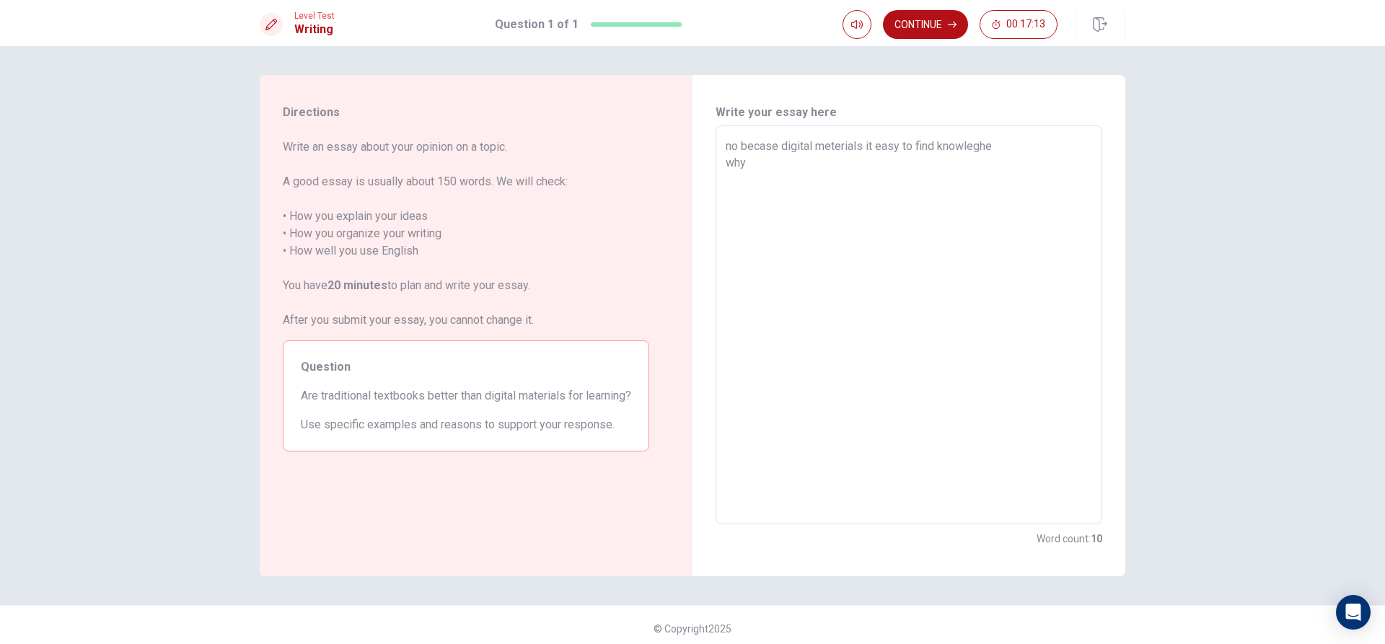
type textarea "x"
type textarea "no becase digital meterials it easy to find knowleghe why"
type textarea "x"
type textarea "no becase digital meterials it easy to find knowleghe why i"
type textarea "x"
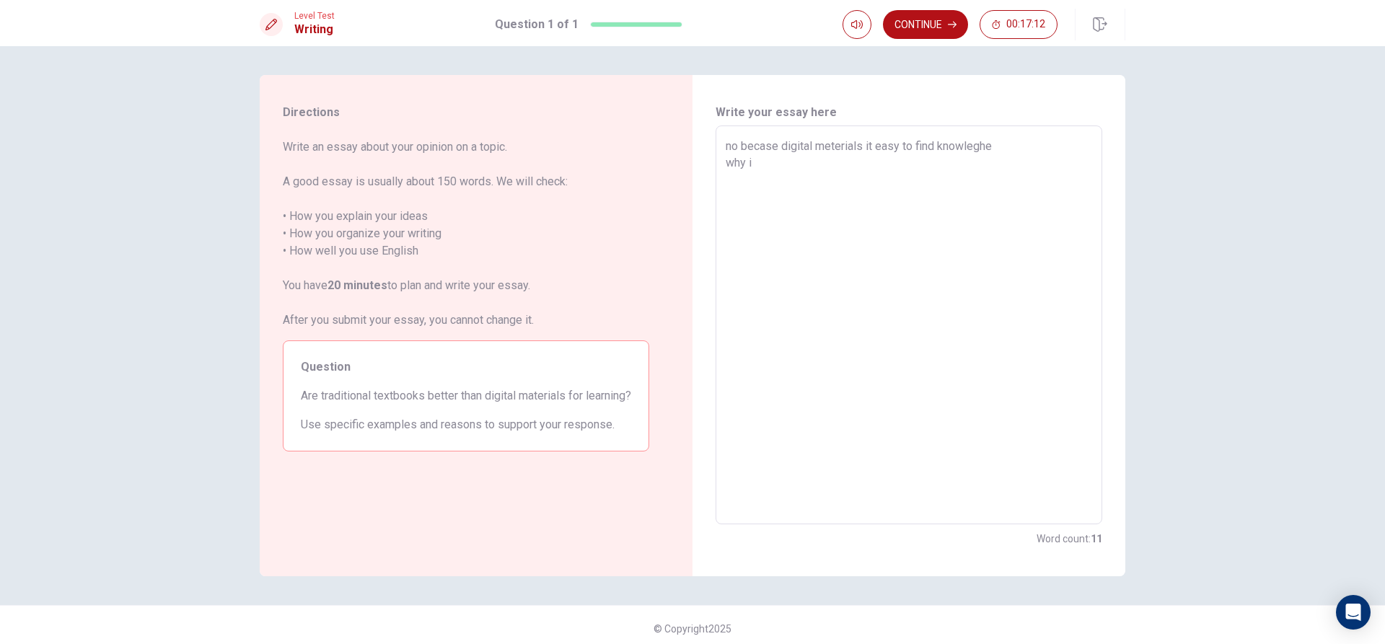
type textarea "no becase digital meterials it easy to find knowleghe why i"
type textarea "x"
type textarea "no becase digital meterials it easy to find knowleghe why i d"
type textarea "x"
type textarea "no becase digital meterials it easy to find knowleghe why i do"
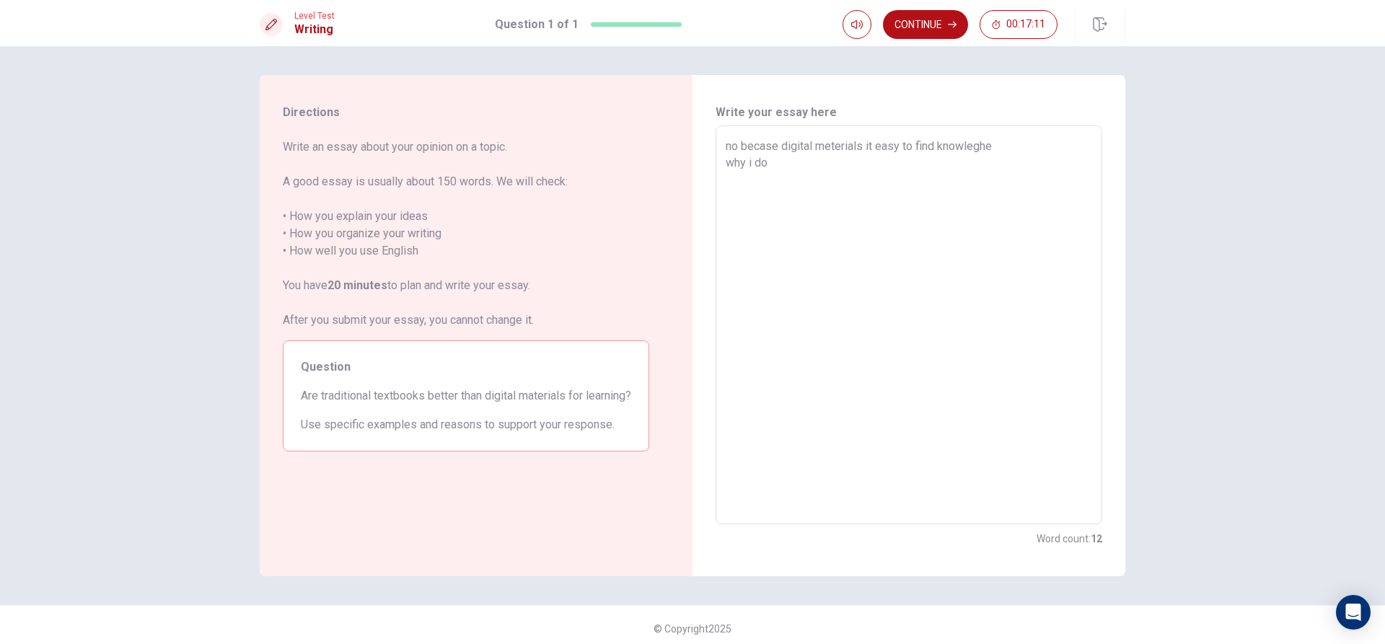
type textarea "x"
type textarea "no becase digital meterials it easy to find knowleghe why i don"
type textarea "x"
type textarea "no becase digital meterials it easy to find knowleghe why i dont"
type textarea "x"
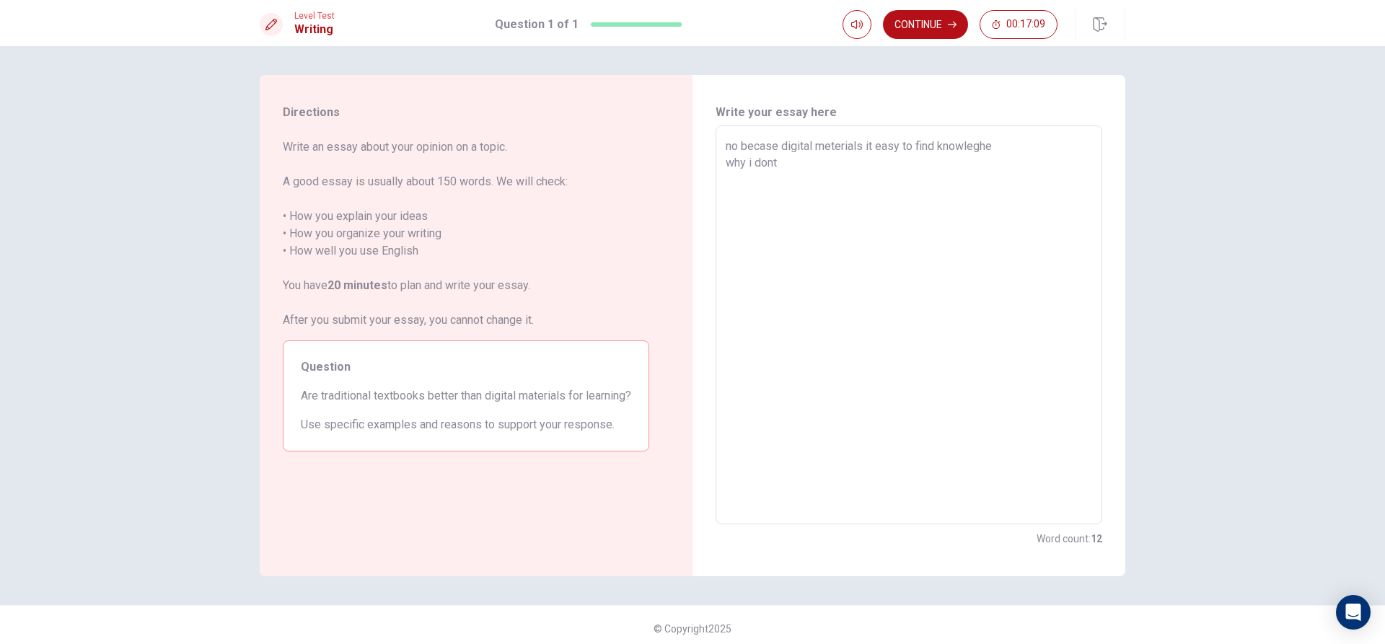
type textarea "no becase digital meterials it easy to find knowleghe why i dont"
type textarea "x"
type textarea "no becase digital meterials it easy to find knowleghe why i dont"
type textarea "x"
type textarea "no becase digital meterials it easy to find knowleghe why i don"
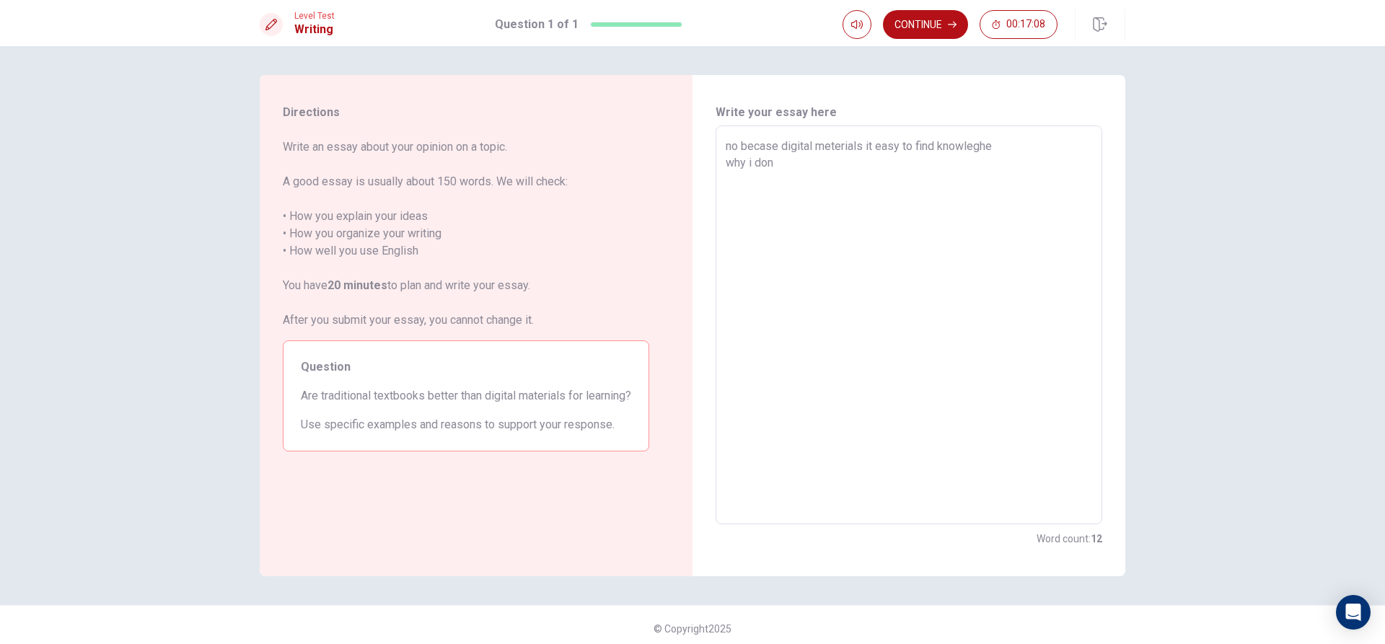
type textarea "x"
click at [725, 145] on textarea "no becase digital meterials it easy to find knowleghe and the traditional textb…" at bounding box center [908, 325] width 366 height 375
click at [726, 145] on textarea "no becase digital meterials it easy to find knowleghe and the traditional textb…" at bounding box center [908, 325] width 366 height 375
click at [895, 146] on textarea "No becase digital meterials it easy to find knowleghe and the traditional textb…" at bounding box center [908, 325] width 366 height 375
click at [898, 146] on textarea "No becase digital meterials it easy to find knowleghe and the traditional textb…" at bounding box center [908, 325] width 366 height 375
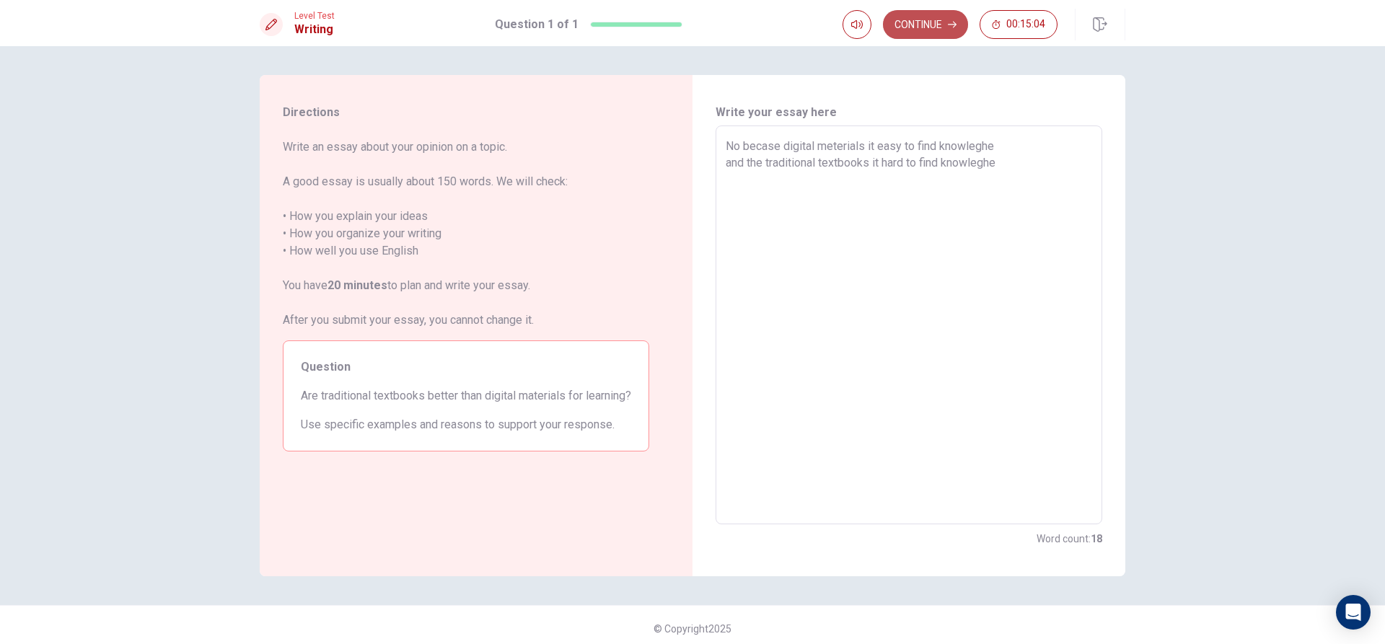
click at [944, 21] on button "Continue" at bounding box center [925, 24] width 85 height 29
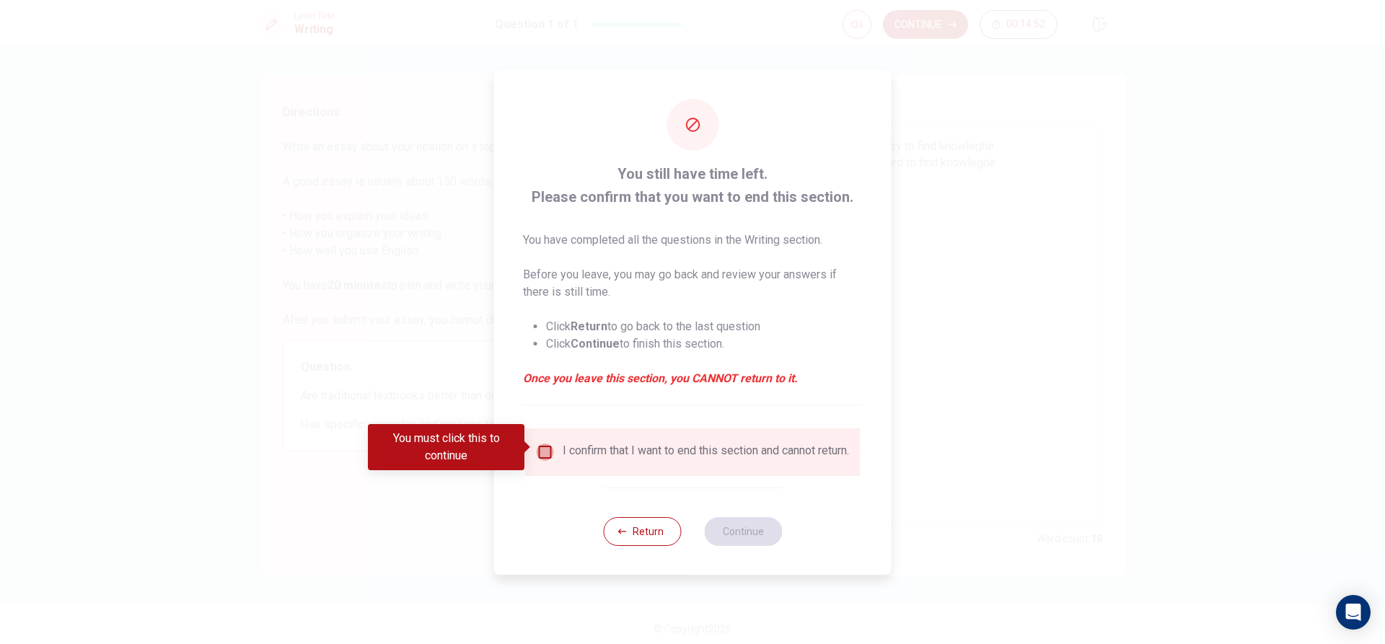
click at [547, 446] on input "You must click this to continue" at bounding box center [544, 451] width 17 height 17
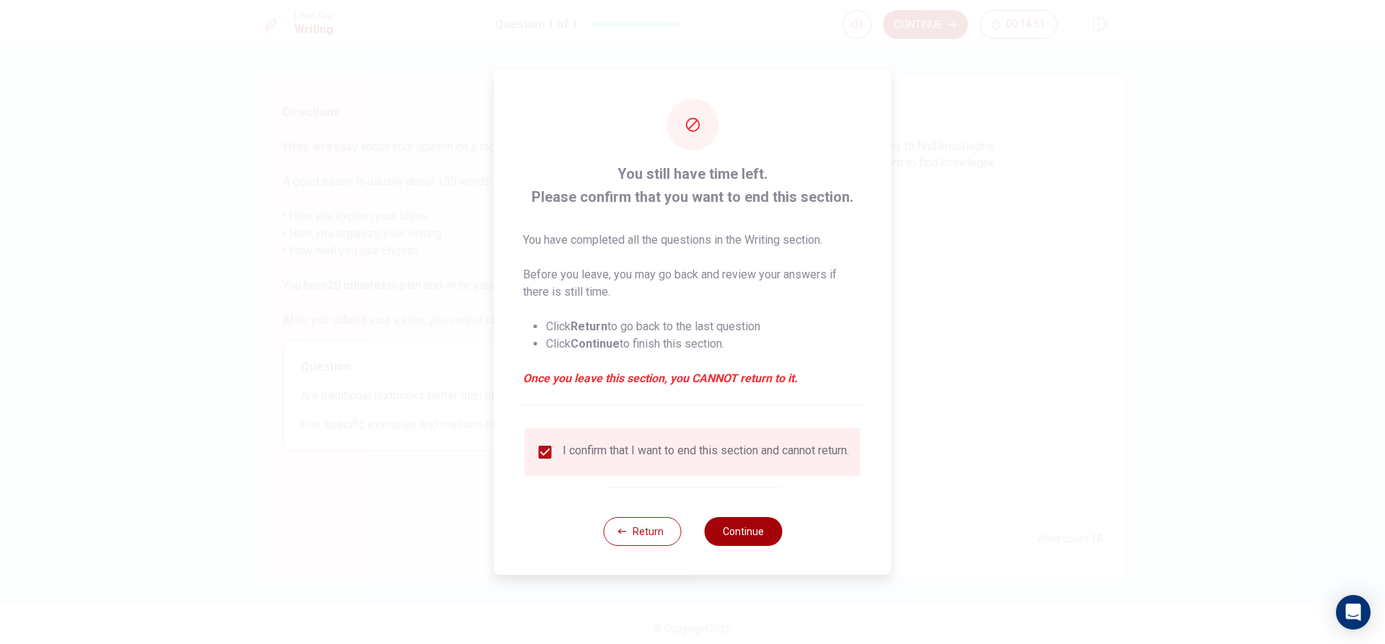
click at [731, 526] on button "Continue" at bounding box center [743, 531] width 78 height 29
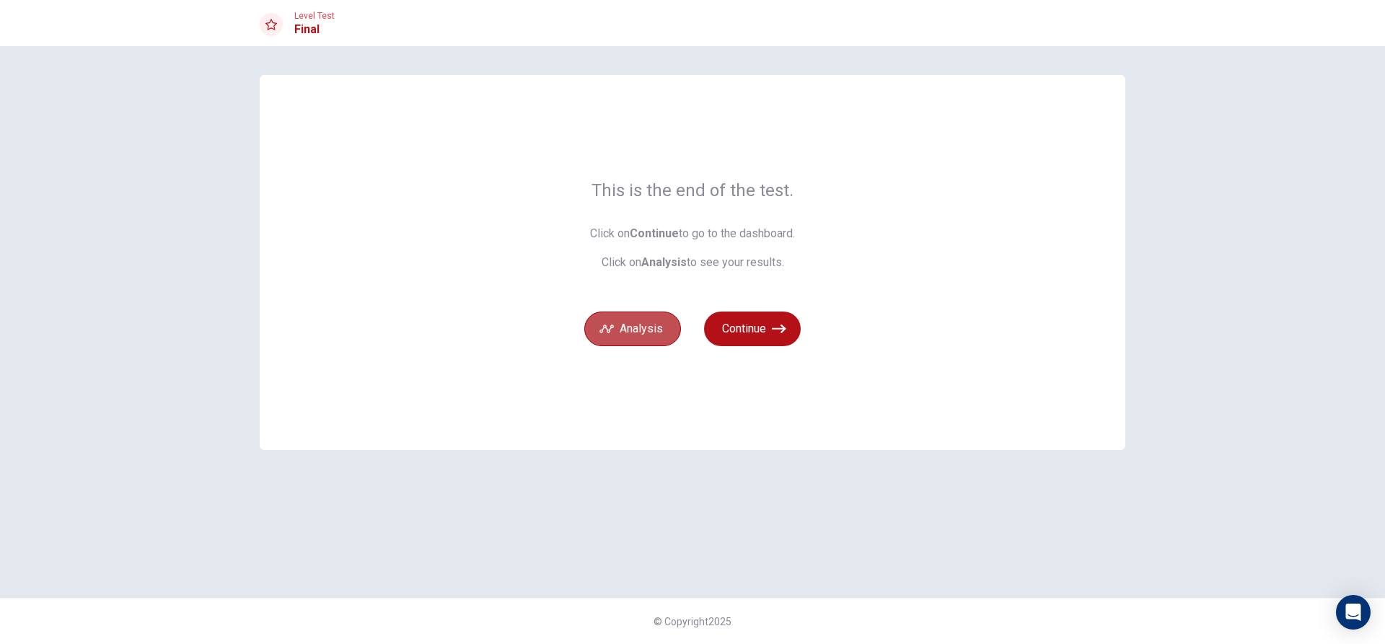
click at [654, 333] on button "Analysis" at bounding box center [632, 329] width 97 height 35
